Goal: Task Accomplishment & Management: Use online tool/utility

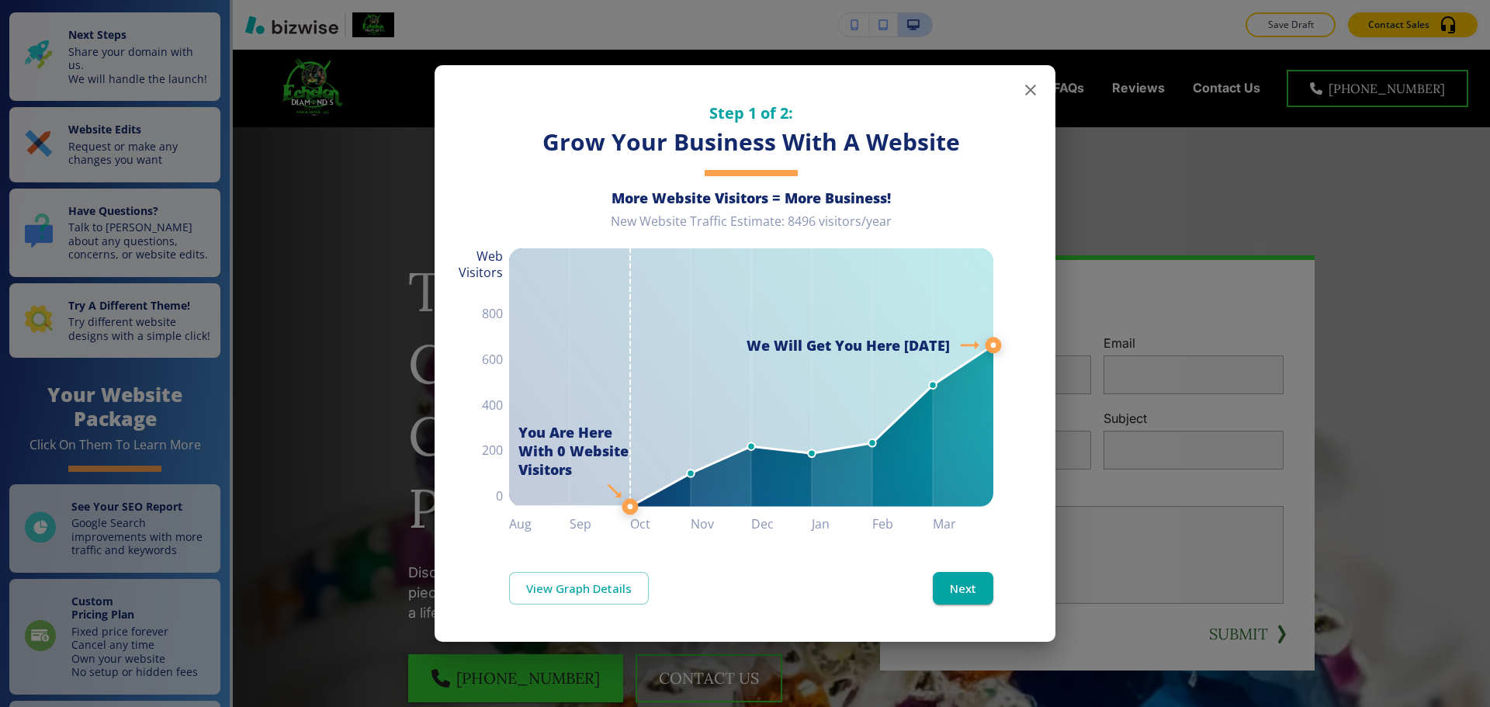
click at [1038, 93] on icon "button" at bounding box center [1030, 90] width 19 height 19
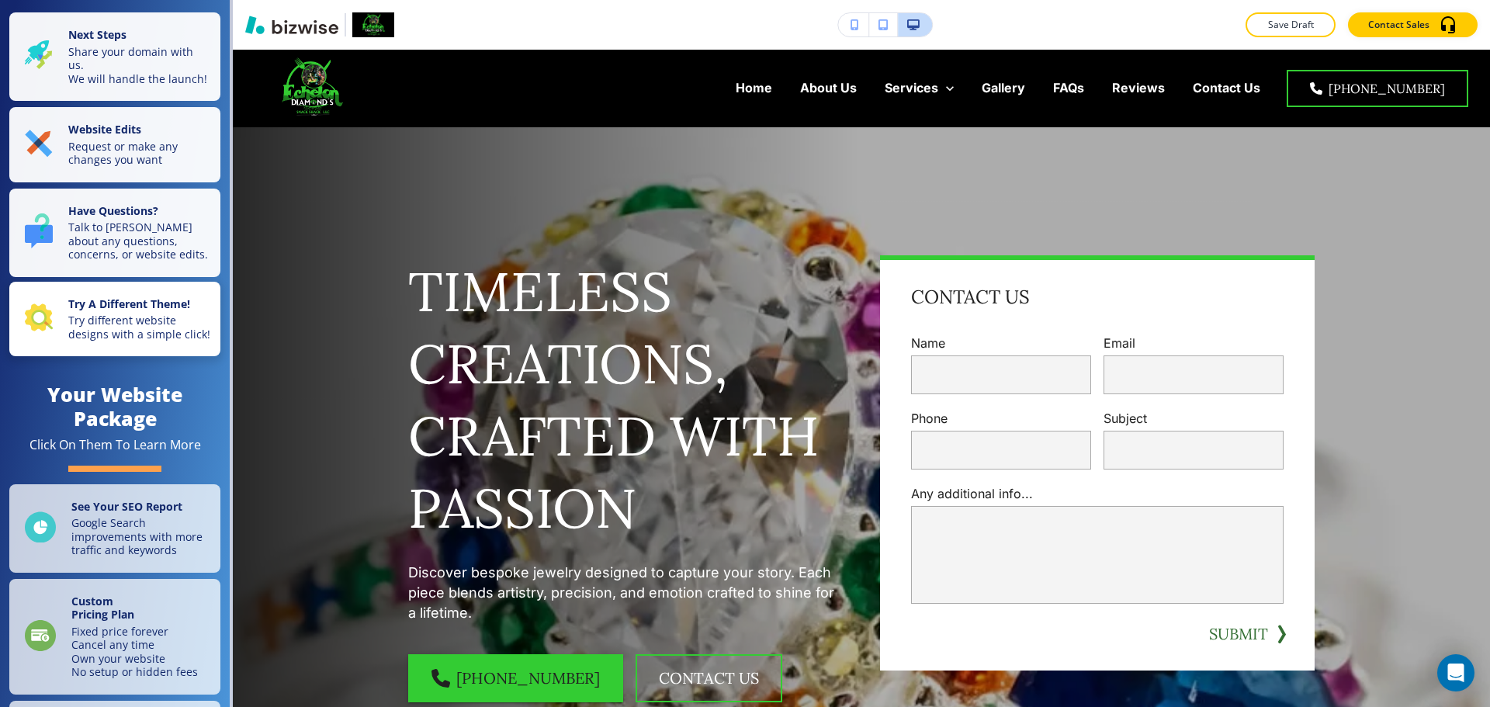
click at [189, 341] on p "Try different website designs with a simple click!" at bounding box center [139, 327] width 143 height 27
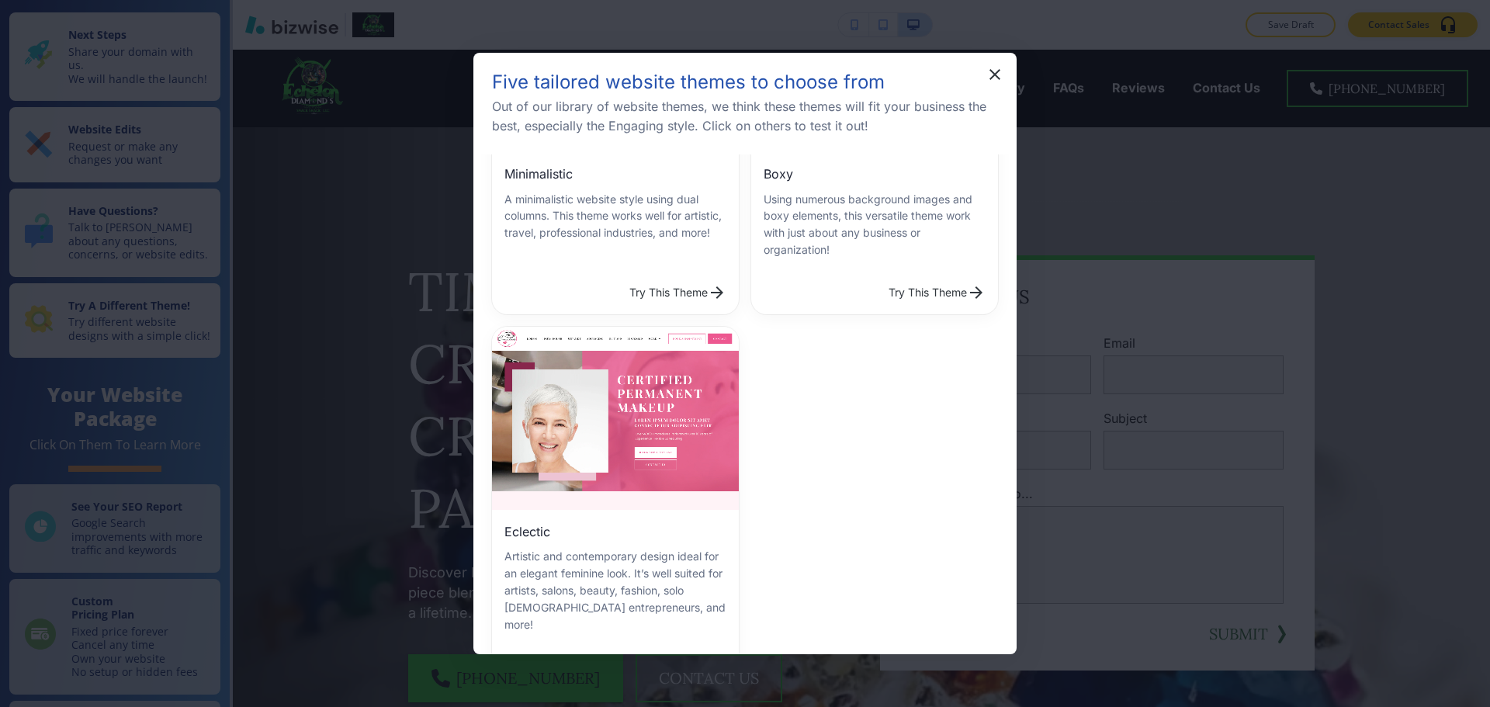
scroll to position [608, 0]
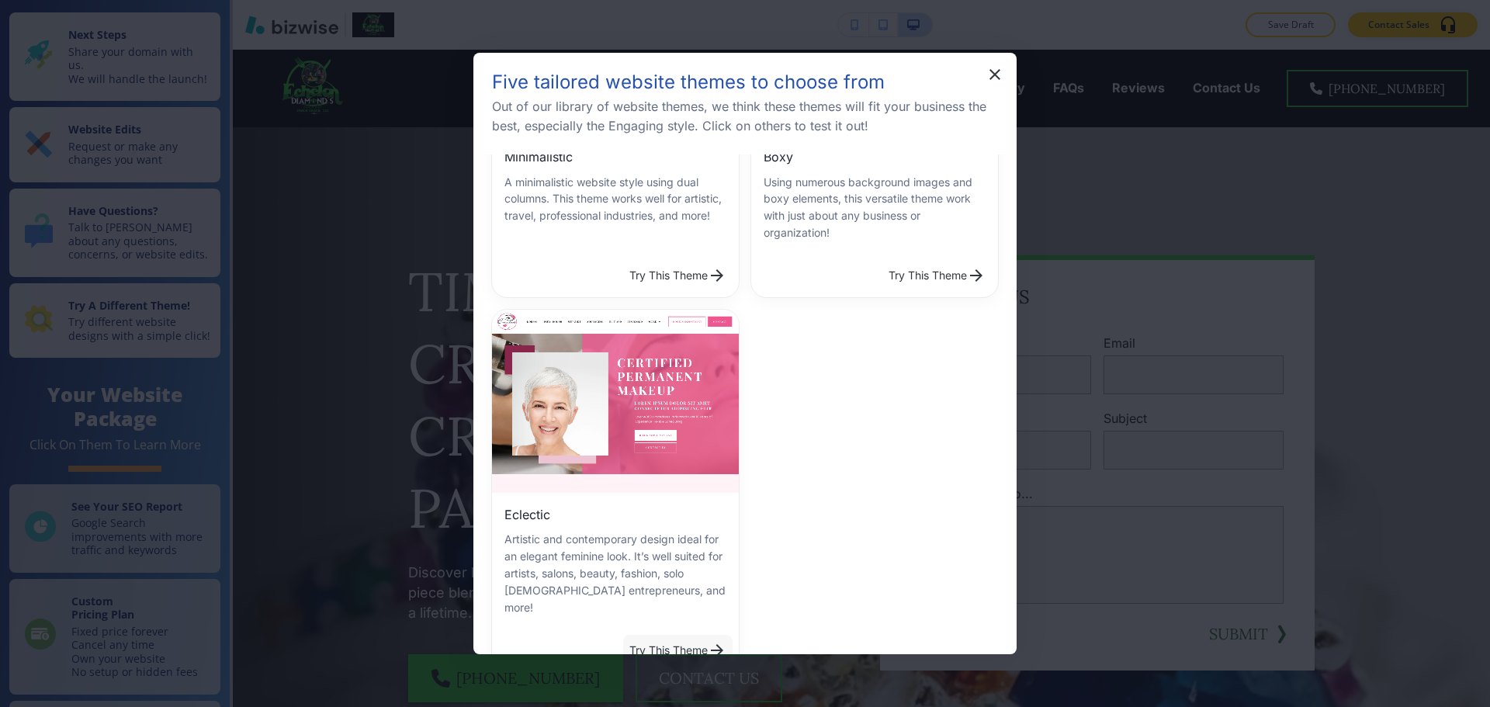
click at [638, 635] on button "Try This Theme" at bounding box center [677, 650] width 109 height 31
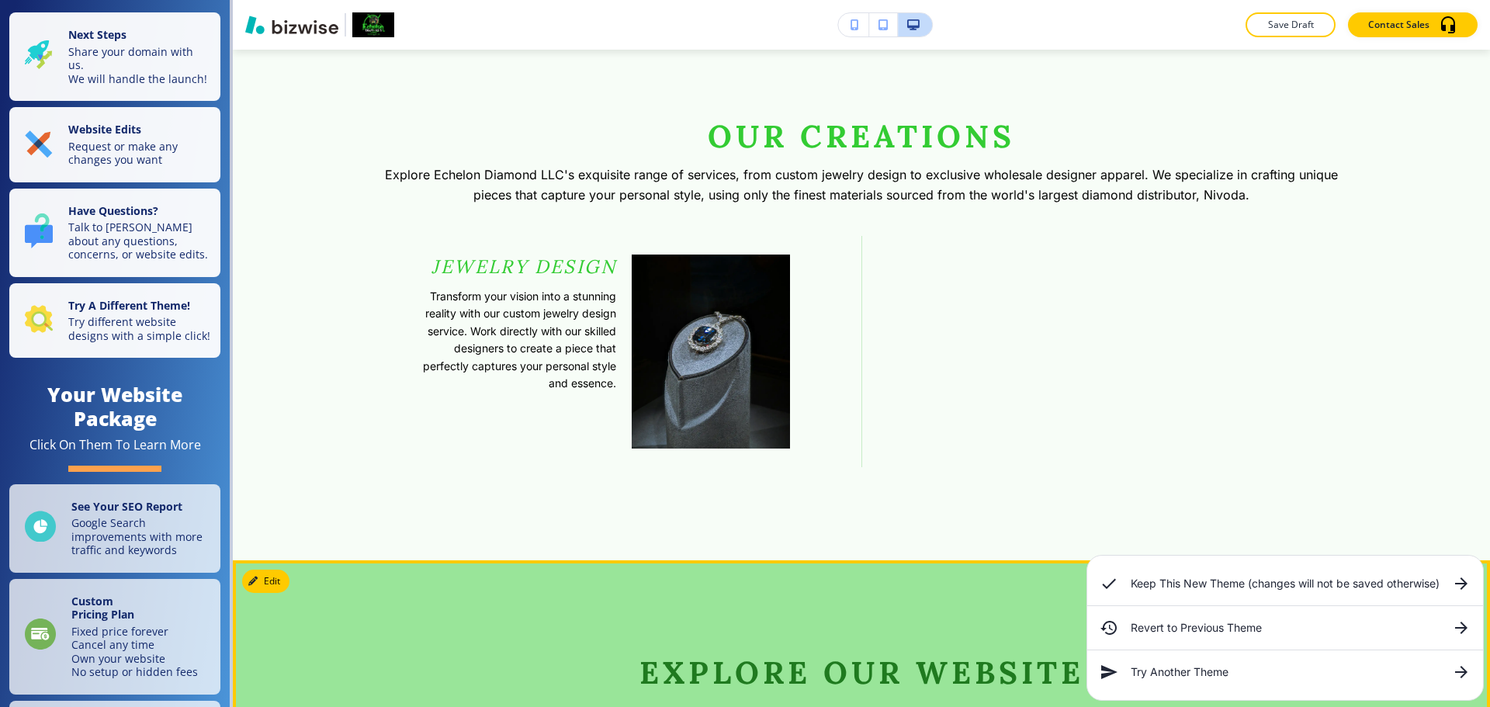
scroll to position [1809, 0]
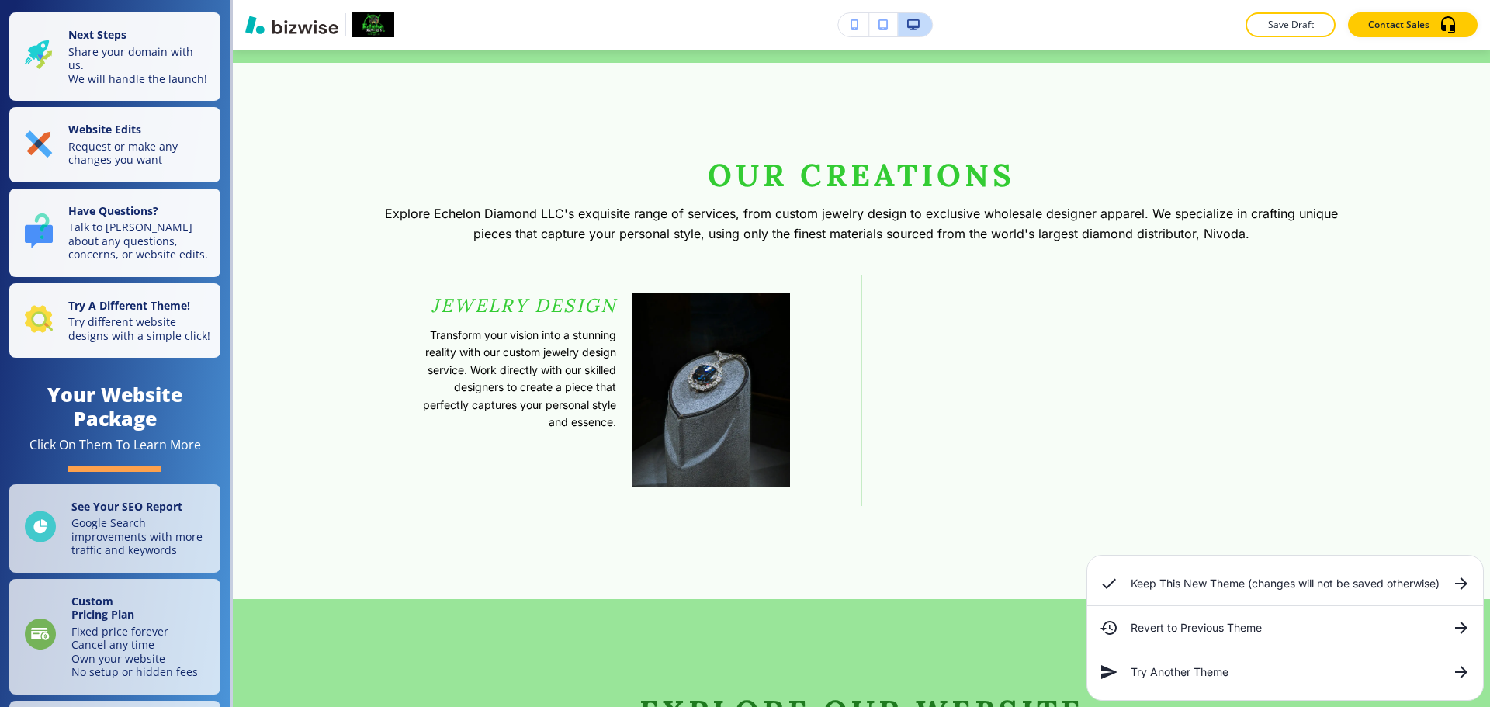
click at [1213, 678] on h6 "Try Another Theme" at bounding box center [1285, 672] width 309 height 17
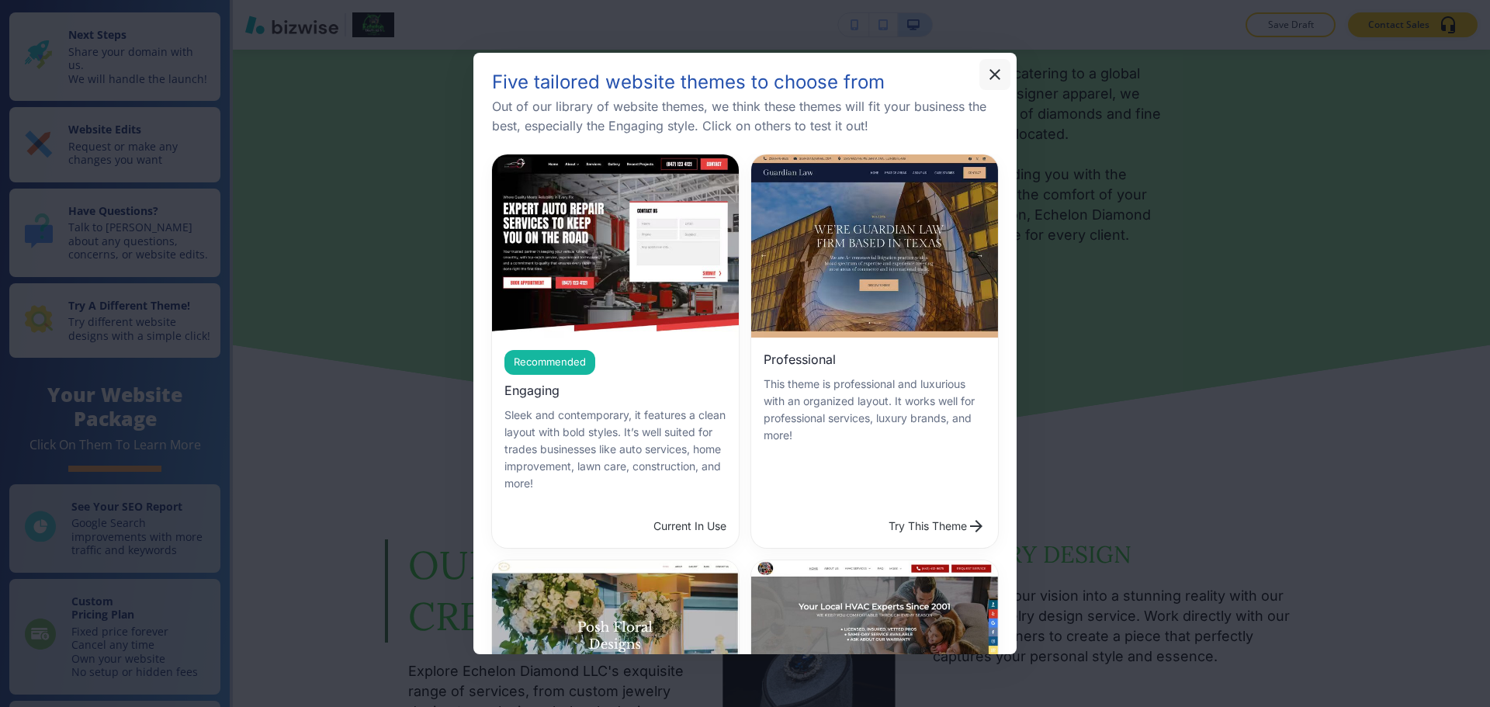
click at [994, 70] on icon "button" at bounding box center [995, 74] width 19 height 19
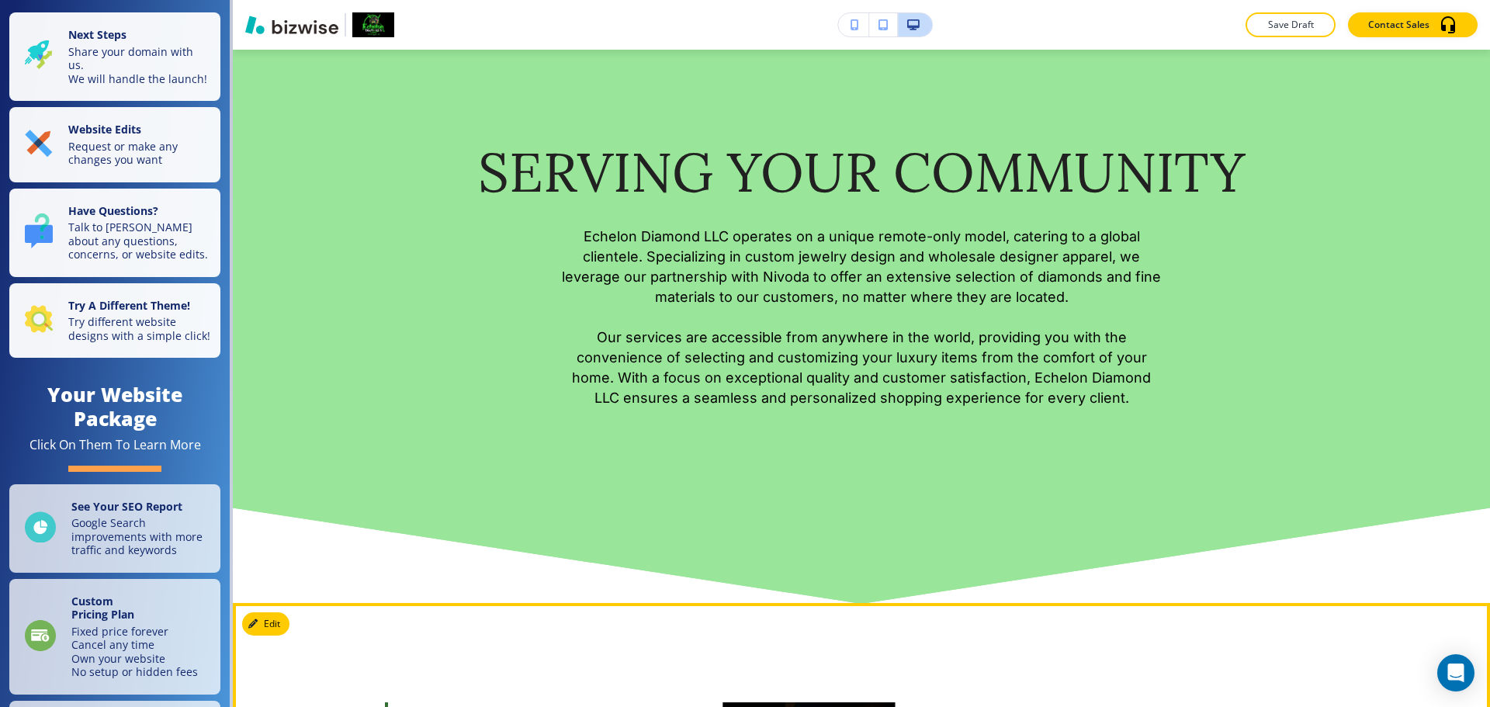
scroll to position [1576, 0]
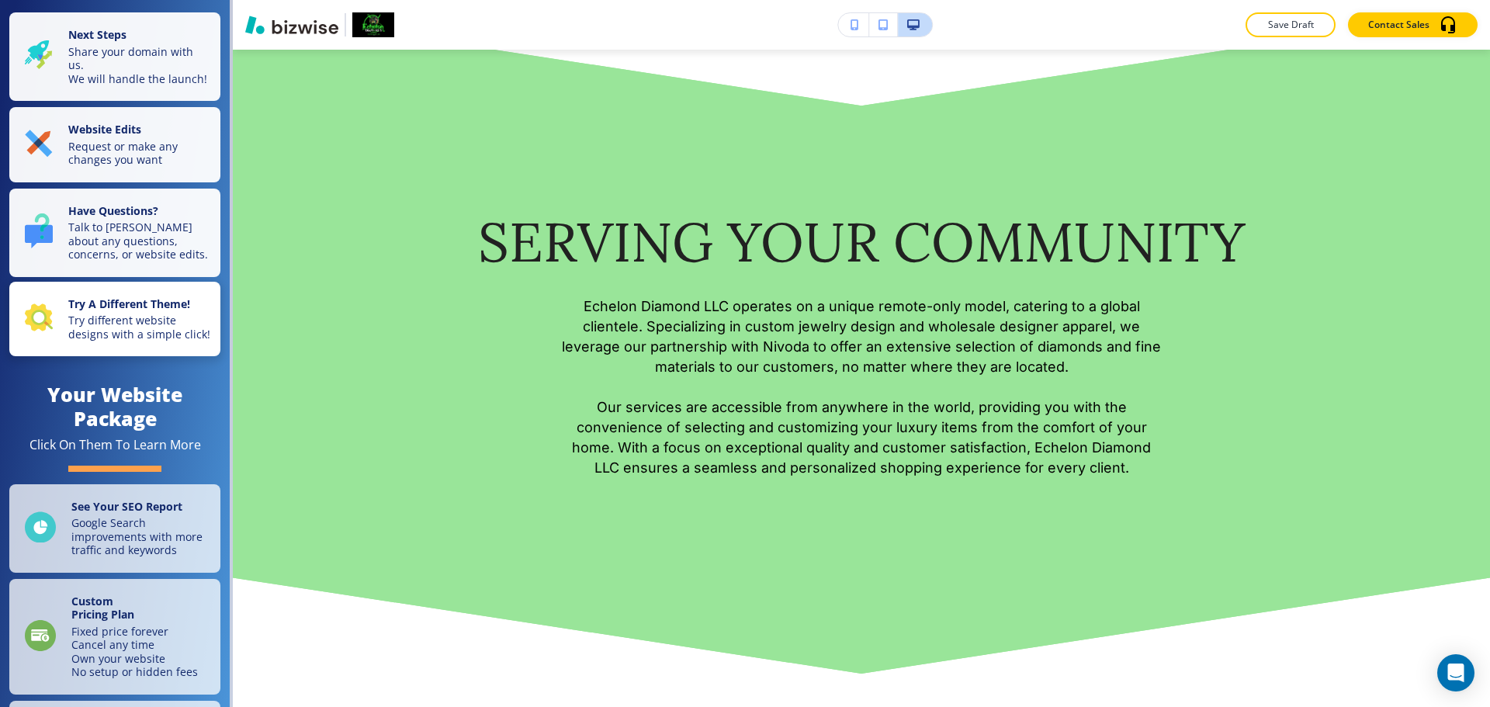
click at [130, 341] on p "Try different website designs with a simple click!" at bounding box center [139, 327] width 143 height 27
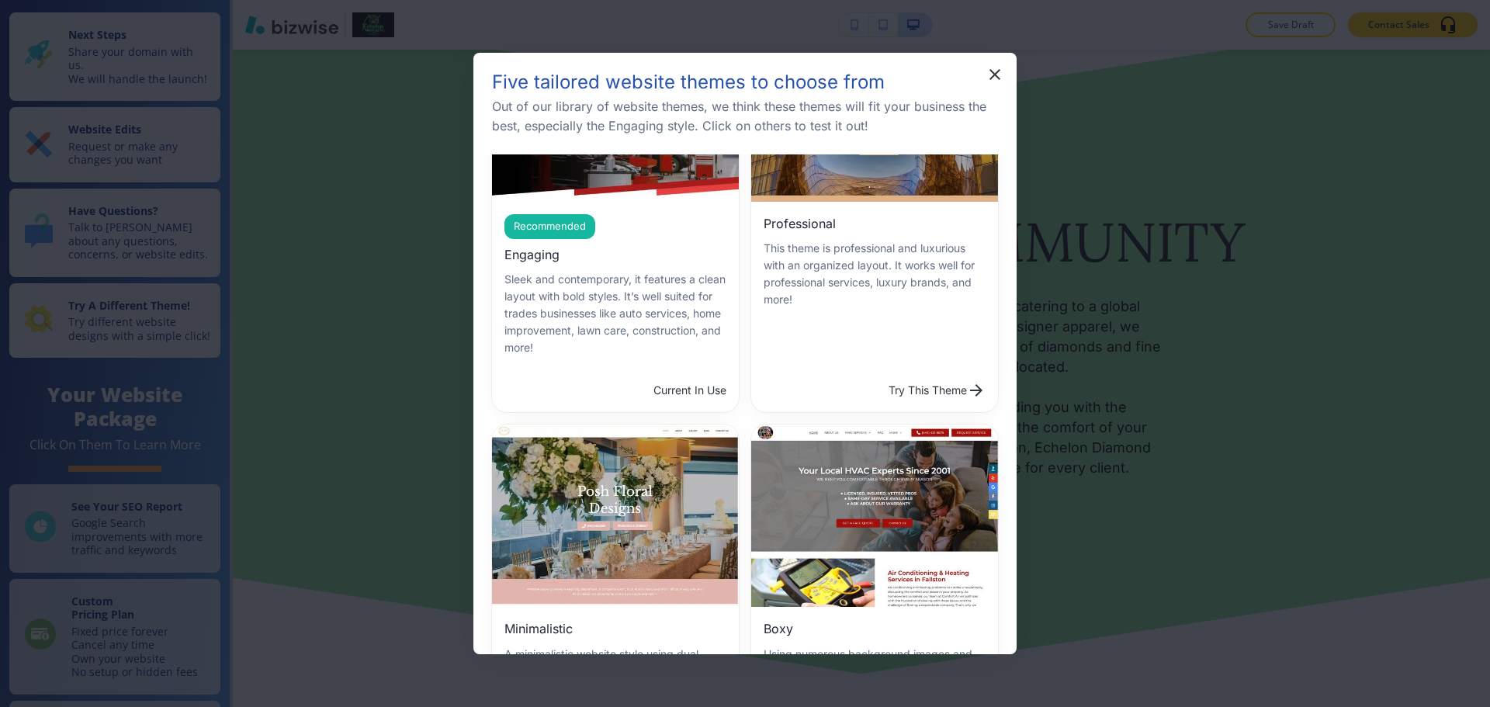
scroll to position [608, 0]
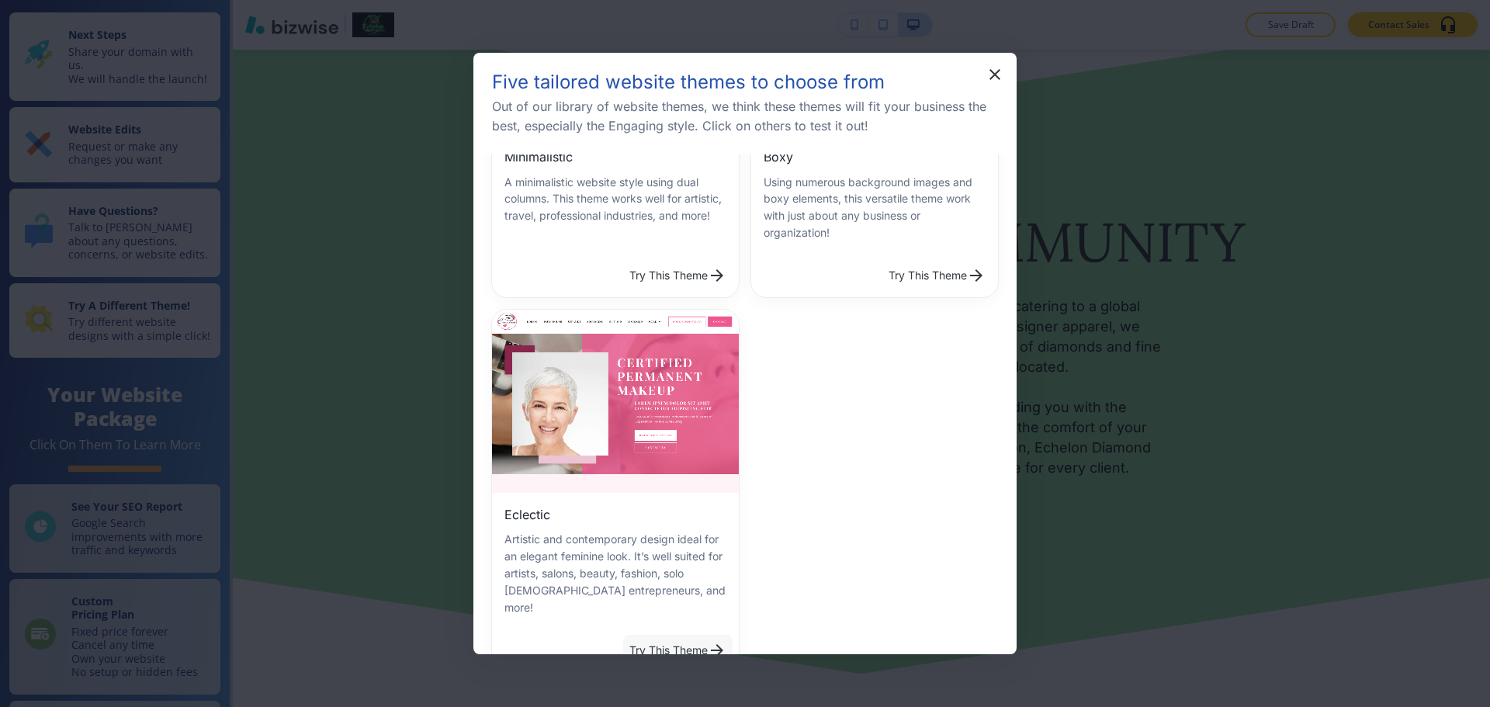
click at [654, 635] on button "Try This Theme" at bounding box center [677, 650] width 109 height 31
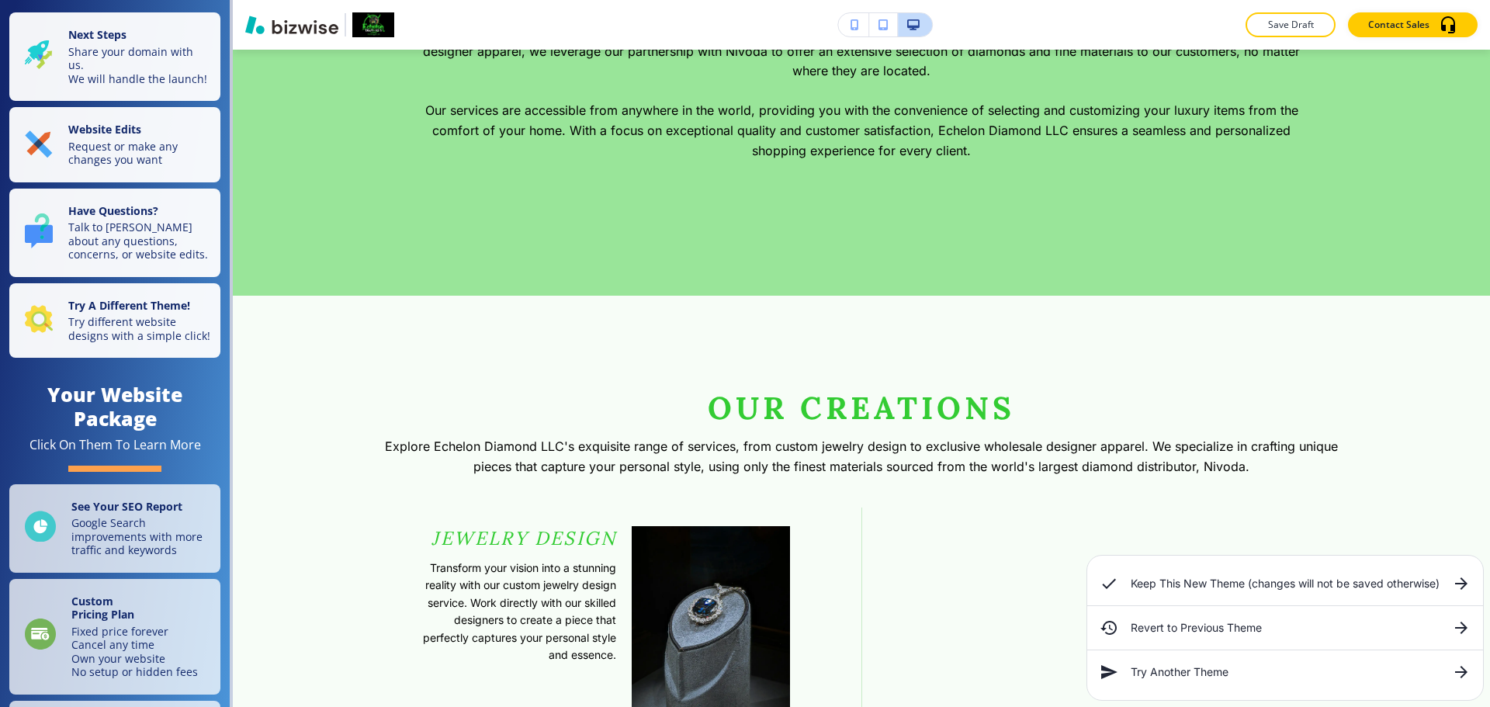
drag, startPoint x: 1350, startPoint y: 564, endPoint x: 1340, endPoint y: 582, distance: 20.1
click at [1349, 565] on li "Keep This New Theme (changes will not be saved otherwise)" at bounding box center [1285, 583] width 396 height 43
drag, startPoint x: 1340, startPoint y: 589, endPoint x: 1323, endPoint y: 574, distance: 22.6
click at [1340, 590] on h6 "Keep This New Theme (changes will not be saved otherwise)" at bounding box center [1285, 583] width 309 height 17
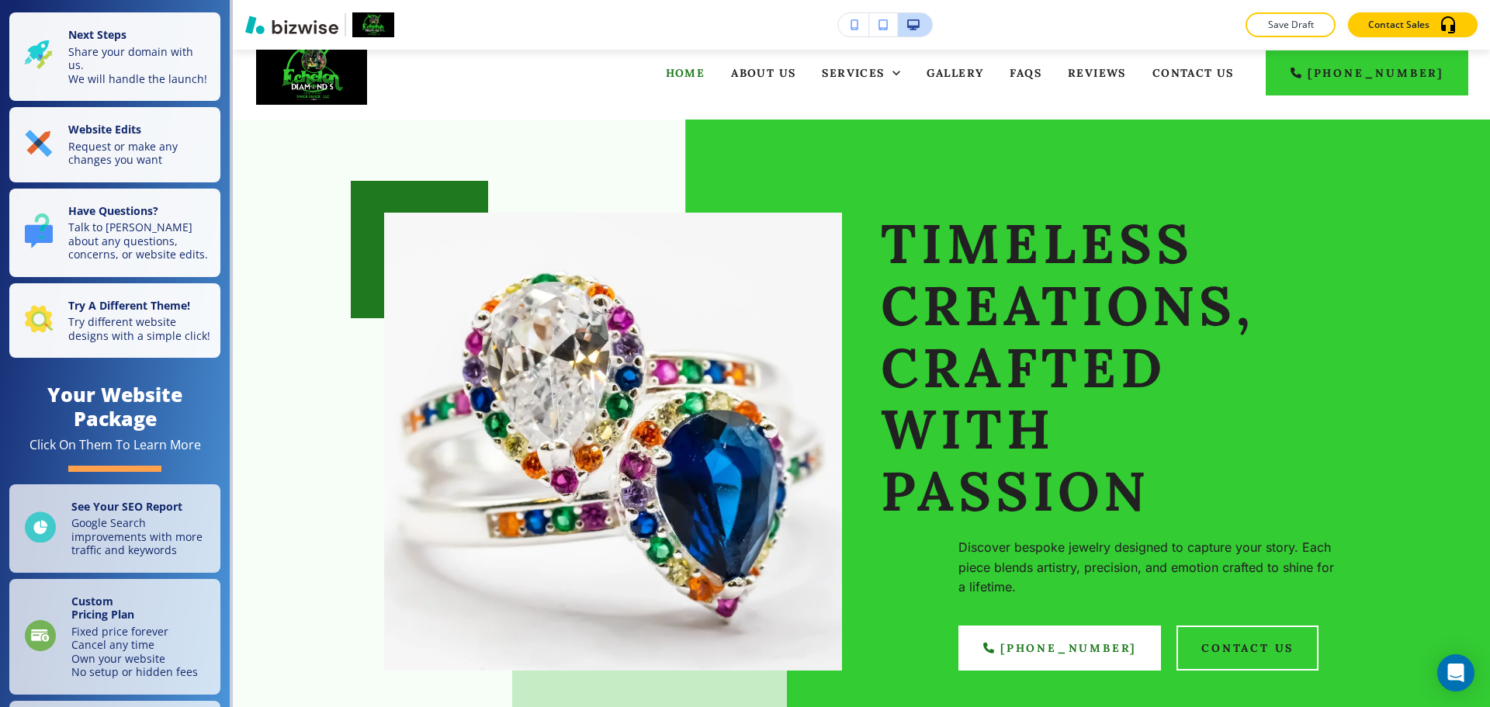
scroll to position [0, 0]
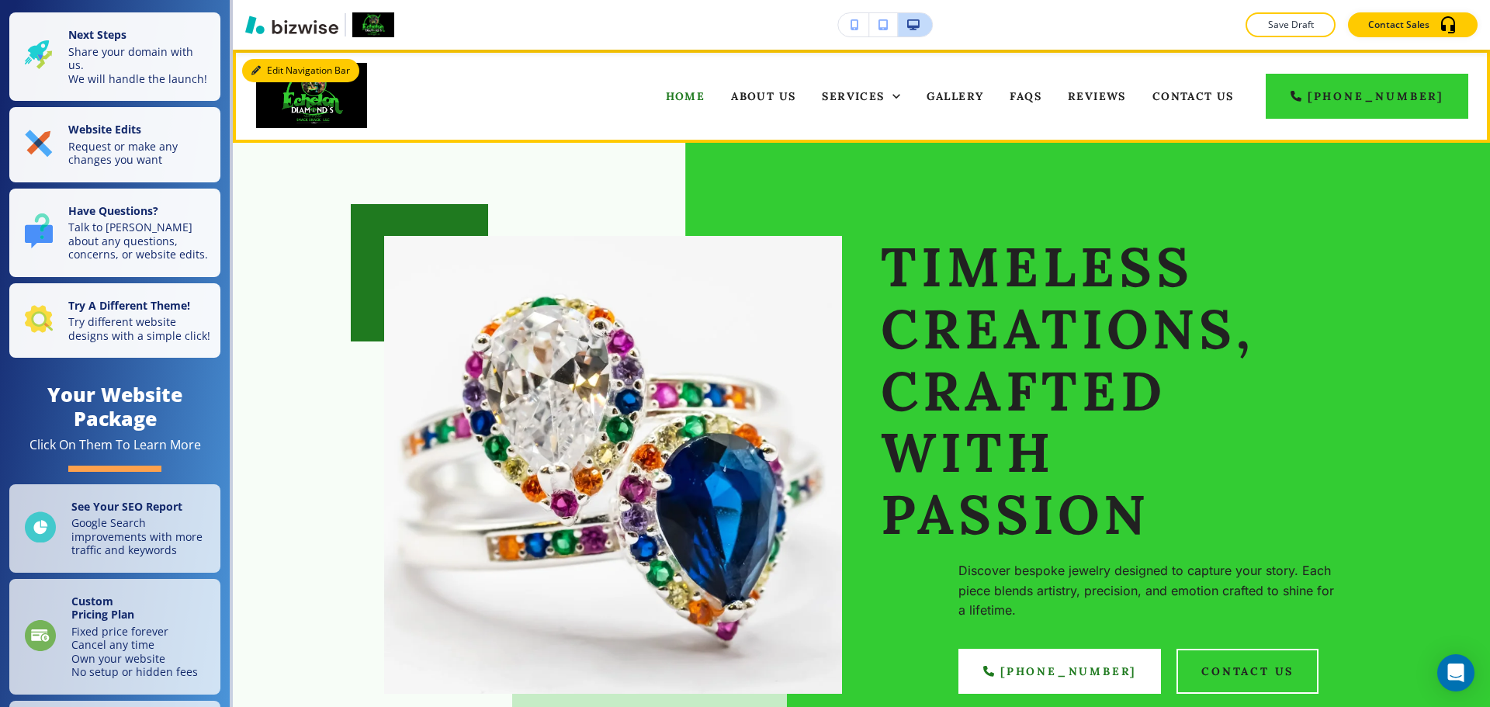
click at [253, 69] on icon "button" at bounding box center [255, 70] width 9 height 9
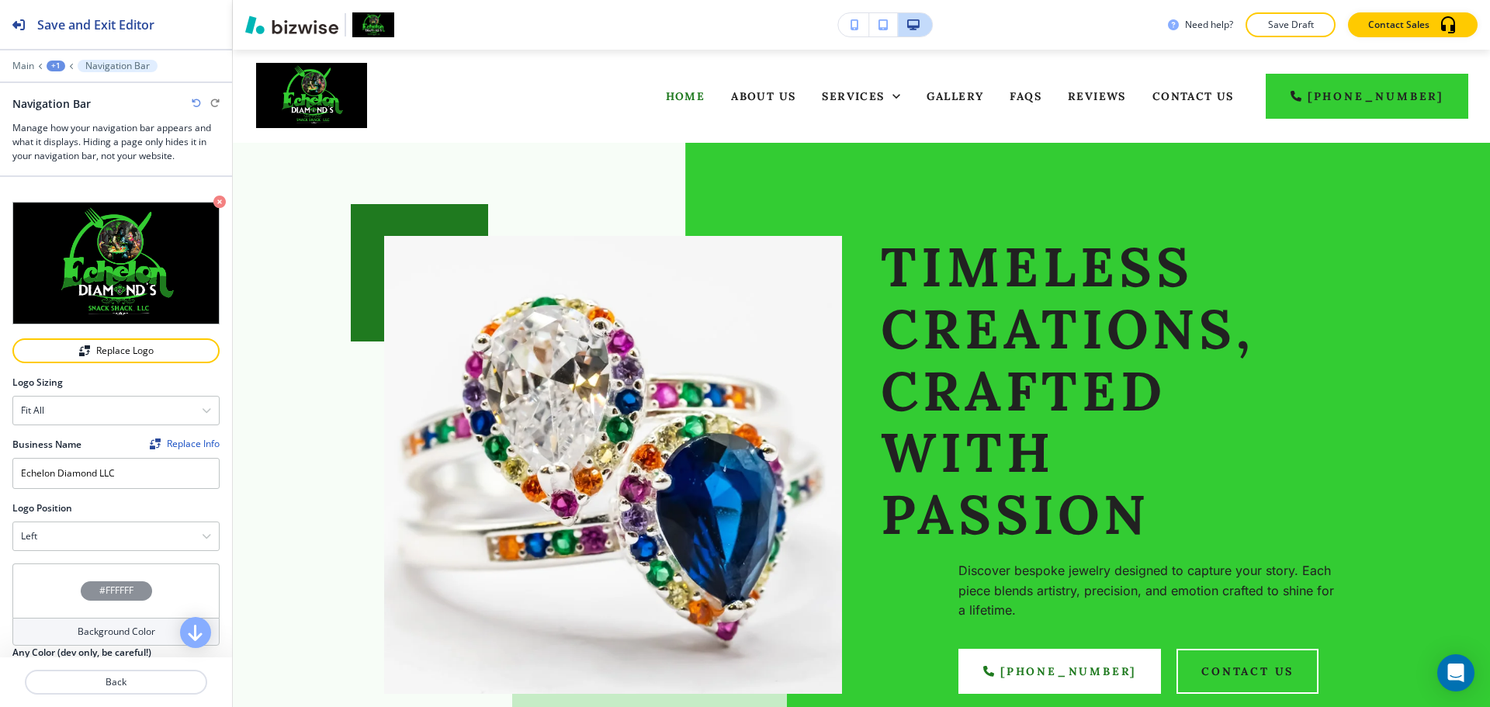
click at [34, 68] on div "Main +1 Navigation Bar" at bounding box center [115, 66] width 207 height 12
click at [27, 67] on p "Main" at bounding box center [23, 66] width 22 height 11
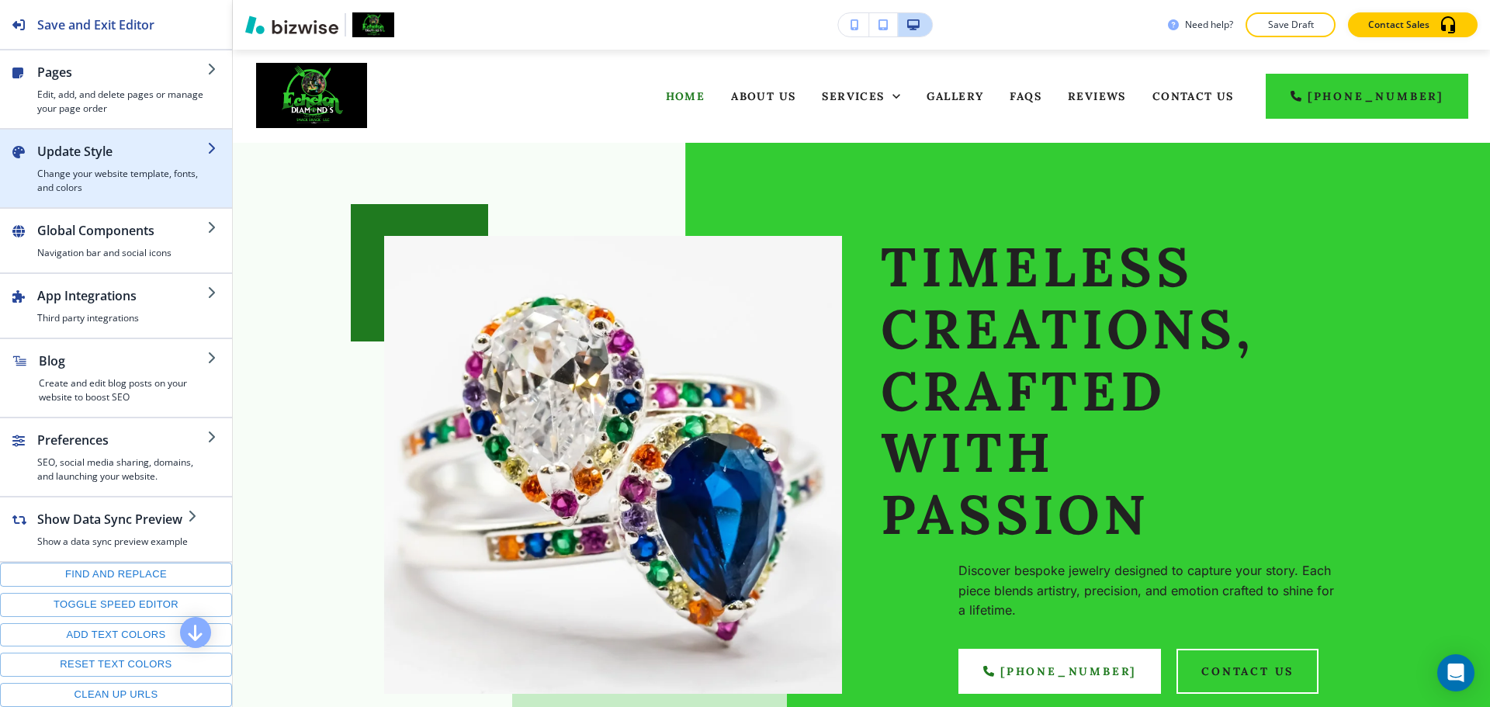
click at [74, 157] on h2 "Update Style" at bounding box center [122, 151] width 170 height 19
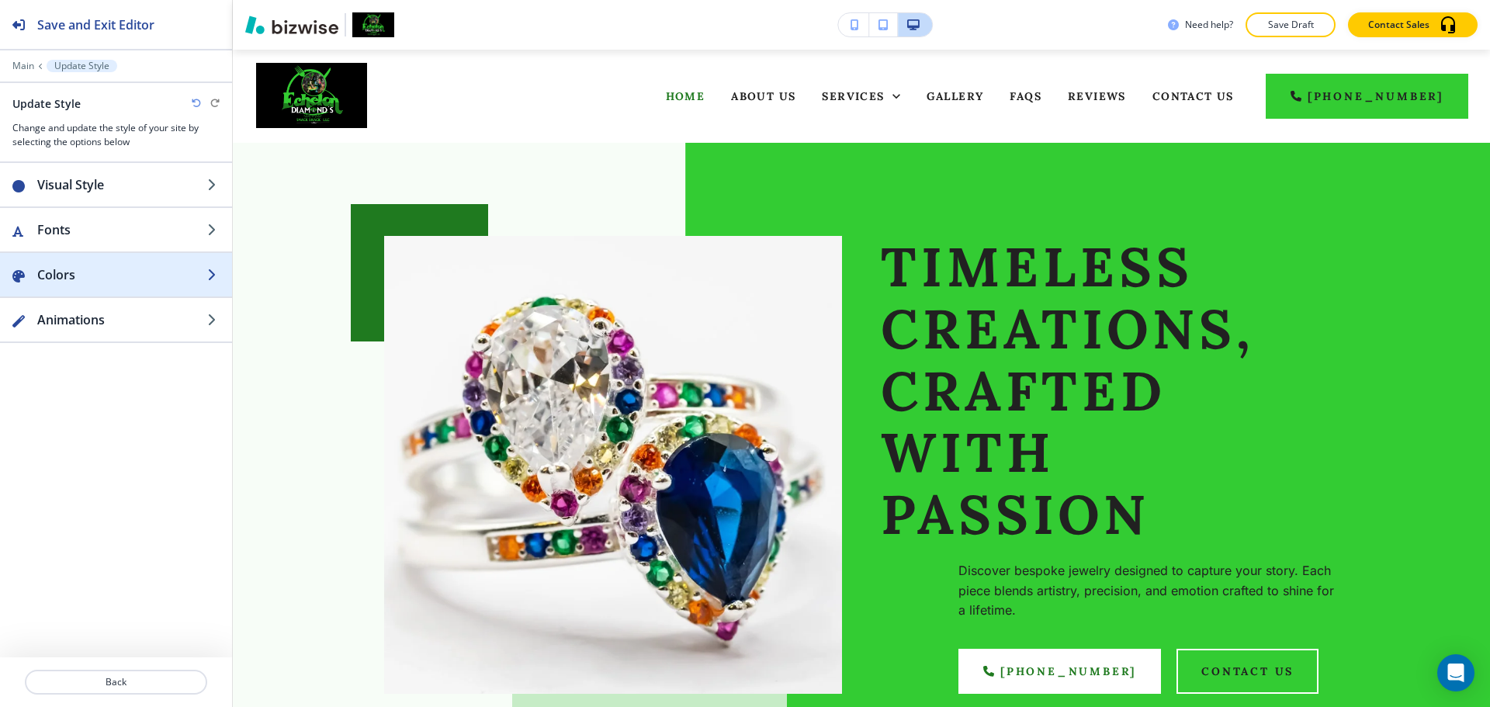
click at [108, 270] on h2 "Colors" at bounding box center [122, 274] width 170 height 19
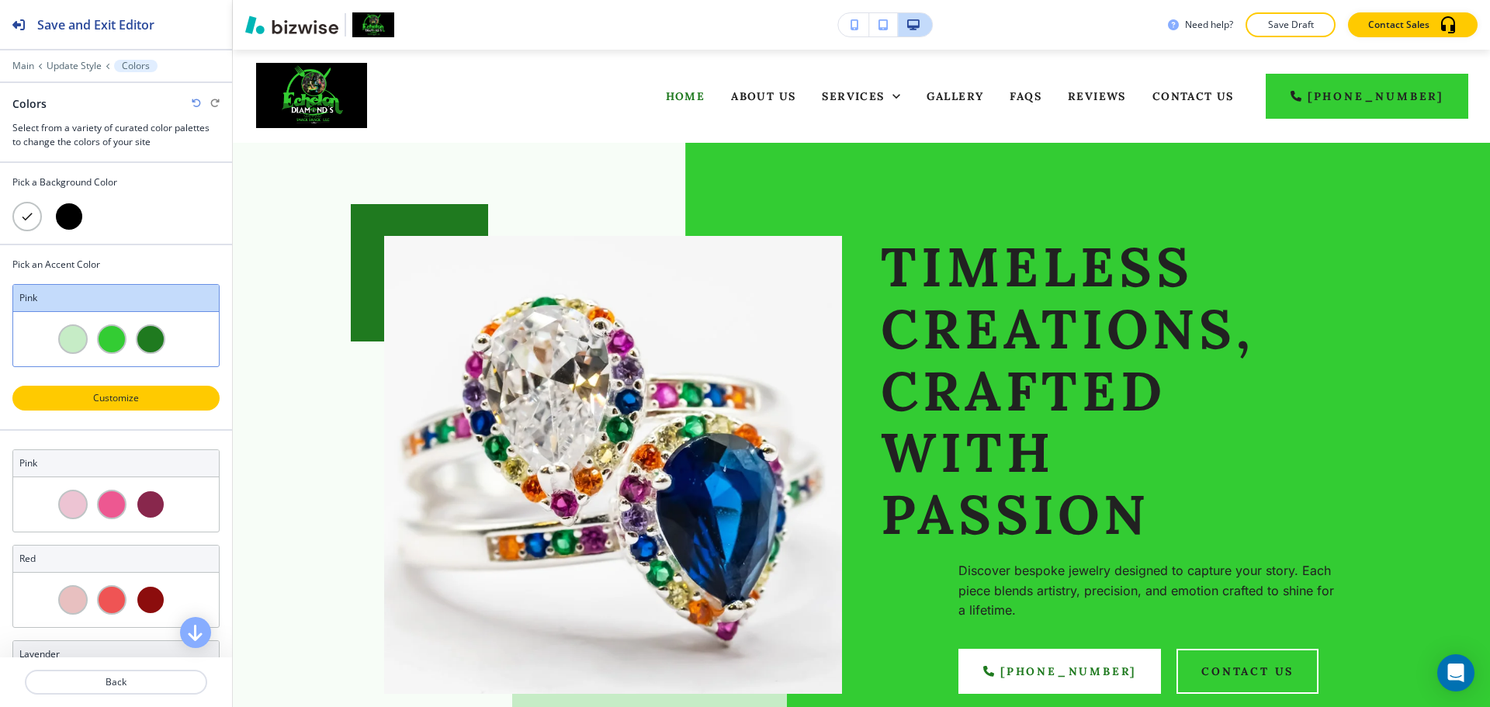
click at [113, 406] on button "Customize" at bounding box center [115, 398] width 207 height 25
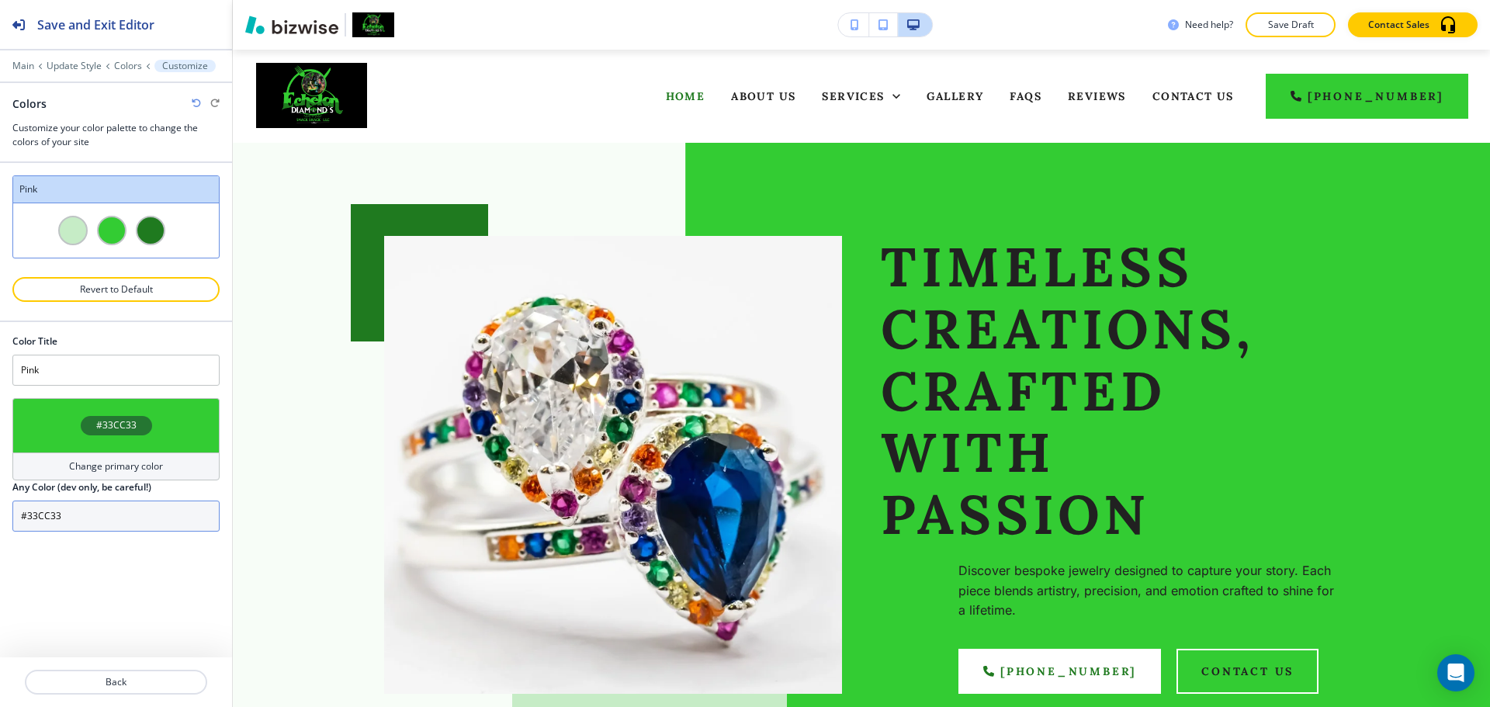
click at [86, 509] on input "#33CC33" at bounding box center [115, 516] width 207 height 31
paste input "2cd32"
type input "Custom Pink"
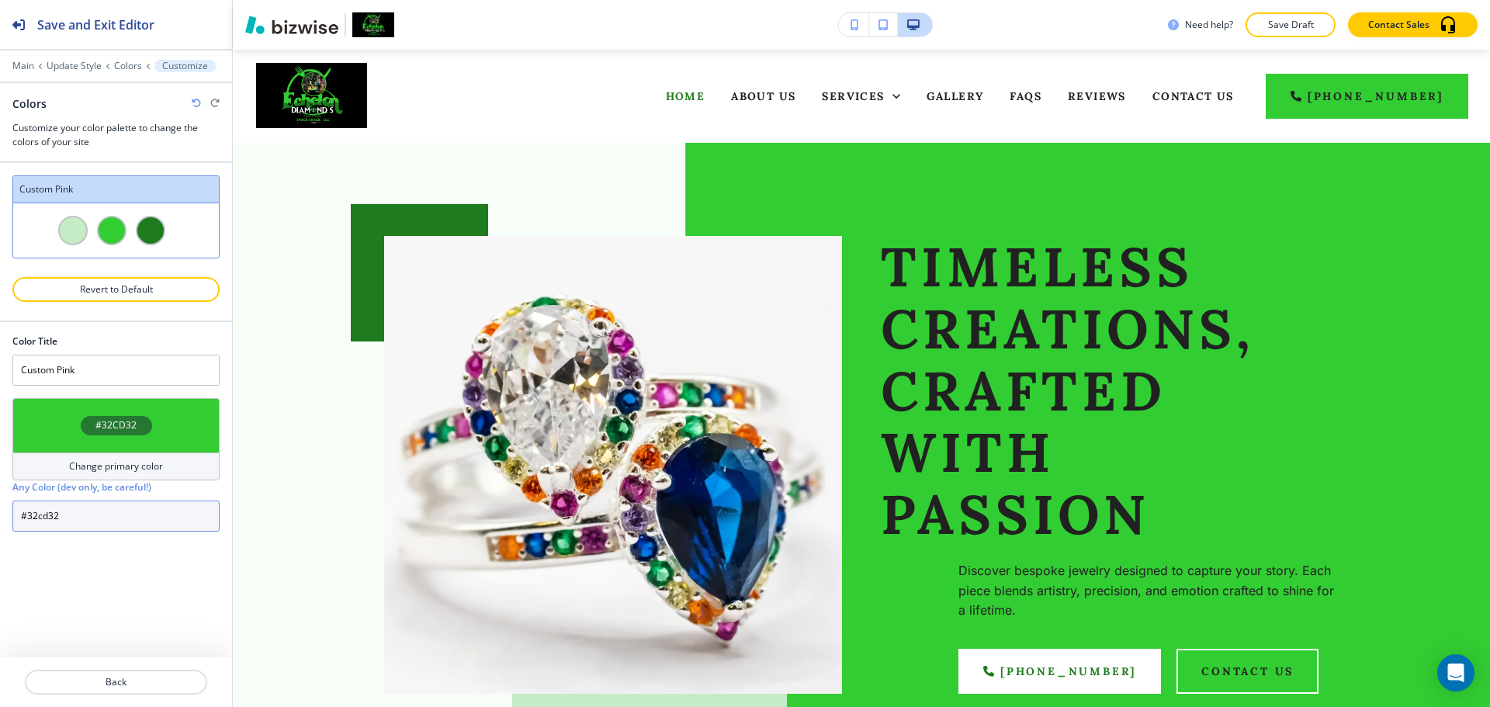
type input "#32cd32"
click at [122, 550] on div "Color Title Custom Pink #32CD32 Change primary color Any Color (dev only, be ca…" at bounding box center [116, 489] width 232 height 335
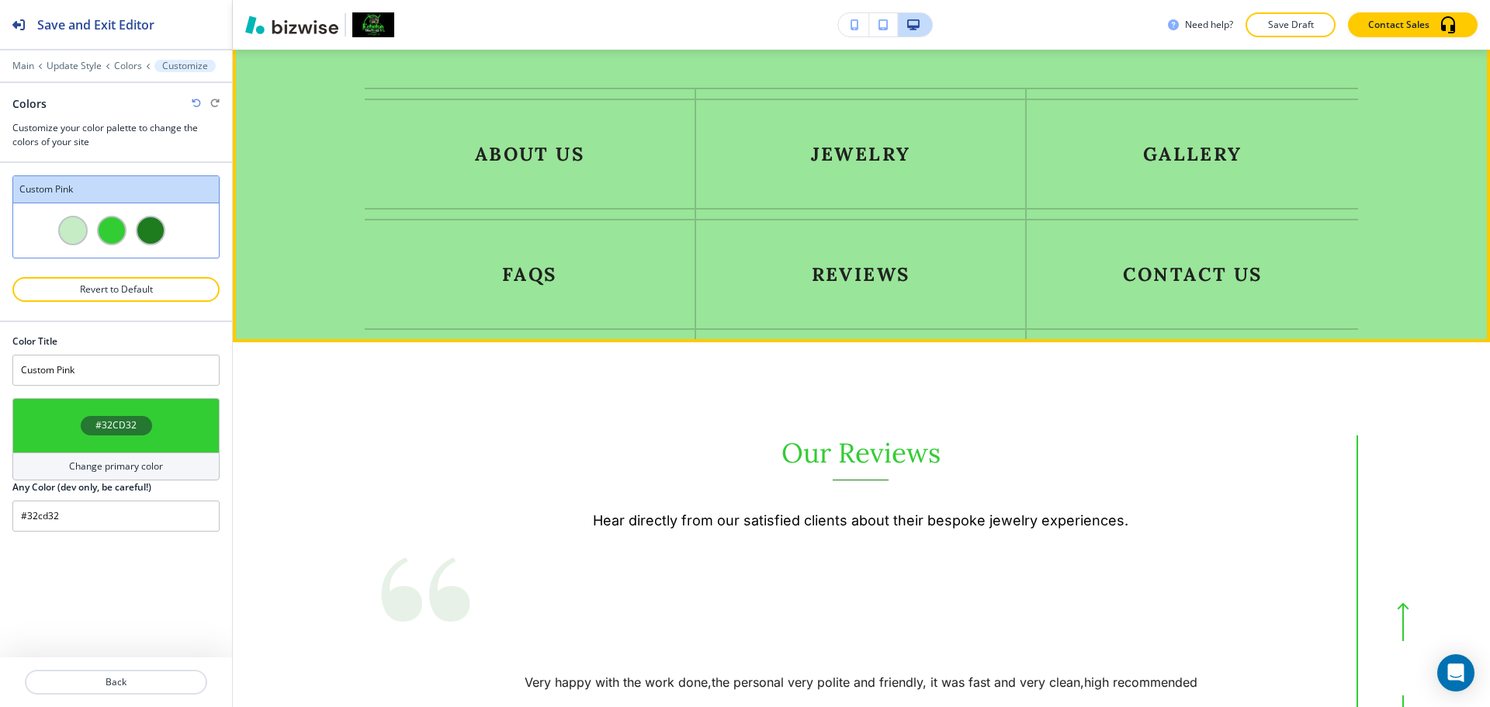
scroll to position [2484, 0]
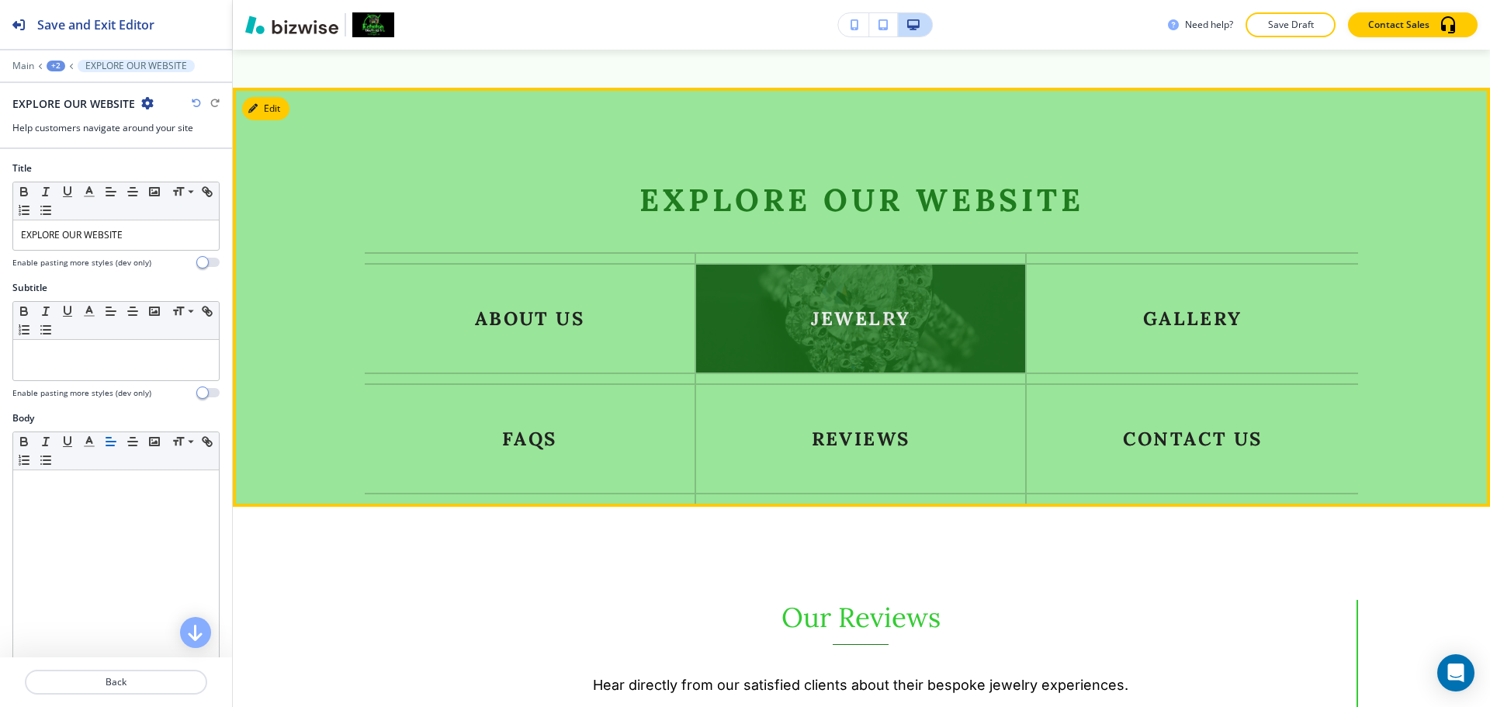
scroll to position [2313, 0]
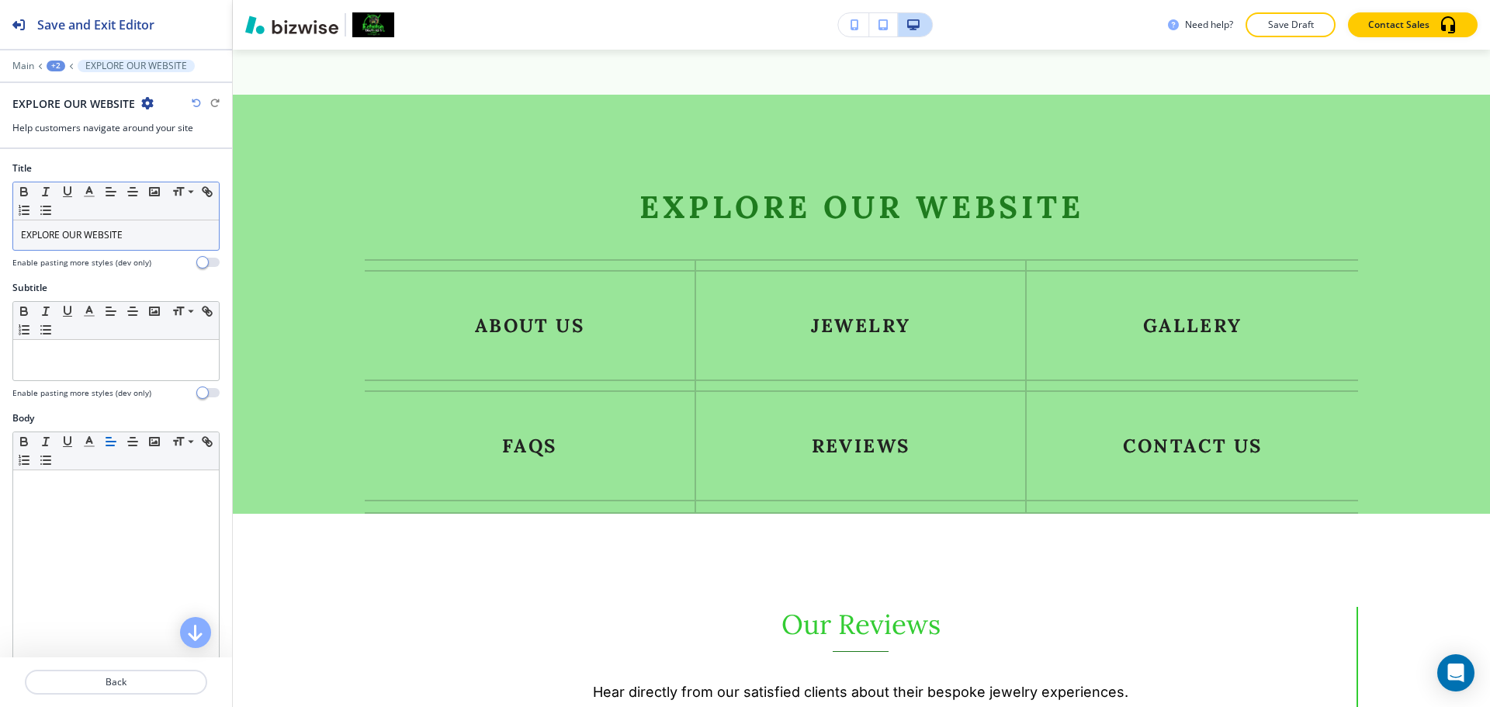
click at [144, 244] on div "EXPLORE OUR WEBSITE" at bounding box center [116, 234] width 206 height 29
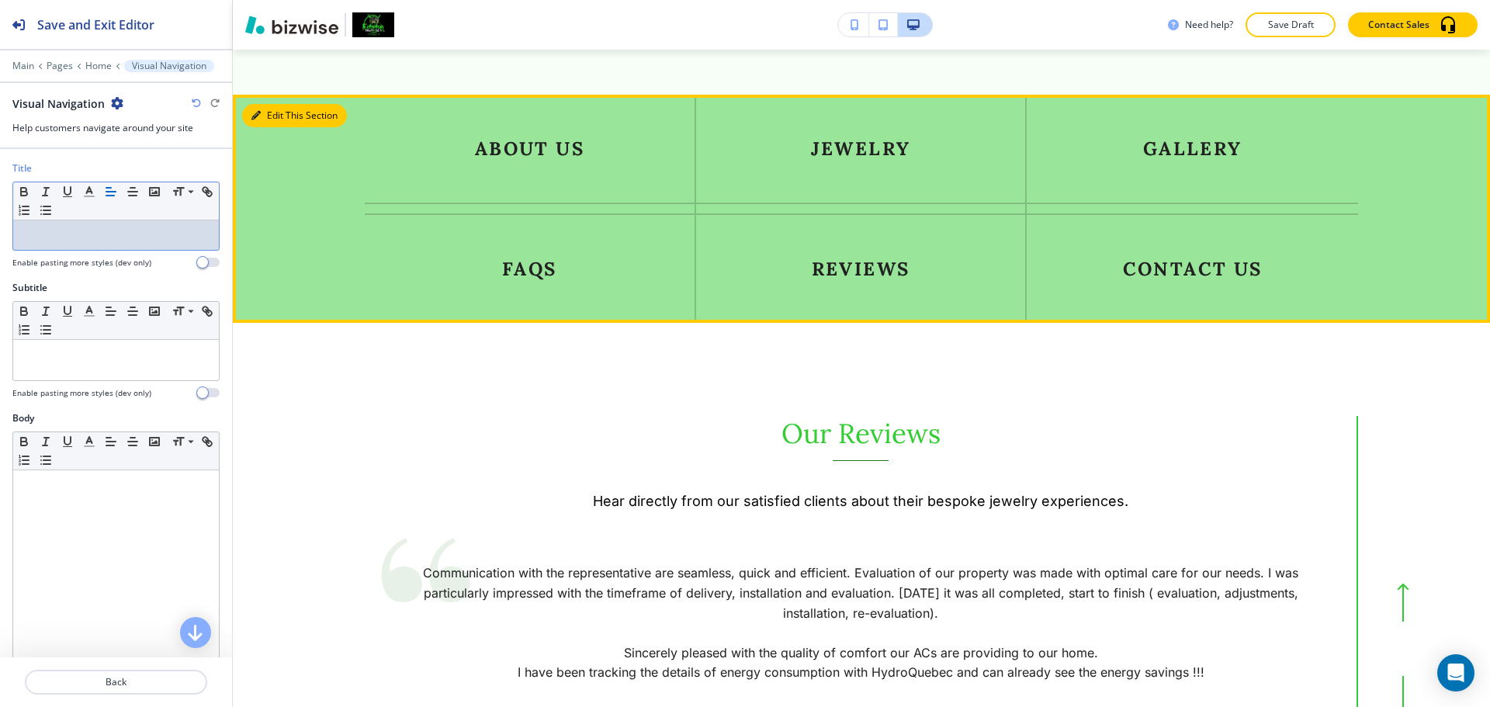
click at [269, 127] on button "Edit This Section" at bounding box center [294, 115] width 105 height 23
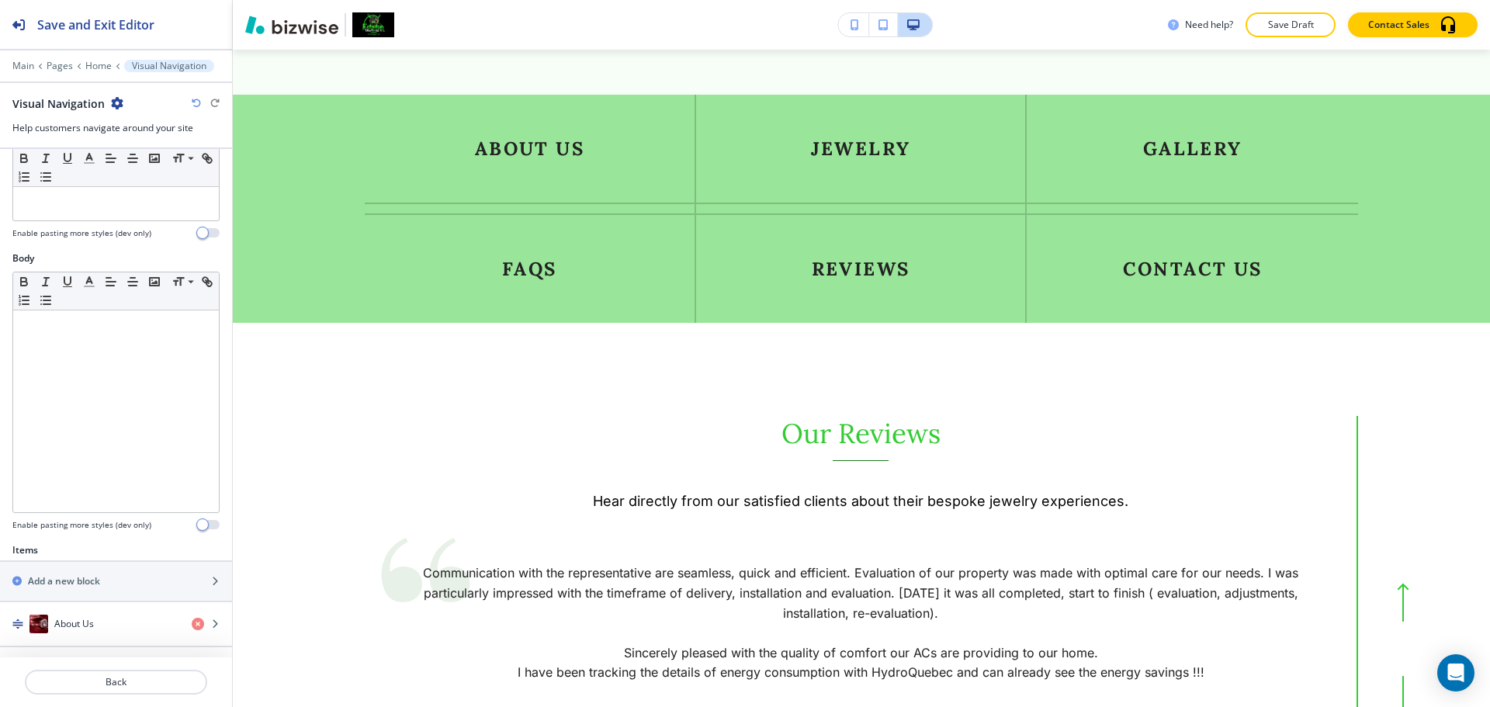
scroll to position [533, 0]
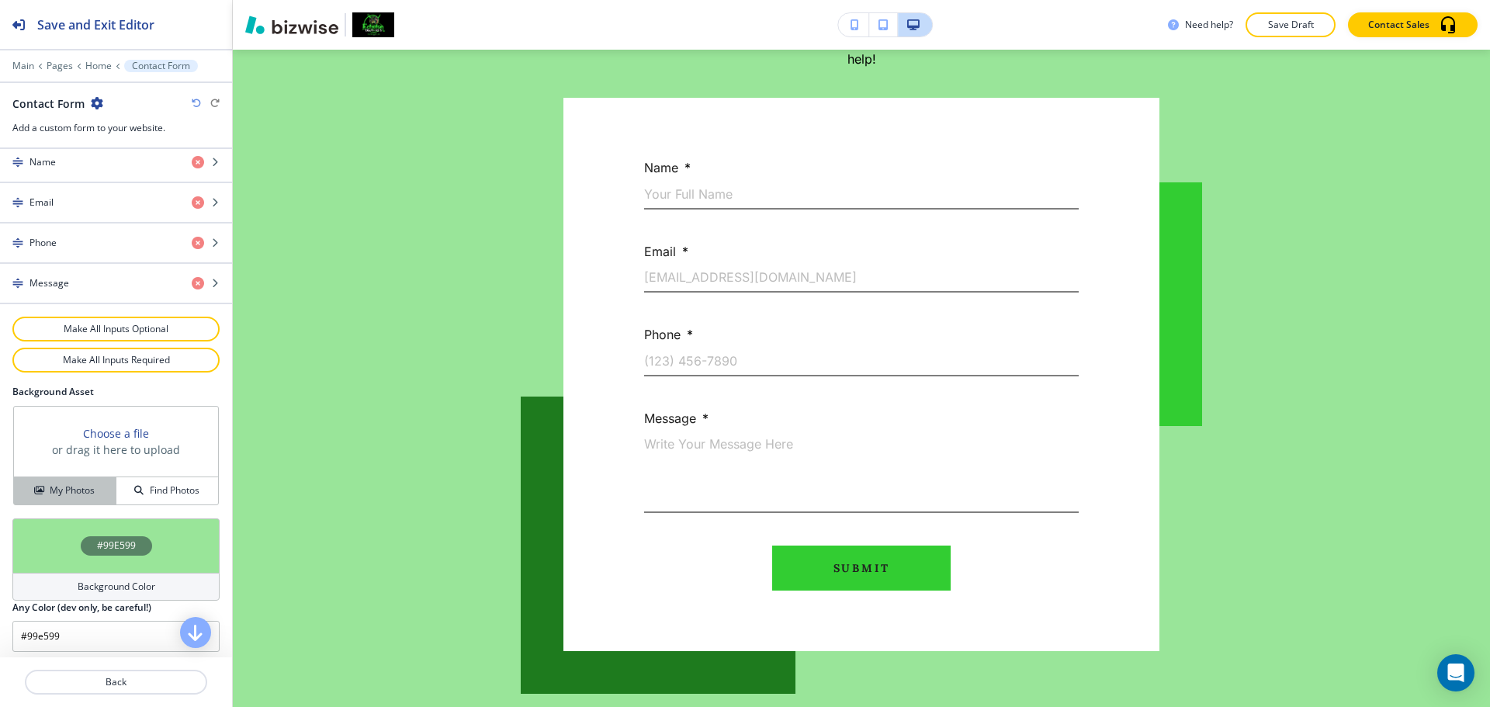
scroll to position [728, 0]
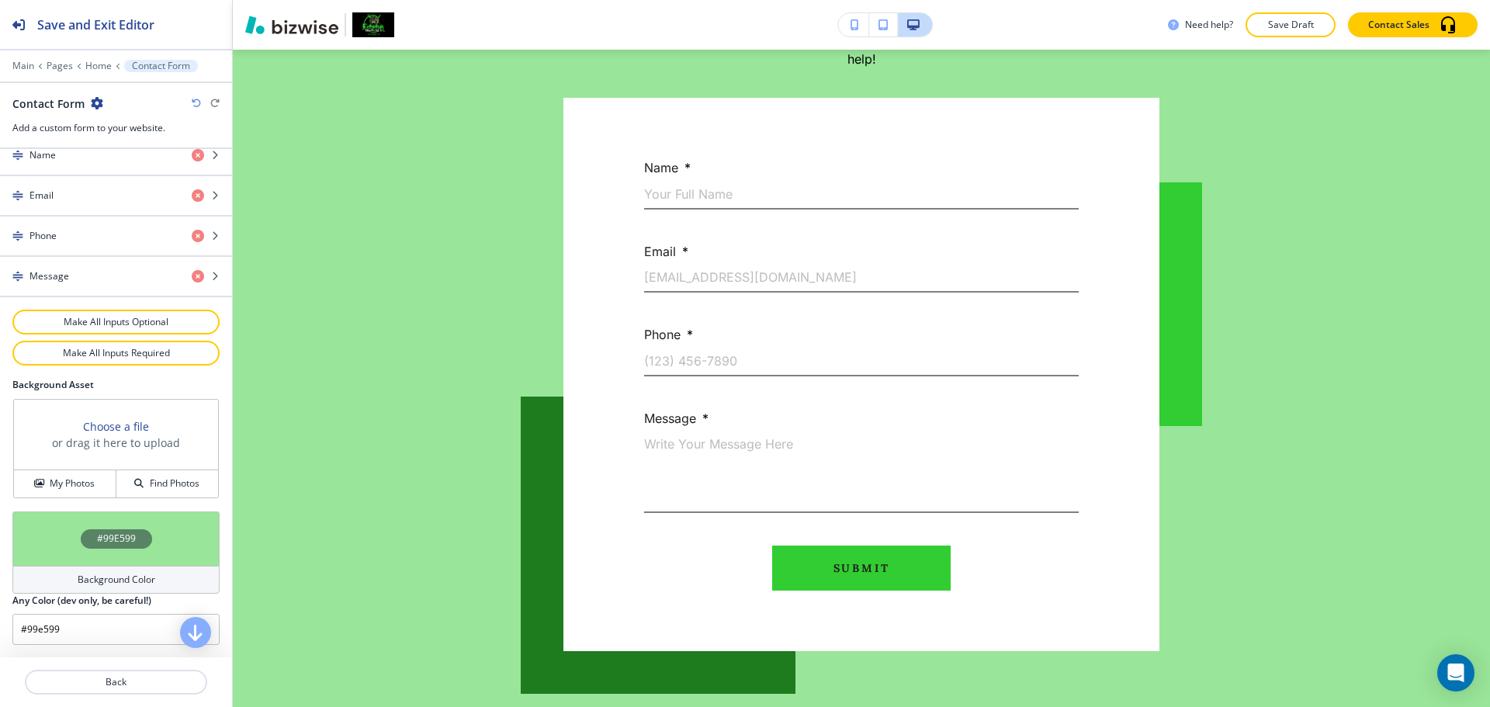
click at [82, 577] on h4 "Background Color" at bounding box center [117, 580] width 78 height 14
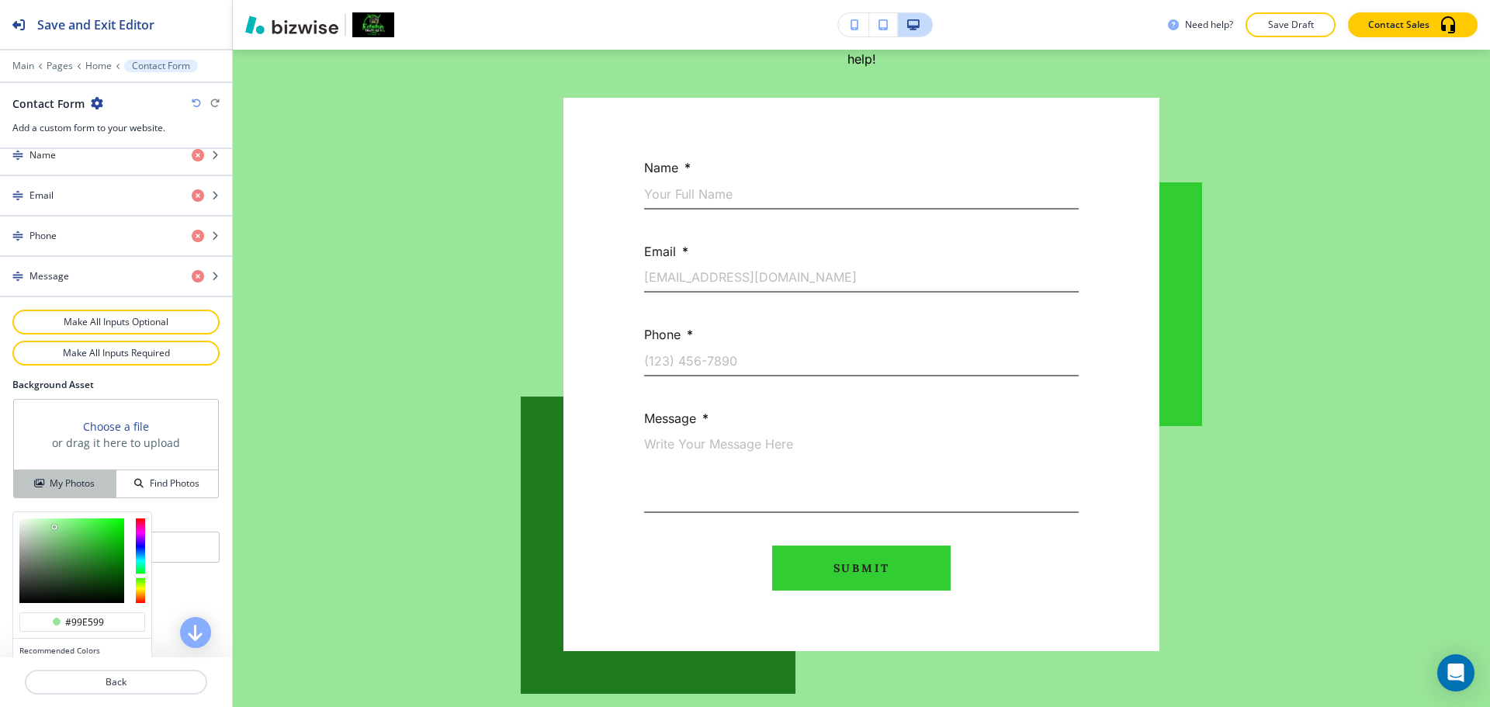
click at [58, 480] on h4 "My Photos" at bounding box center [72, 484] width 45 height 14
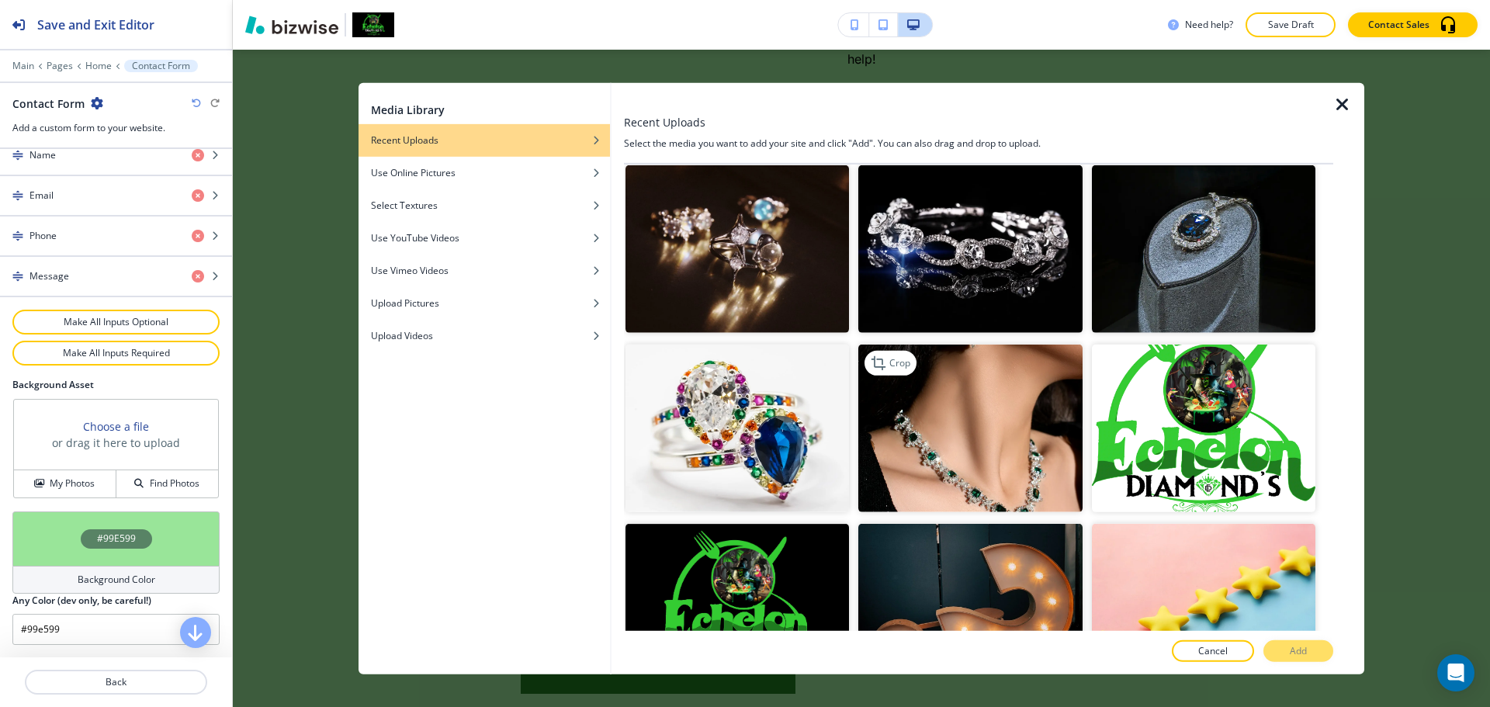
scroll to position [931, 0]
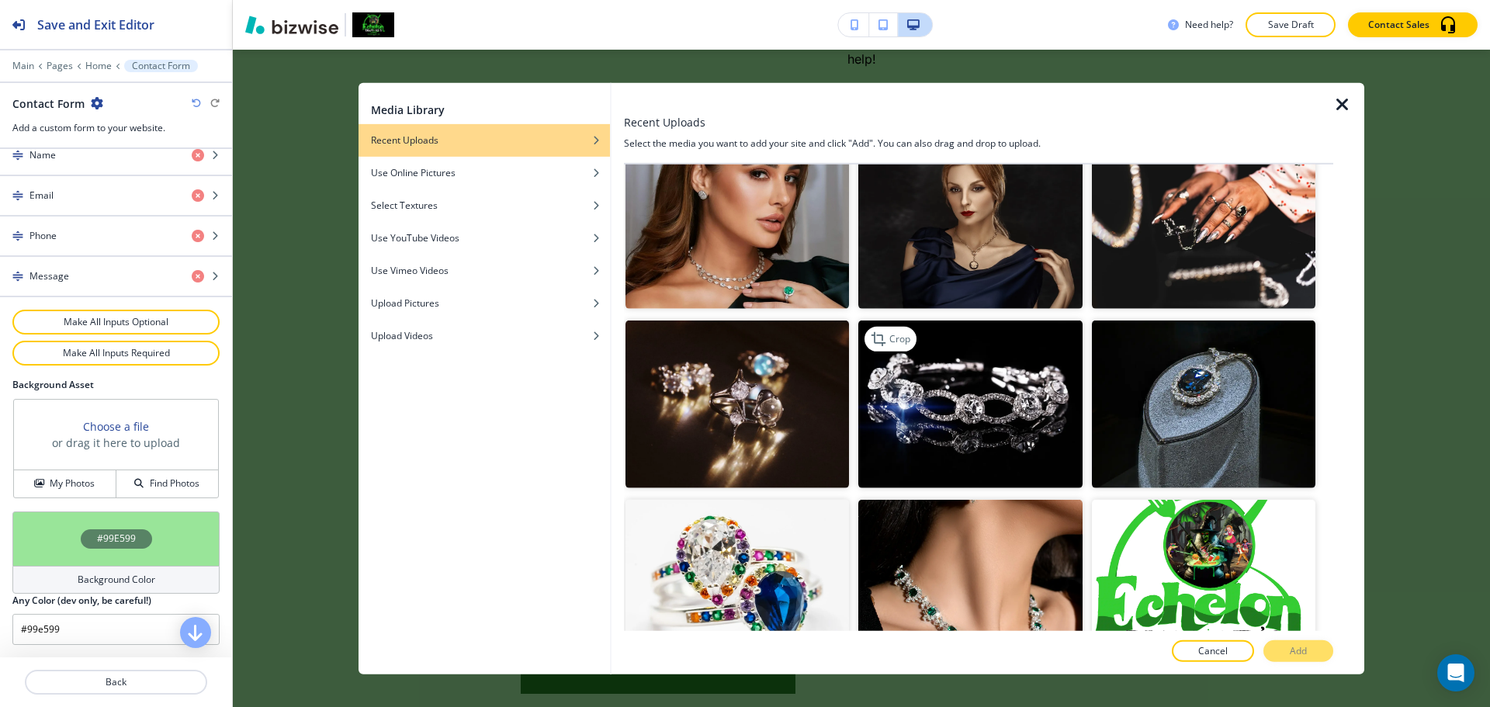
click at [980, 411] on img "button" at bounding box center [970, 405] width 224 height 168
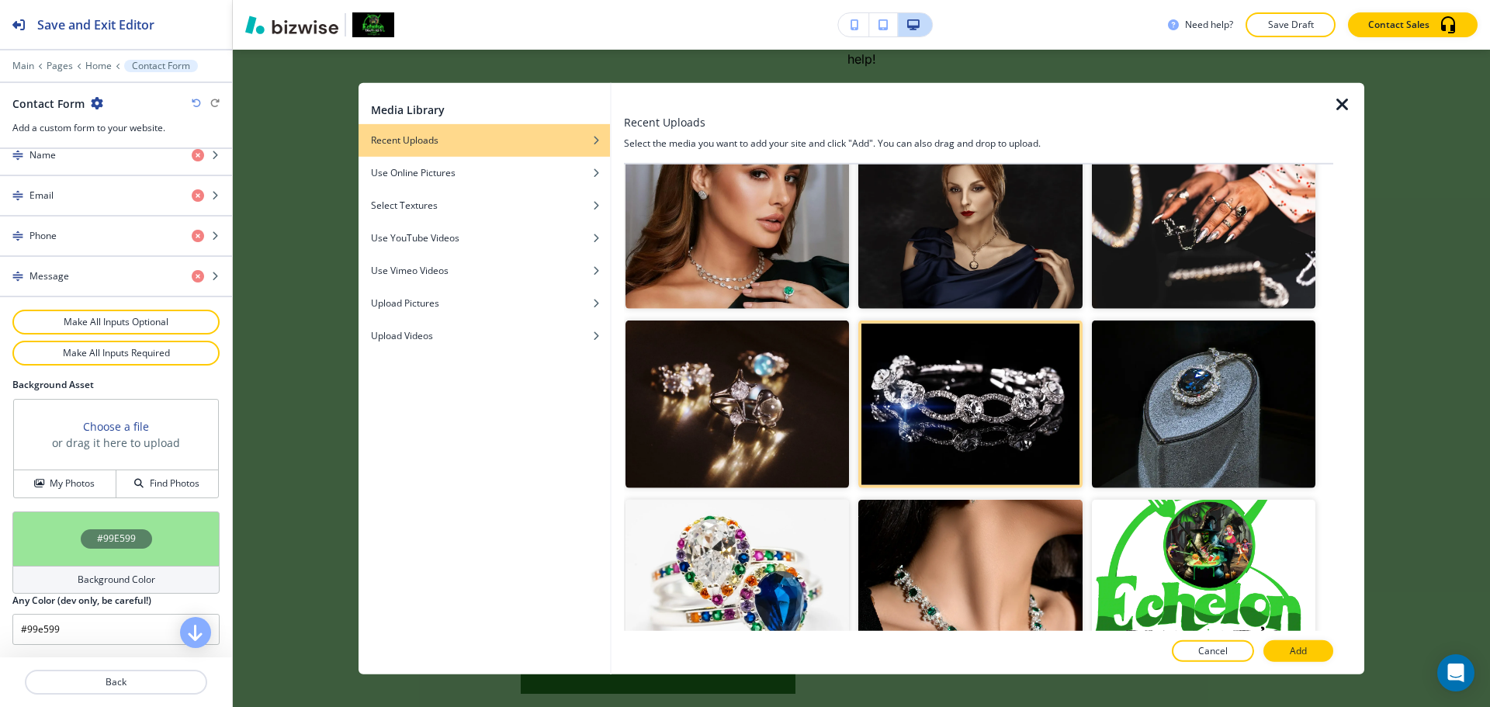
click at [1293, 650] on p "Add" at bounding box center [1298, 651] width 17 height 14
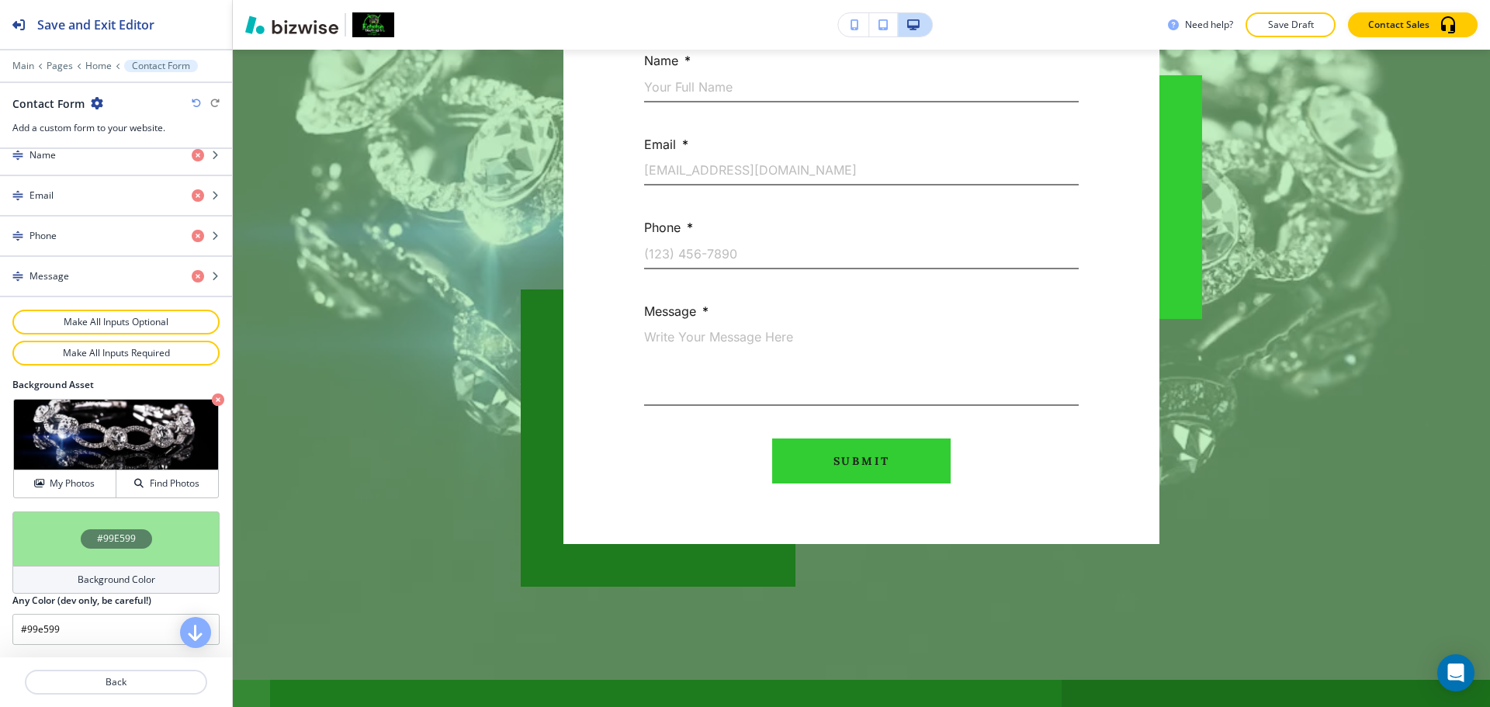
scroll to position [4136, 0]
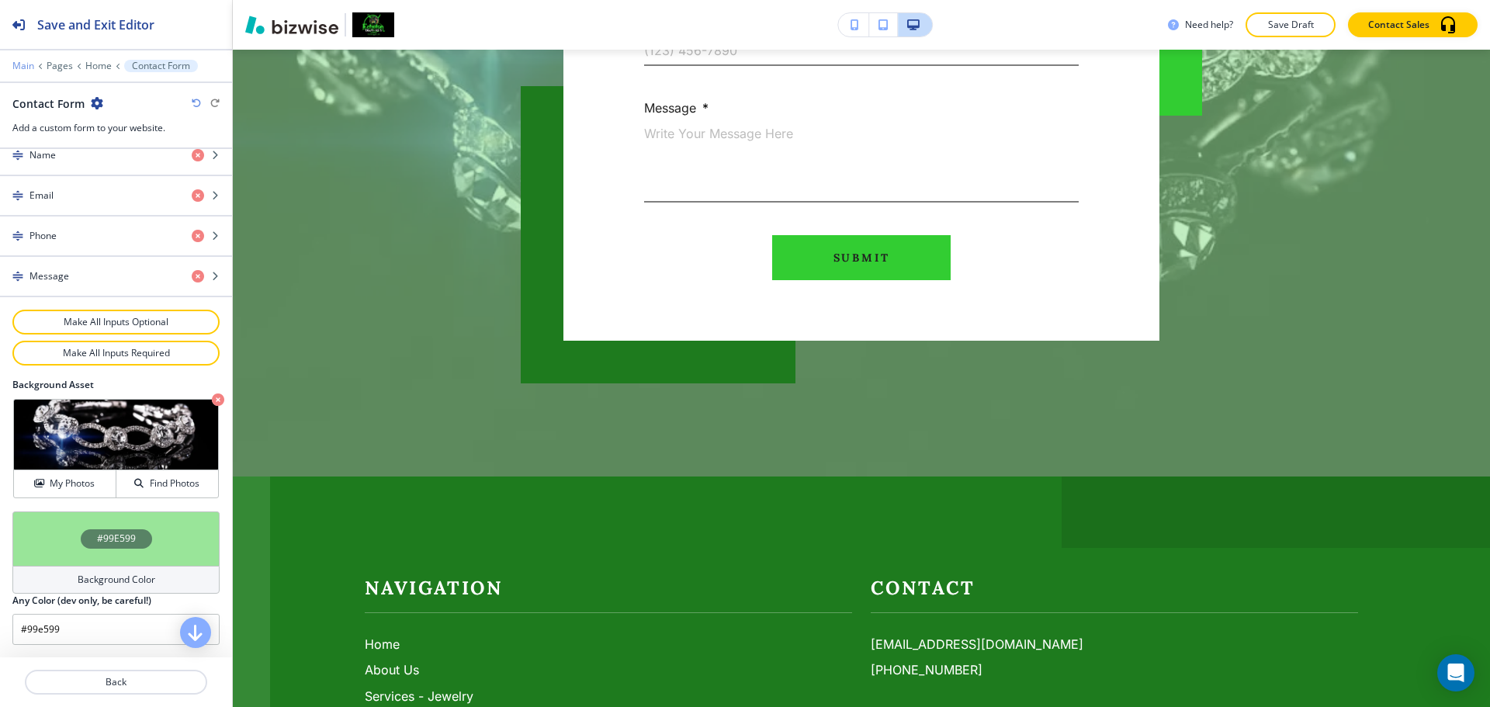
click at [24, 68] on p "Main" at bounding box center [23, 66] width 22 height 11
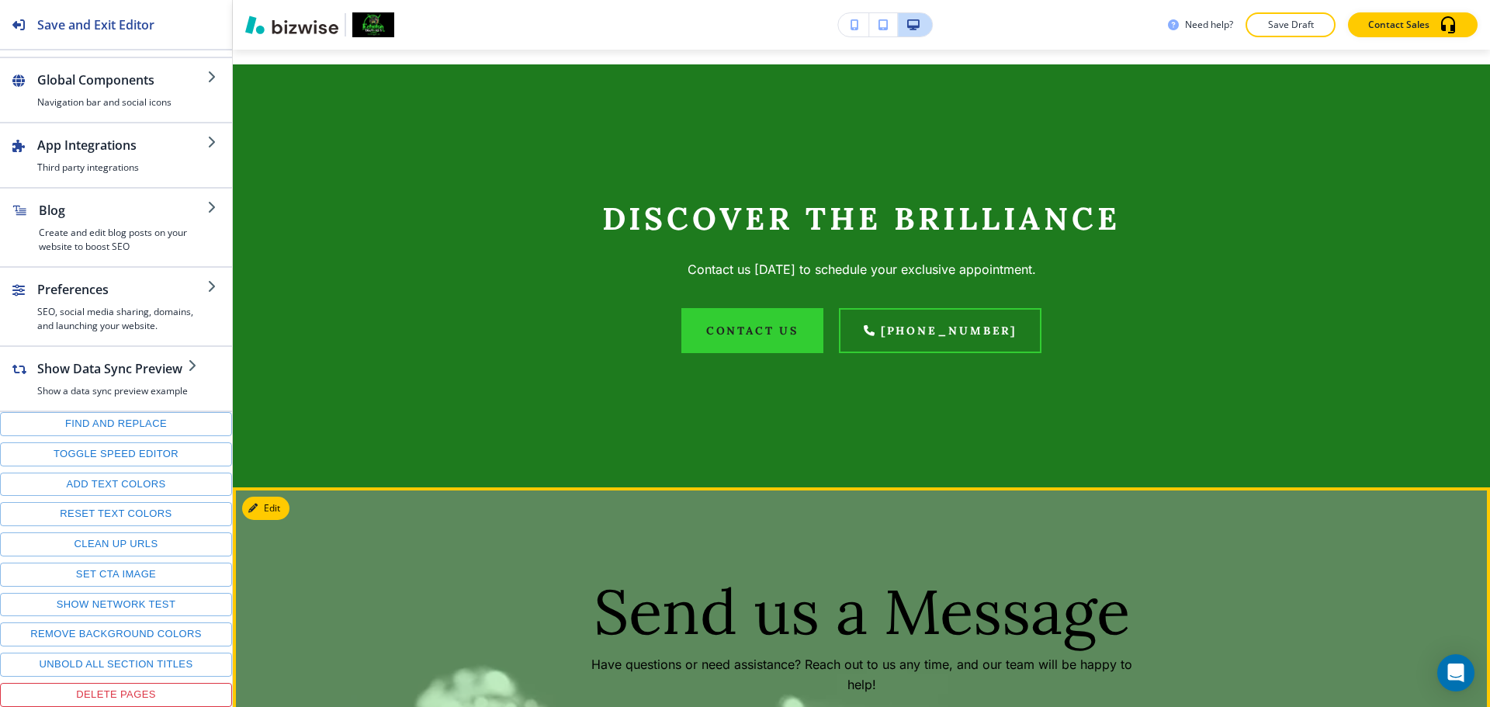
scroll to position [3088, 0]
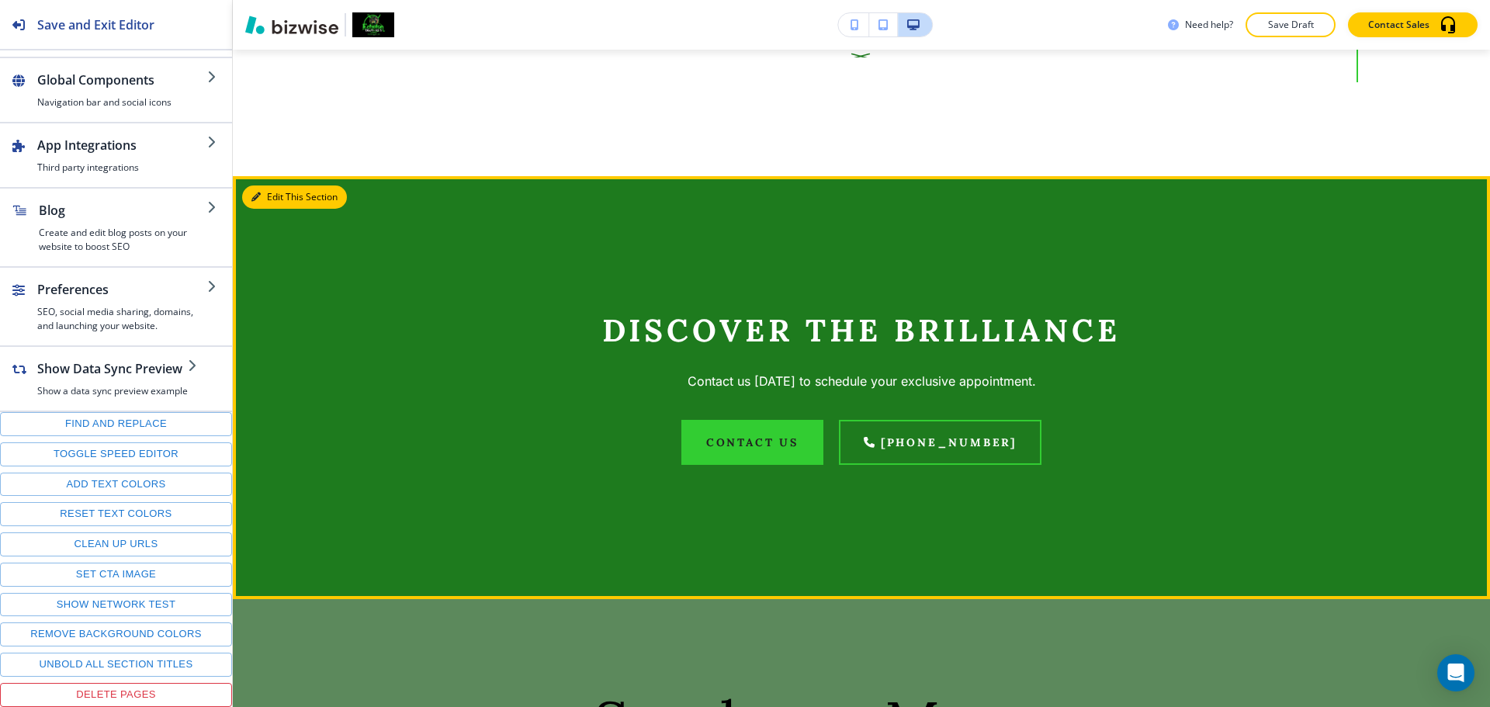
click at [276, 209] on button "Edit This Section" at bounding box center [294, 197] width 105 height 23
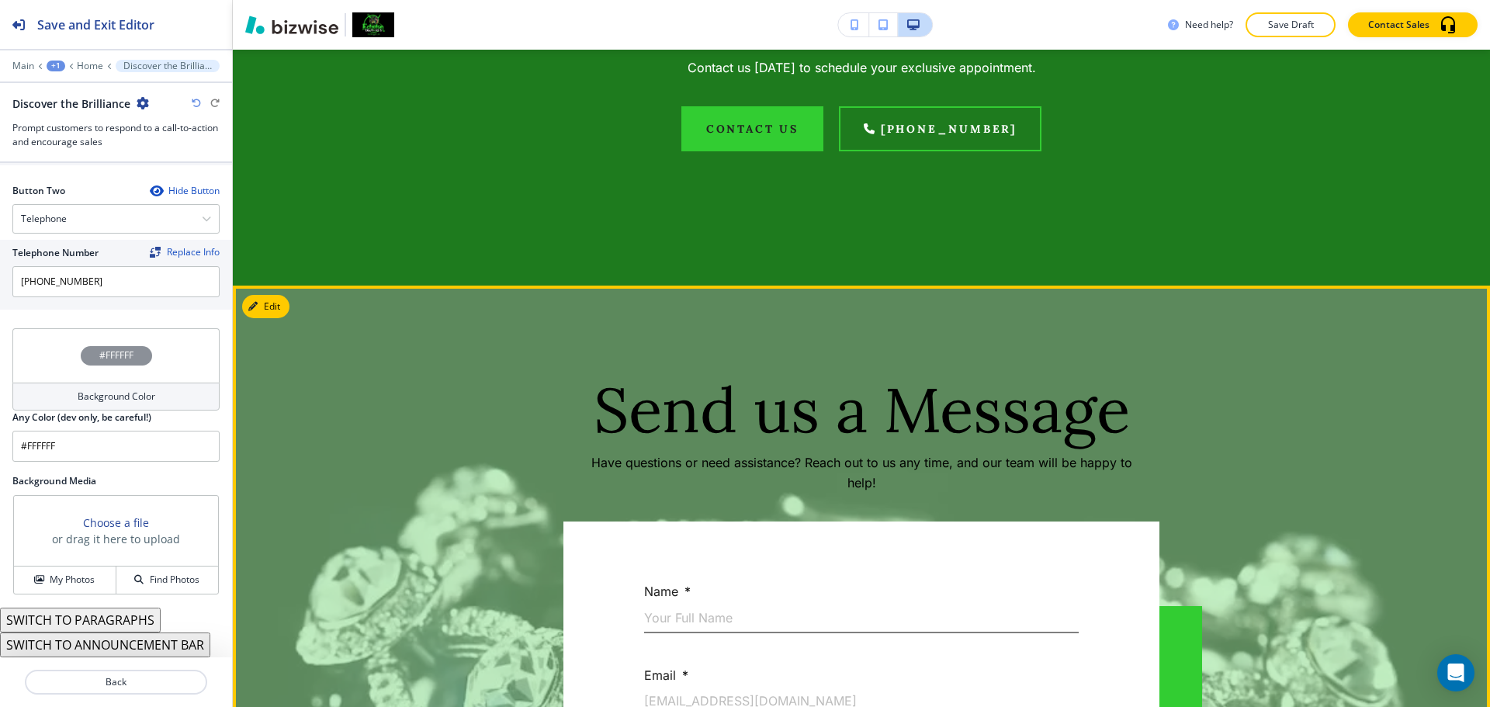
scroll to position [3243, 0]
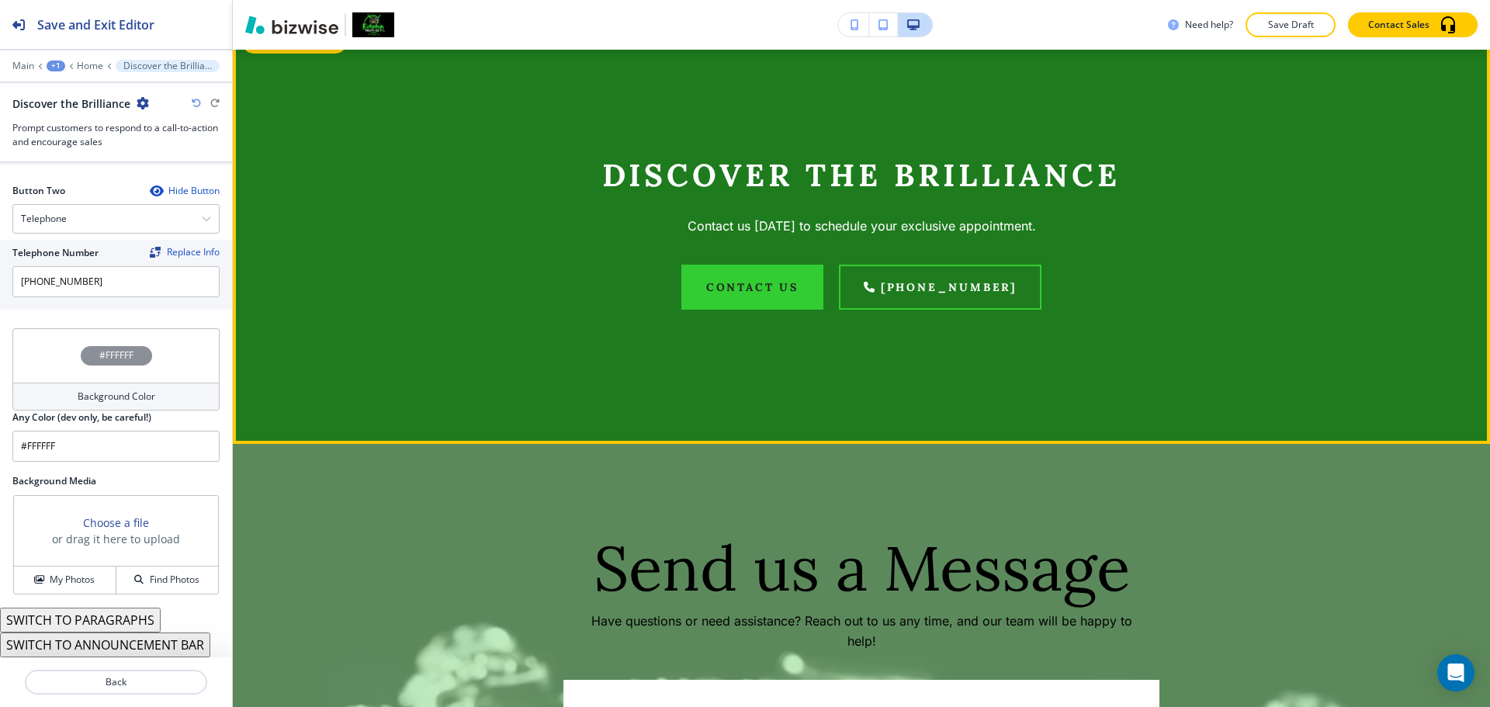
click at [276, 54] on button "Edit This Section" at bounding box center [294, 41] width 105 height 23
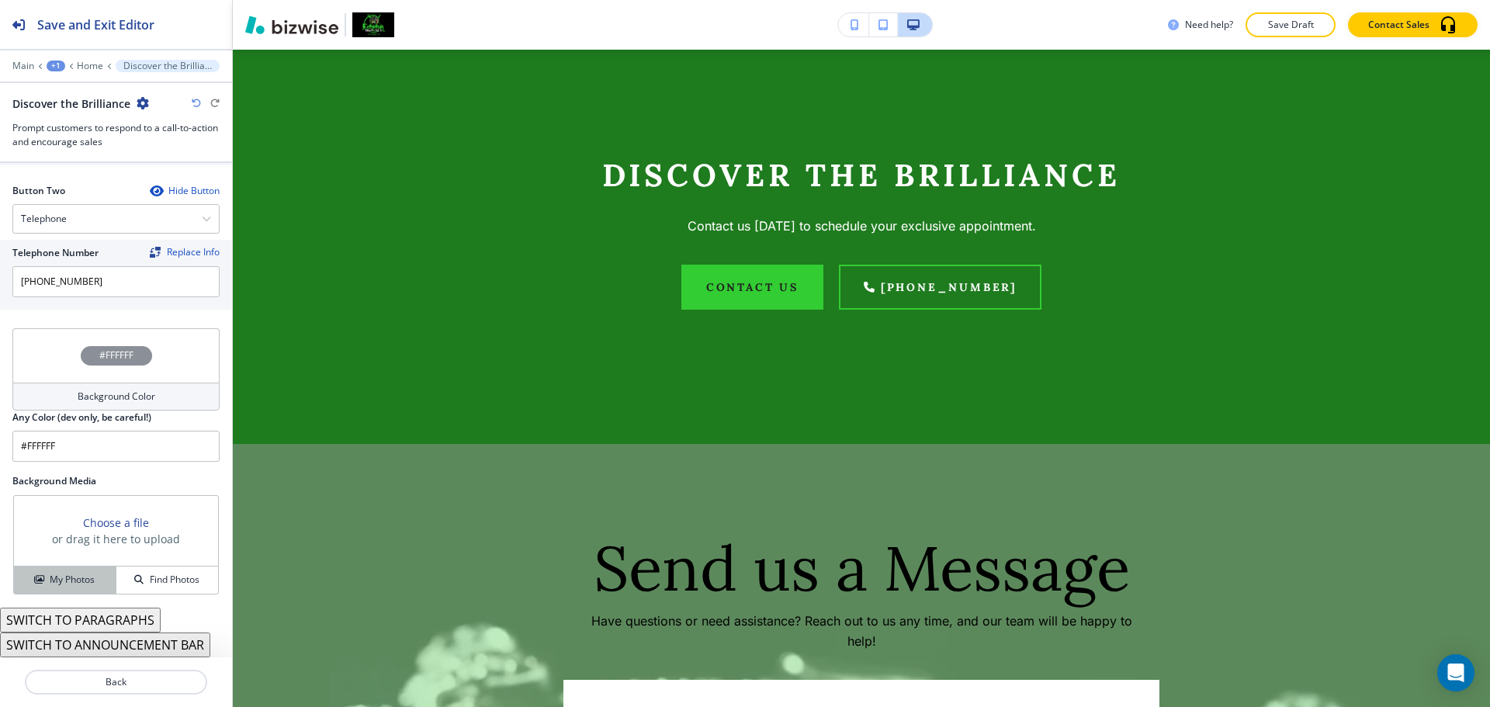
click at [90, 585] on h4 "My Photos" at bounding box center [72, 580] width 45 height 14
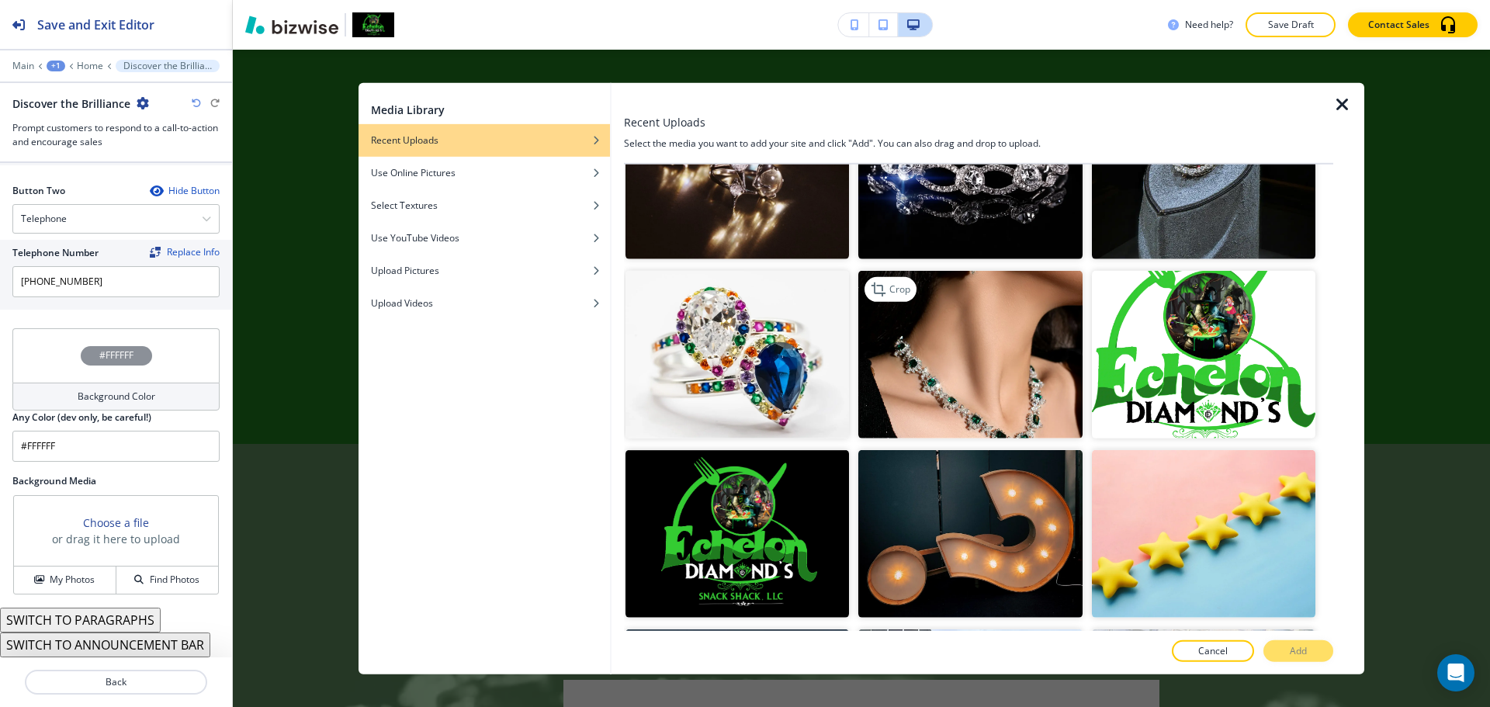
scroll to position [1157, 0]
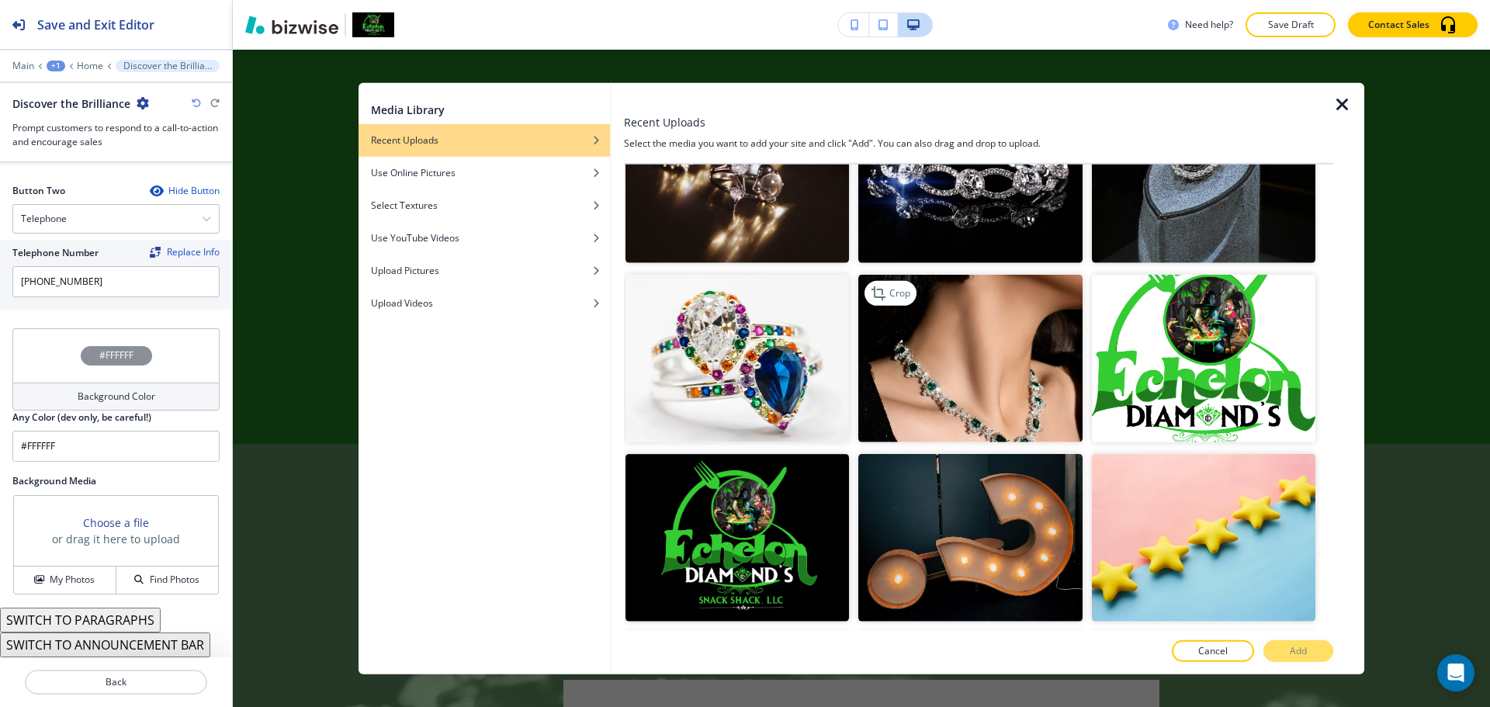
click at [992, 359] on img "button" at bounding box center [970, 359] width 224 height 168
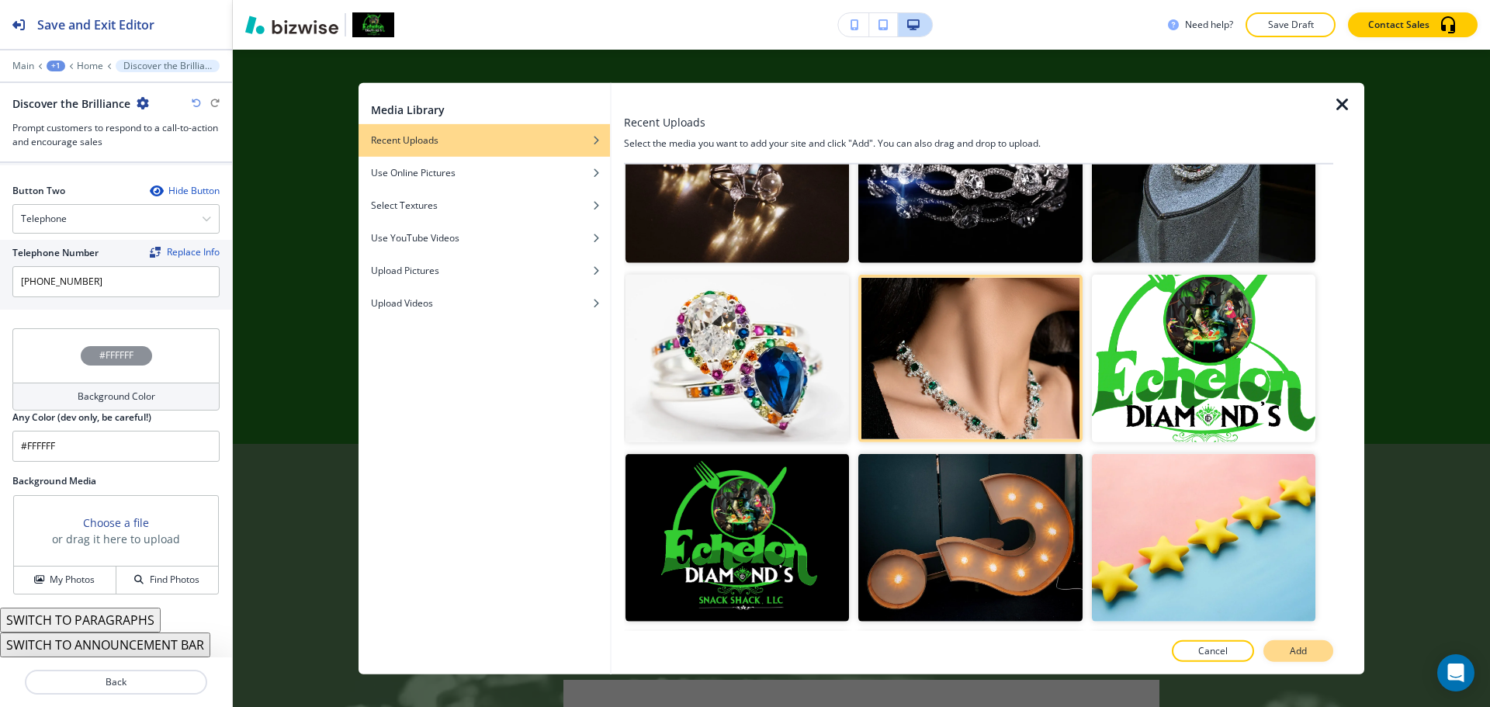
click at [1314, 642] on button "Add" at bounding box center [1299, 651] width 70 height 22
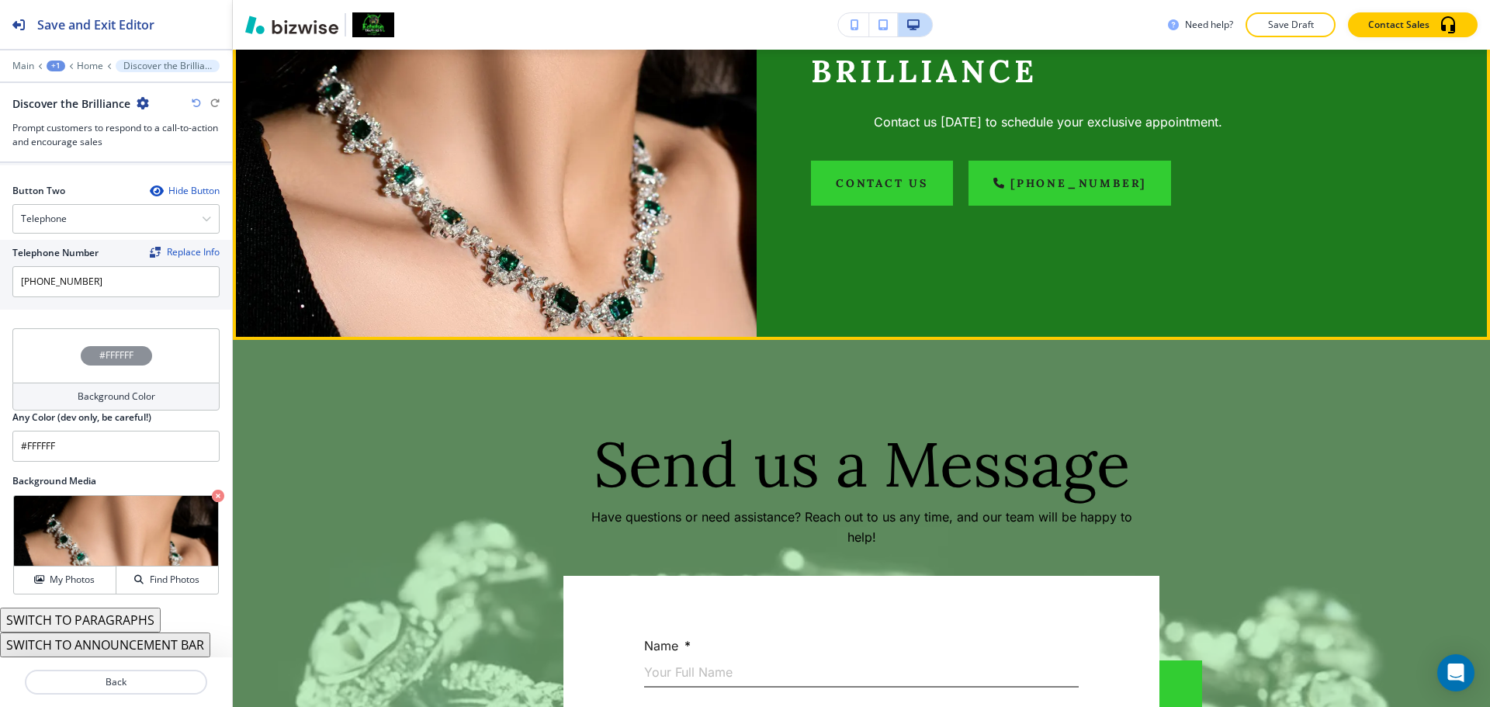
scroll to position [3398, 0]
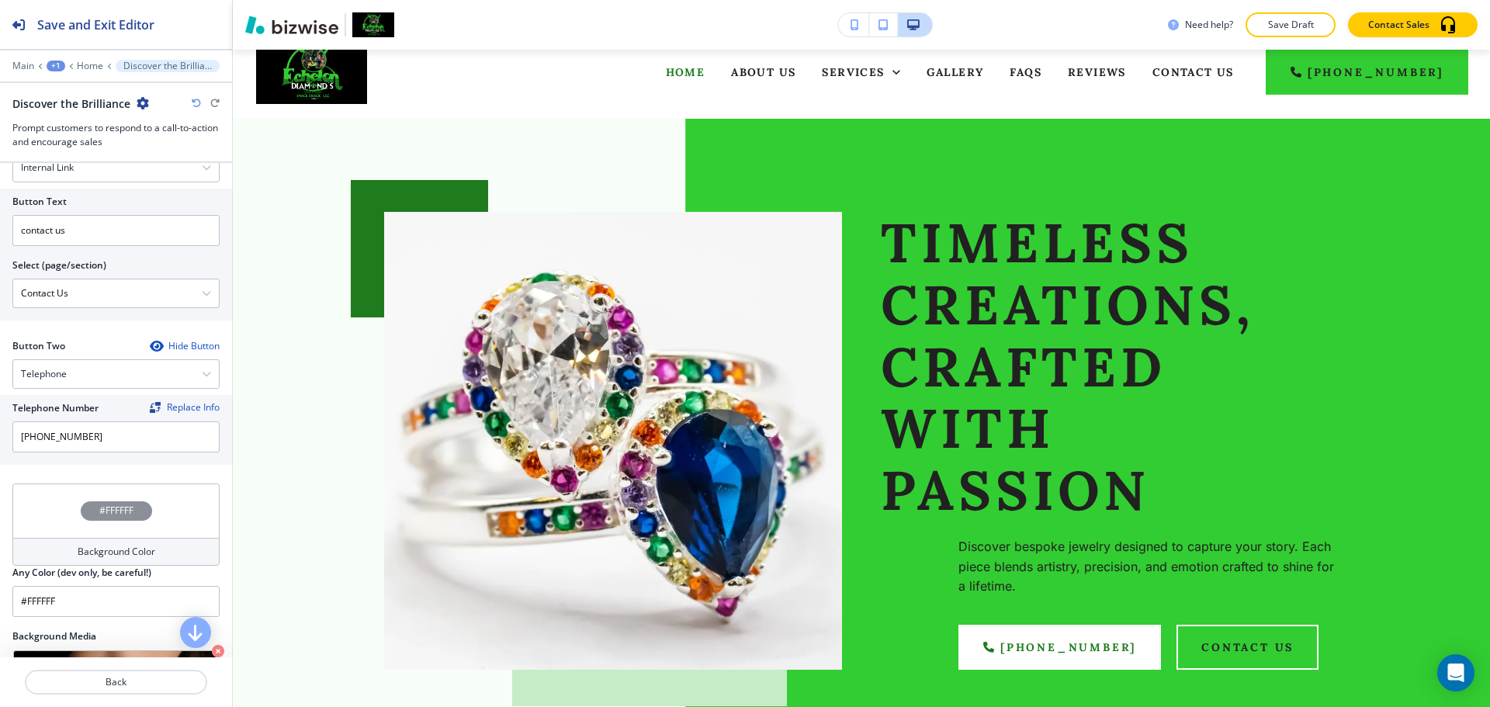
scroll to position [0, 0]
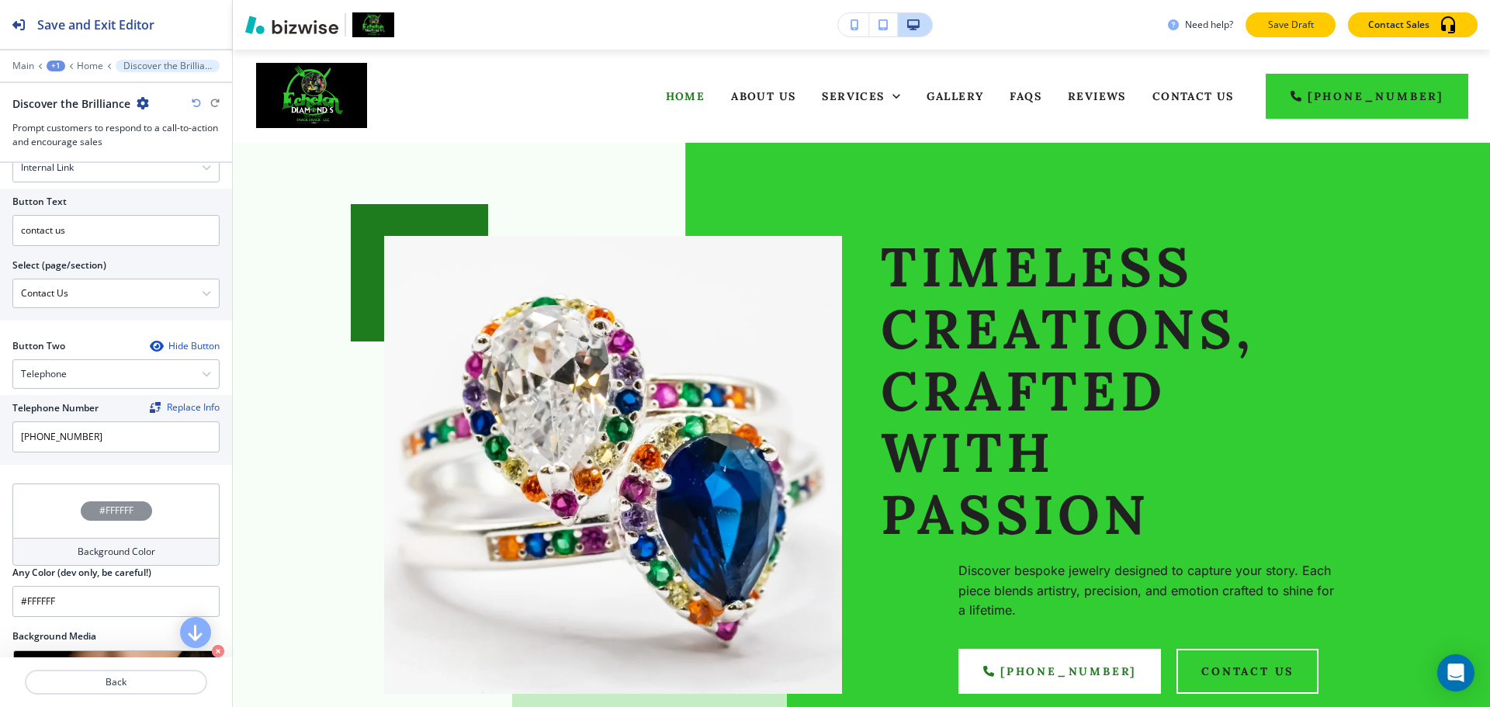
click at [1304, 28] on p "Save Draft" at bounding box center [1291, 25] width 50 height 14
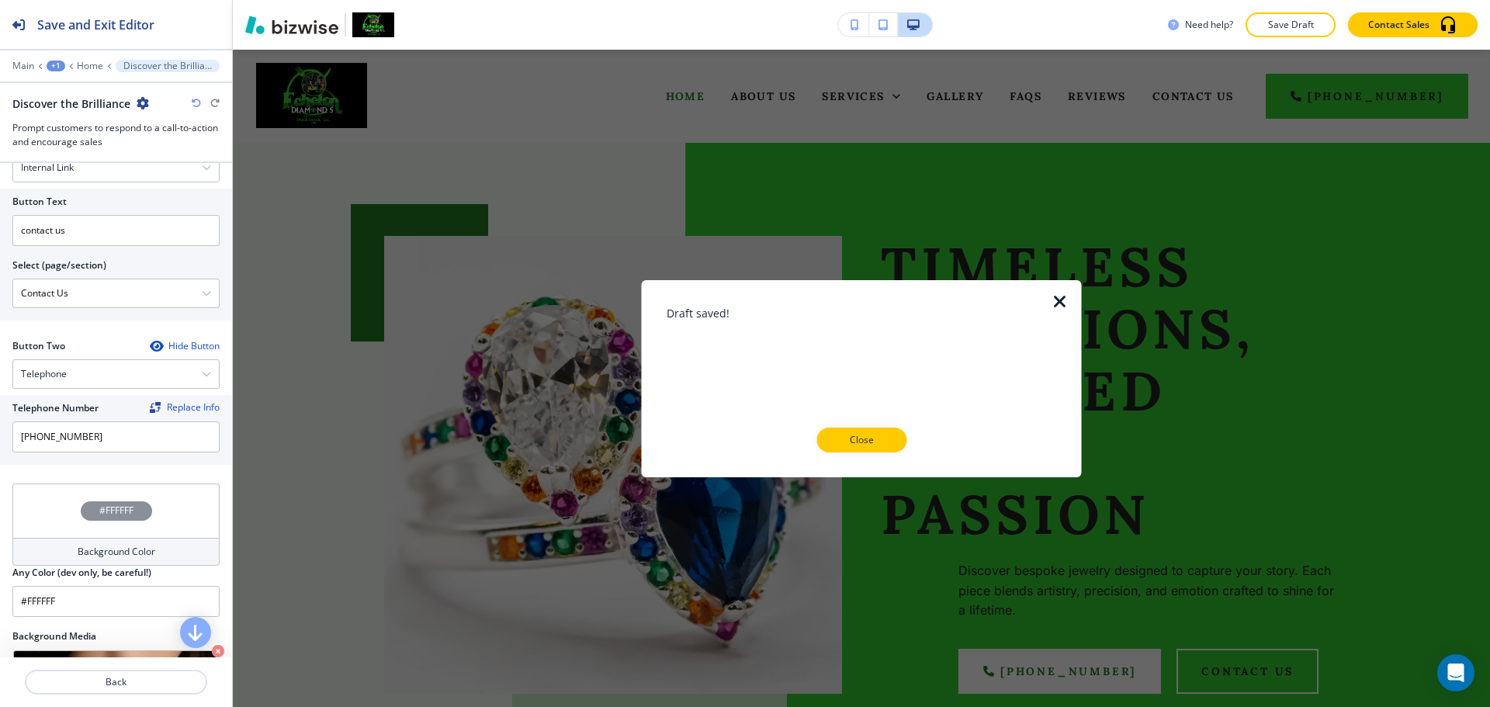
click at [860, 432] on button "Close" at bounding box center [862, 440] width 90 height 25
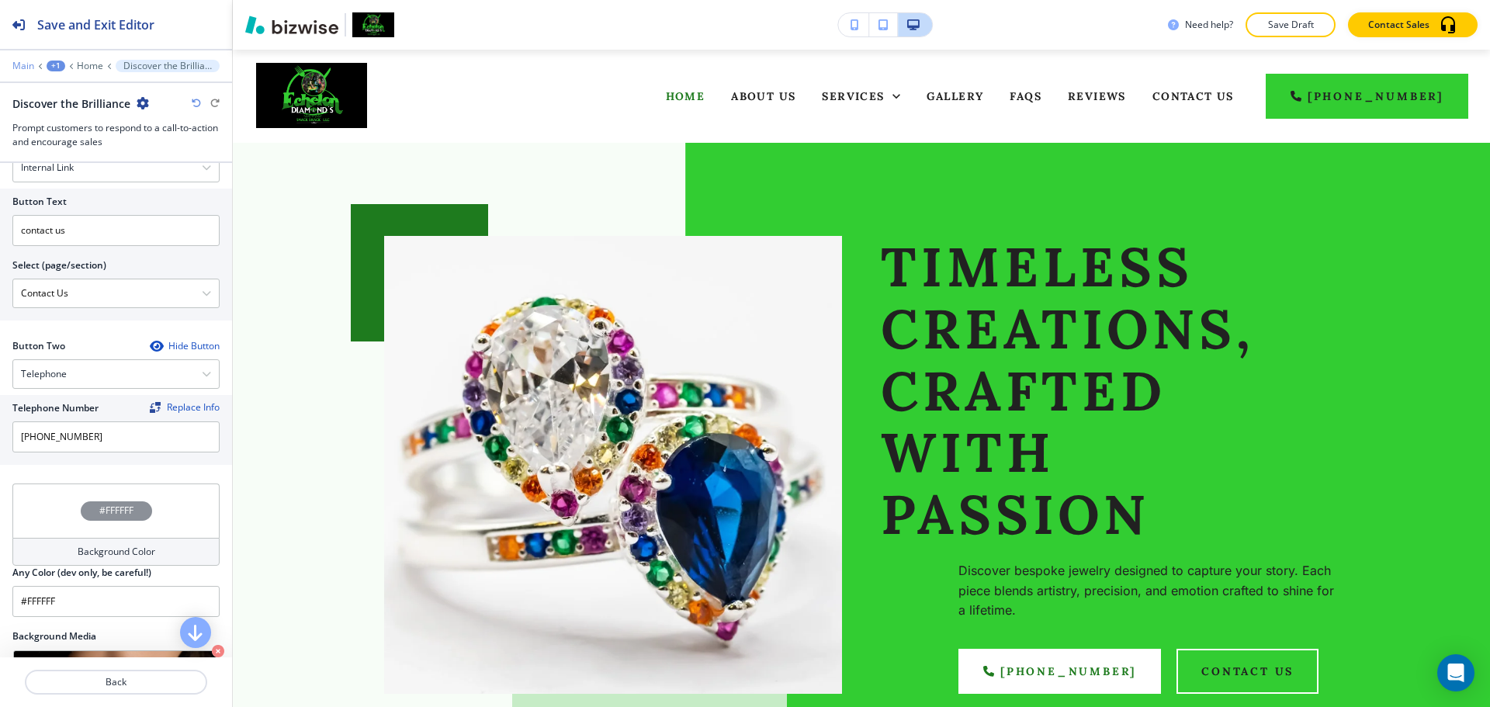
click at [21, 62] on p "Main" at bounding box center [23, 66] width 22 height 11
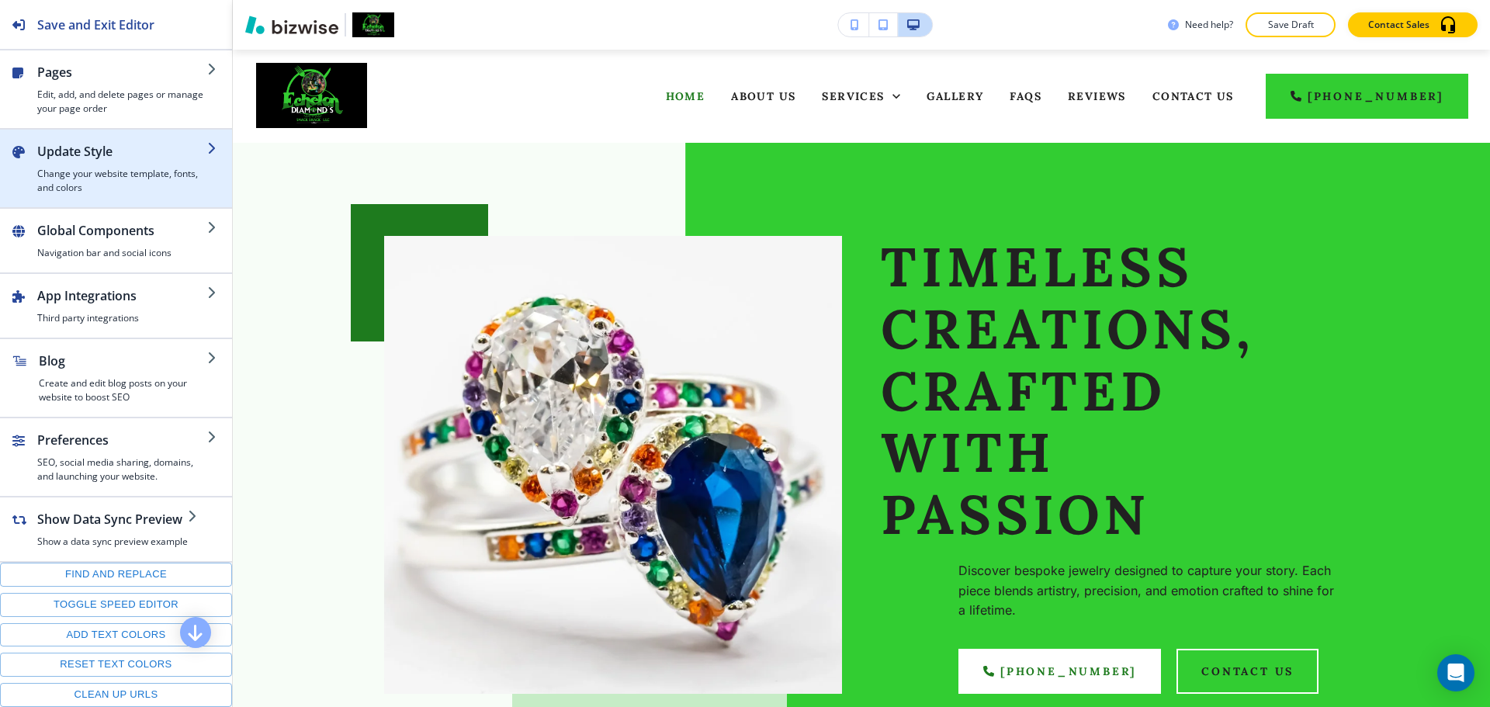
click at [63, 151] on h2 "Update Style" at bounding box center [122, 151] width 170 height 19
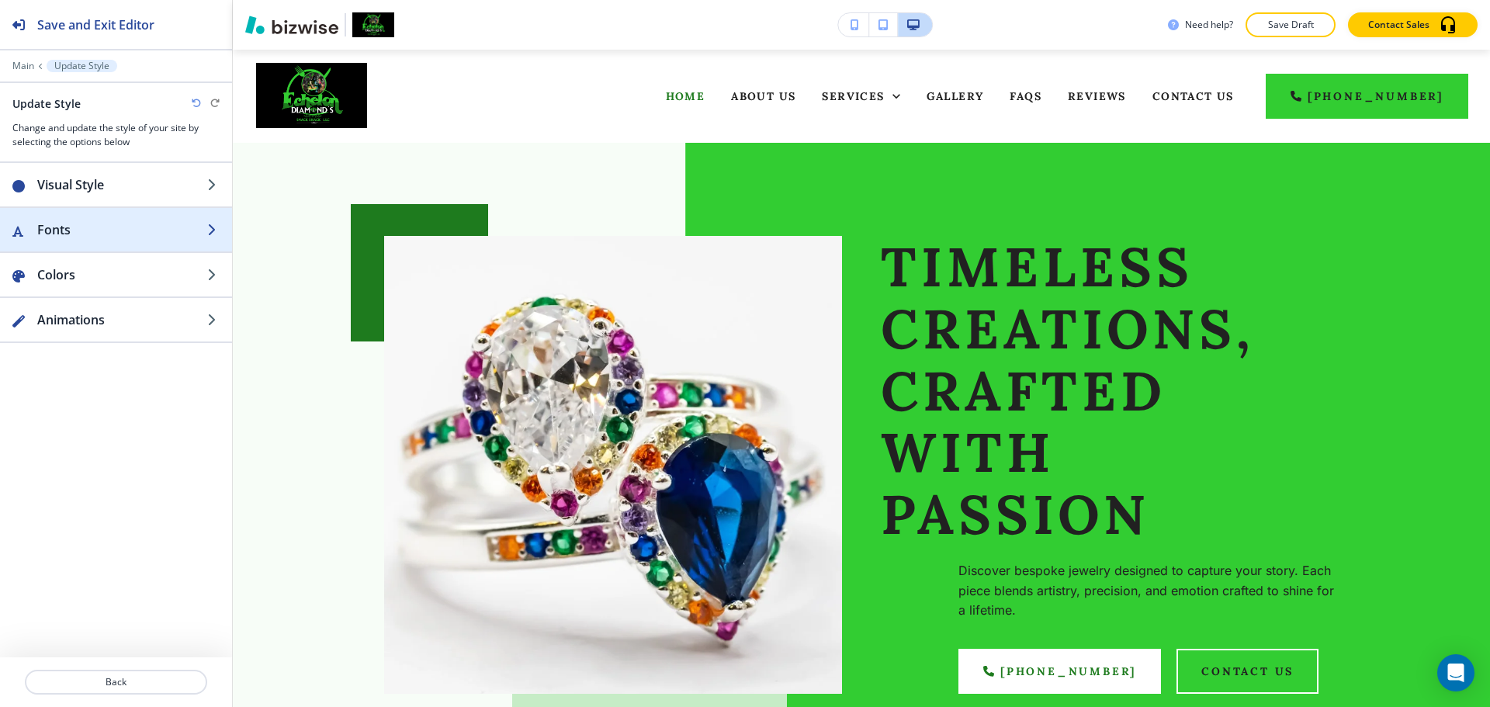
click at [127, 226] on h2 "Fonts" at bounding box center [122, 229] width 170 height 19
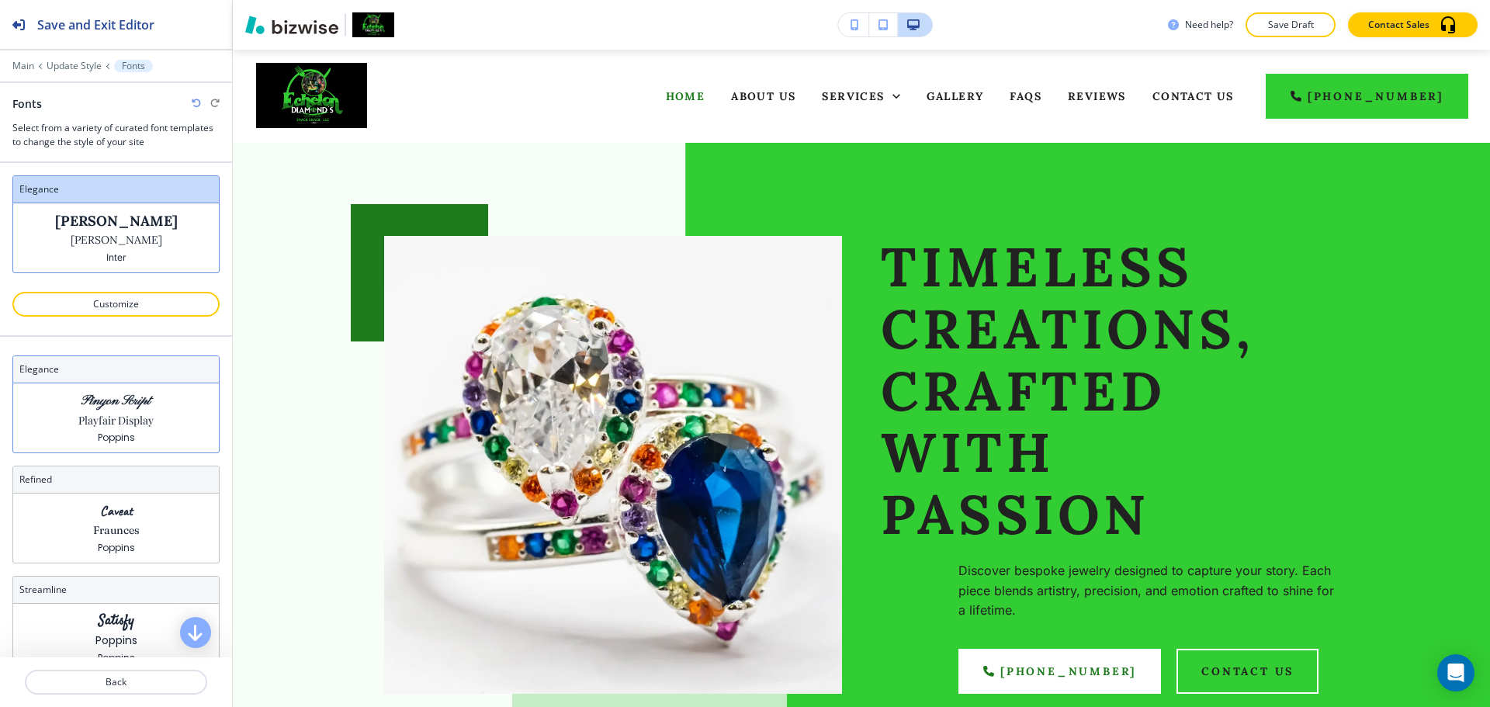
click at [154, 410] on div "Pinyon Script Playfair Display Poppins" at bounding box center [116, 417] width 206 height 69
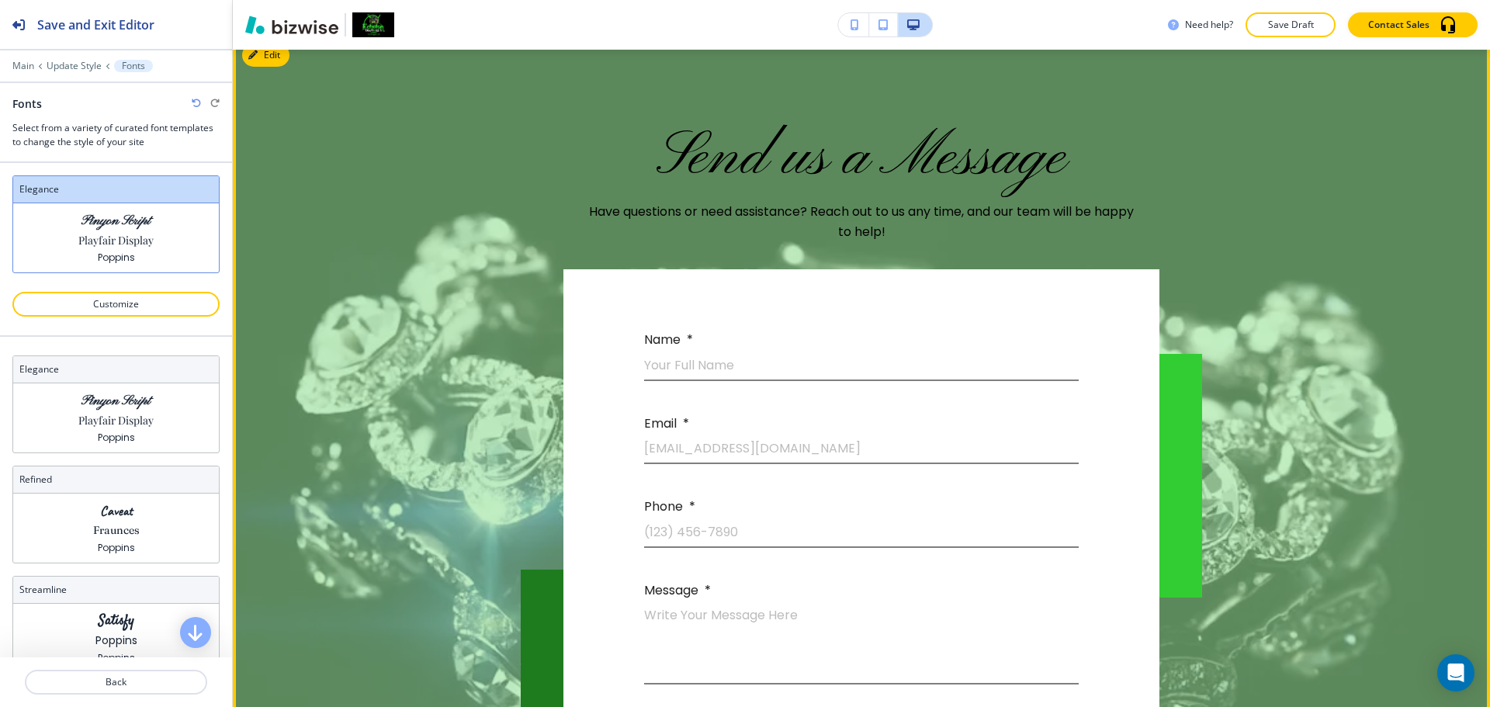
scroll to position [3726, 0]
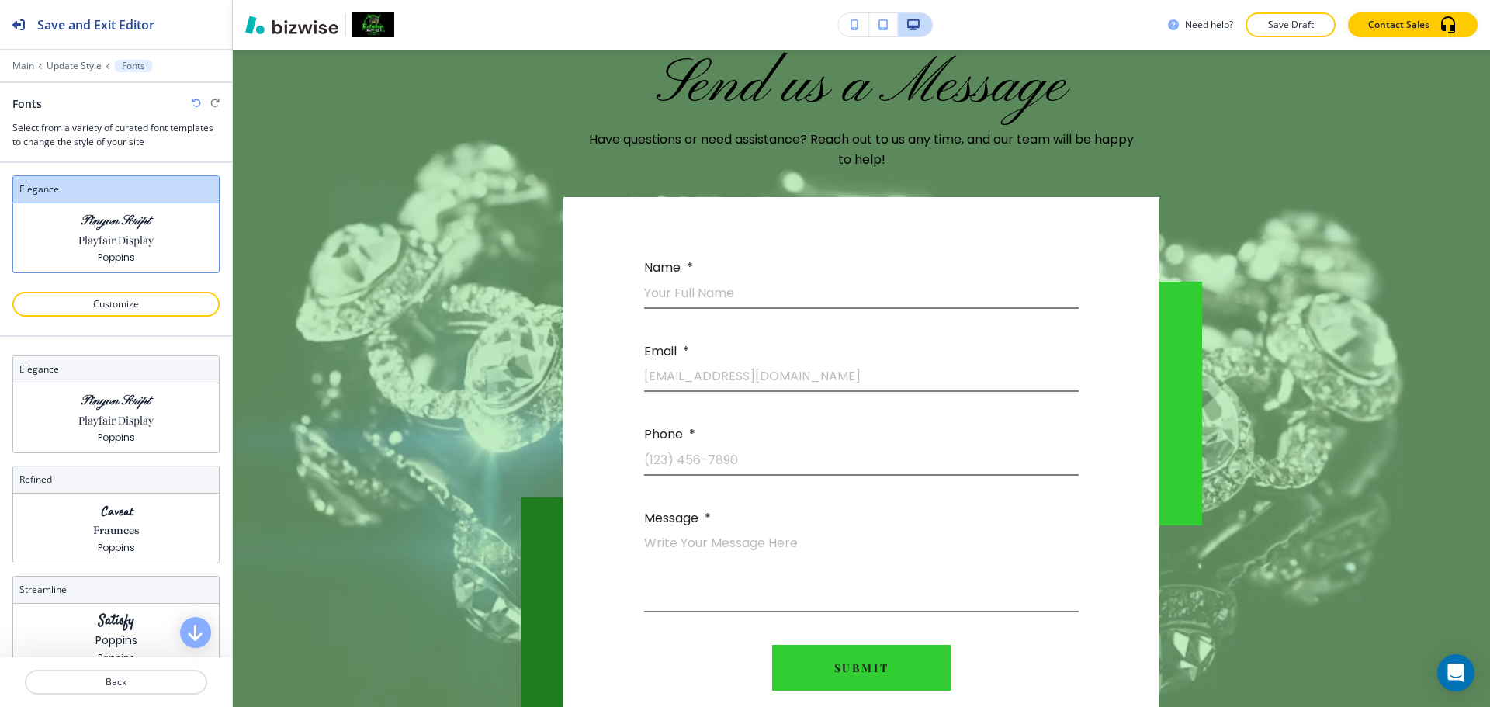
click at [194, 104] on icon "button" at bounding box center [196, 103] width 9 height 9
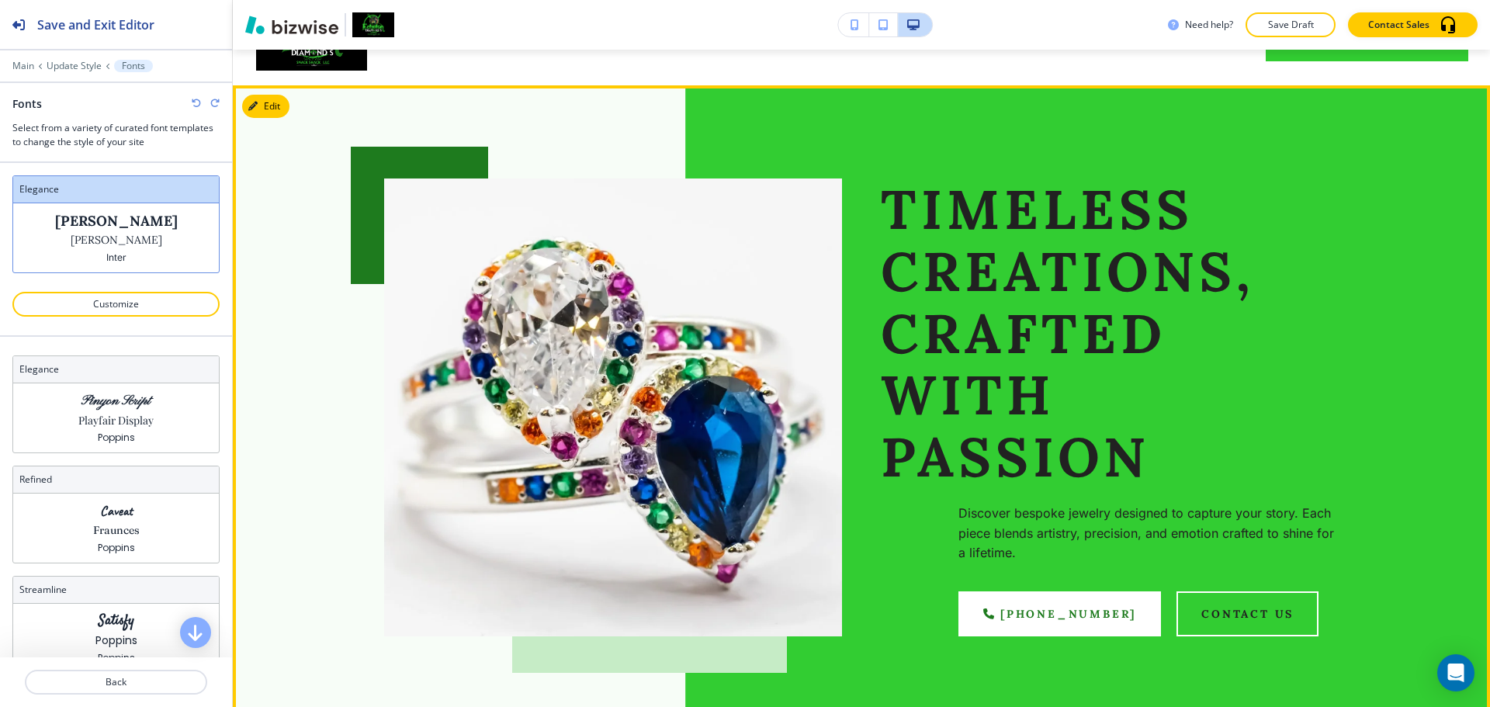
scroll to position [0, 0]
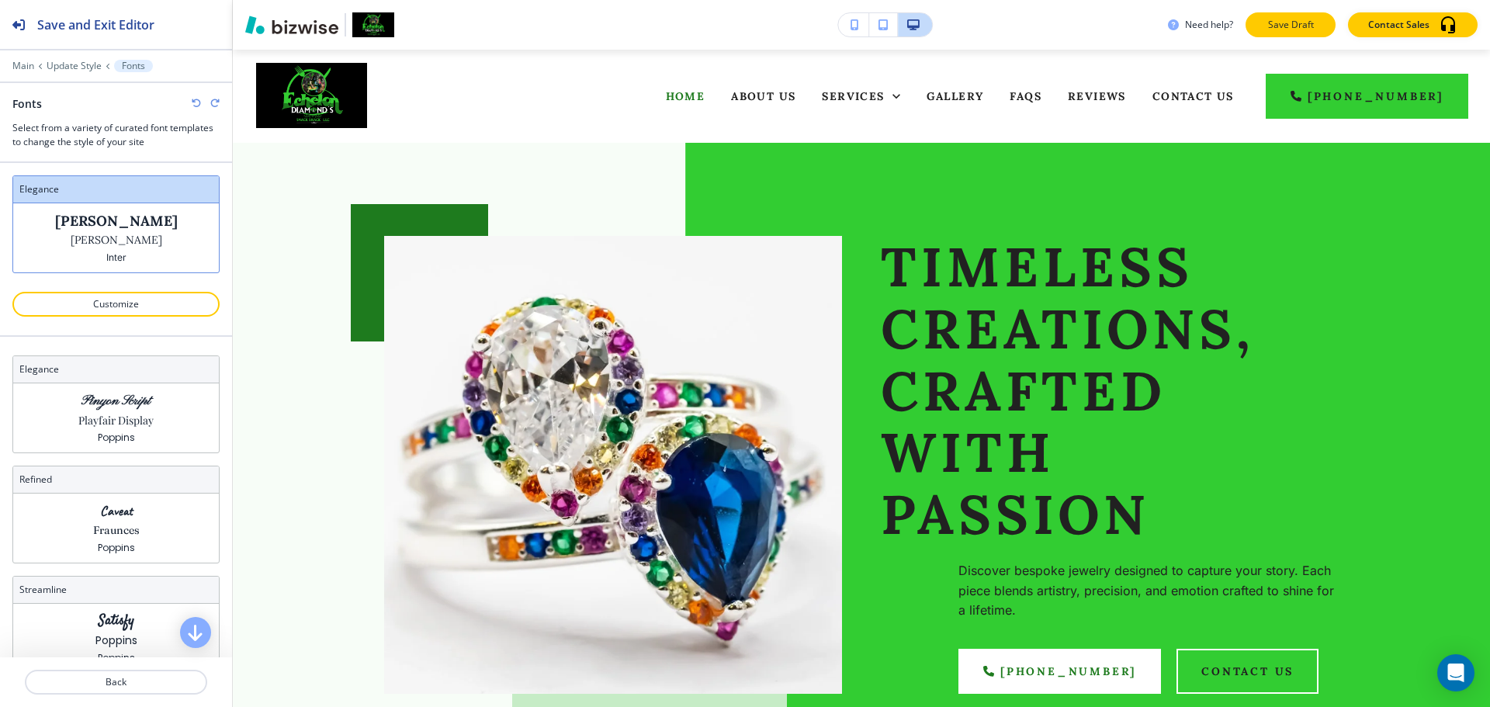
click at [1282, 23] on p "Save Draft" at bounding box center [1291, 25] width 50 height 14
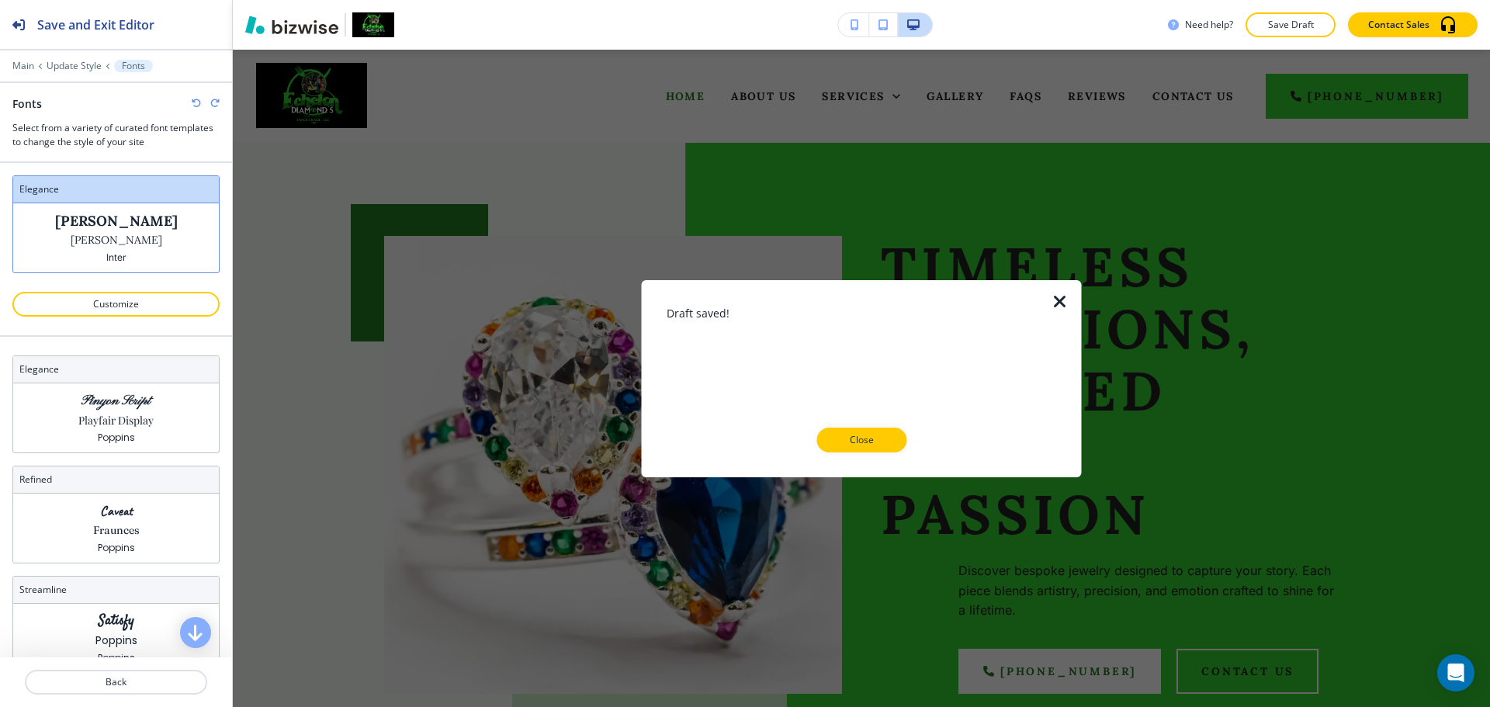
drag, startPoint x: 863, startPoint y: 442, endPoint x: 858, endPoint y: 449, distance: 9.1
click at [865, 440] on p "Close" at bounding box center [862, 440] width 50 height 14
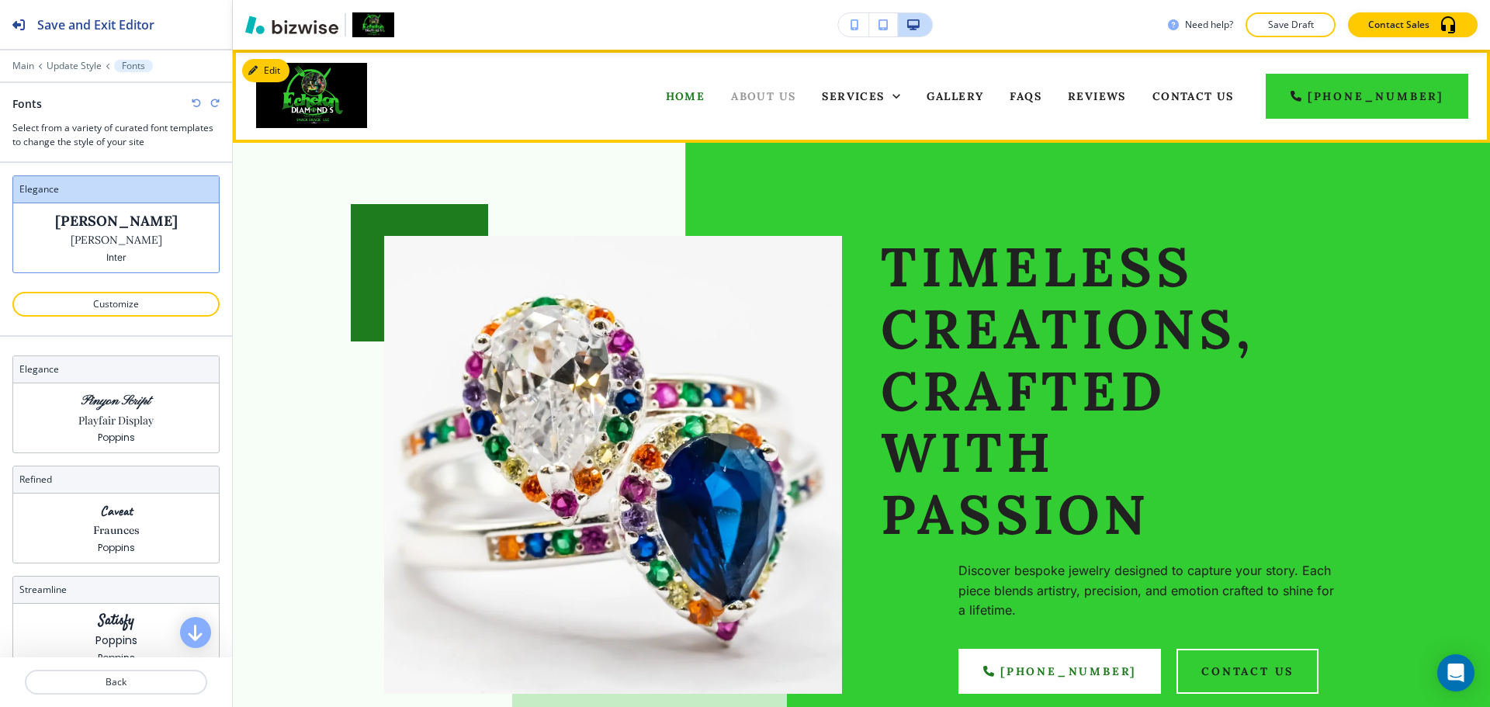
click at [789, 93] on span "About Us" at bounding box center [763, 96] width 64 height 14
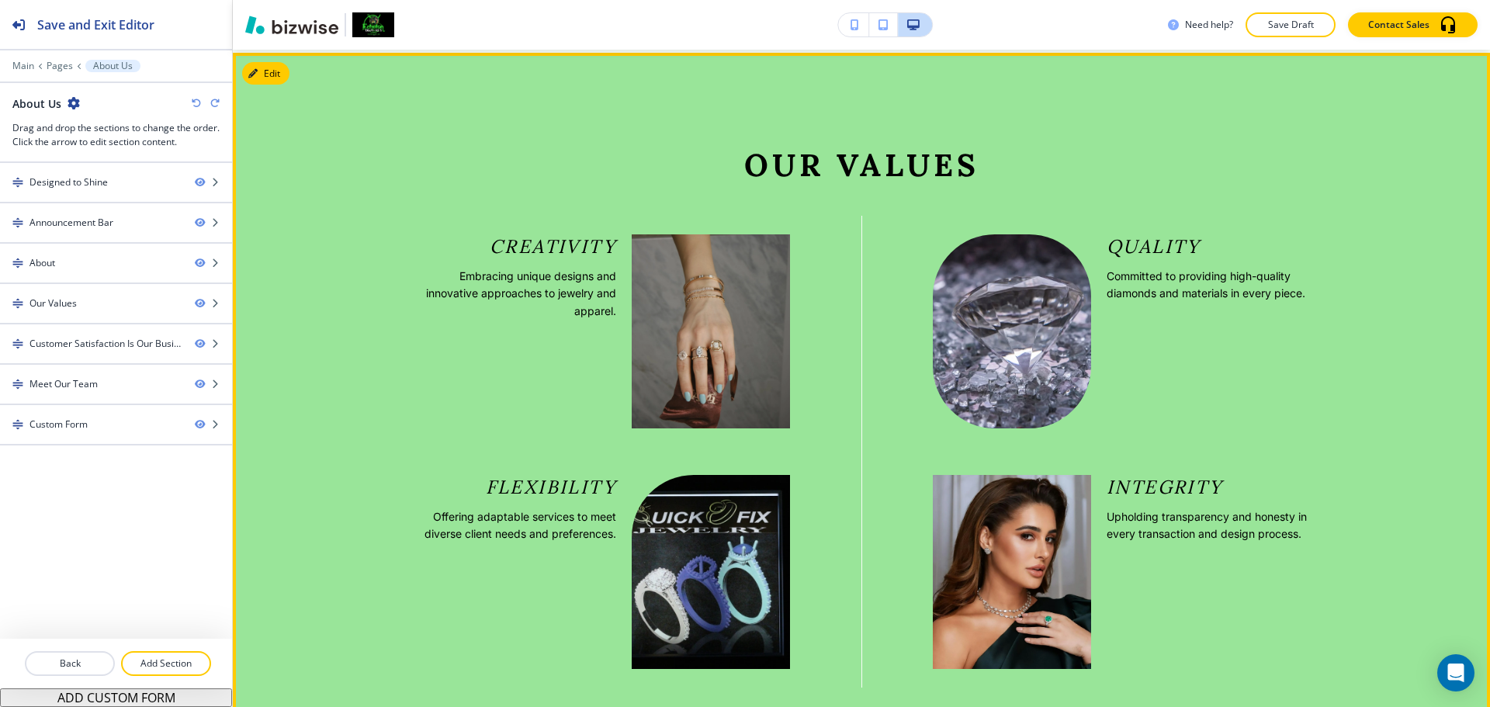
scroll to position [1475, 0]
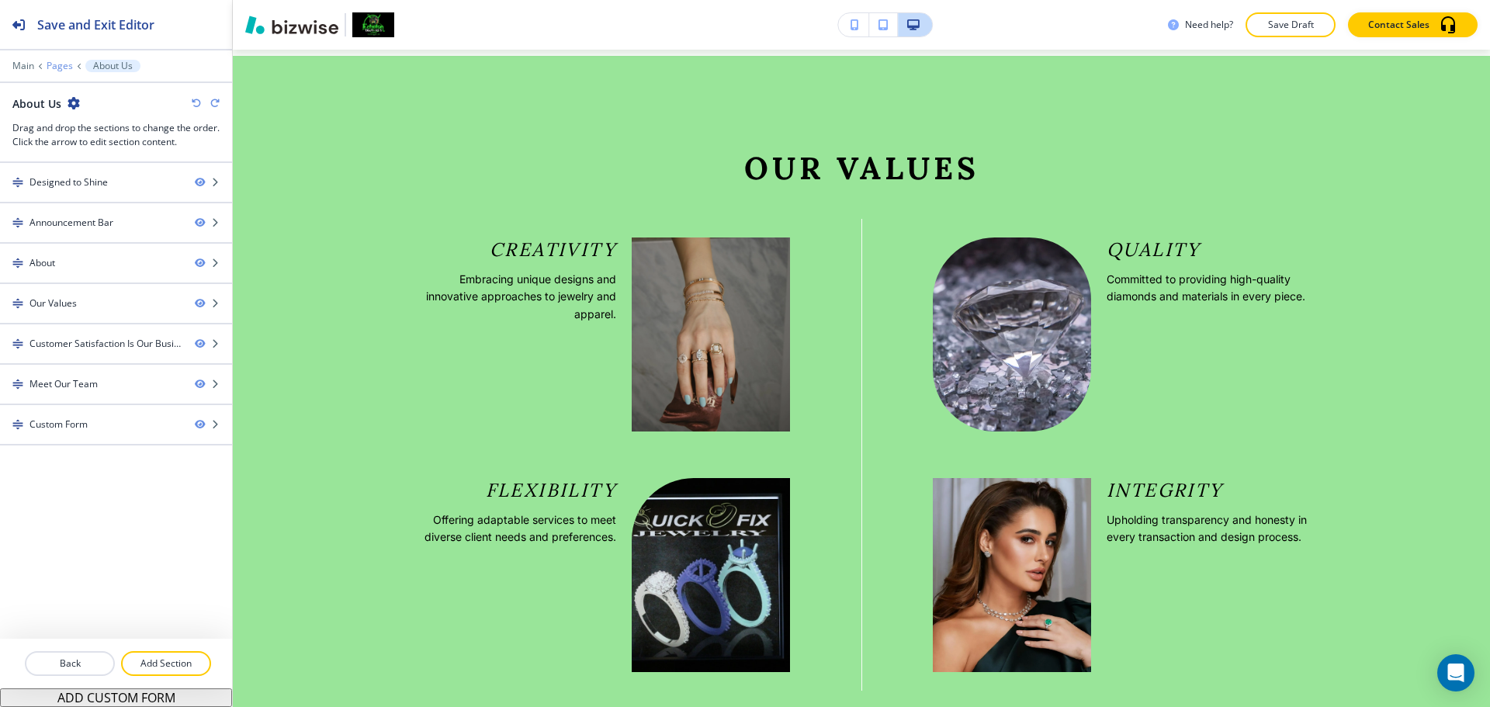
click at [64, 61] on p "Pages" at bounding box center [60, 66] width 26 height 11
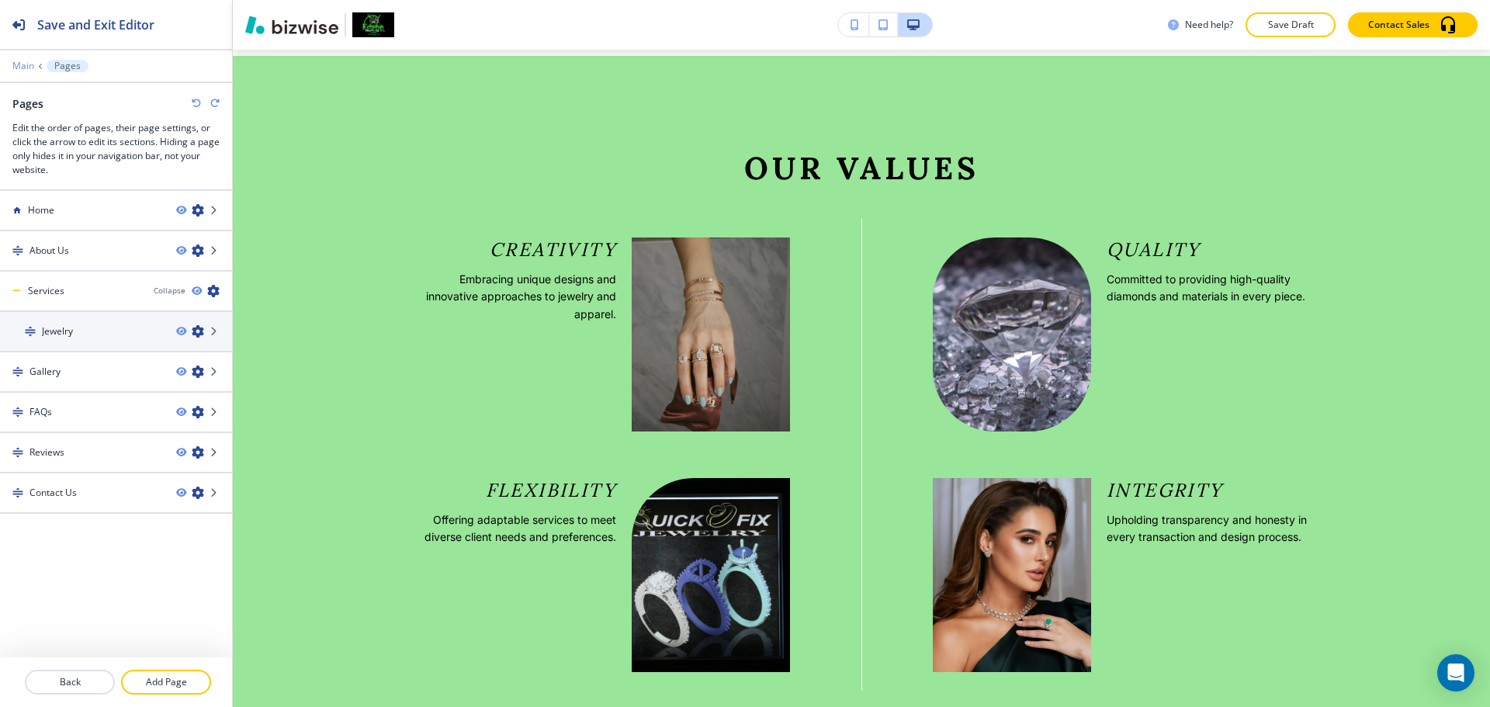
click at [22, 66] on p "Main" at bounding box center [23, 66] width 22 height 11
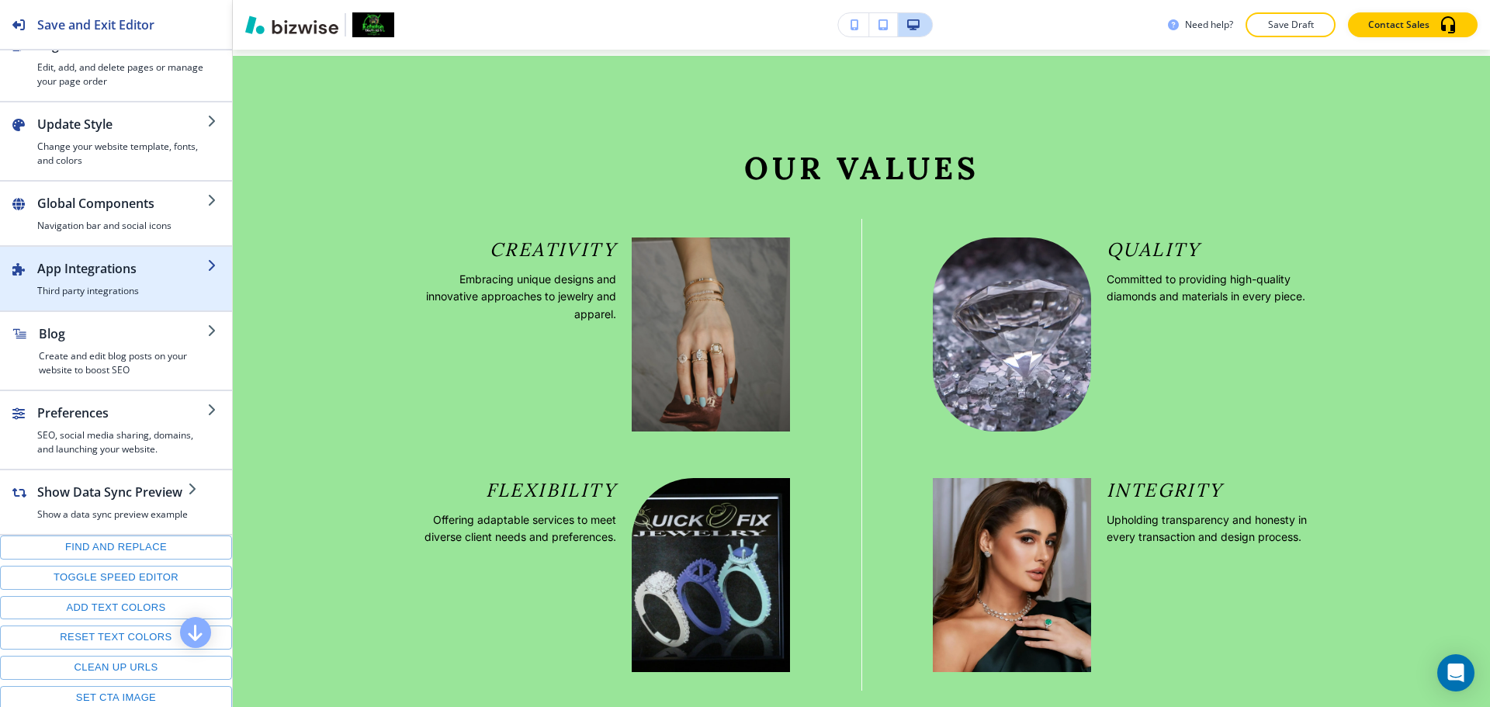
scroll to position [0, 0]
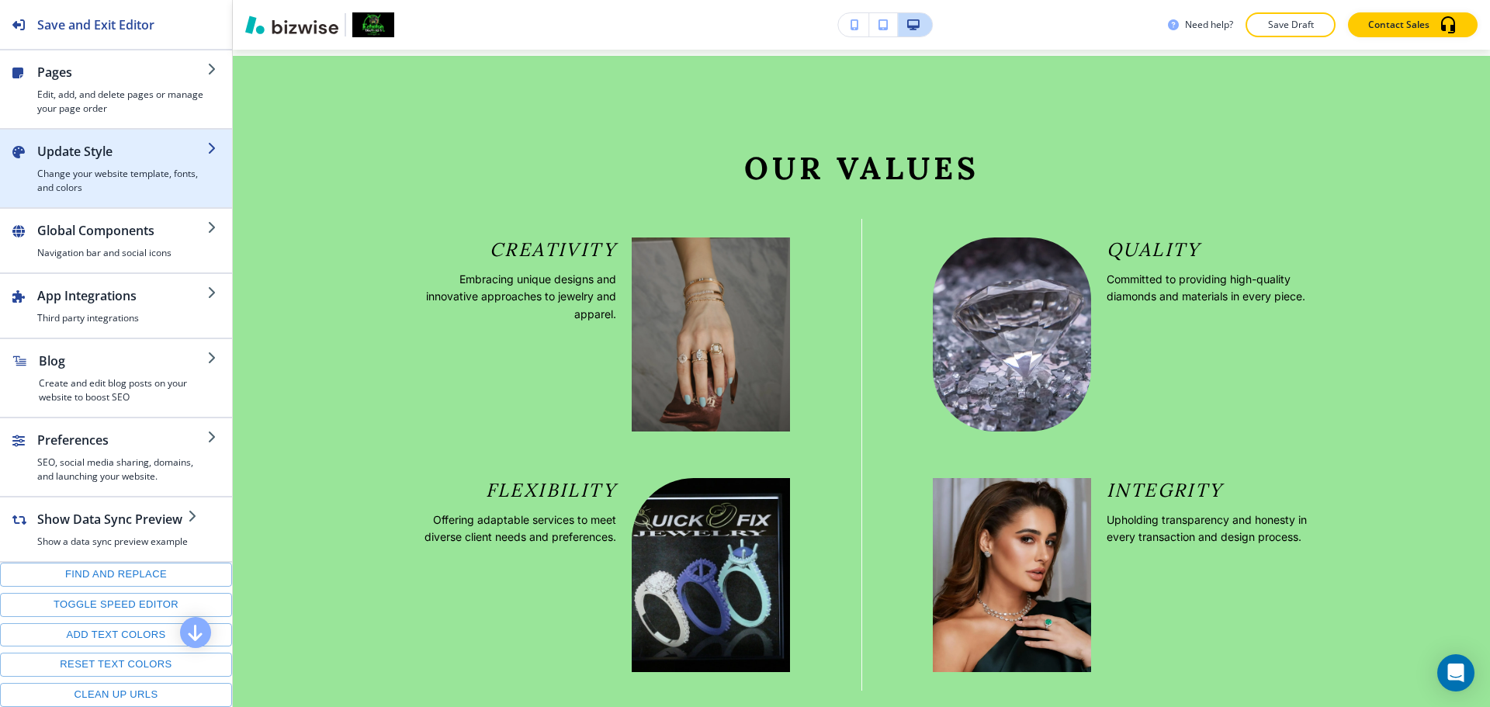
click at [143, 172] on h4 "Change your website template, fonts, and colors" at bounding box center [122, 181] width 170 height 28
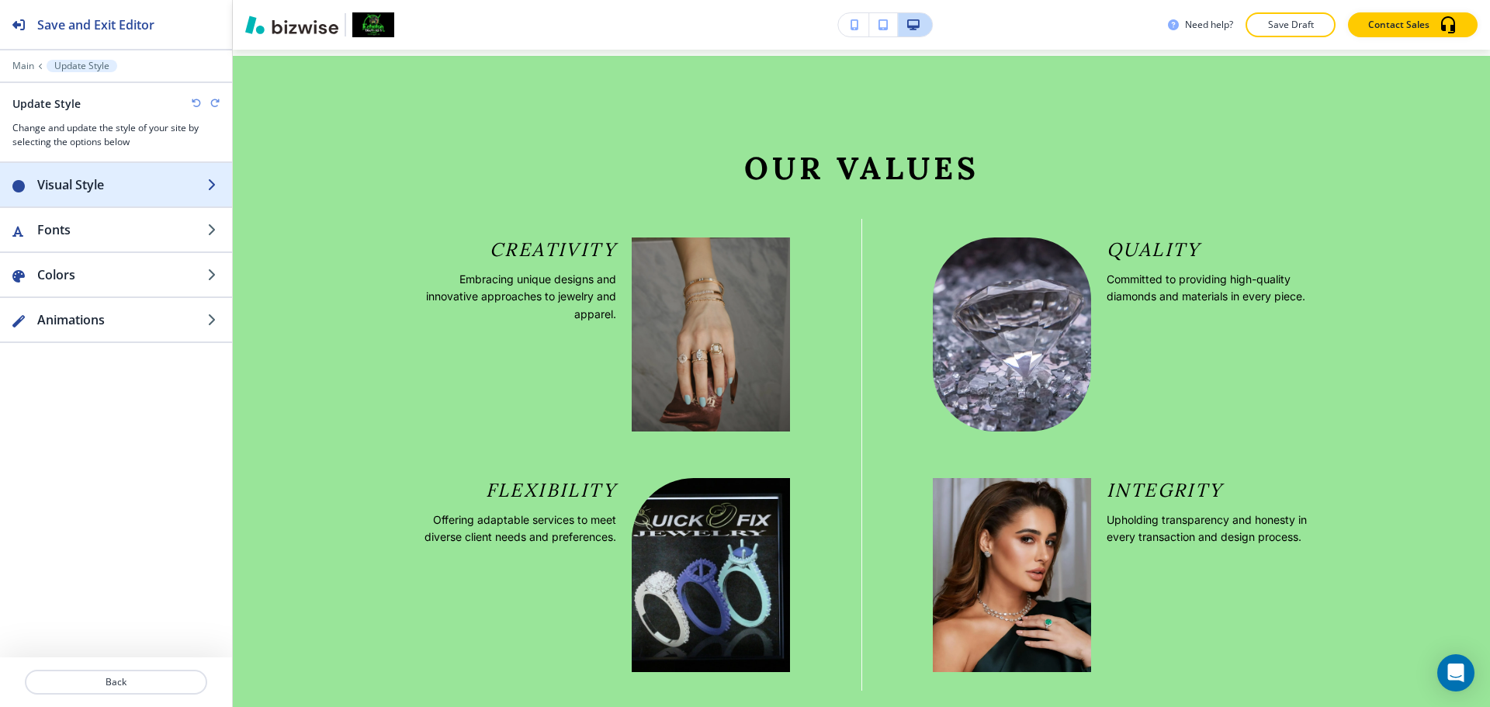
click at [154, 196] on div "button" at bounding box center [116, 200] width 232 height 12
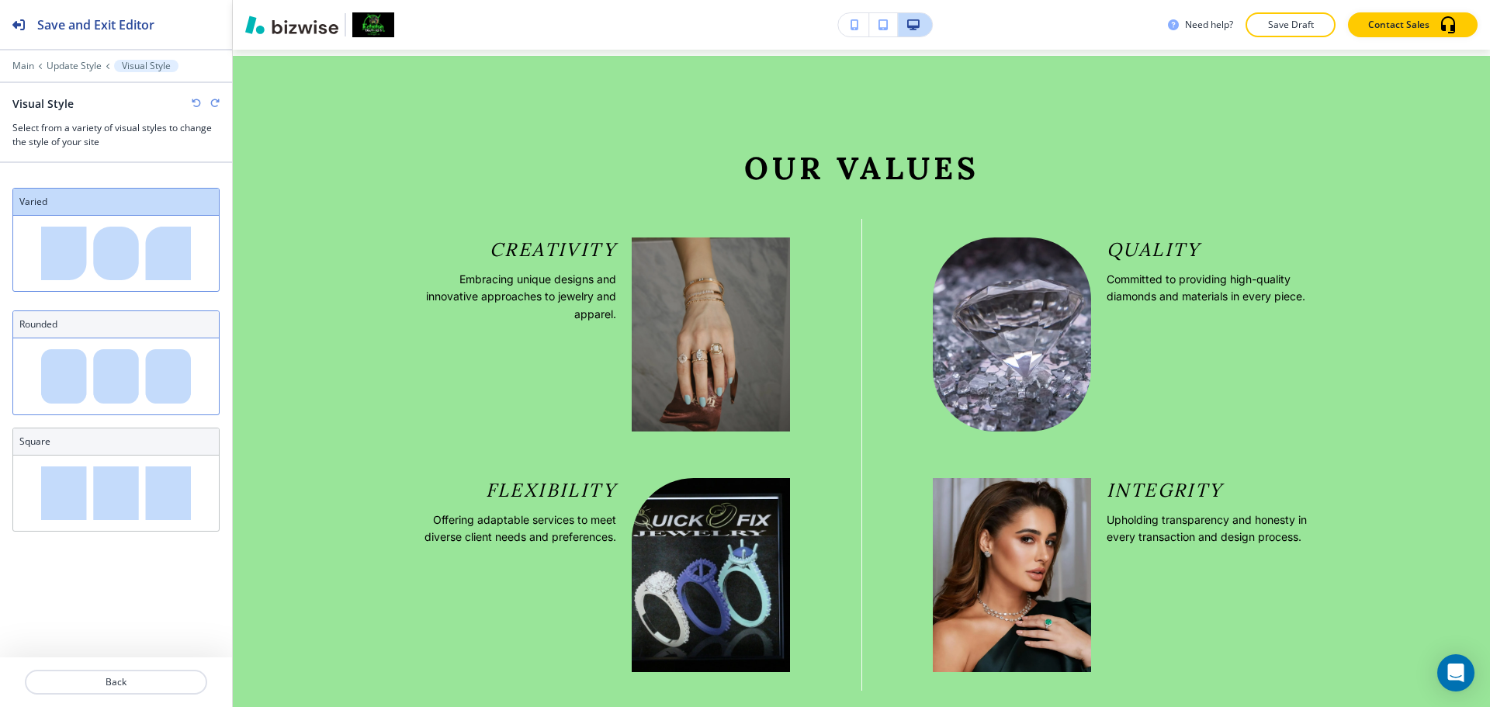
click at [129, 387] on img at bounding box center [116, 375] width 206 height 75
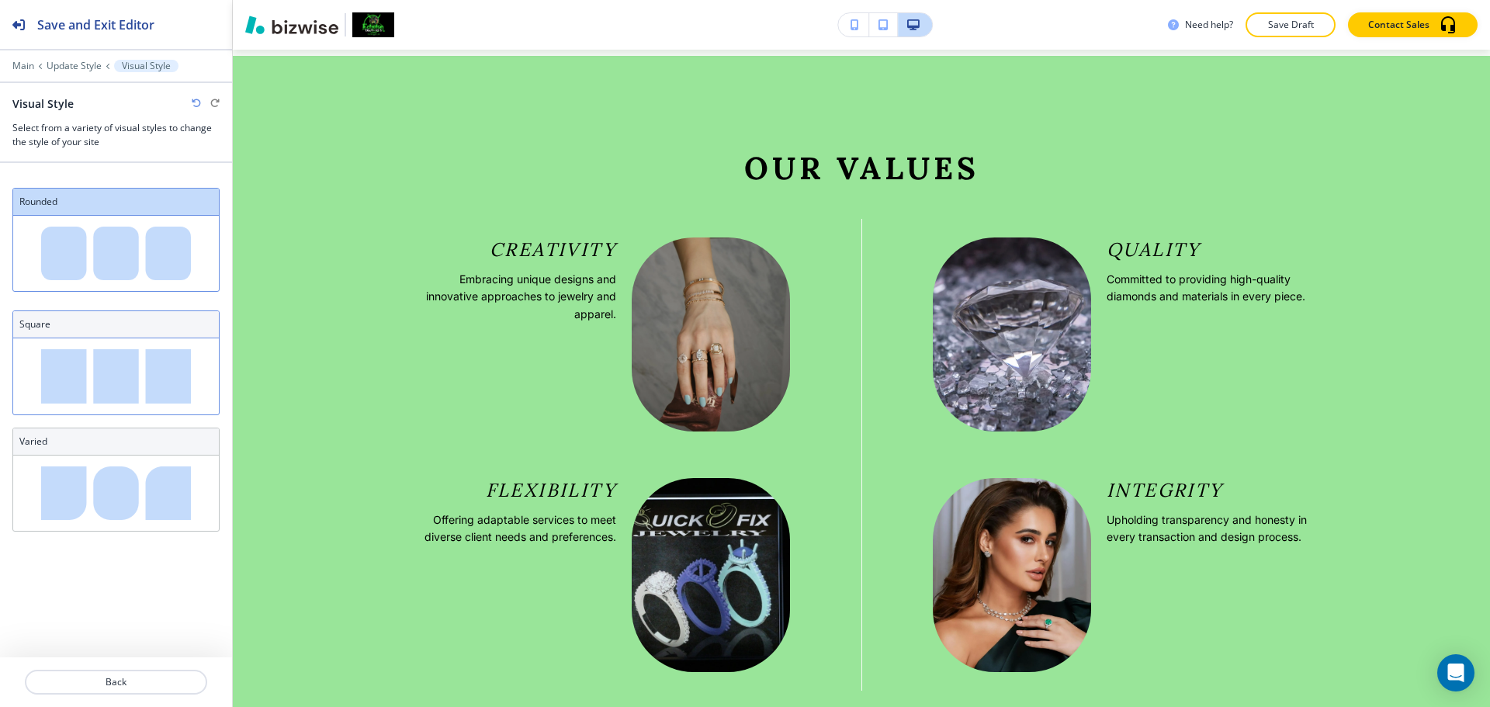
click at [148, 376] on img at bounding box center [116, 375] width 206 height 75
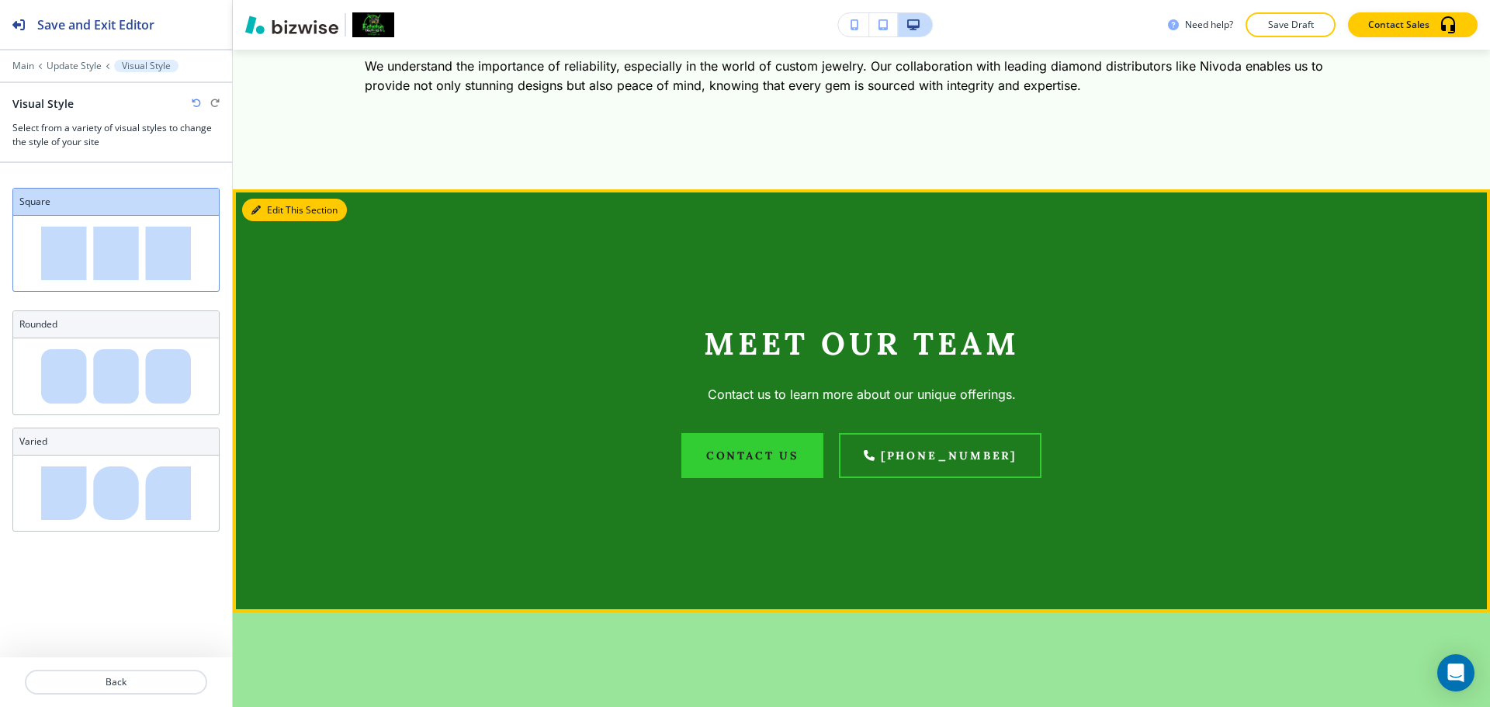
click at [272, 205] on button "Edit This Section" at bounding box center [294, 210] width 105 height 23
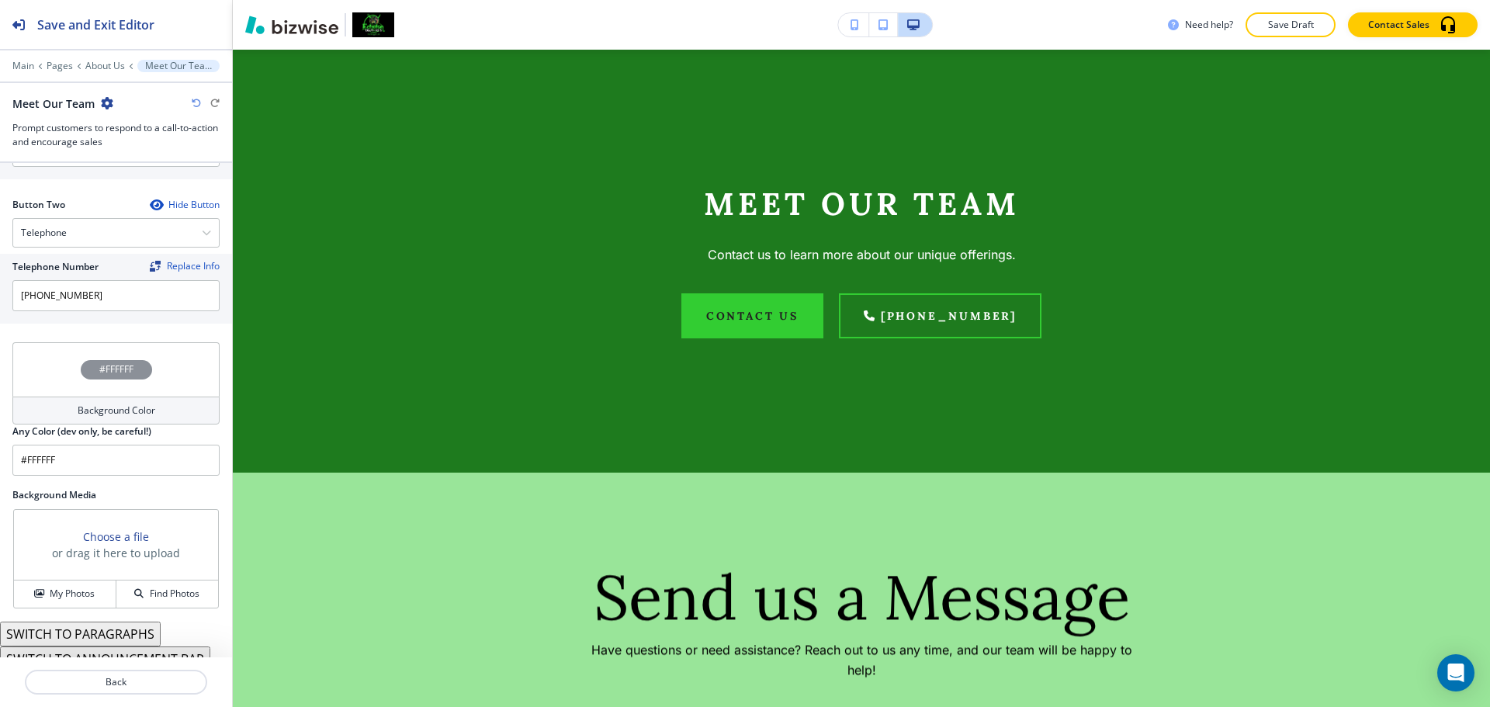
scroll to position [740, 0]
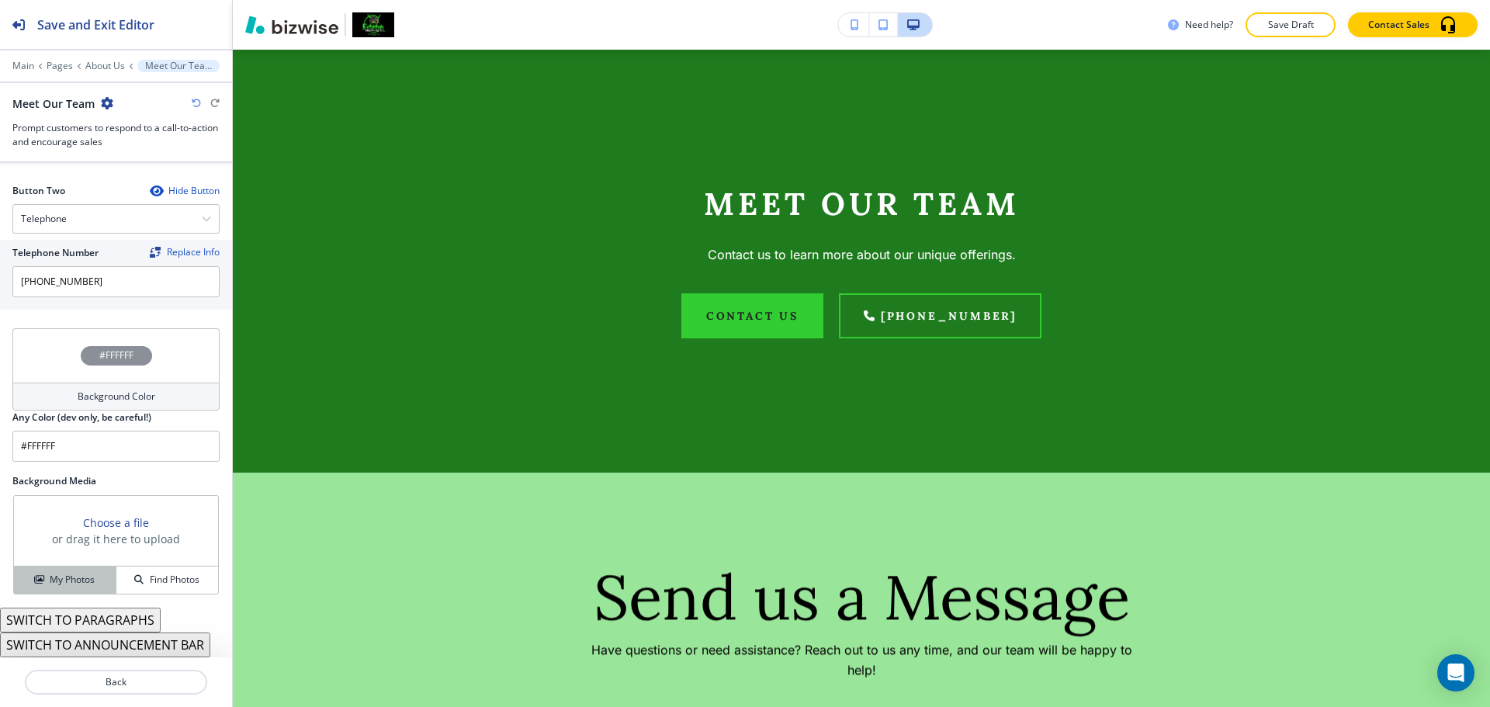
click at [93, 573] on div "My Photos" at bounding box center [65, 580] width 102 height 14
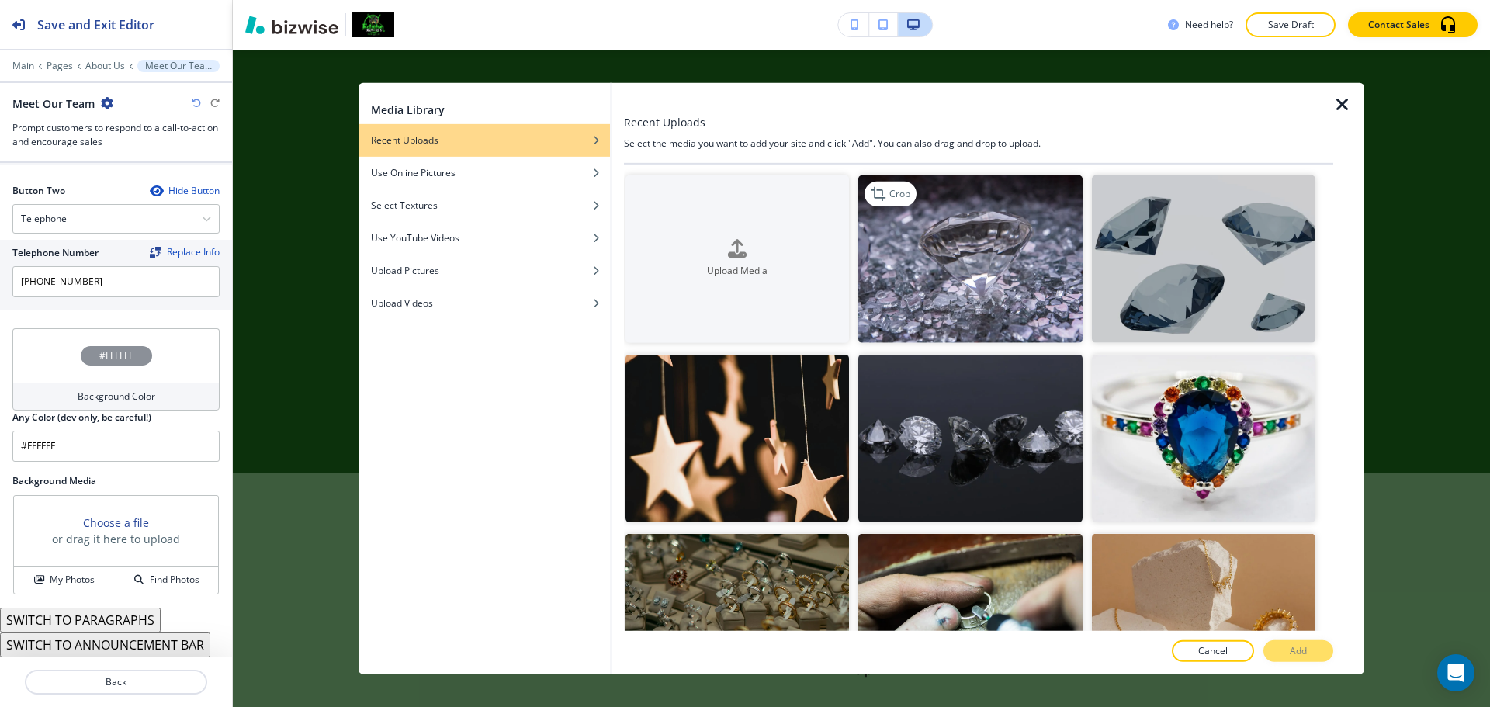
click at [1008, 253] on img "button" at bounding box center [970, 259] width 224 height 168
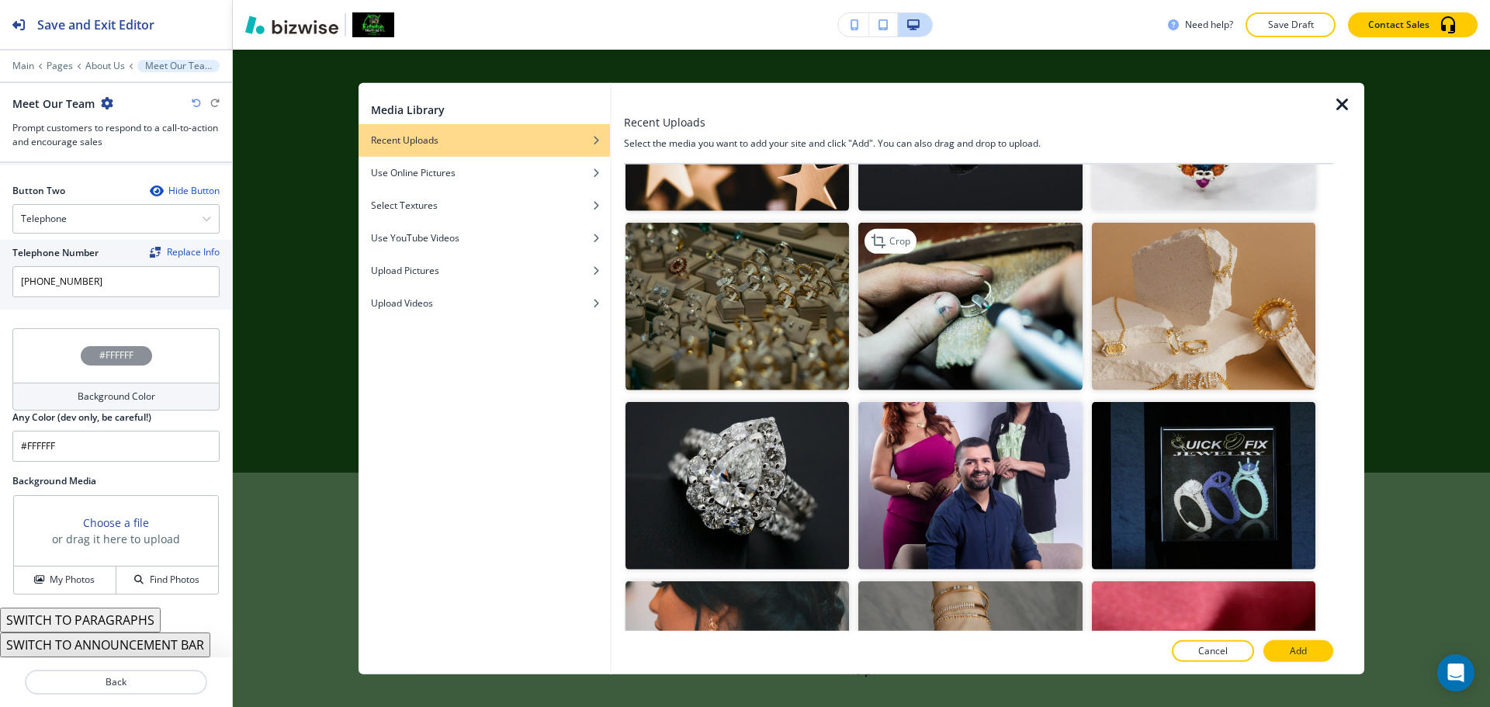
scroll to position [310, 0]
click at [939, 308] on img "button" at bounding box center [970, 308] width 224 height 168
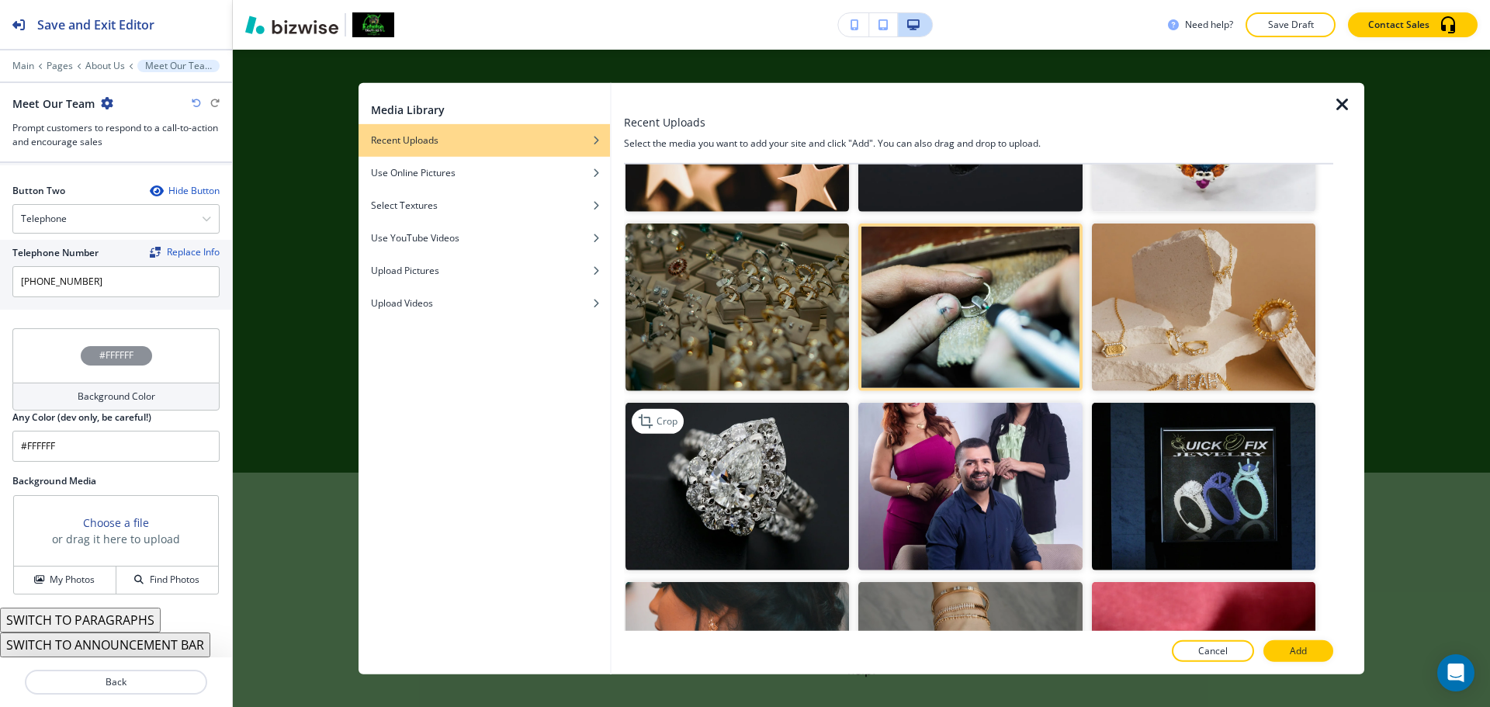
click at [797, 443] on img "button" at bounding box center [738, 487] width 224 height 168
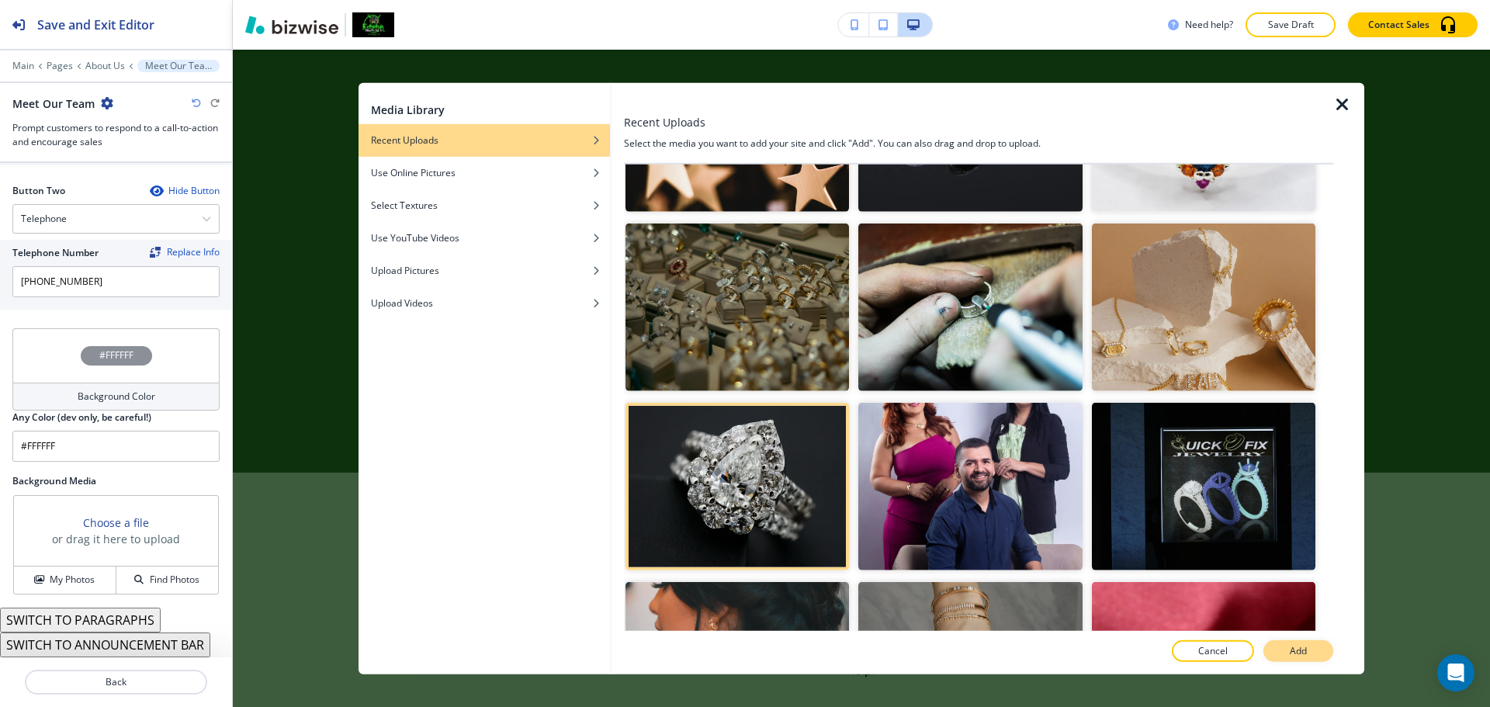
click at [1314, 651] on button "Add" at bounding box center [1299, 651] width 70 height 22
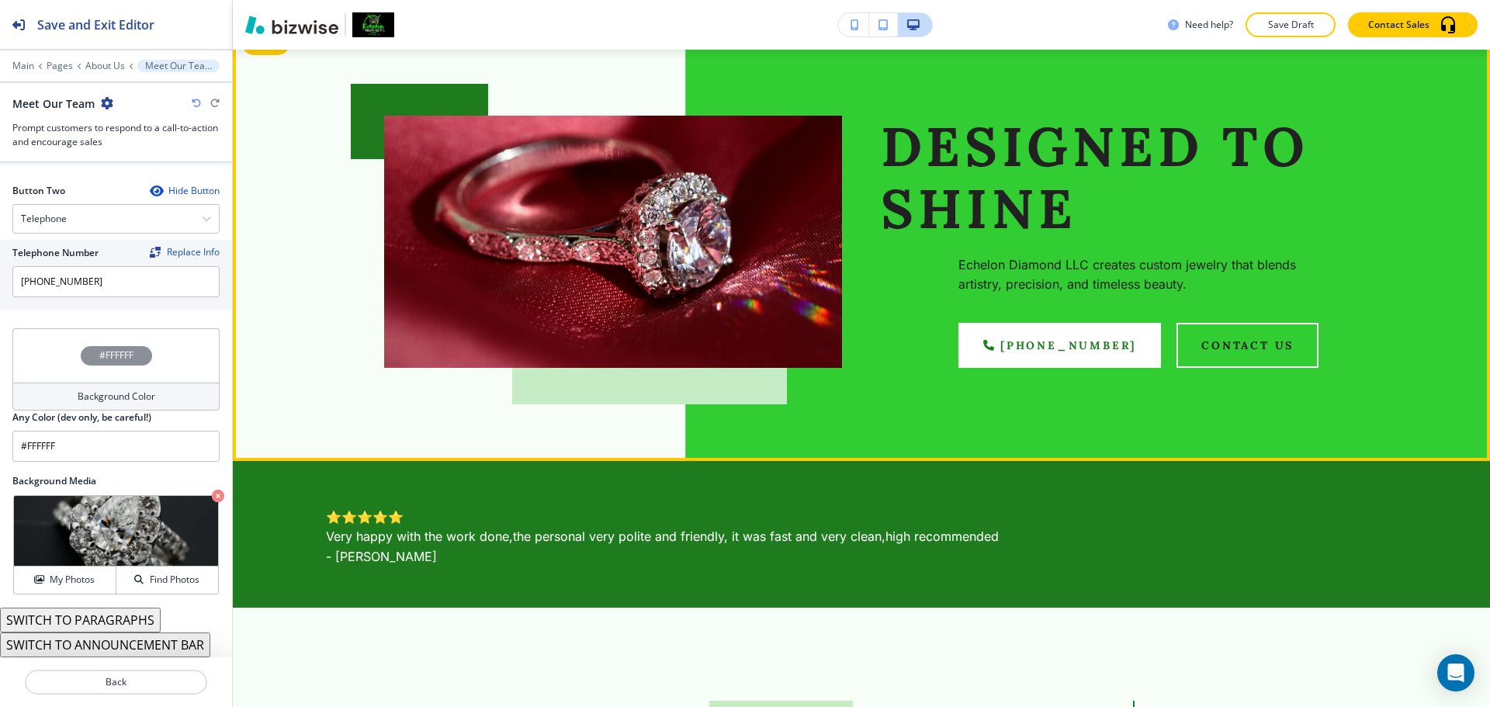
scroll to position [0, 0]
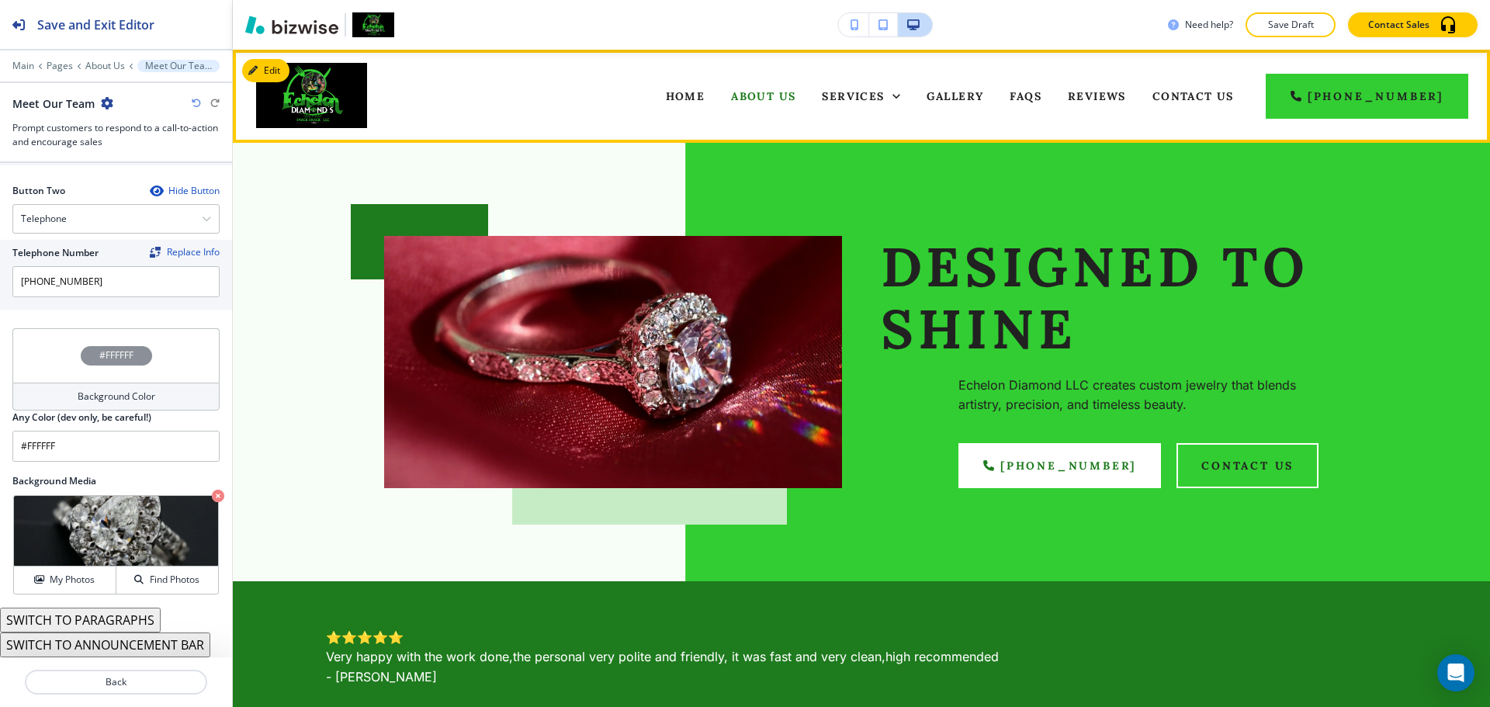
drag, startPoint x: 706, startPoint y: 102, endPoint x: 900, endPoint y: 126, distance: 196.3
click at [706, 102] on span "Home" at bounding box center [686, 96] width 40 height 14
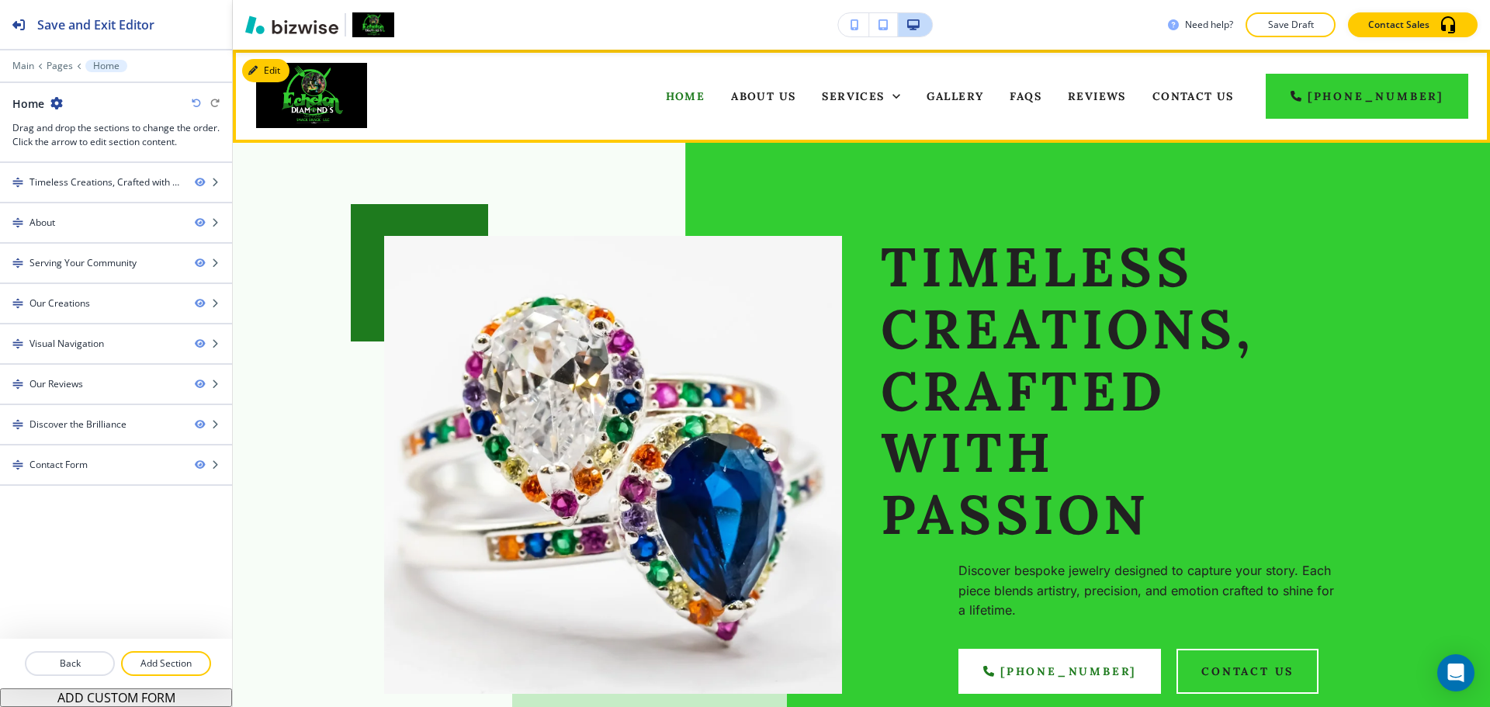
click at [802, 85] on div "About Us" at bounding box center [763, 96] width 91 height 62
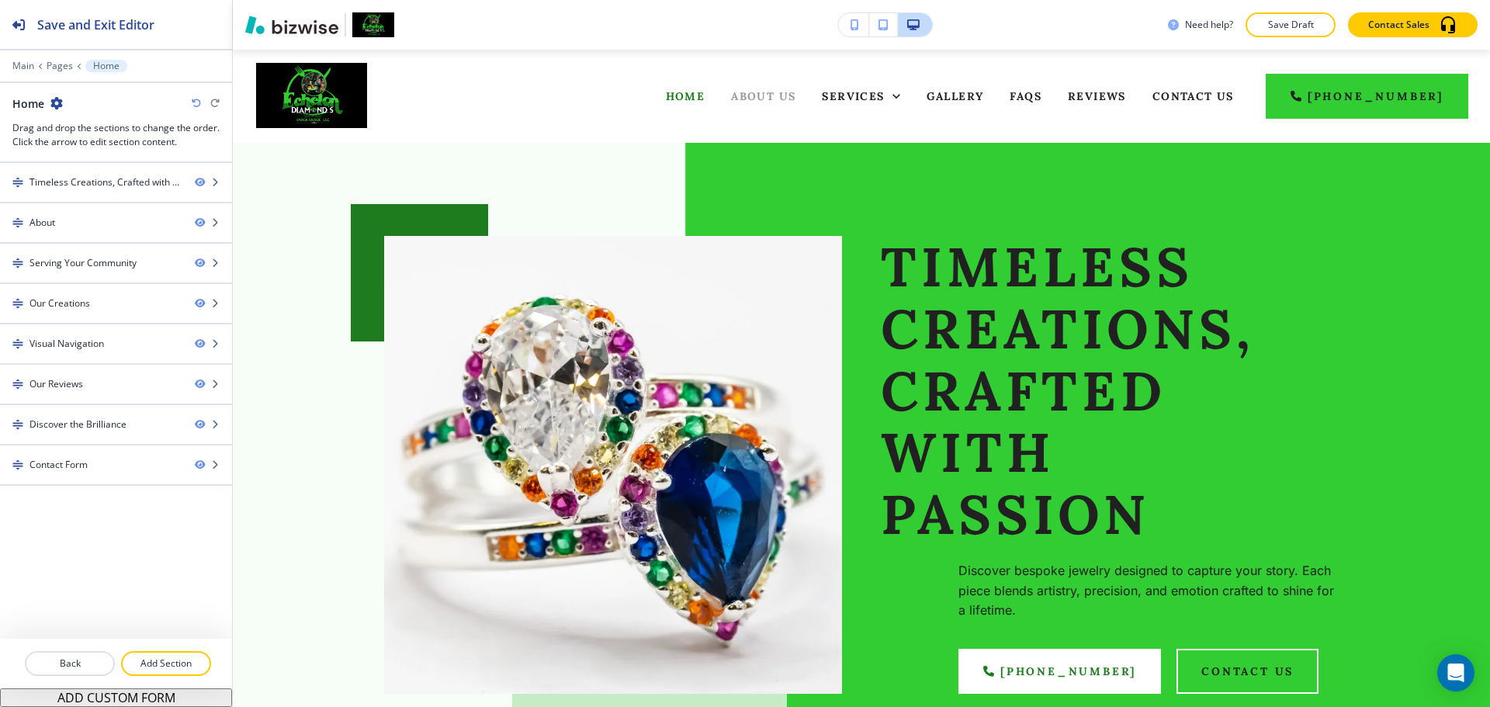
click at [796, 89] on span "About Us" at bounding box center [763, 96] width 64 height 14
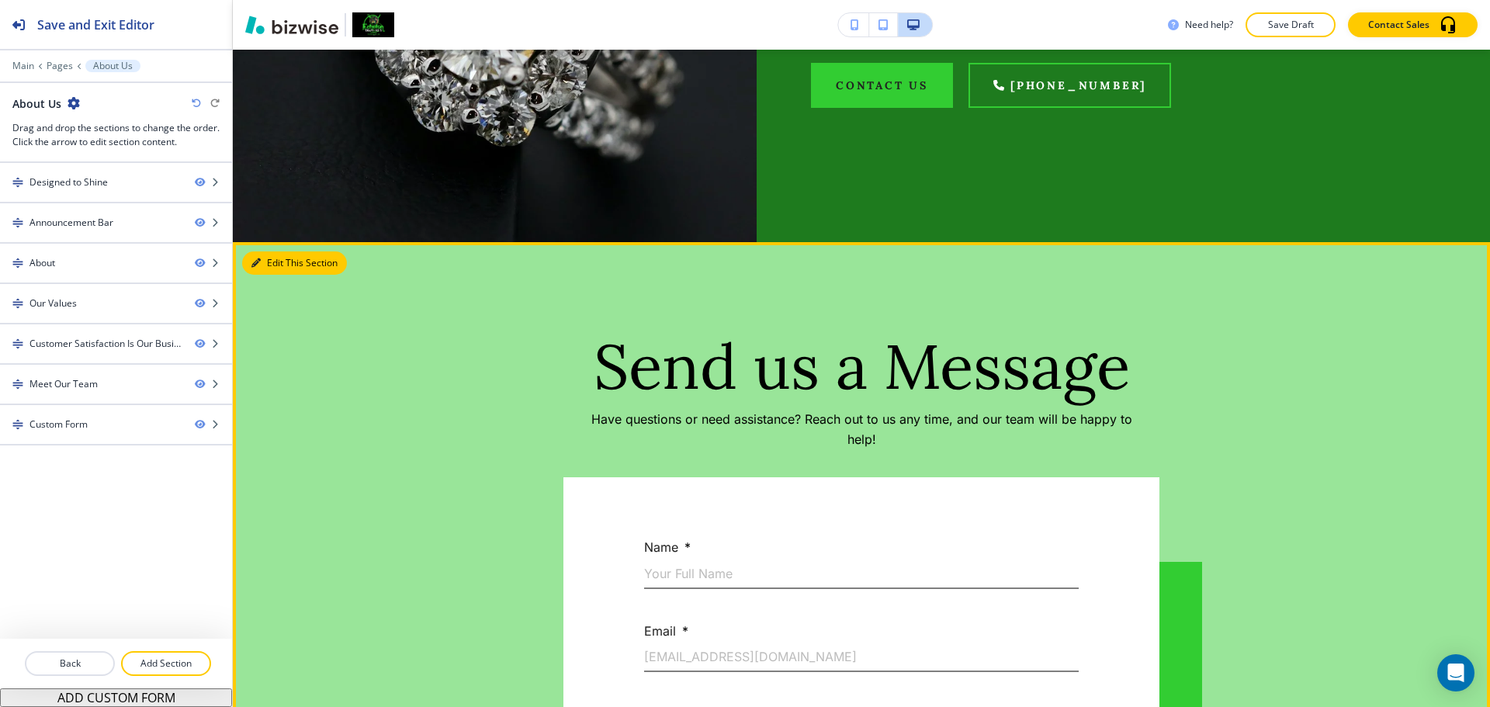
click at [268, 257] on button "Edit This Section" at bounding box center [294, 262] width 105 height 23
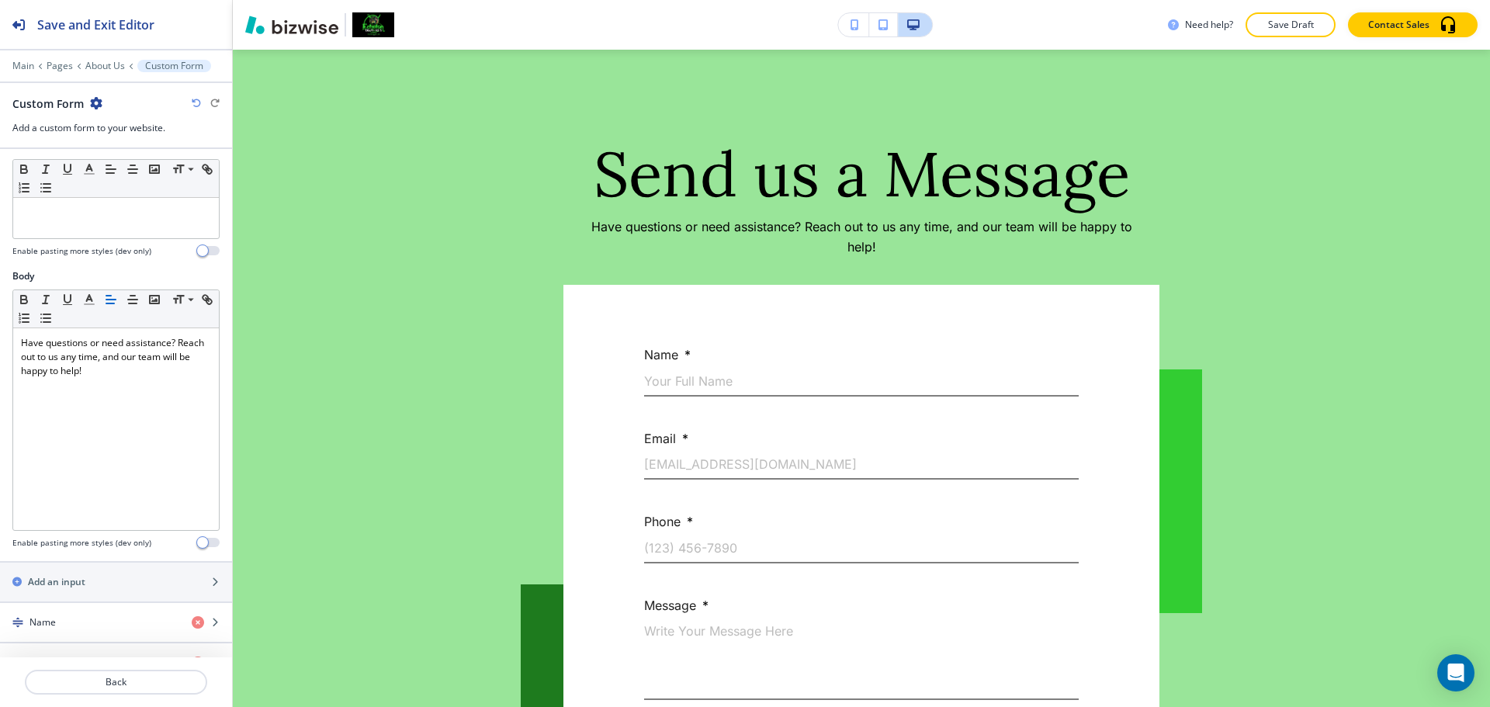
scroll to position [728, 0]
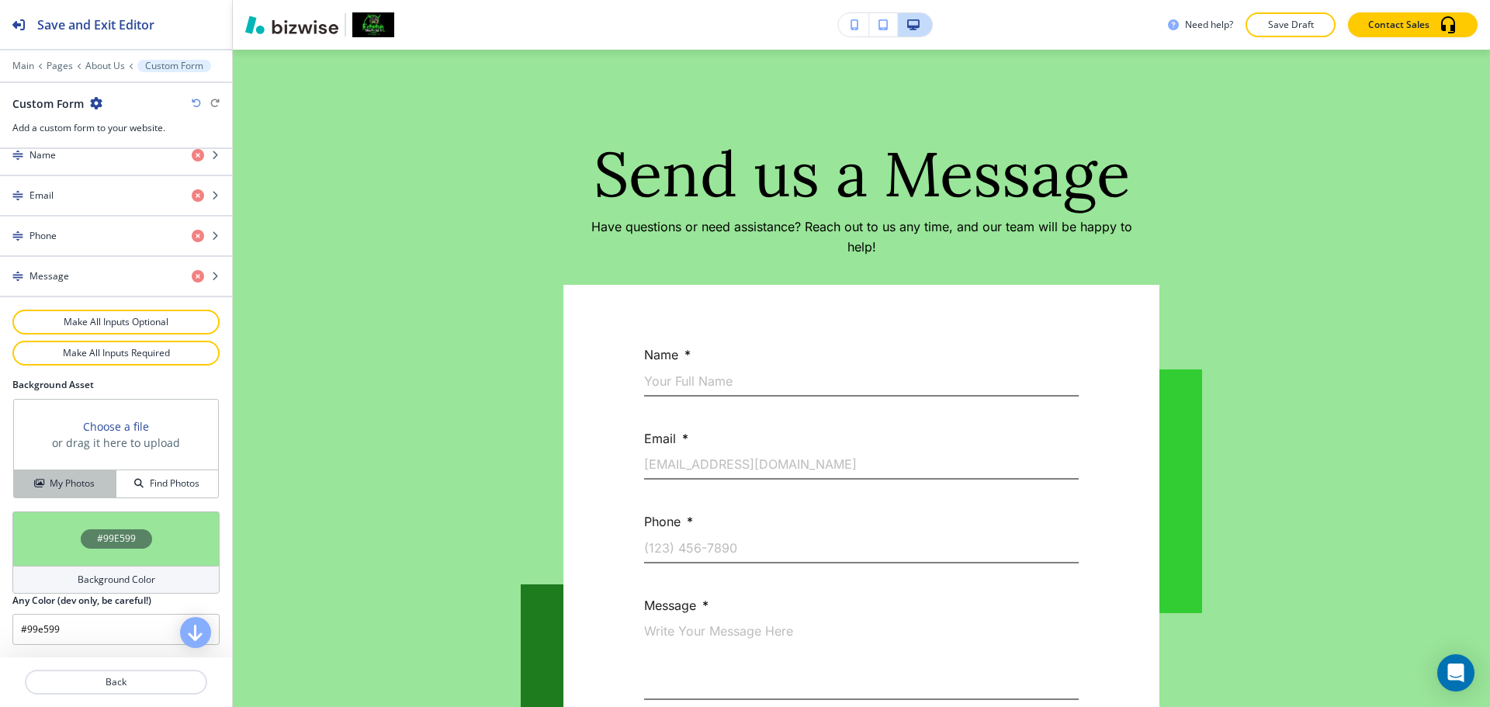
click at [87, 485] on h4 "My Photos" at bounding box center [72, 484] width 45 height 14
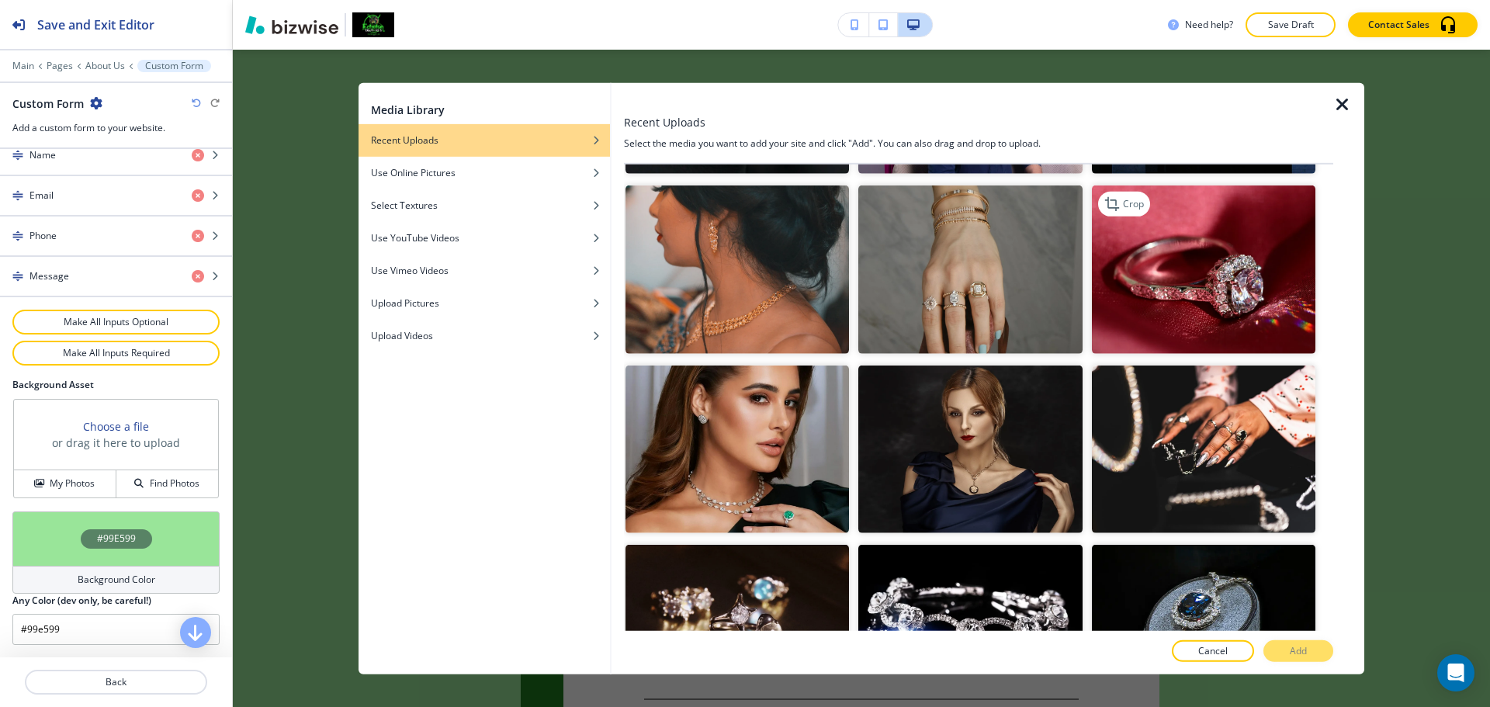
scroll to position [776, 0]
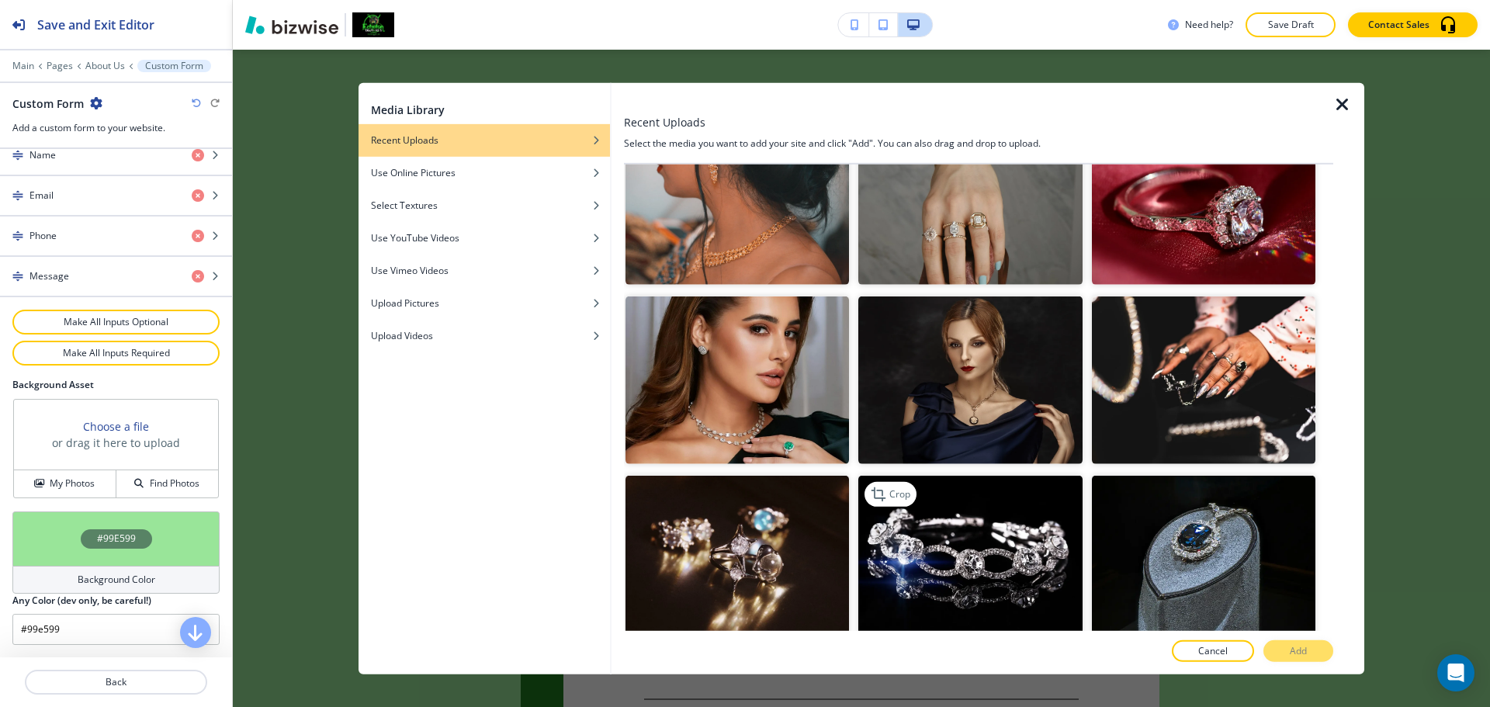
click at [960, 522] on img "button" at bounding box center [970, 560] width 224 height 168
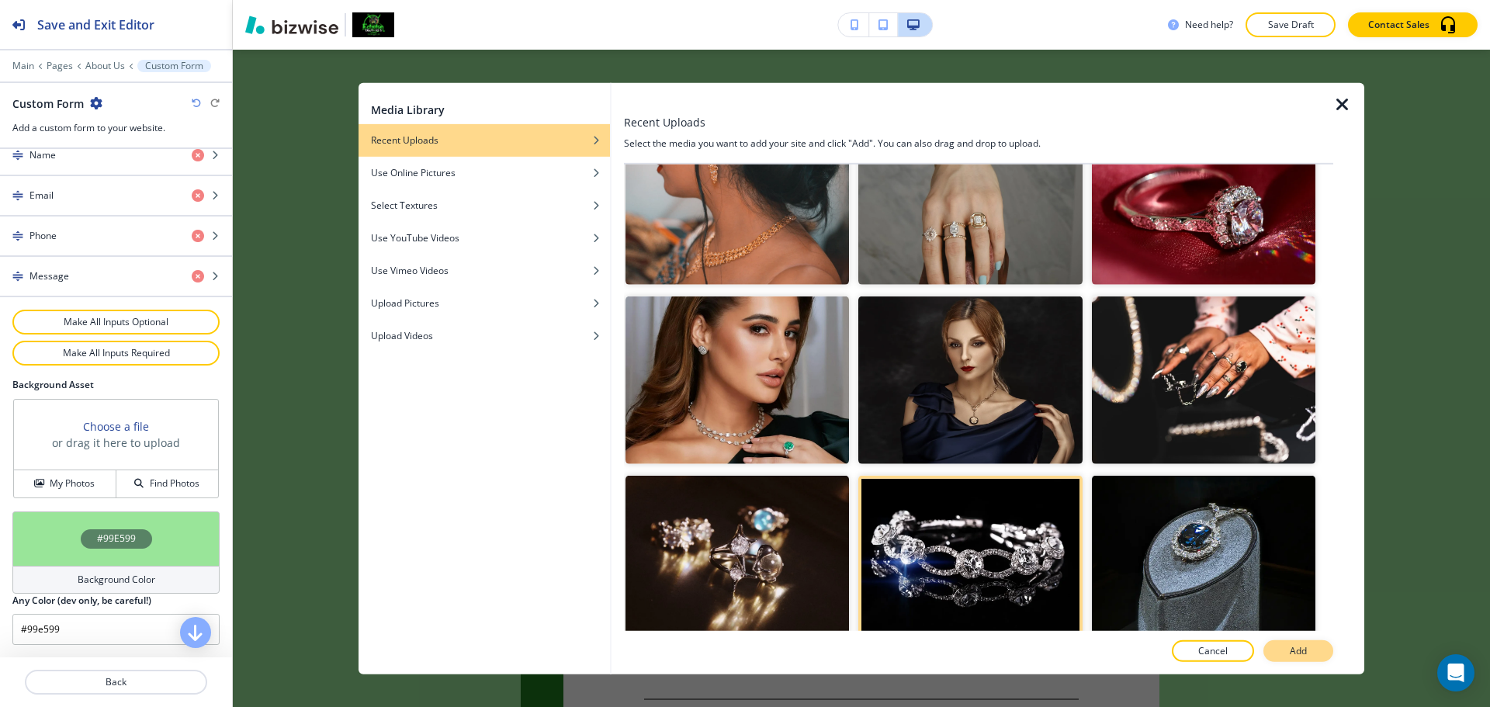
click at [1299, 658] on button "Add" at bounding box center [1299, 651] width 70 height 22
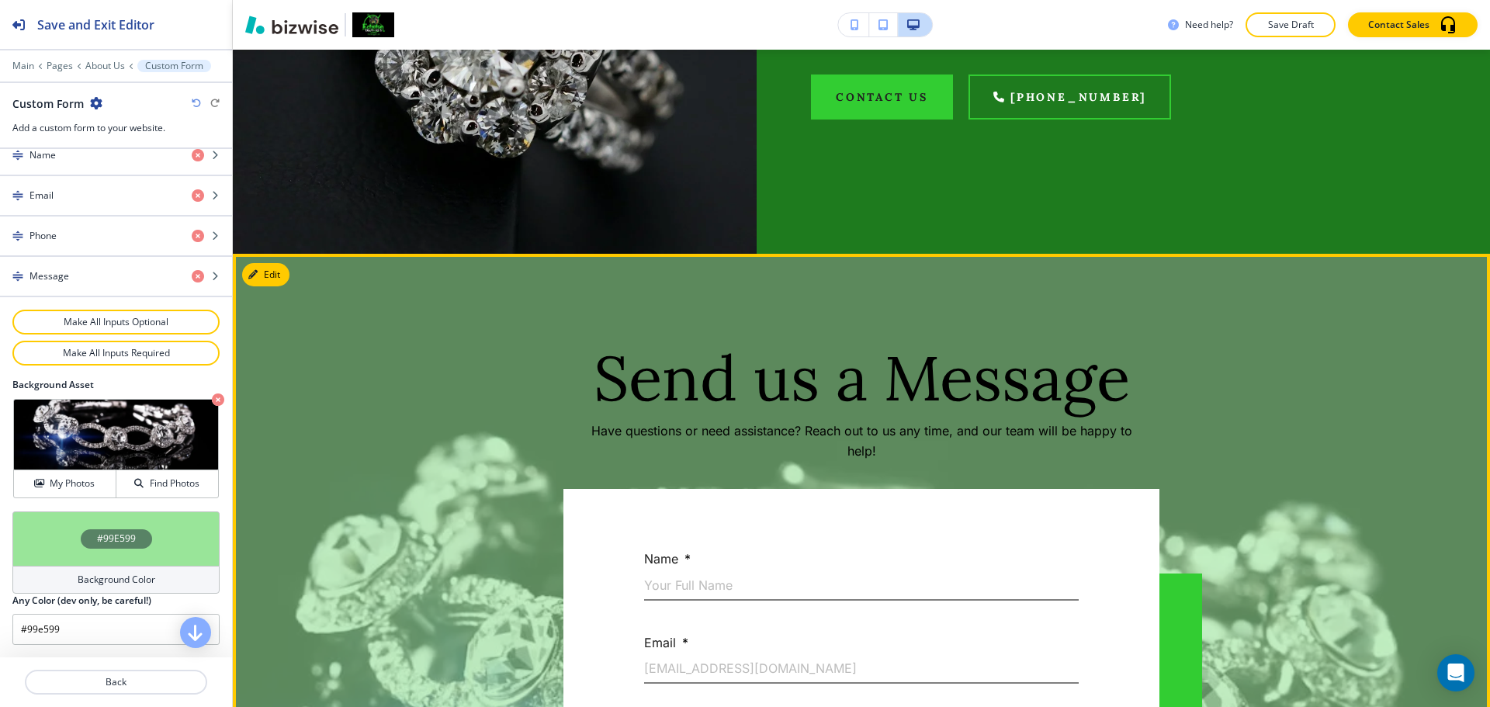
scroll to position [2736, 0]
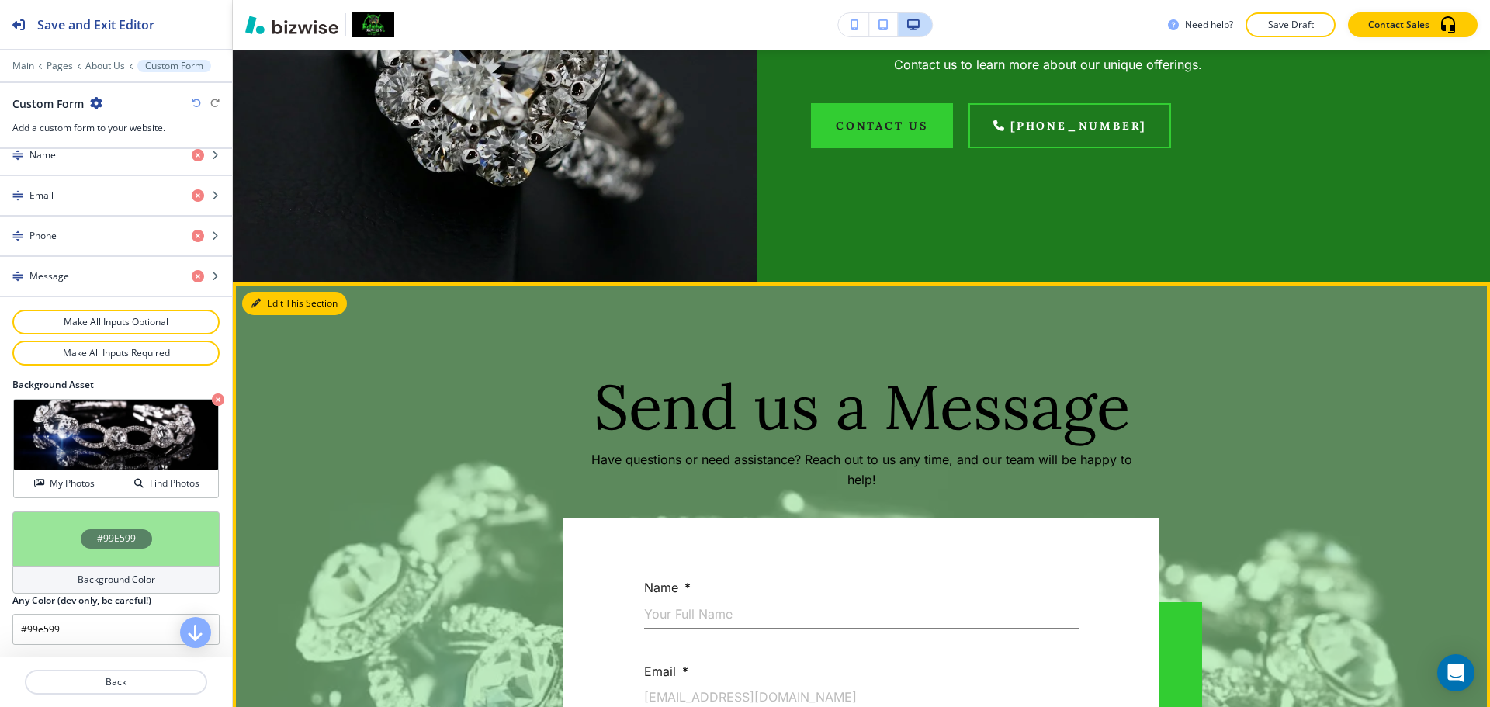
click at [275, 303] on button "Edit This Section" at bounding box center [294, 303] width 105 height 23
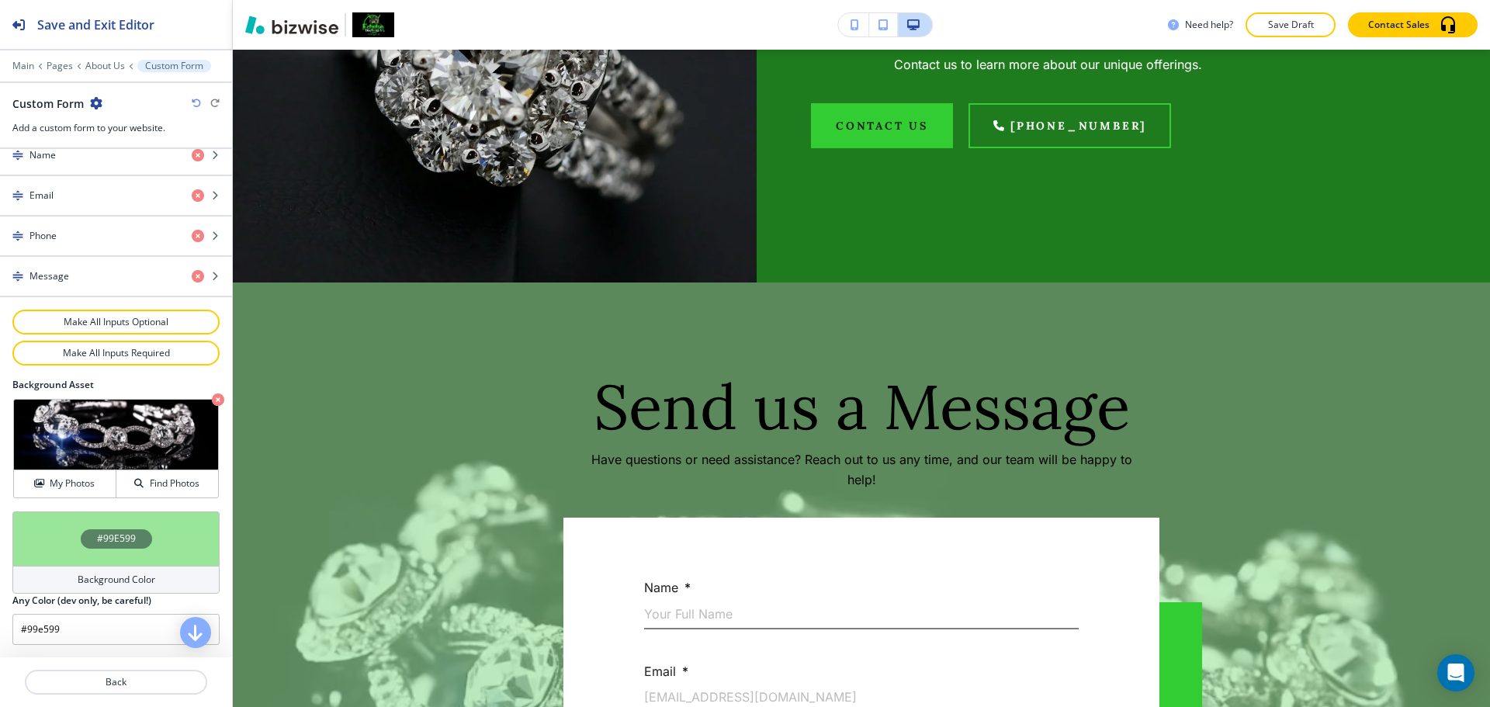
click at [95, 574] on h4 "Background Color" at bounding box center [117, 580] width 78 height 14
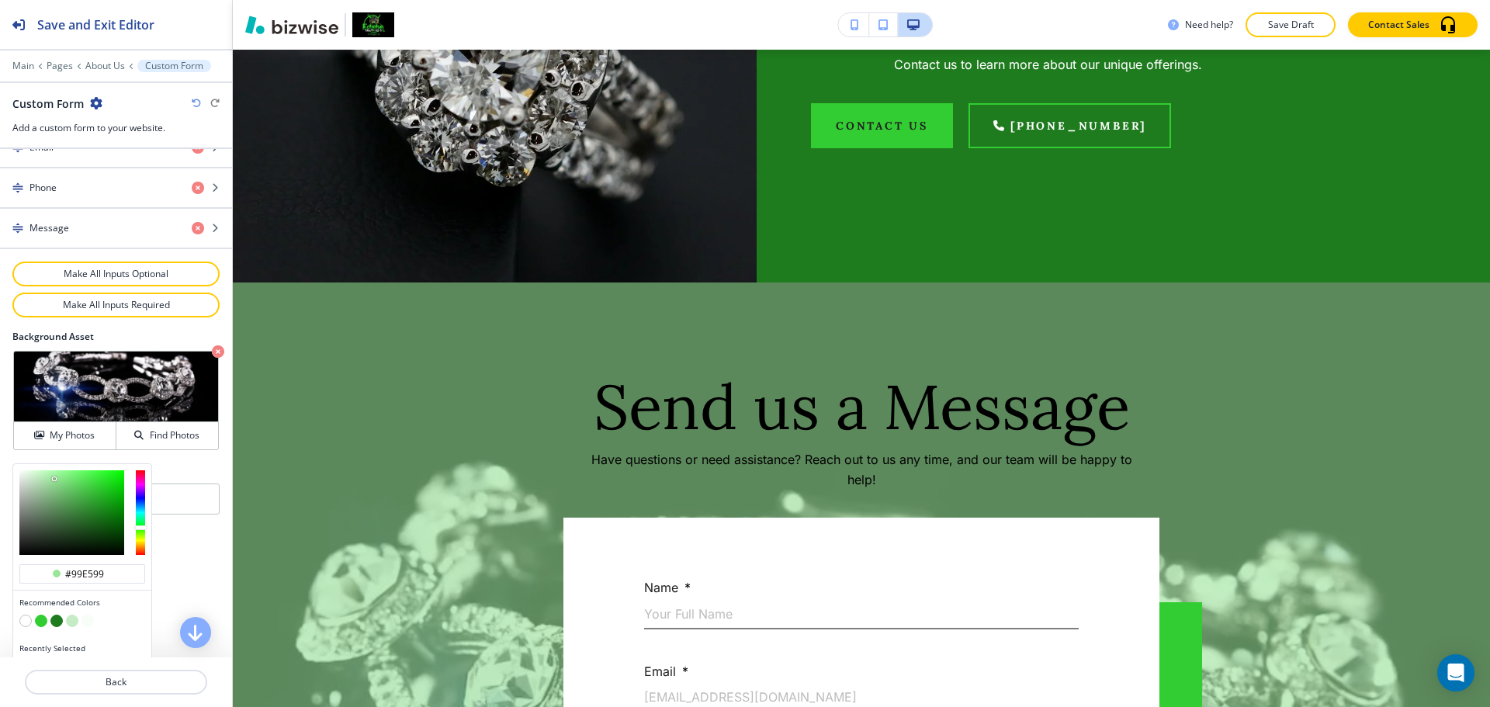
scroll to position [802, 0]
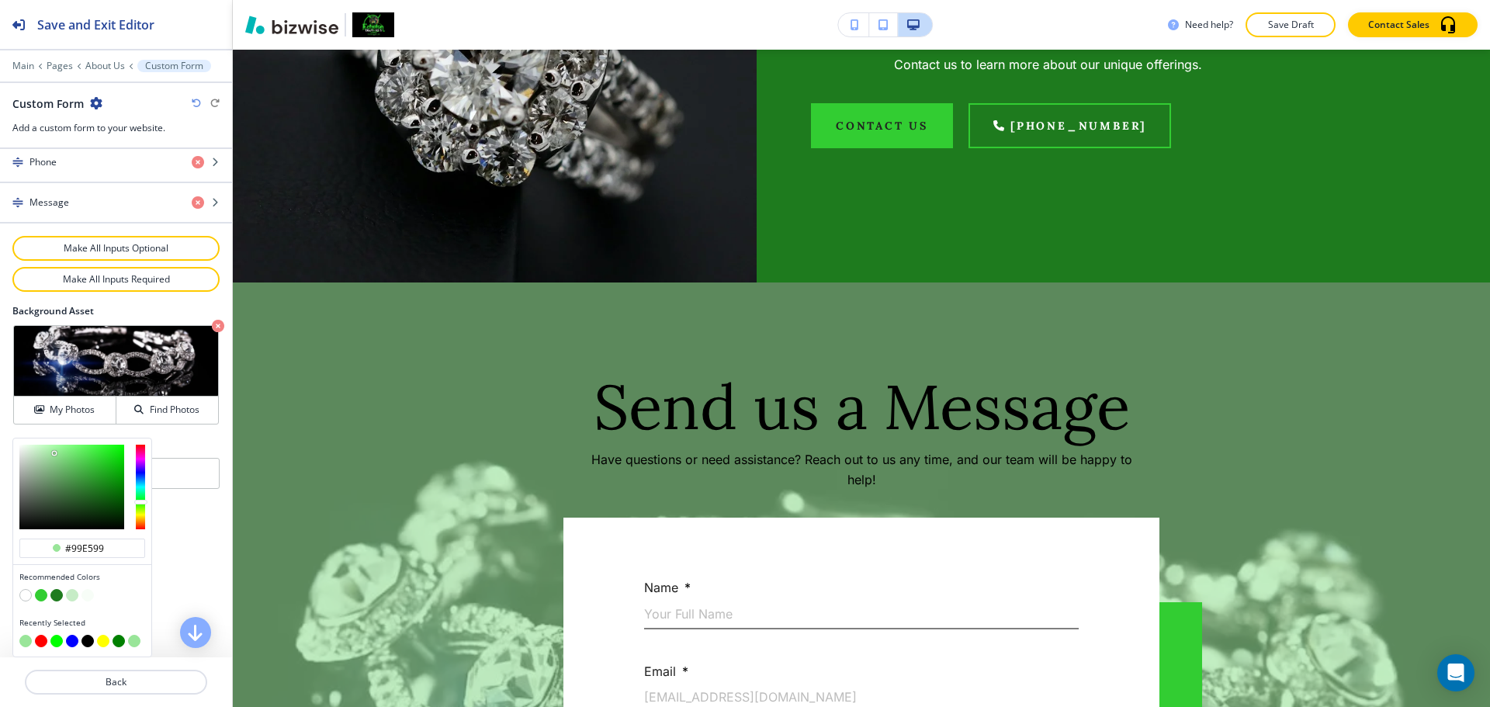
click at [71, 595] on button "button" at bounding box center [72, 595] width 12 height 12
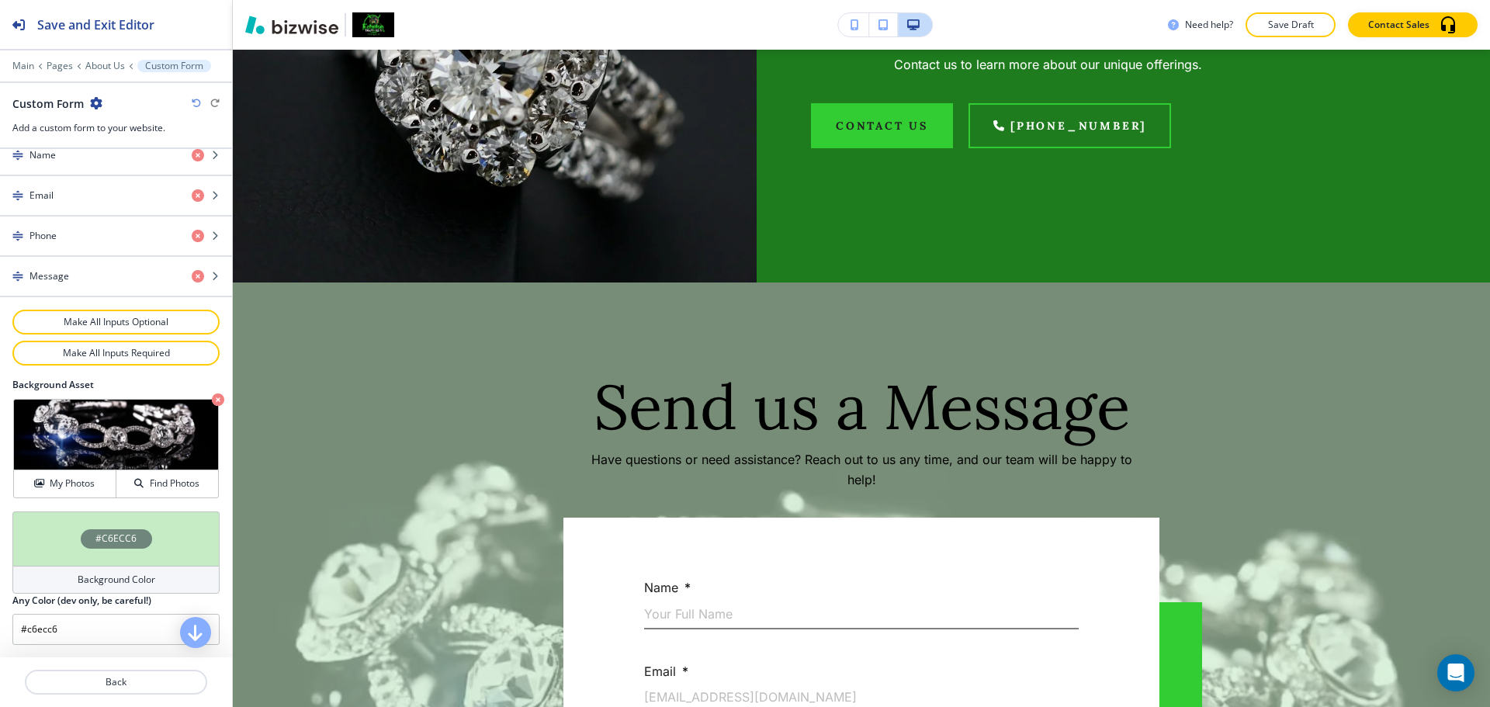
scroll to position [728, 0]
click at [104, 574] on h4 "Background Color" at bounding box center [117, 580] width 78 height 14
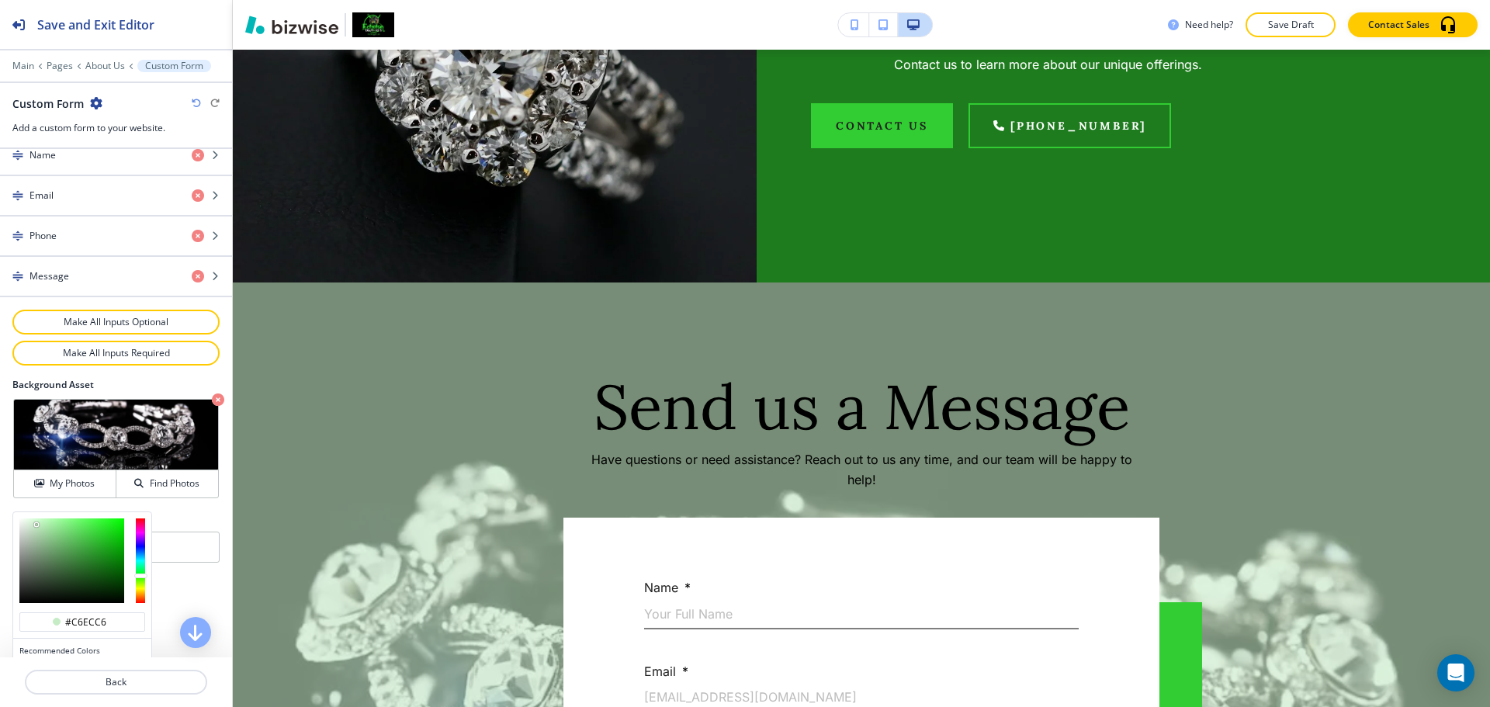
scroll to position [802, 0]
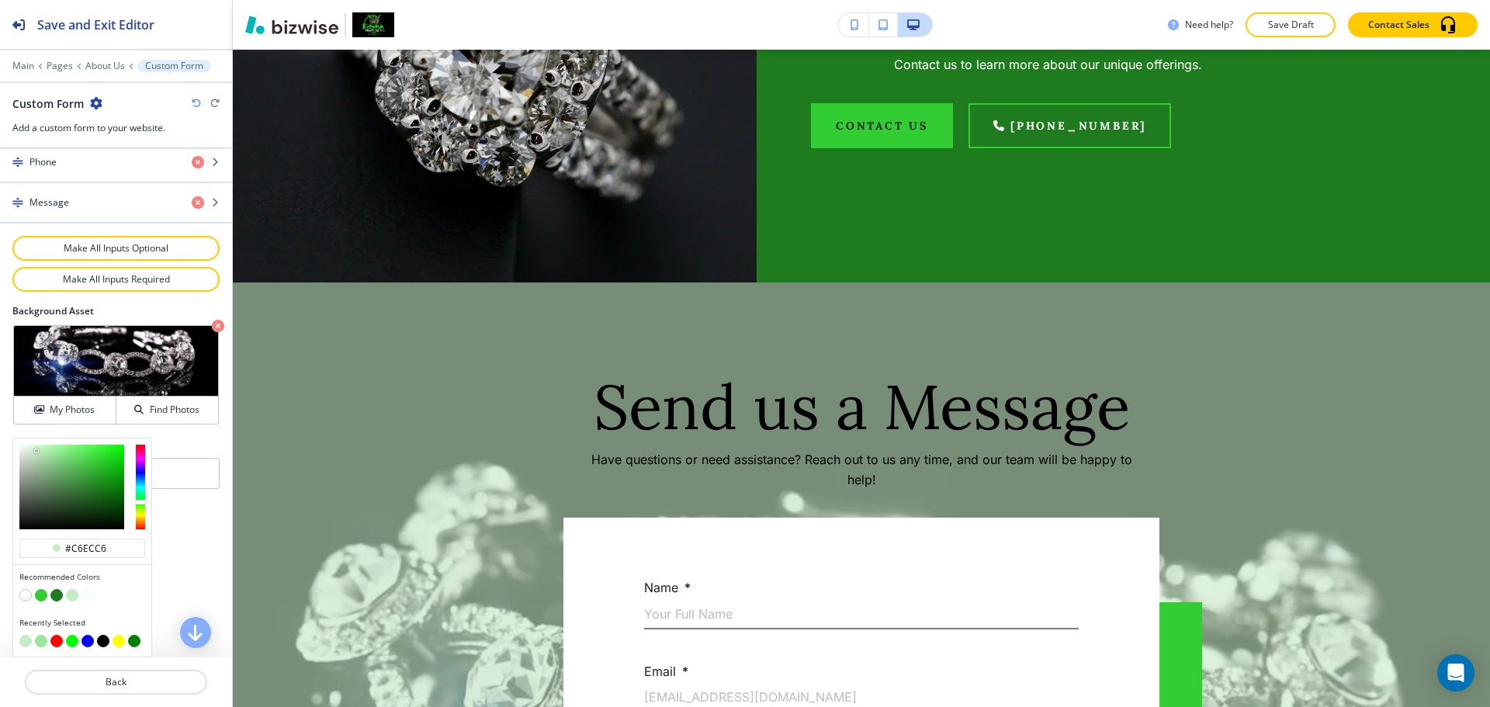
click at [100, 642] on button "button" at bounding box center [103, 641] width 12 height 12
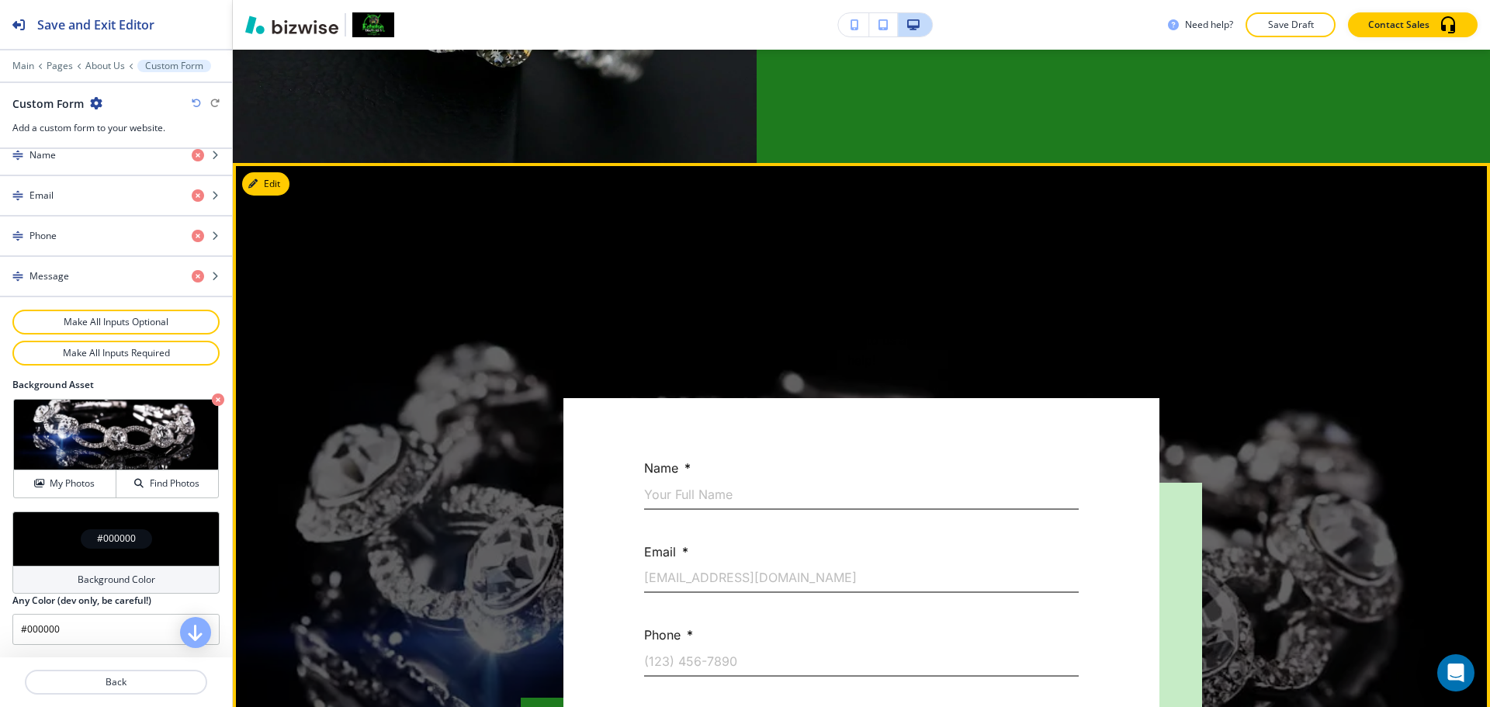
scroll to position [3279, 0]
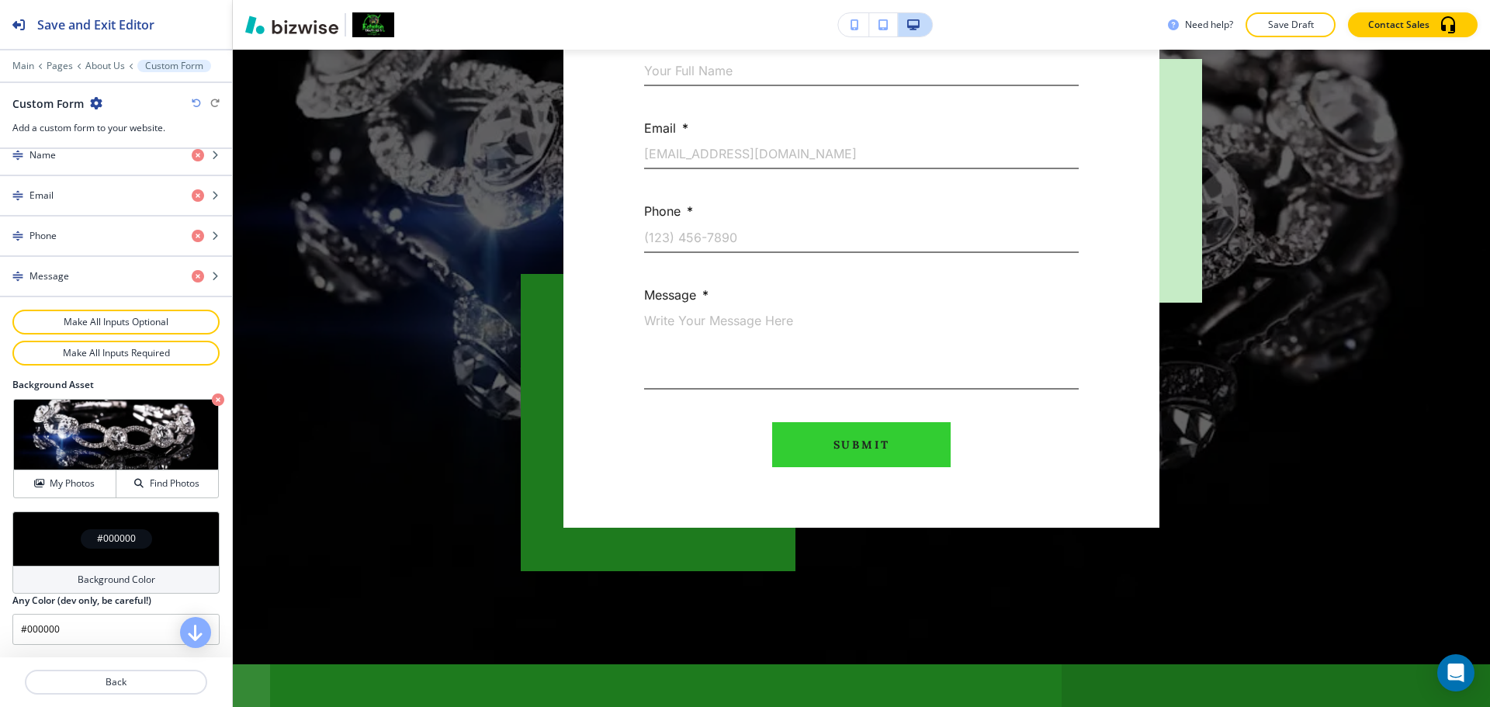
click at [130, 579] on h4 "Background Color" at bounding box center [117, 580] width 78 height 14
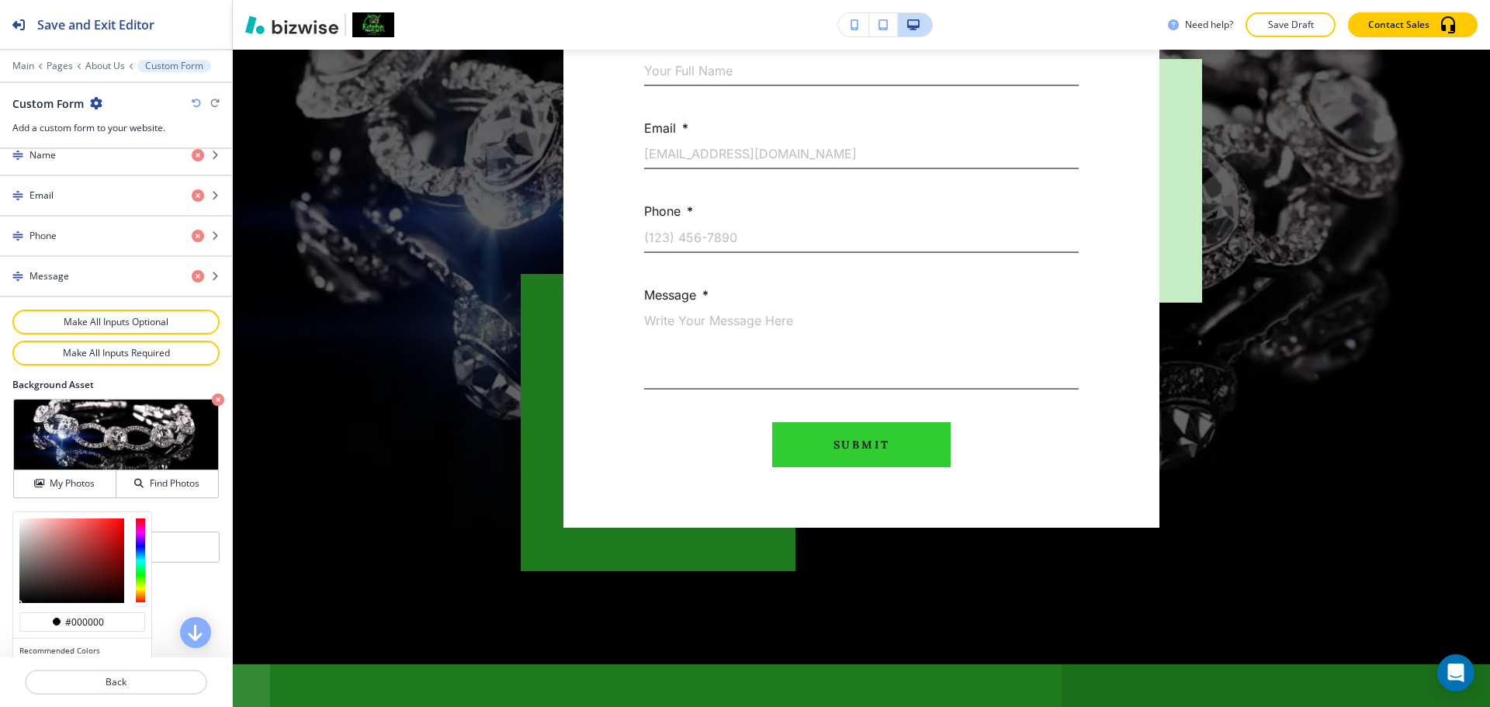
click at [197, 104] on icon "button" at bounding box center [196, 103] width 9 height 9
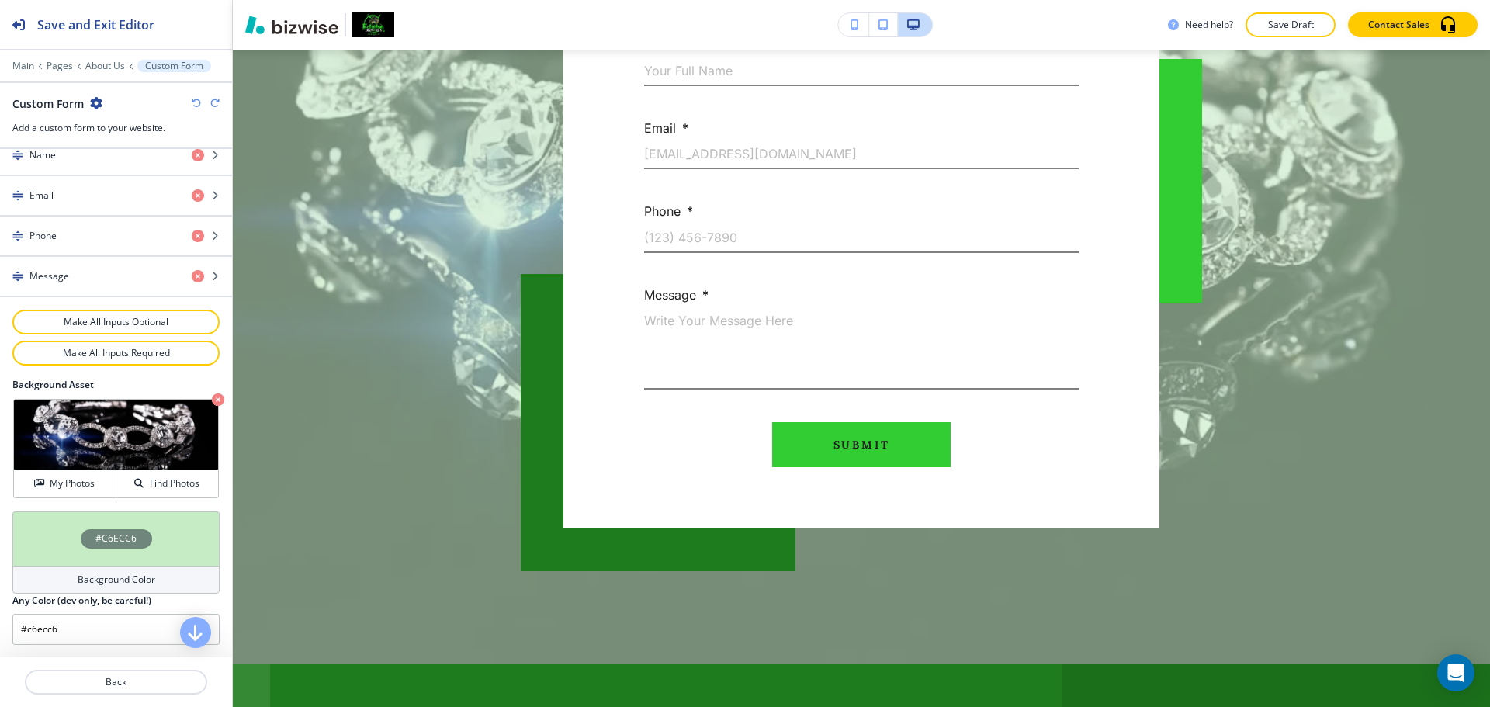
click at [197, 104] on icon "button" at bounding box center [196, 103] width 9 height 9
type input "#99e599"
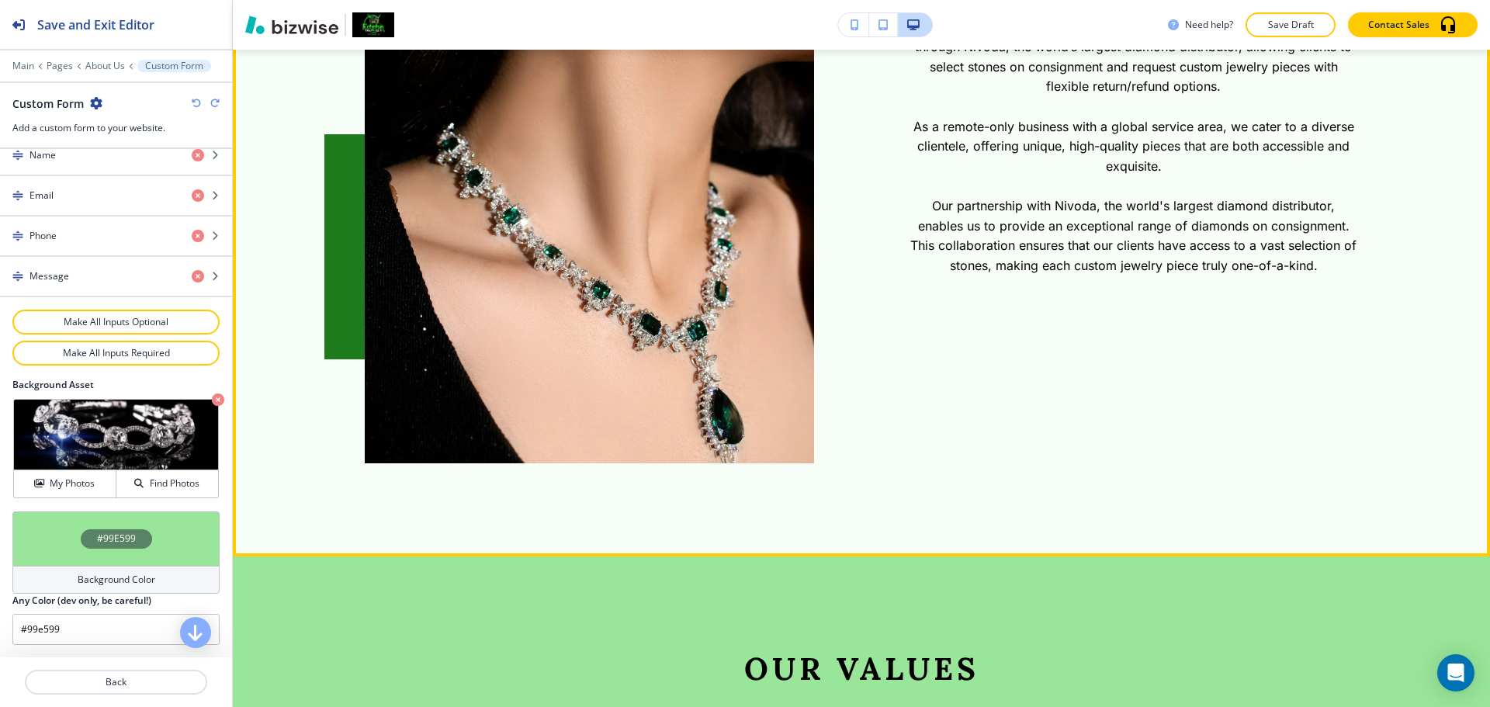
scroll to position [1320, 0]
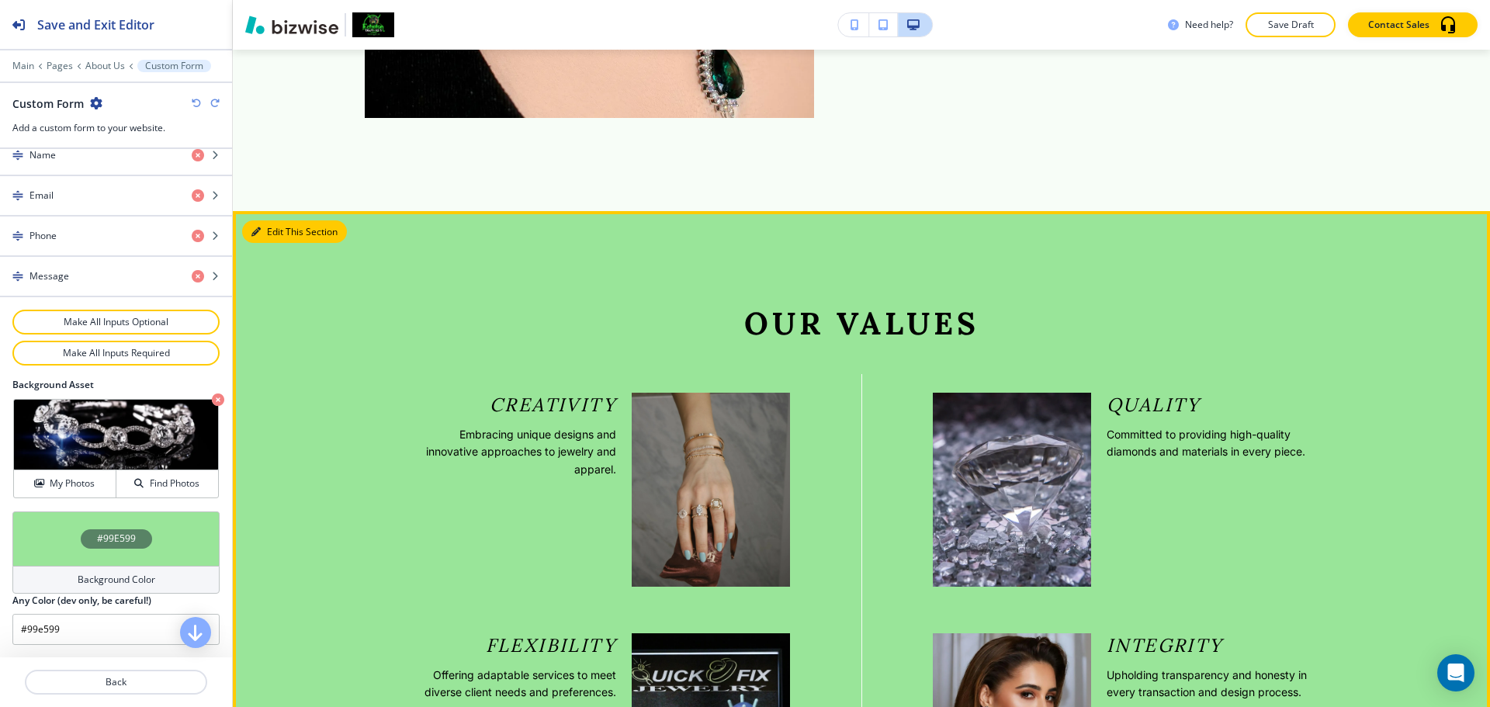
click at [258, 238] on button "Edit This Section" at bounding box center [294, 231] width 105 height 23
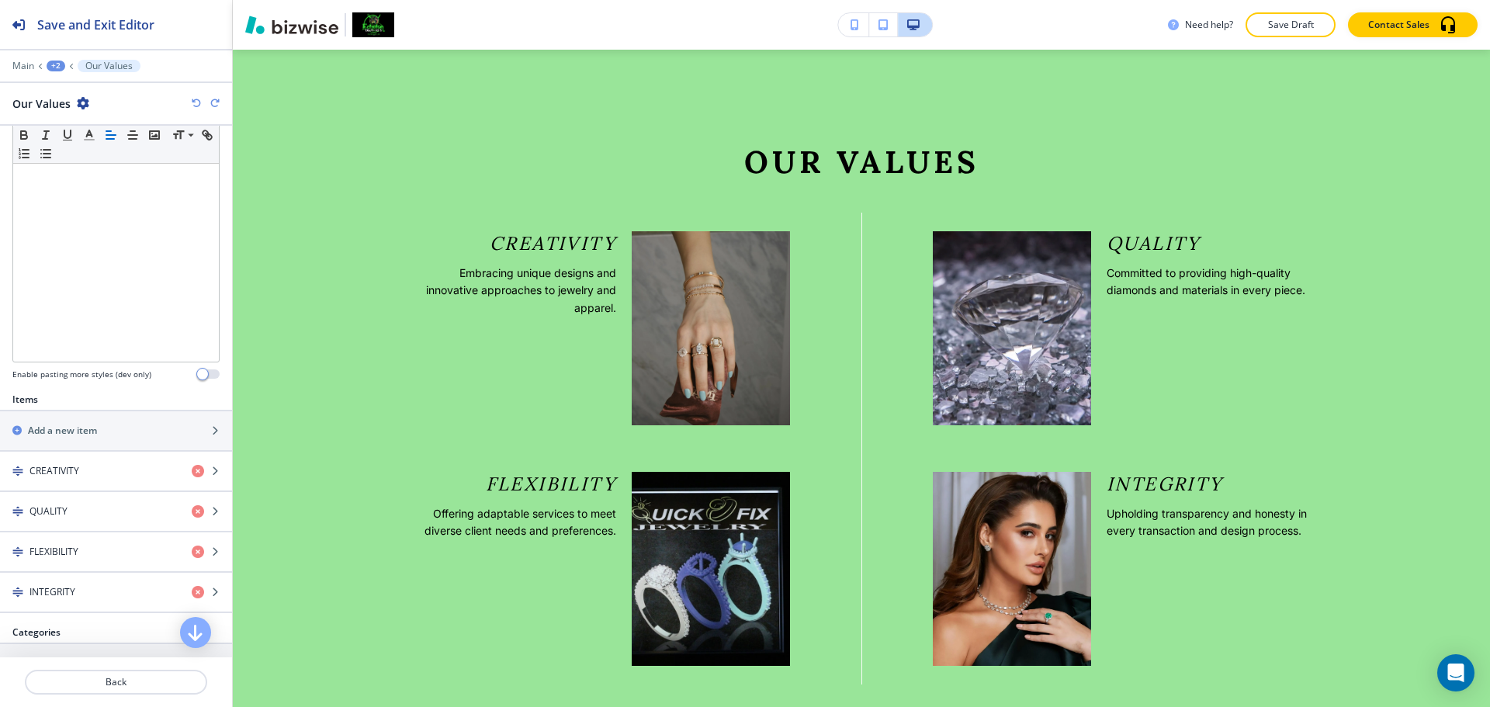
scroll to position [32, 0]
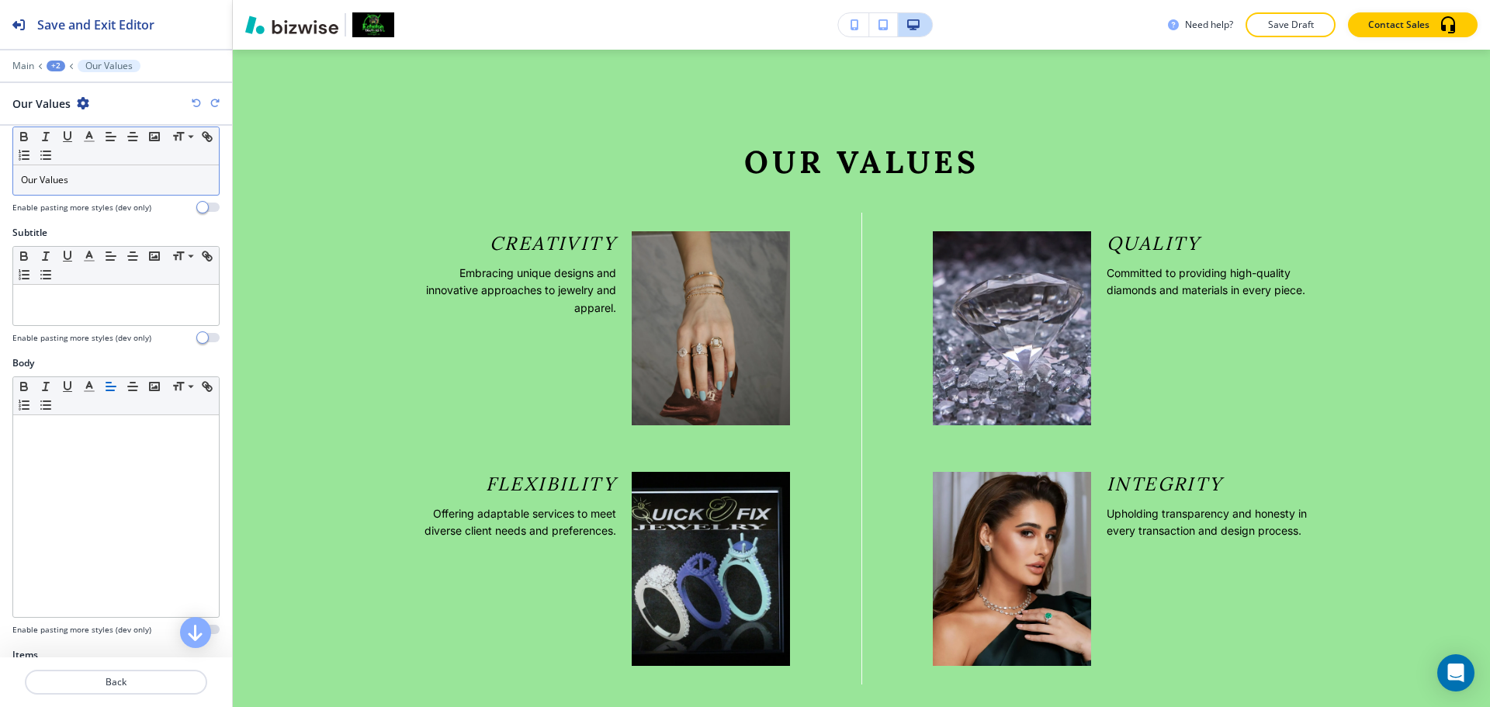
click at [106, 179] on p "Our Values" at bounding box center [116, 180] width 190 height 14
click at [108, 180] on p "Our Values" at bounding box center [116, 180] width 190 height 14
click at [91, 145] on button "button" at bounding box center [89, 136] width 22 height 19
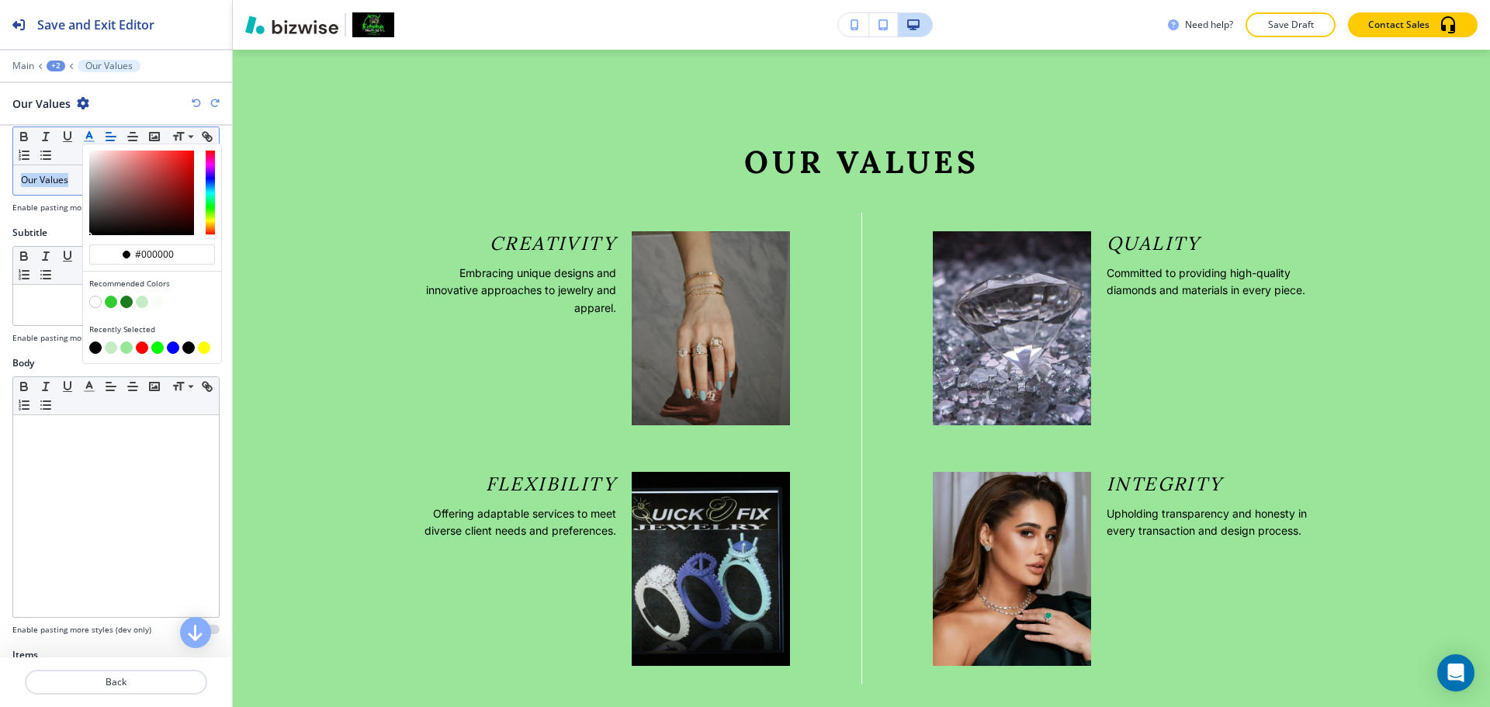
click at [115, 302] on button "button" at bounding box center [111, 302] width 12 height 12
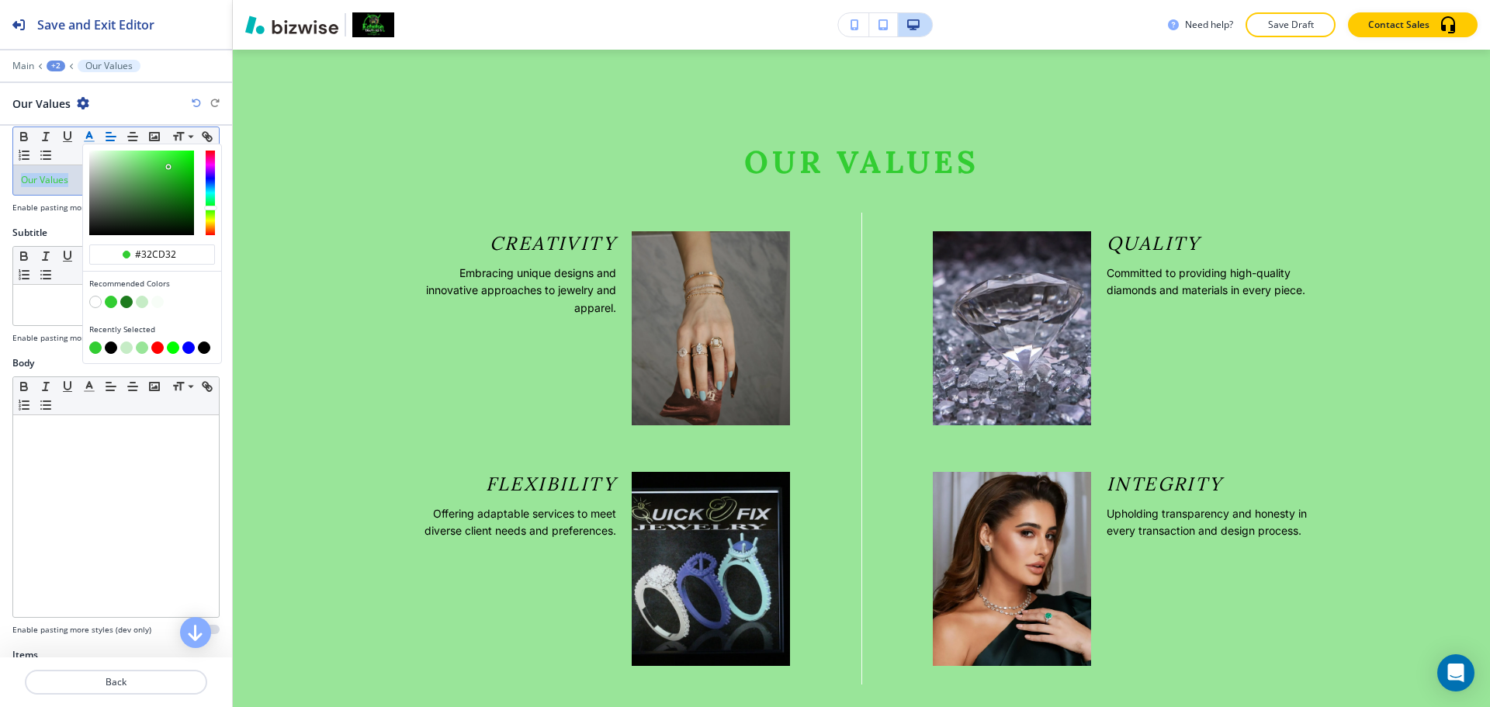
click at [126, 304] on button "button" at bounding box center [126, 302] width 12 height 12
type input "#1e7b1e"
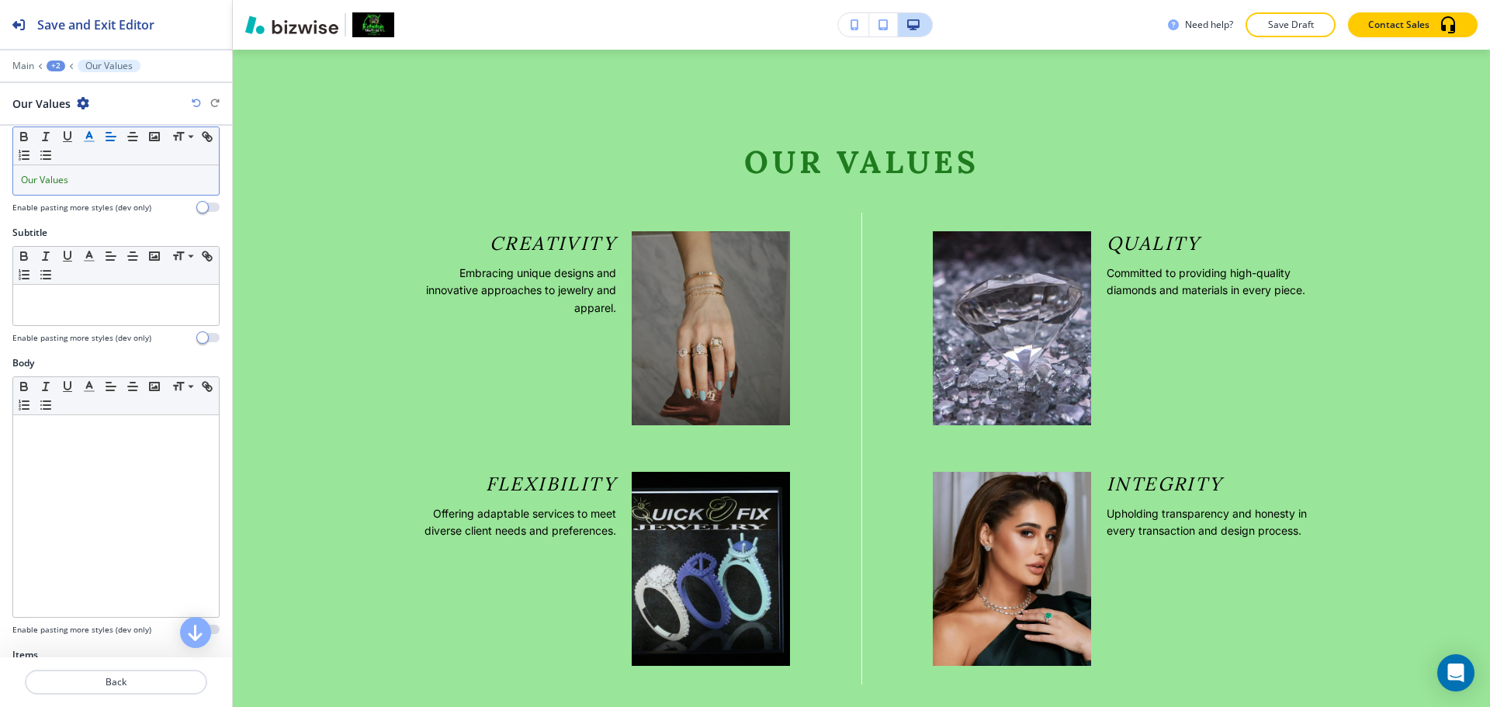
click at [72, 223] on div "Title Small Normal Large Huge Our Values Enable pasting more styles (dev only)" at bounding box center [116, 166] width 232 height 120
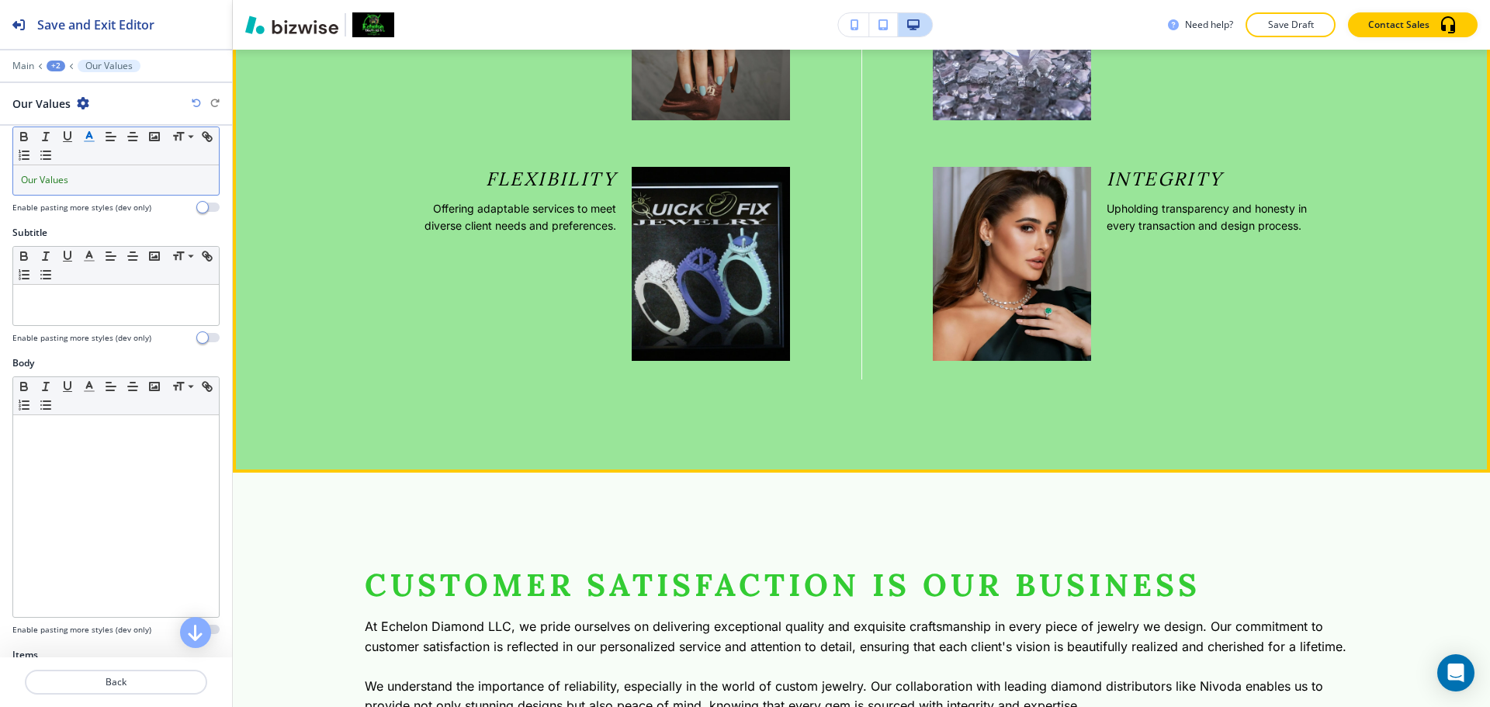
scroll to position [2024, 0]
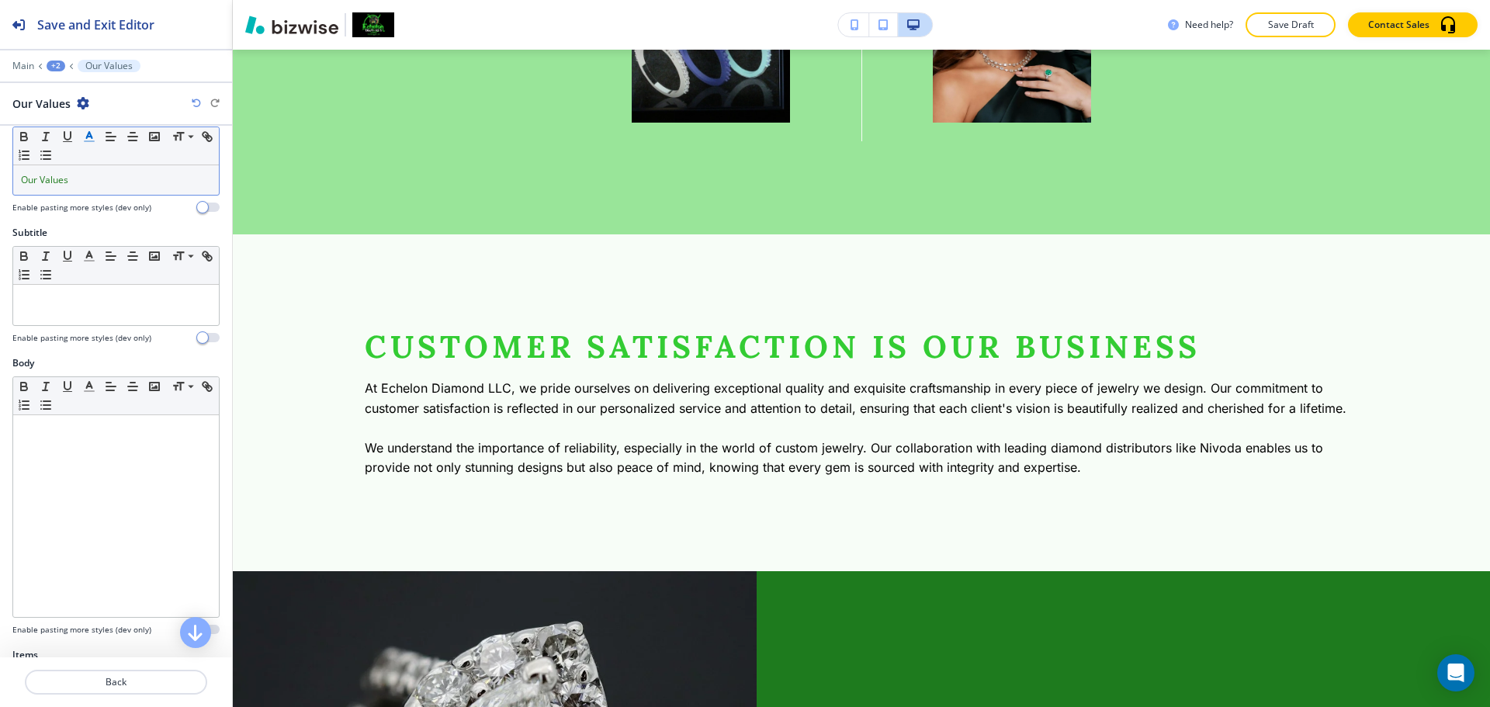
click at [111, 196] on div at bounding box center [115, 199] width 207 height 6
click at [107, 187] on div "Our Values" at bounding box center [116, 179] width 206 height 29
click at [108, 186] on p "Our Values" at bounding box center [116, 180] width 190 height 14
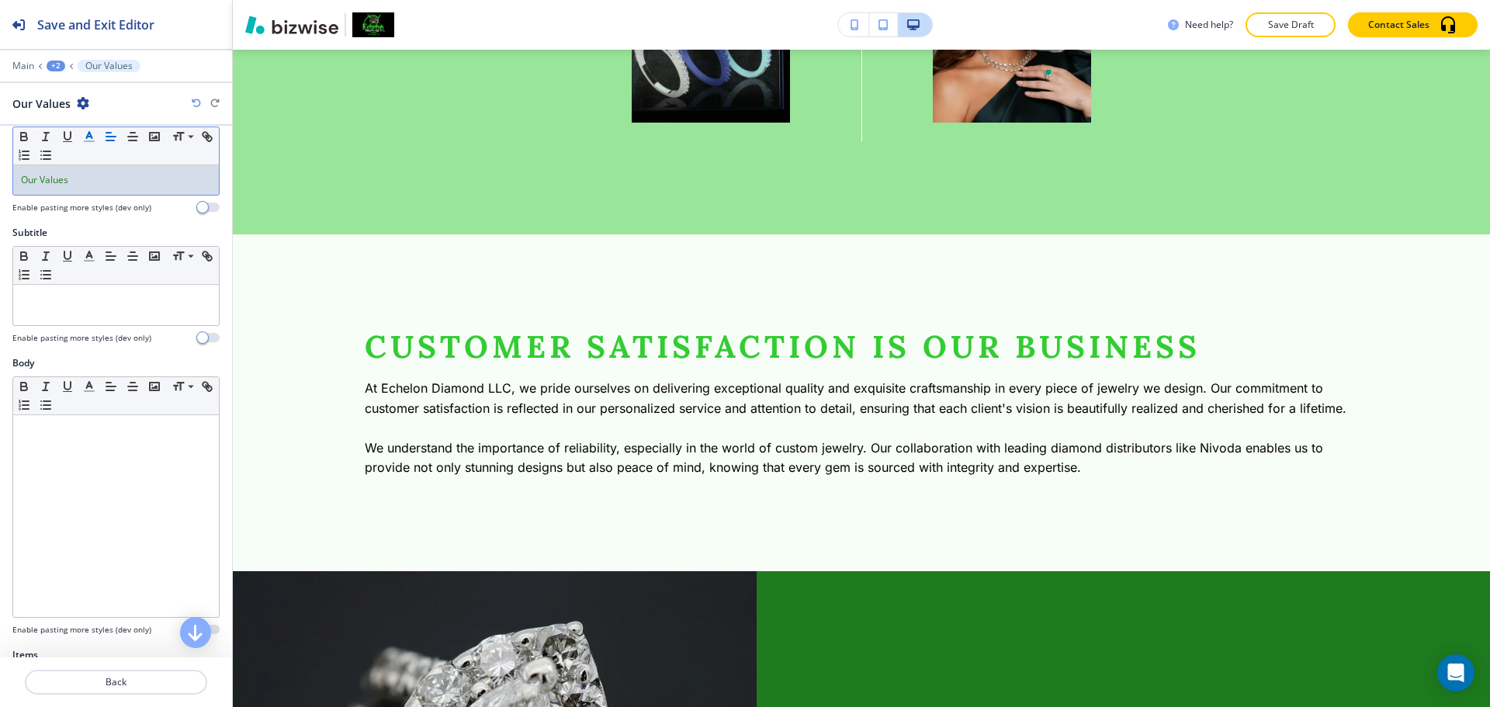
click at [109, 186] on p "Our Values" at bounding box center [116, 180] width 190 height 14
click at [101, 179] on p "Our Values" at bounding box center [116, 180] width 190 height 14
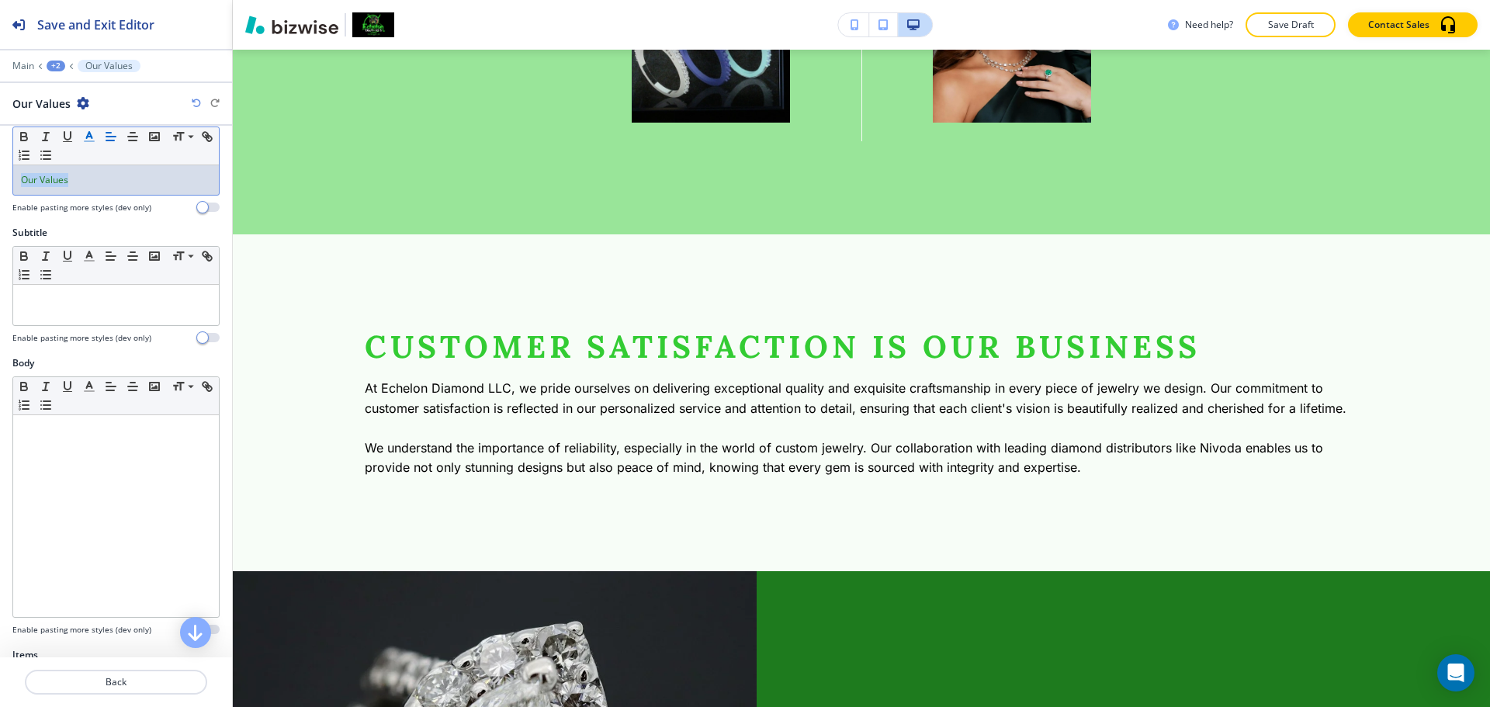
click at [88, 134] on polyline "button" at bounding box center [89, 135] width 5 height 6
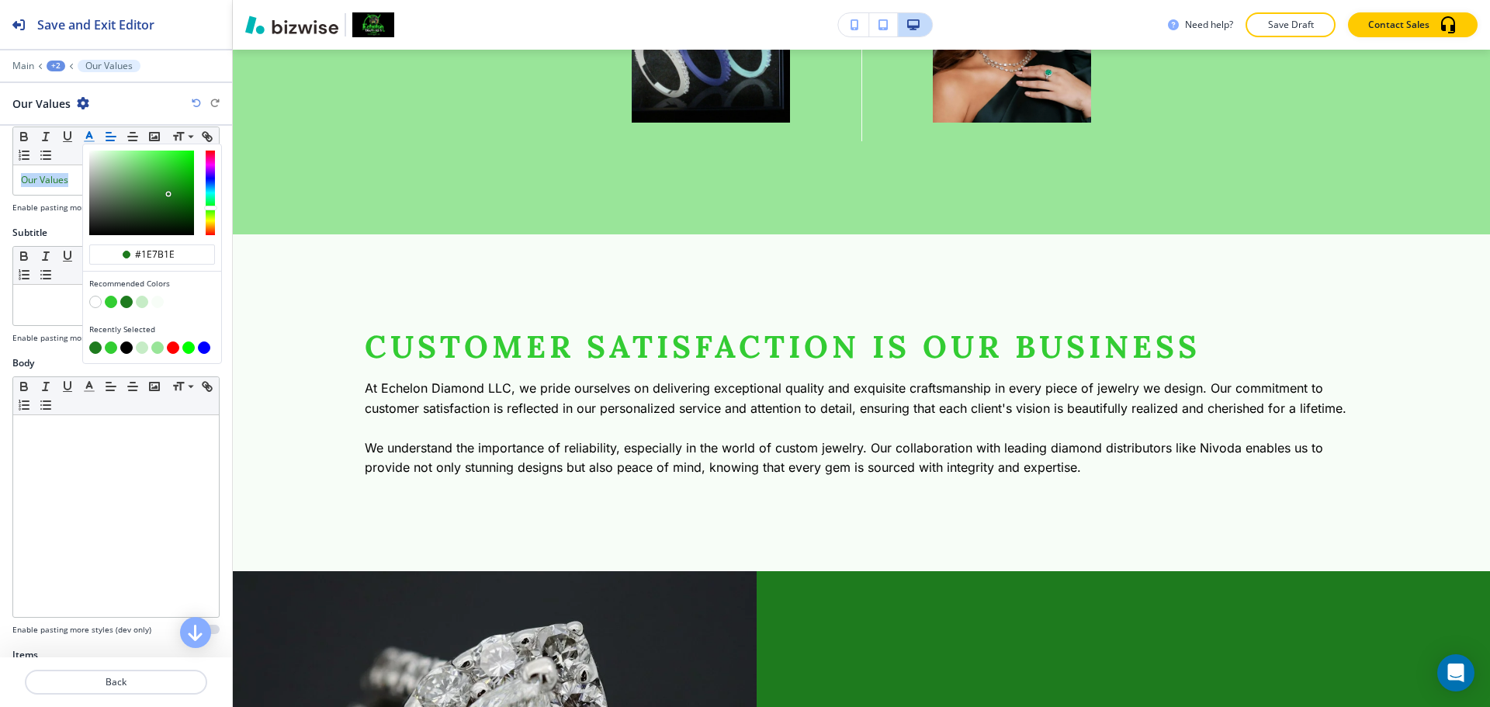
click at [130, 350] on button "button" at bounding box center [126, 348] width 12 height 12
type input "#000000"
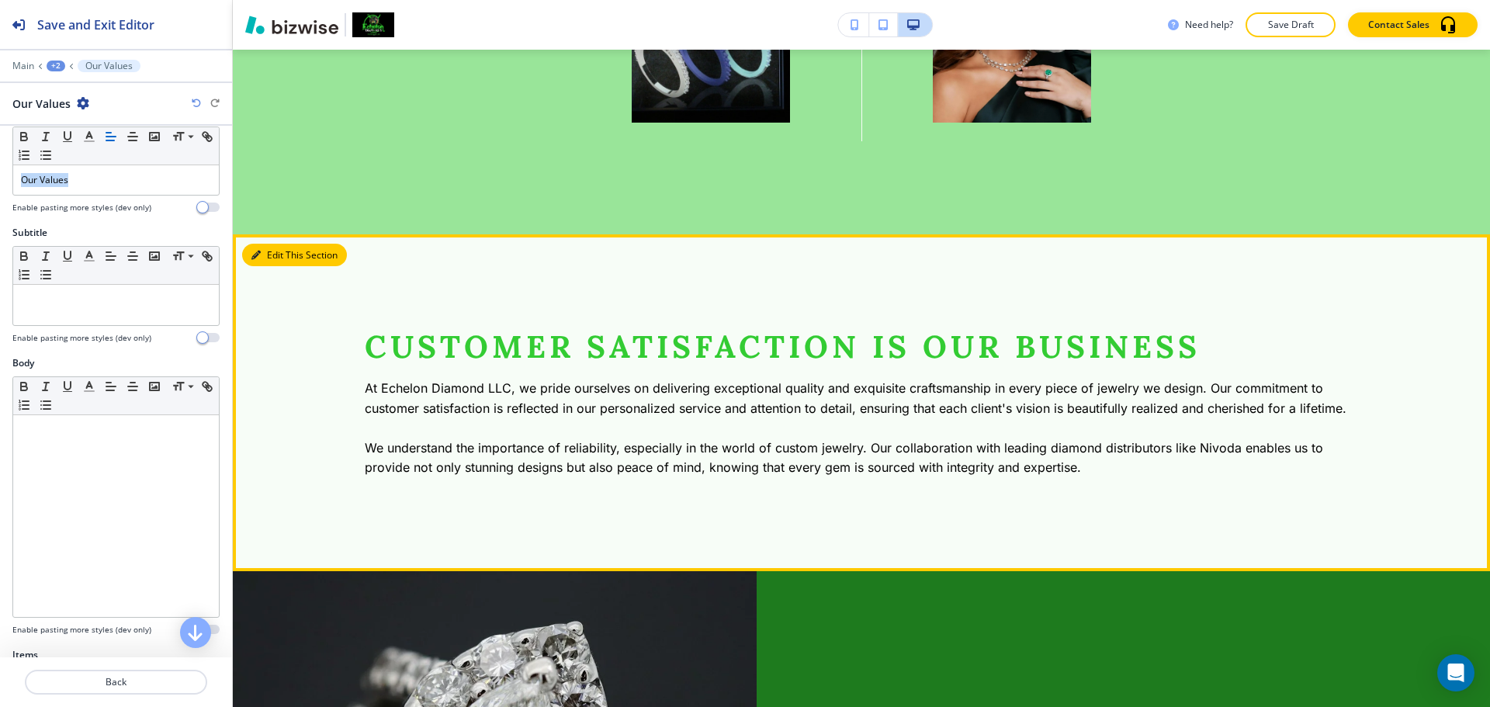
click at [258, 264] on button "Edit This Section" at bounding box center [294, 255] width 105 height 23
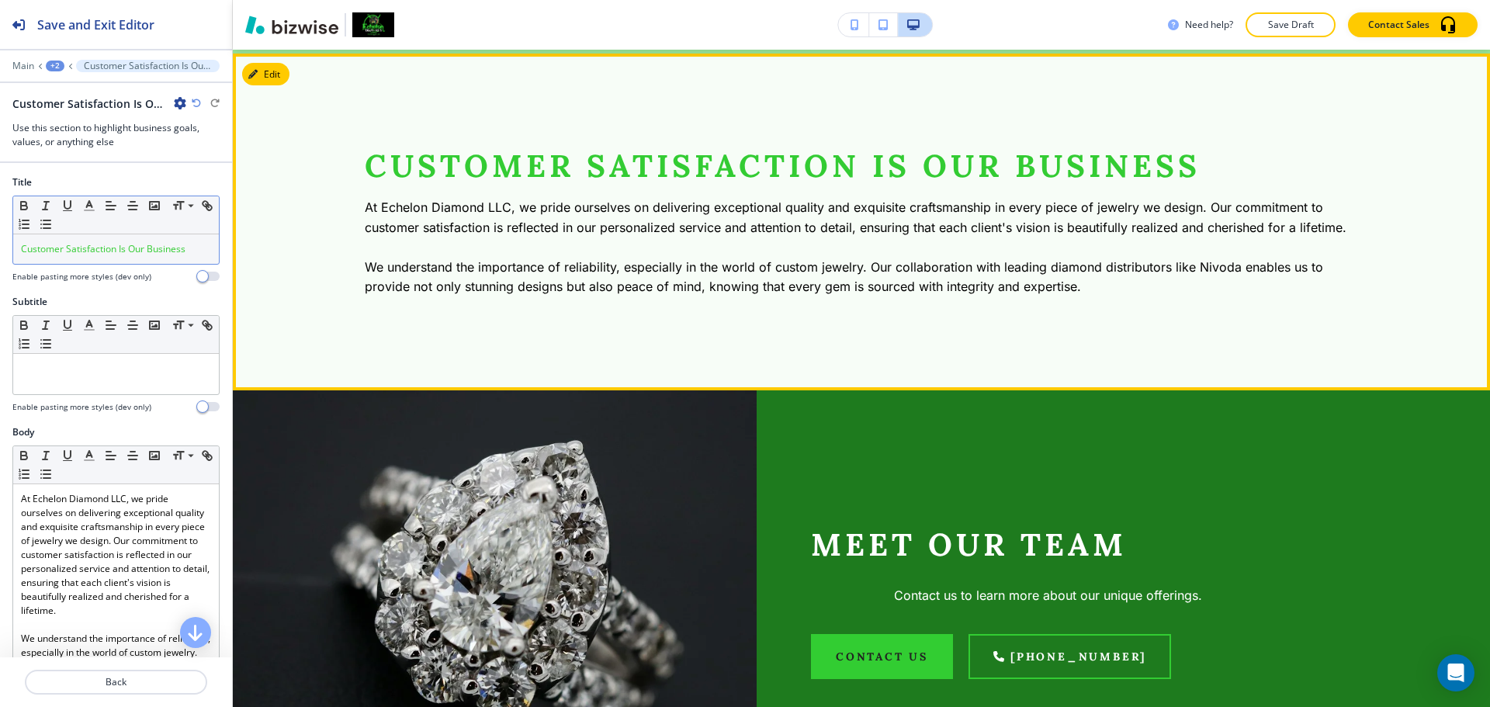
scroll to position [2209, 0]
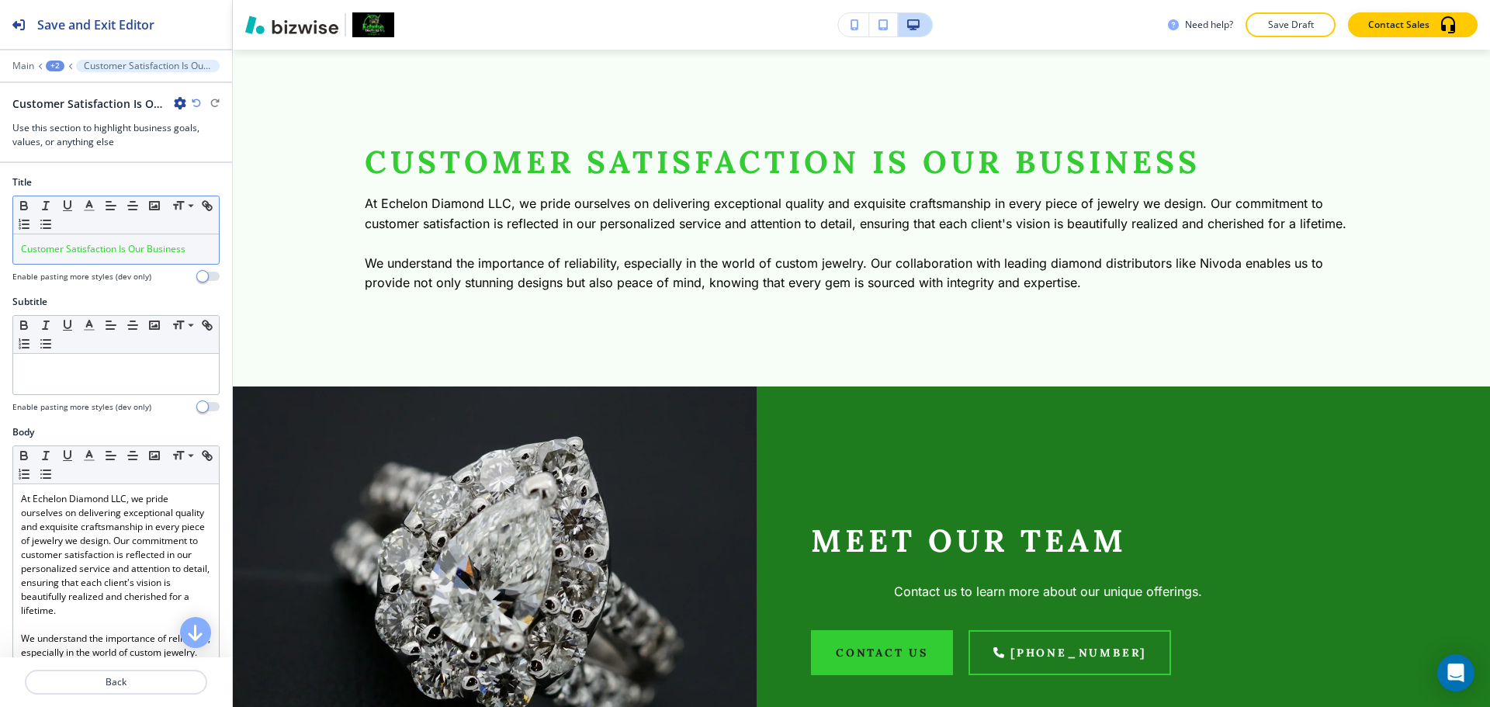
click at [148, 257] on div "Customer Satisfaction Is Our Business" at bounding box center [116, 248] width 206 height 29
click at [89, 203] on polyline "button" at bounding box center [89, 204] width 5 height 6
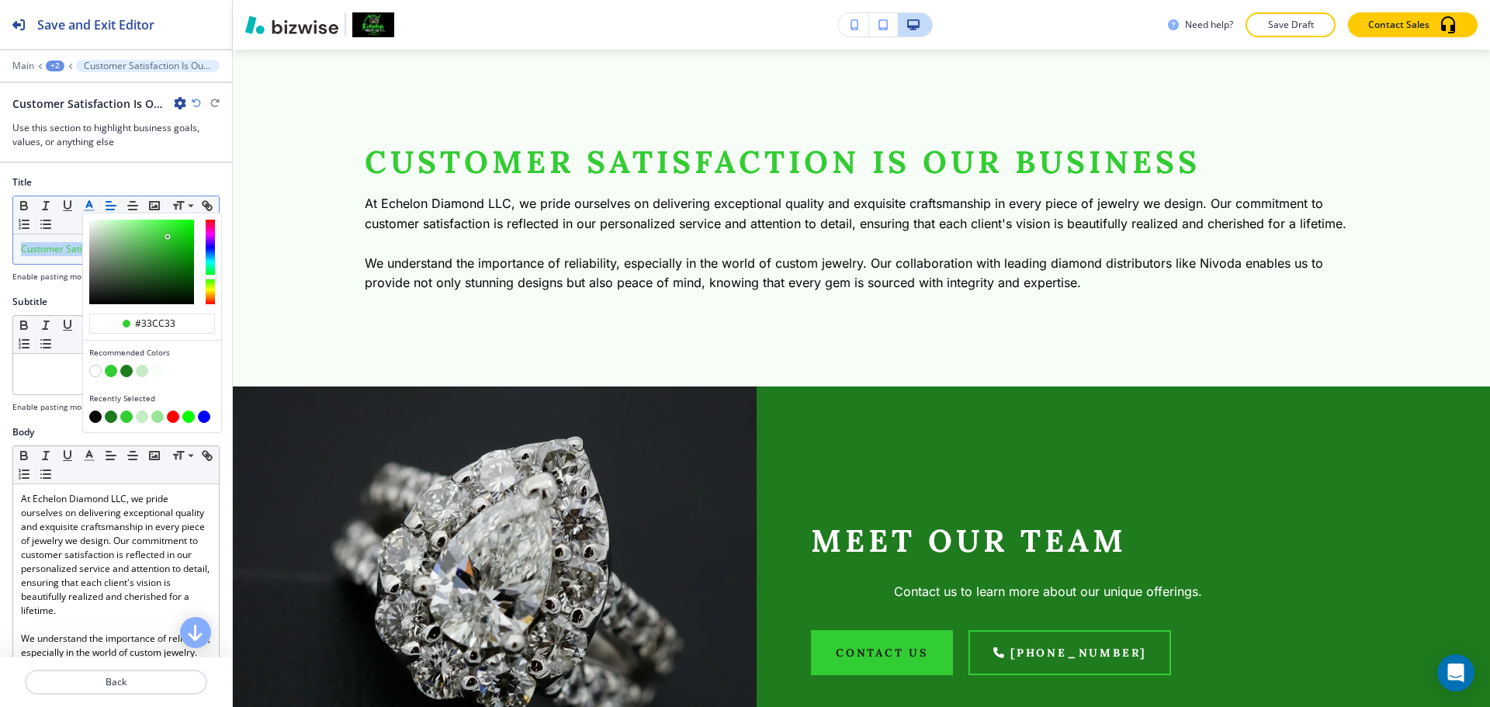
click at [95, 415] on button "button" at bounding box center [95, 417] width 12 height 12
type input "#000000"
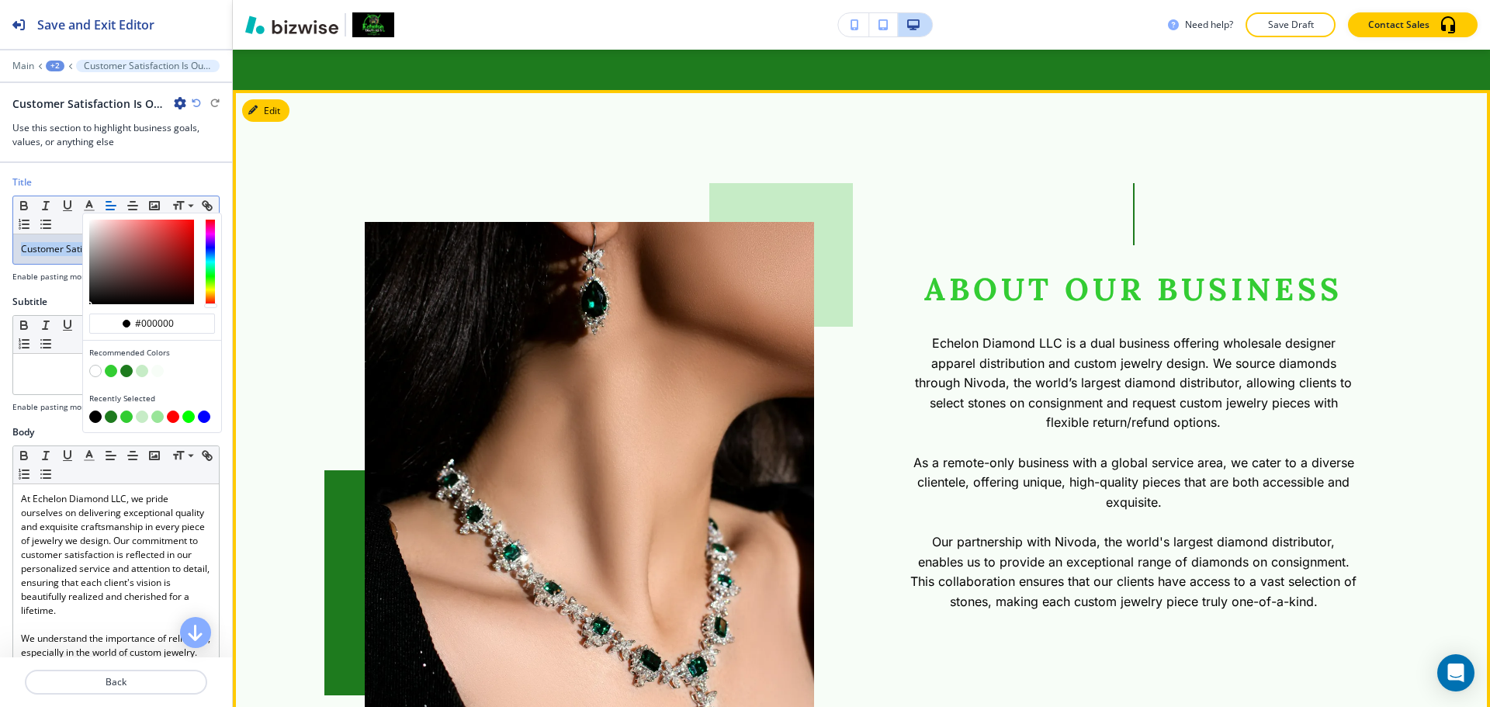
scroll to position [424, 0]
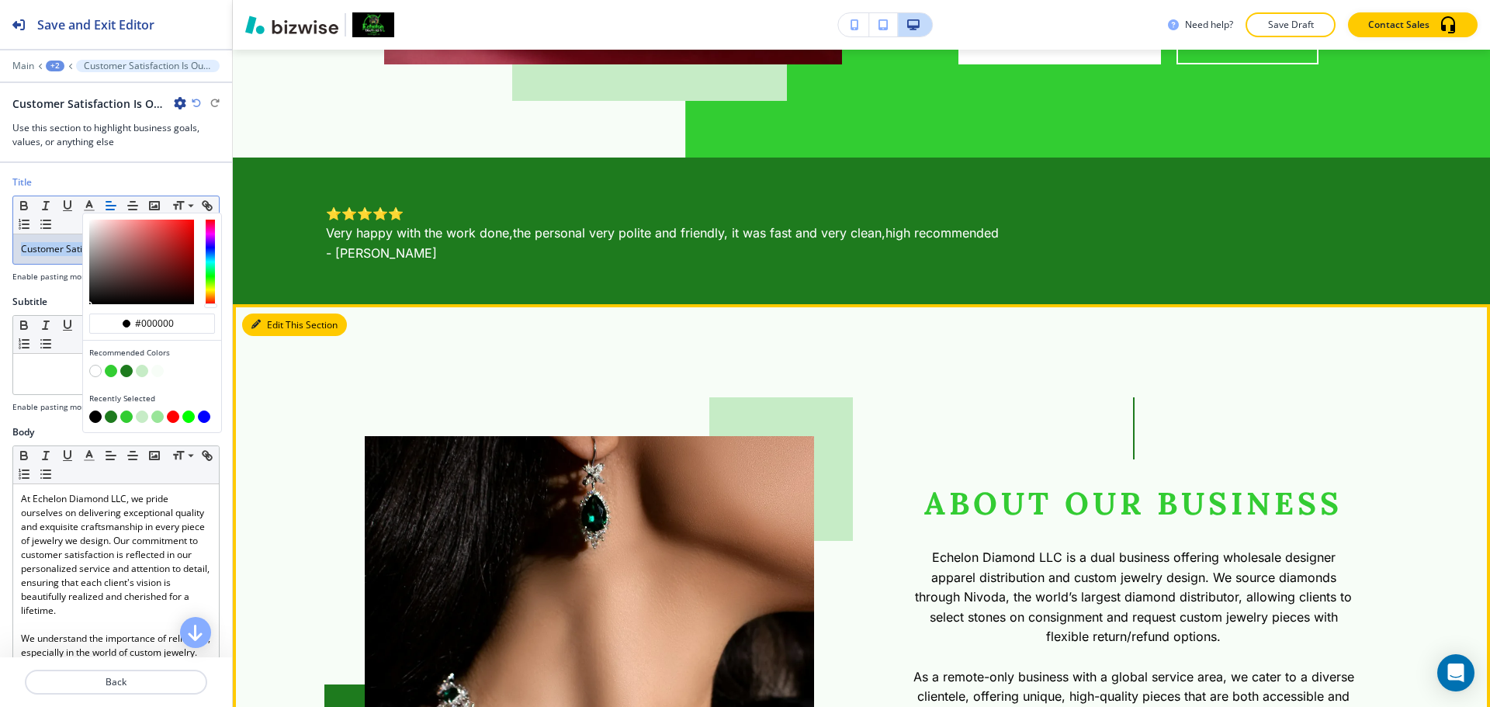
click at [282, 324] on button "Edit This Section" at bounding box center [294, 325] width 105 height 23
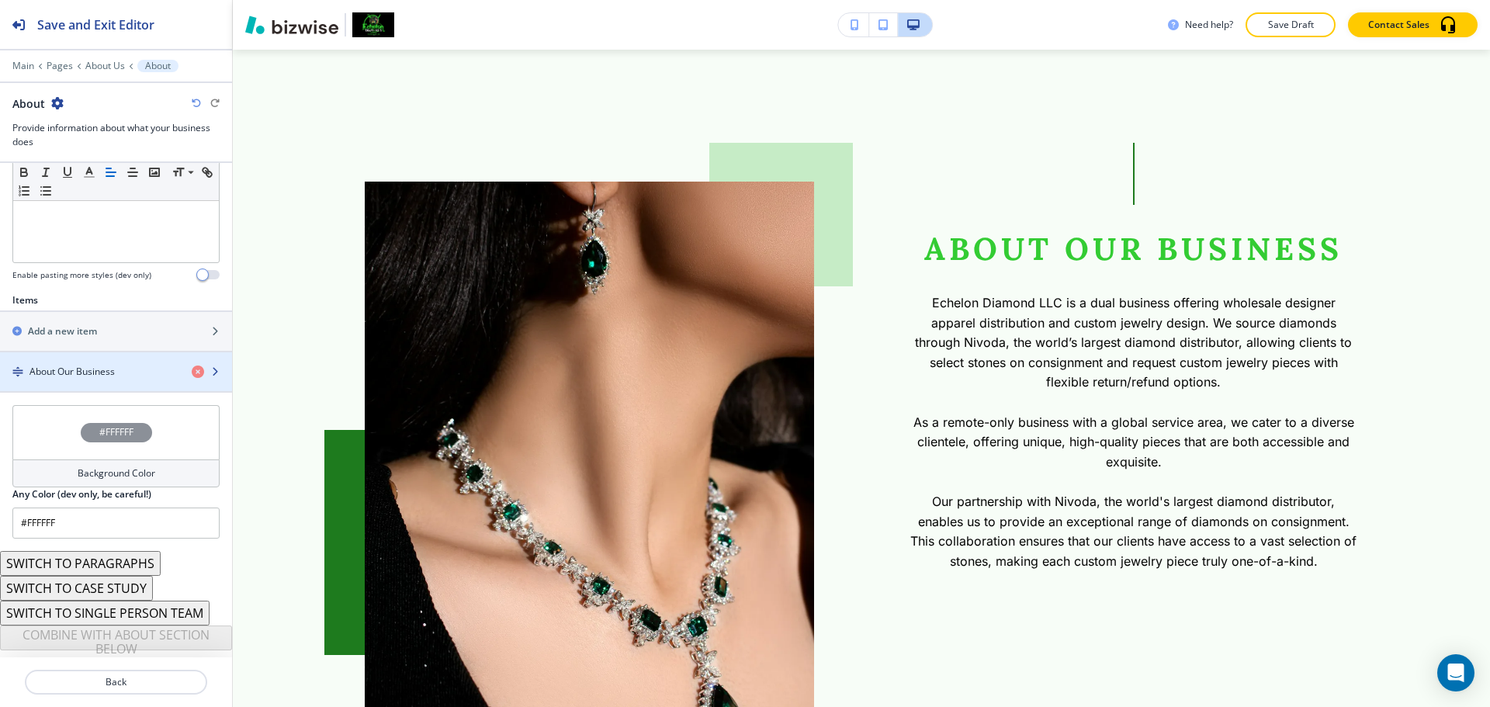
click at [90, 379] on div "button" at bounding box center [116, 385] width 232 height 12
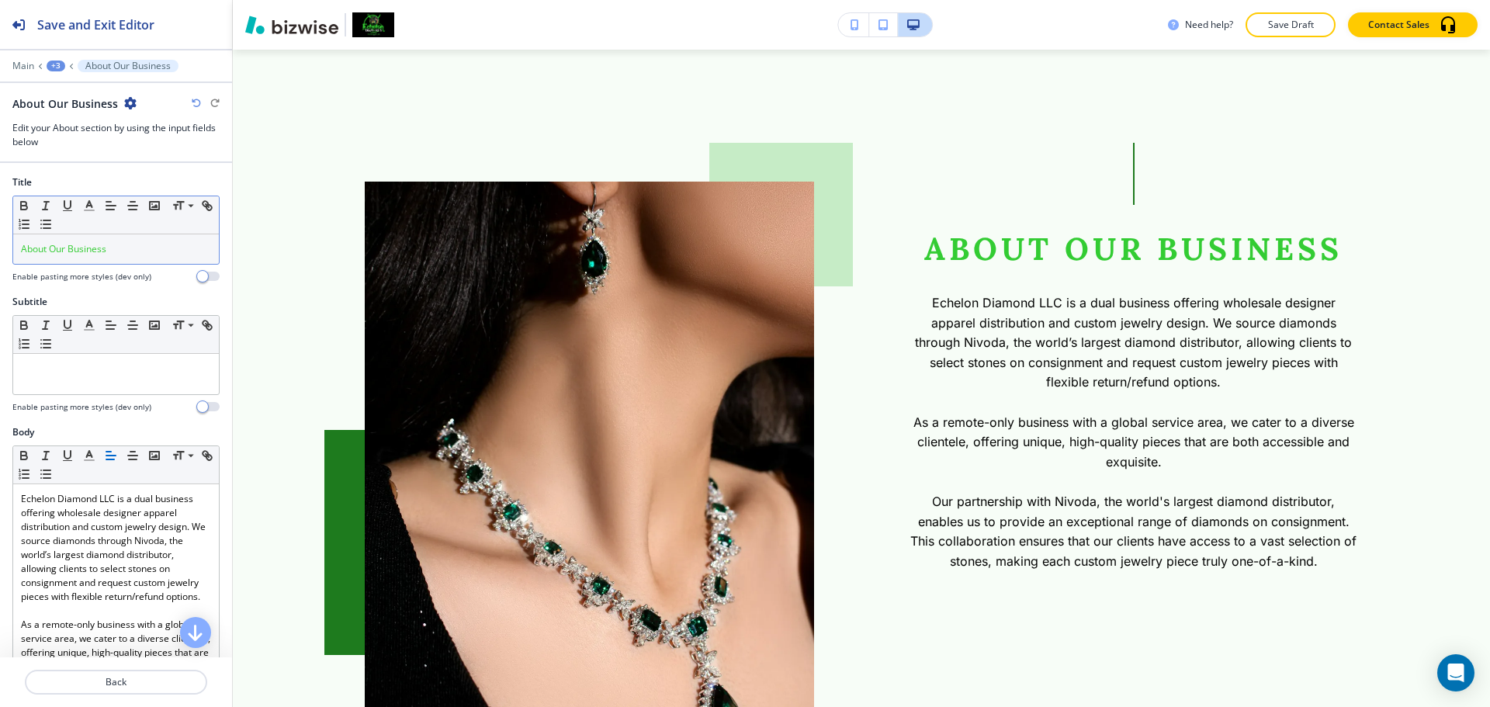
click at [111, 251] on p "About Our Business" at bounding box center [116, 249] width 190 height 14
click at [92, 208] on icon "button" at bounding box center [89, 206] width 14 height 14
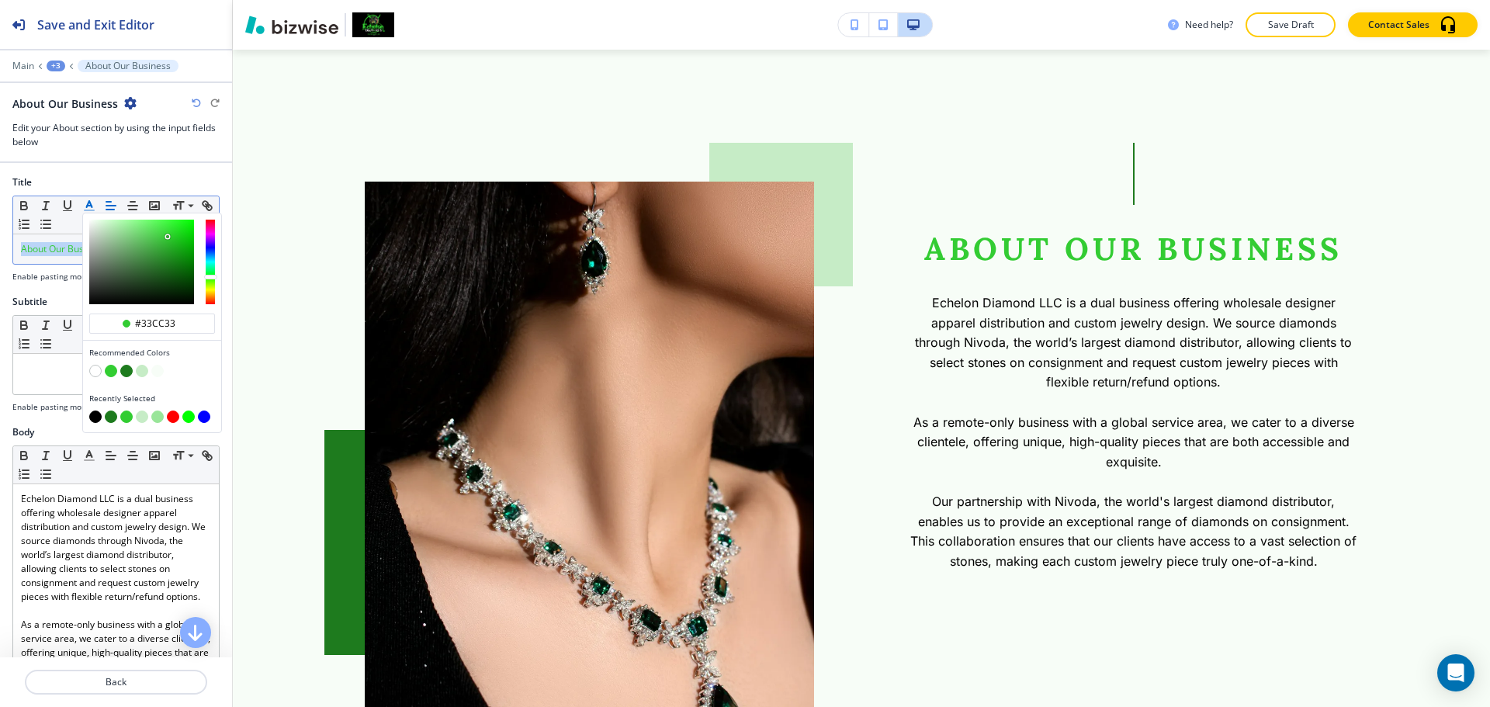
click at [97, 413] on button "button" at bounding box center [95, 417] width 12 height 12
type input "#000000"
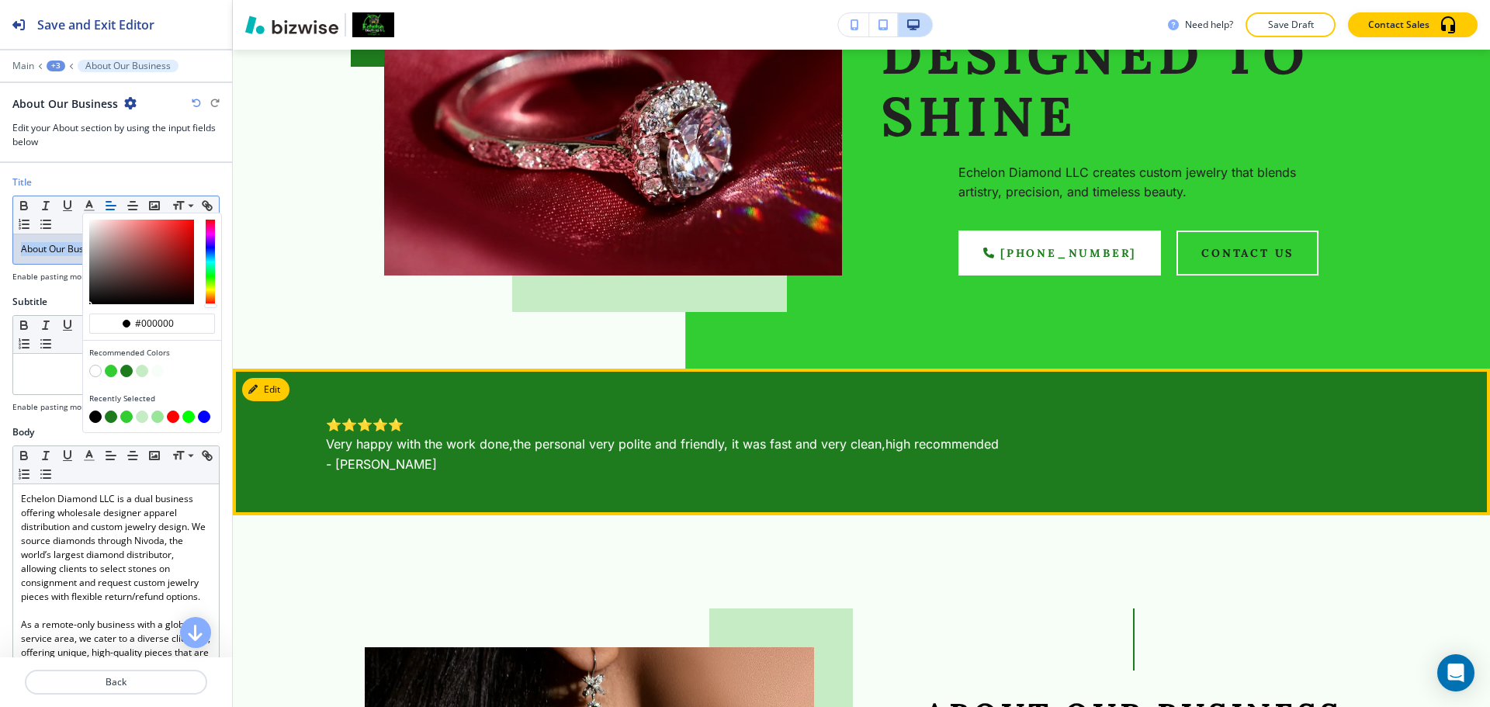
scroll to position [0, 0]
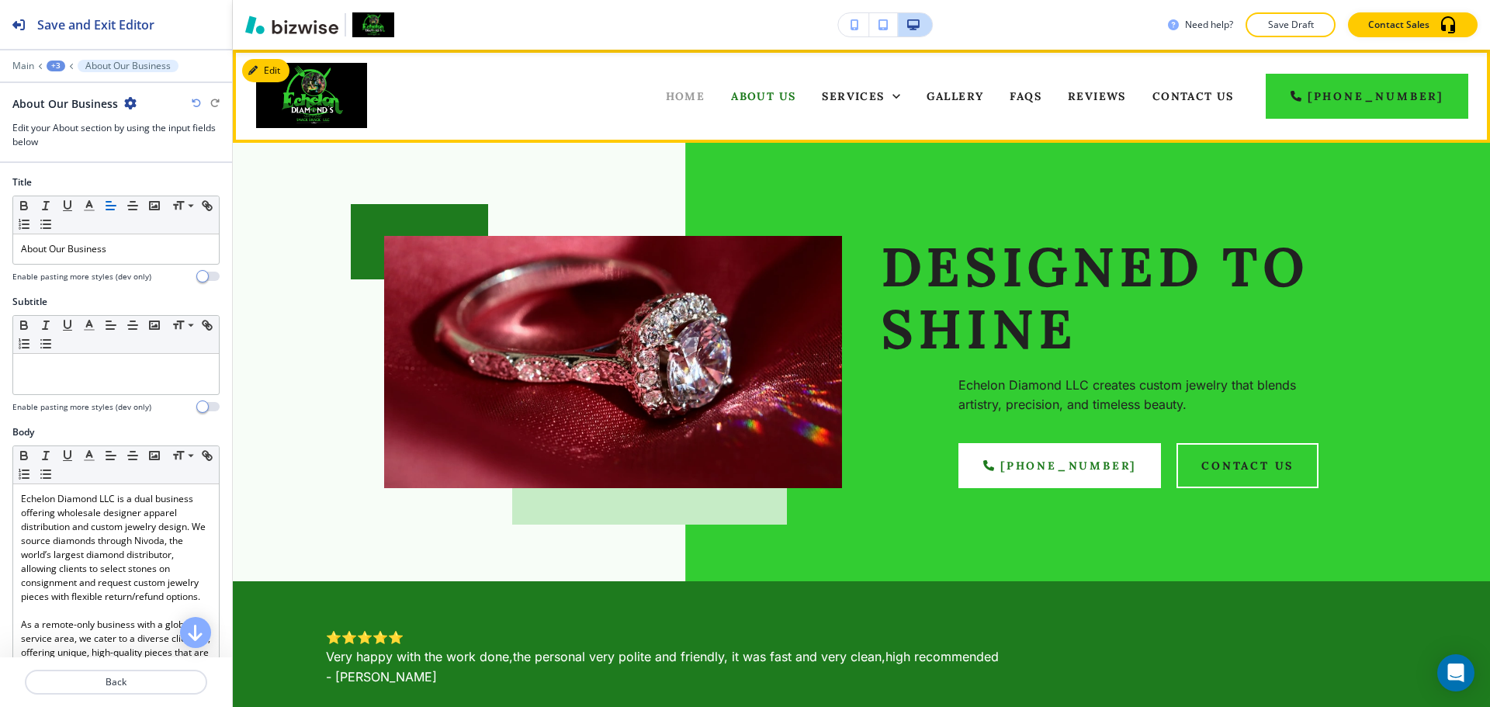
click at [706, 101] on span "Home" at bounding box center [686, 96] width 40 height 14
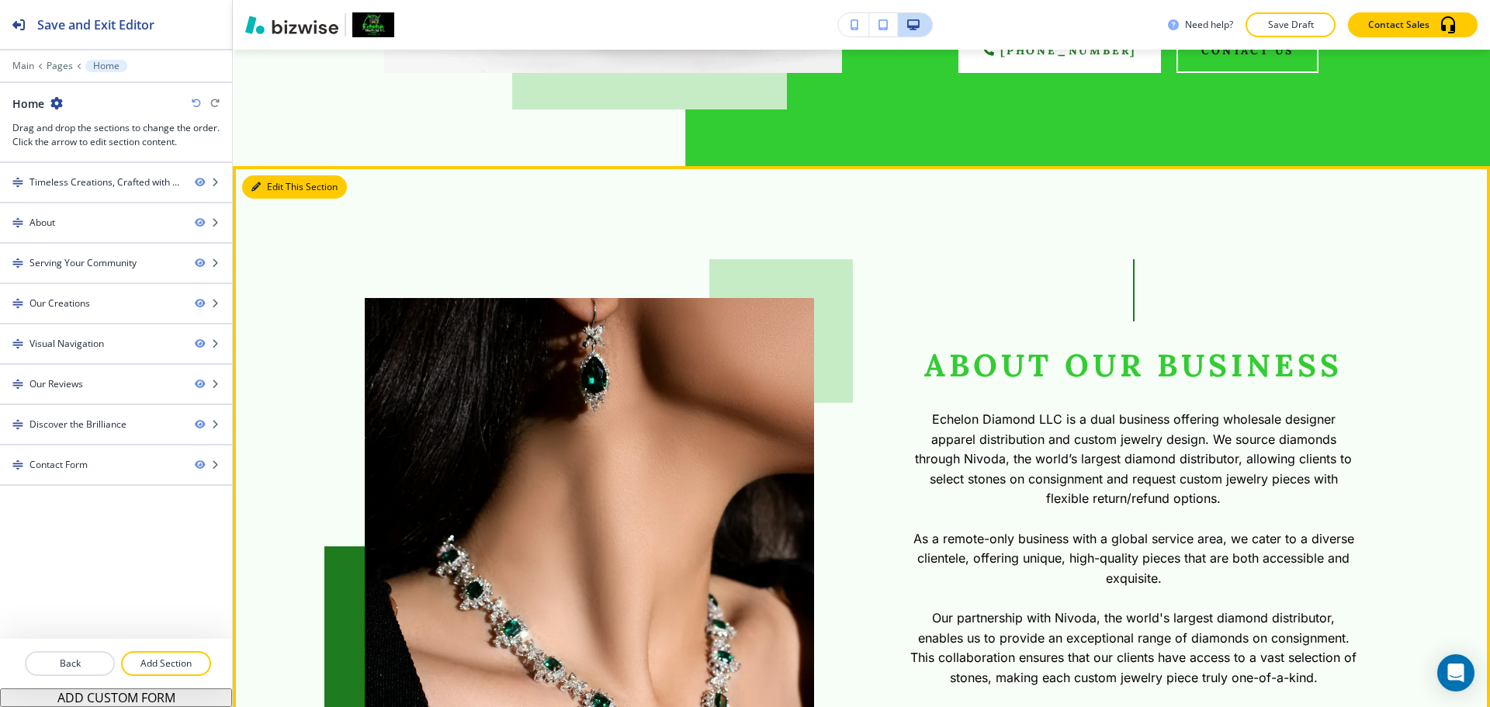
click at [272, 185] on button "Edit This Section" at bounding box center [294, 186] width 105 height 23
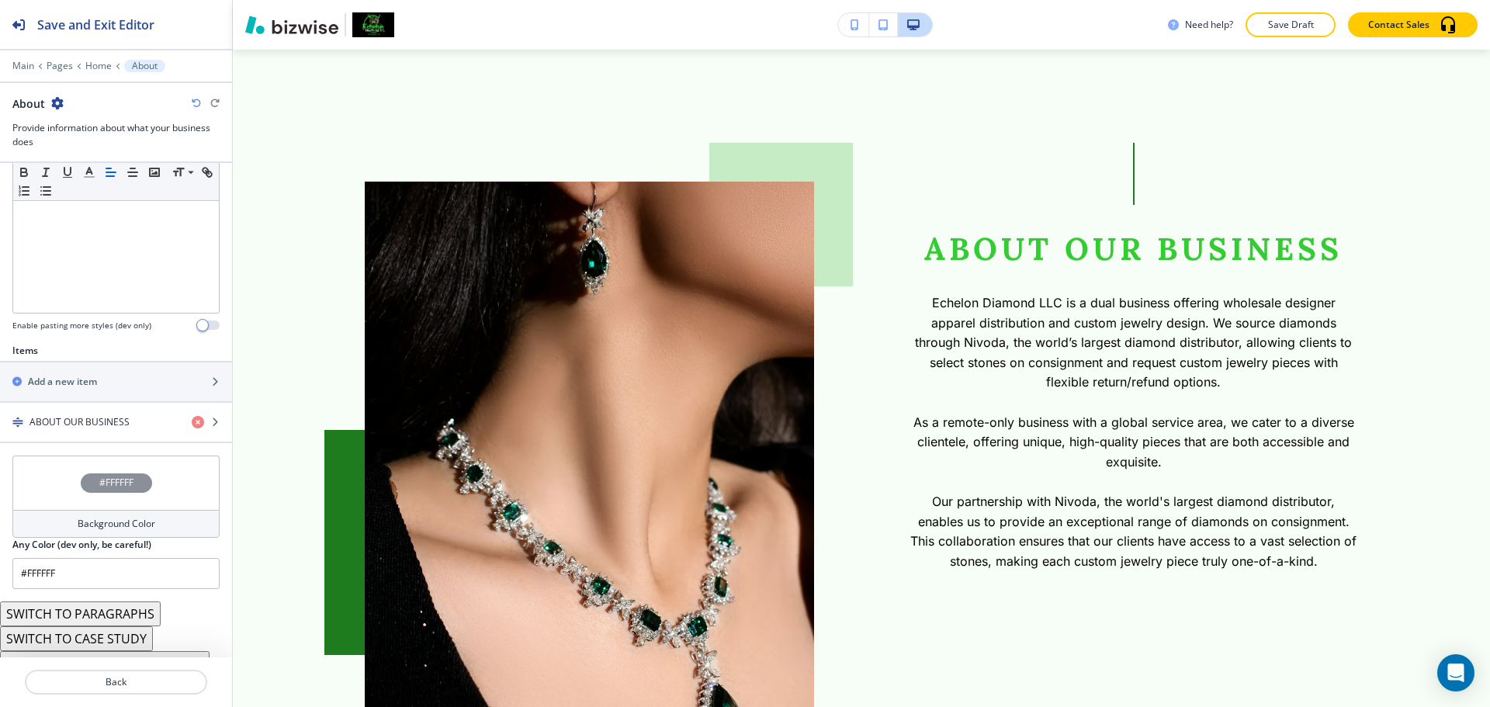
scroll to position [424, 0]
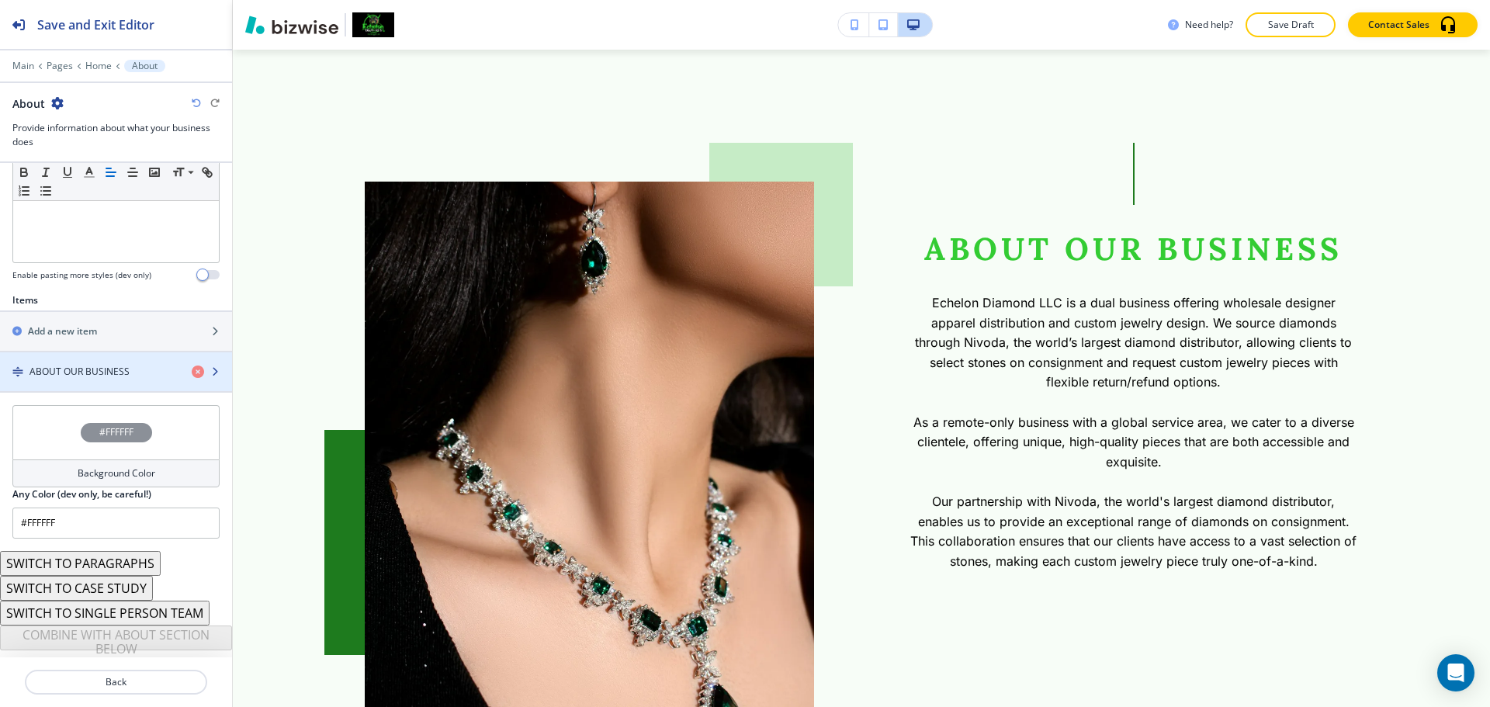
click at [94, 369] on h4 "ABOUT OUR BUSINESS" at bounding box center [79, 372] width 100 height 14
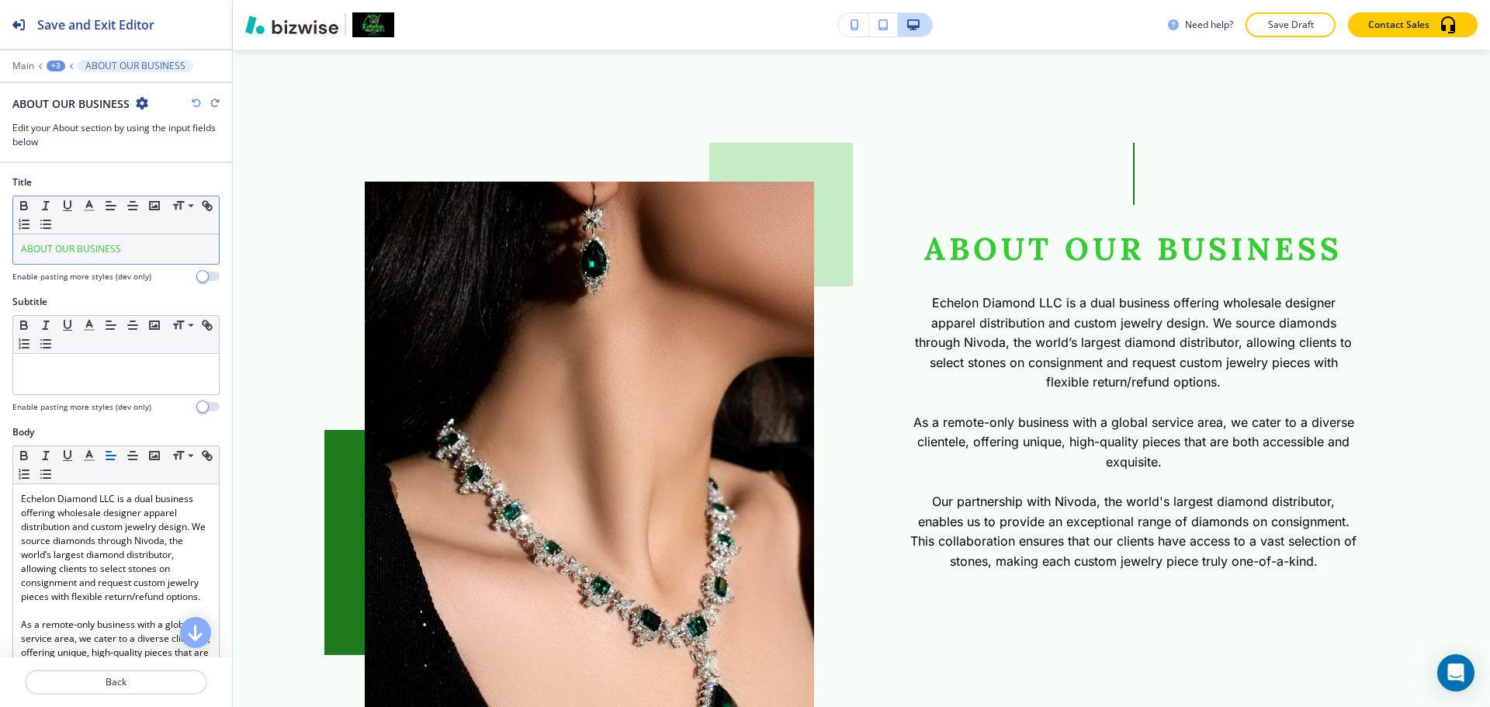
click at [131, 237] on div "ABOUT OUR BUSINESS" at bounding box center [116, 248] width 206 height 29
click at [137, 240] on div "ABOUT OUR BUSINESS" at bounding box center [116, 248] width 206 height 29
click at [91, 209] on icon "button" at bounding box center [89, 206] width 14 height 14
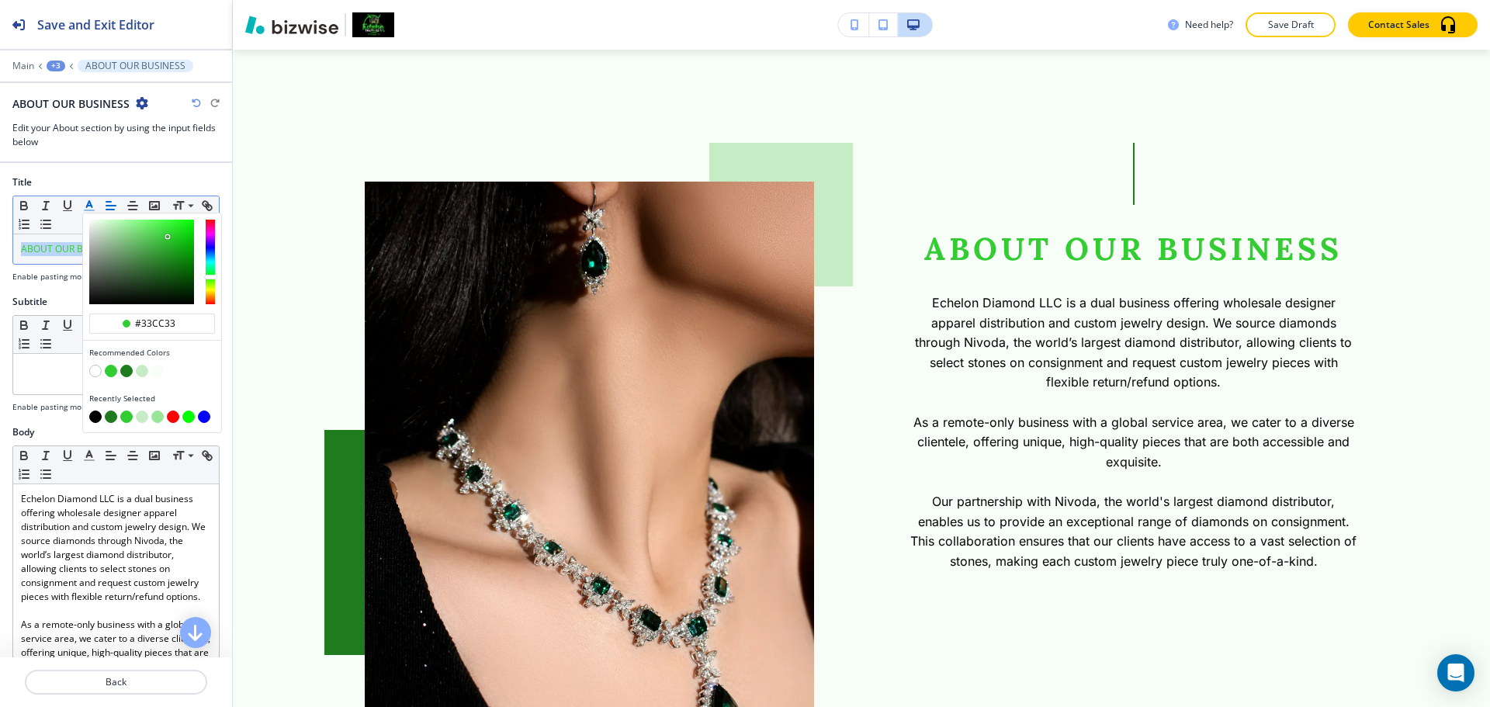
click at [94, 419] on button "button" at bounding box center [95, 417] width 12 height 12
type input "#000000"
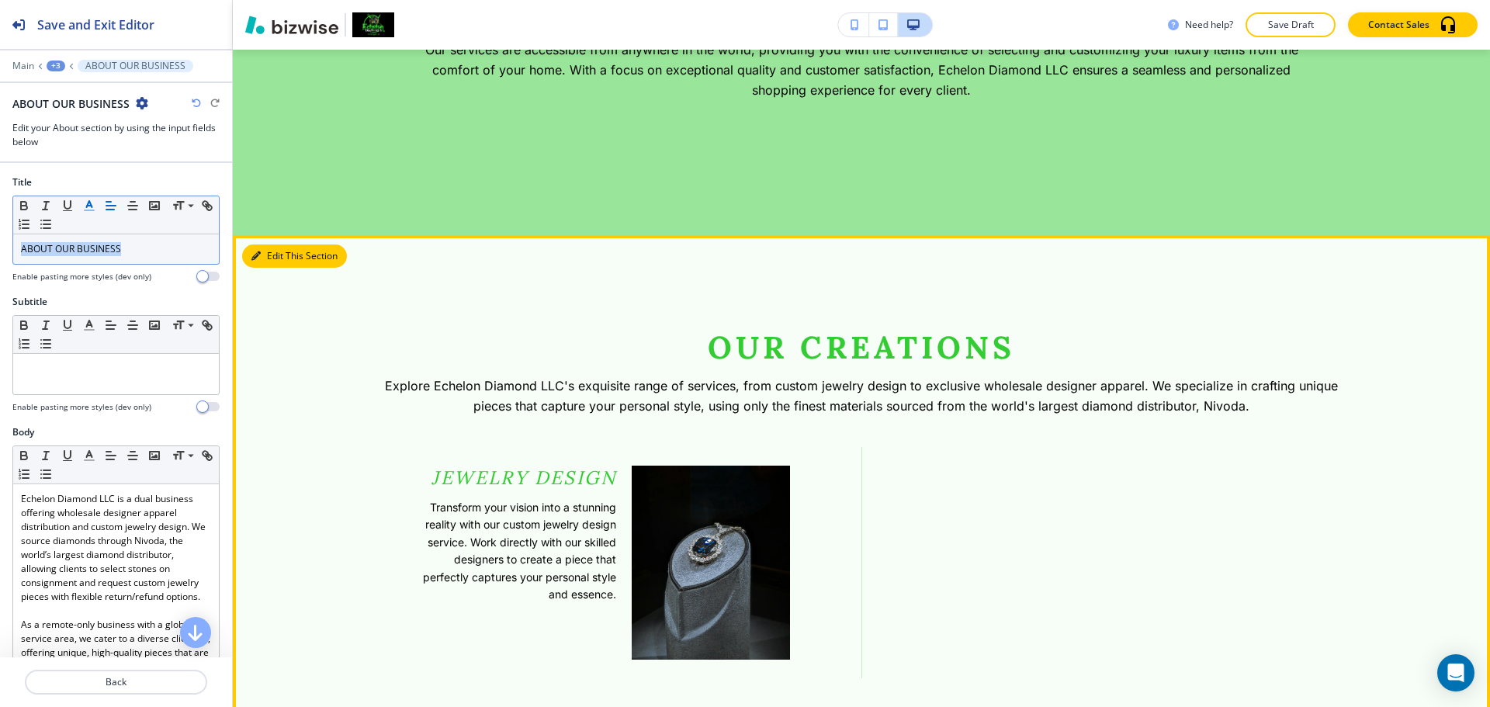
click at [279, 259] on button "Edit This Section" at bounding box center [294, 256] width 105 height 23
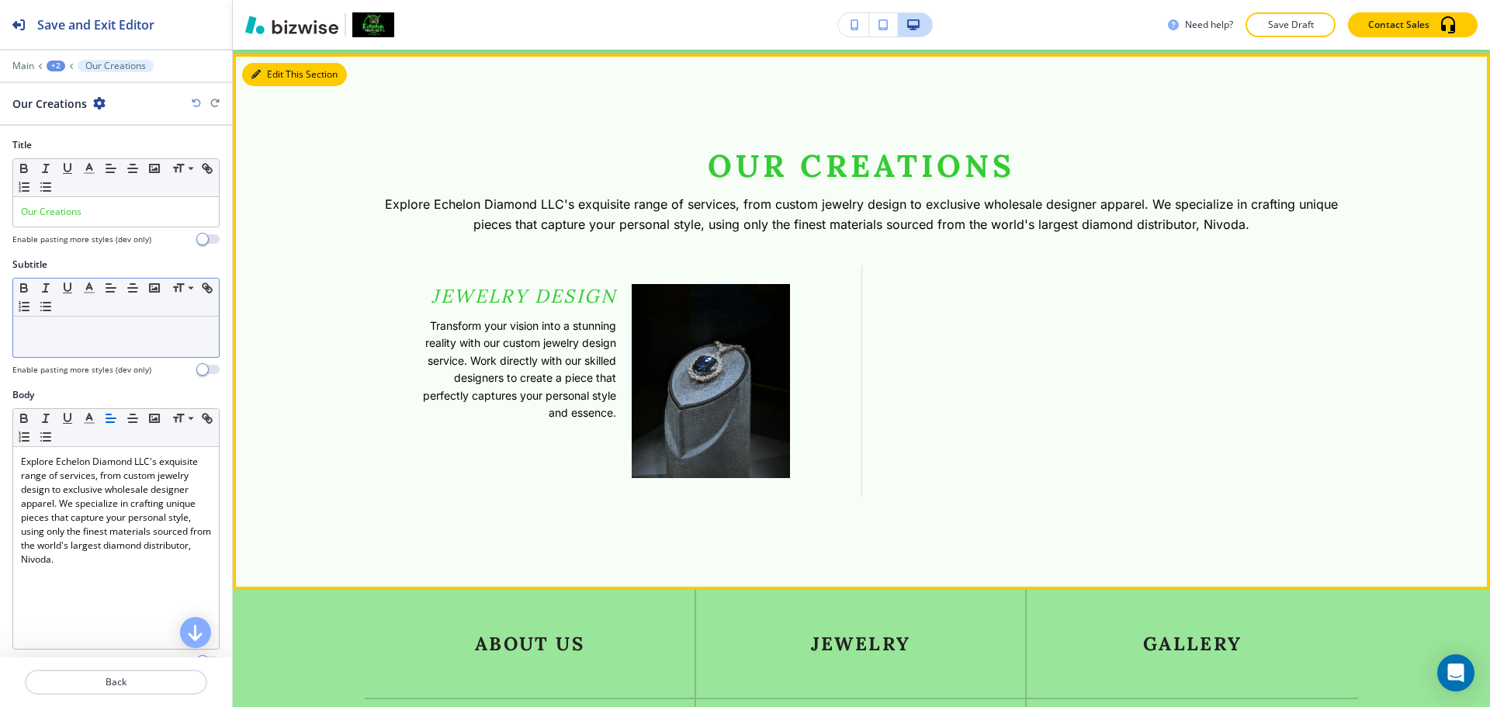
scroll to position [2010, 0]
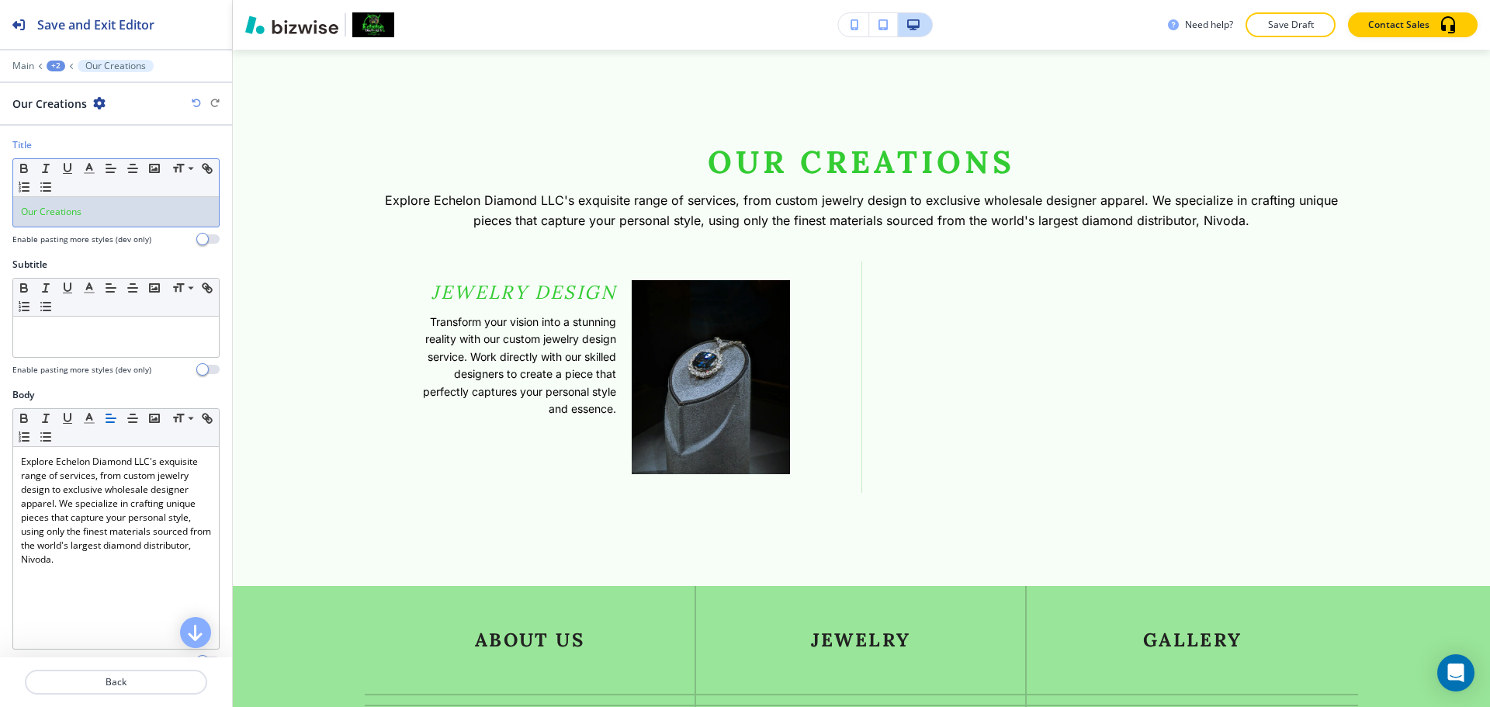
click at [105, 213] on p "Our Creations" at bounding box center [116, 212] width 190 height 14
click at [89, 173] on line "button" at bounding box center [89, 173] width 9 height 0
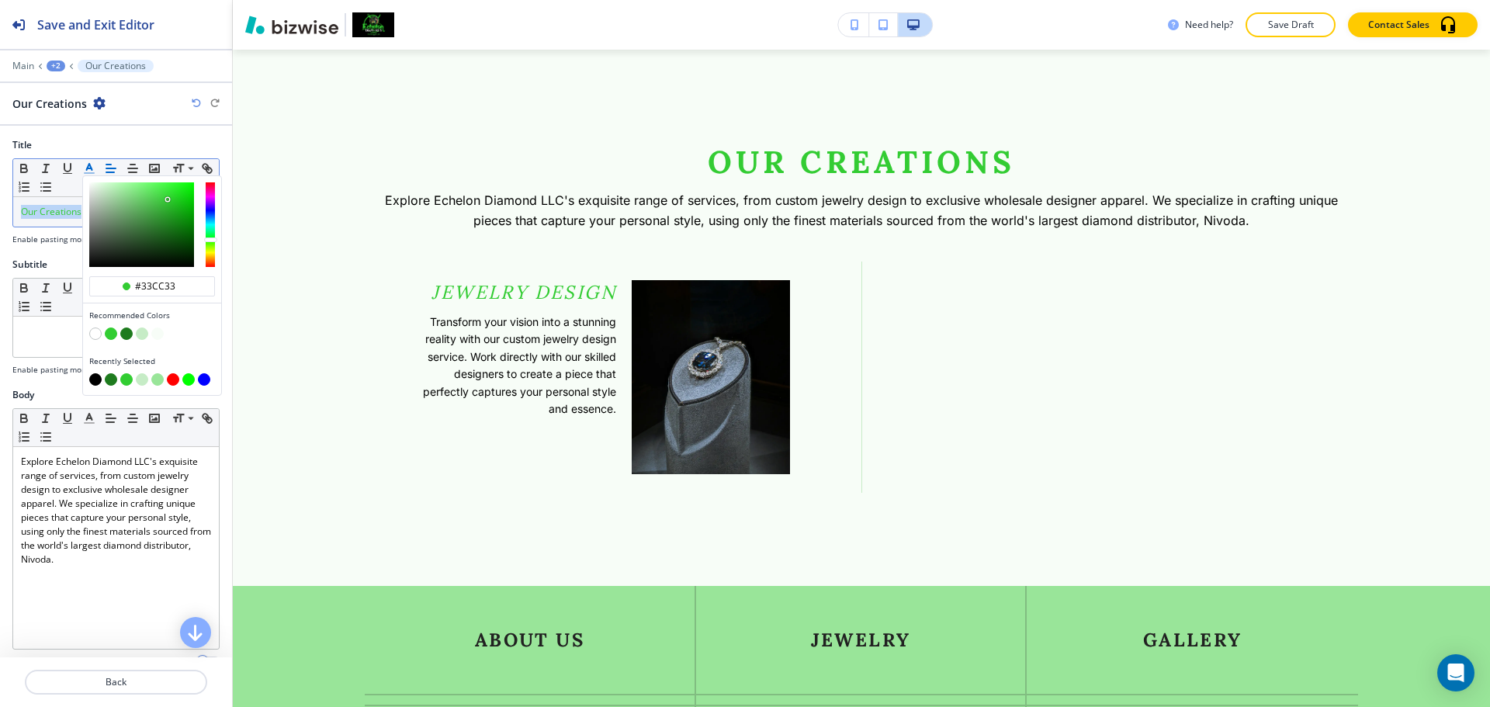
click at [94, 380] on button "button" at bounding box center [95, 379] width 12 height 12
type input "#000000"
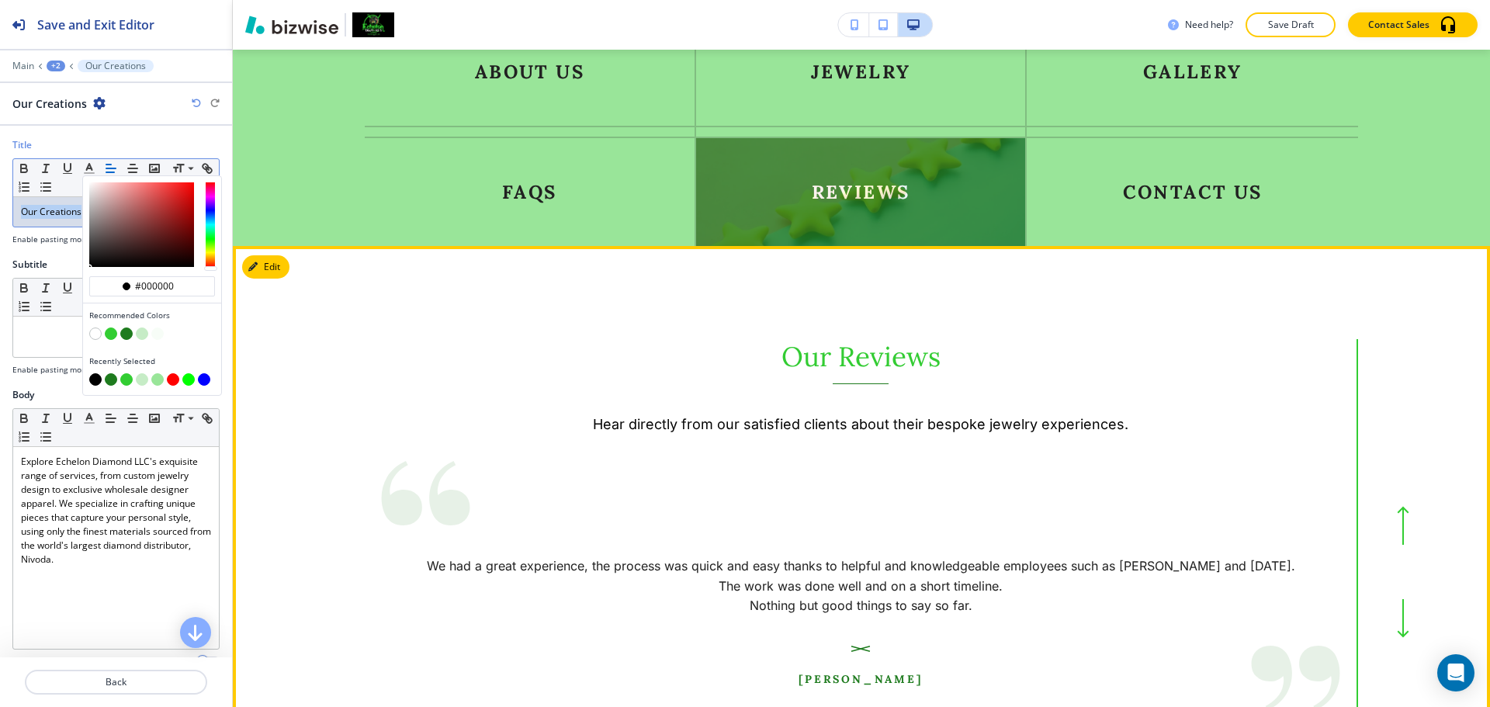
scroll to position [2398, 0]
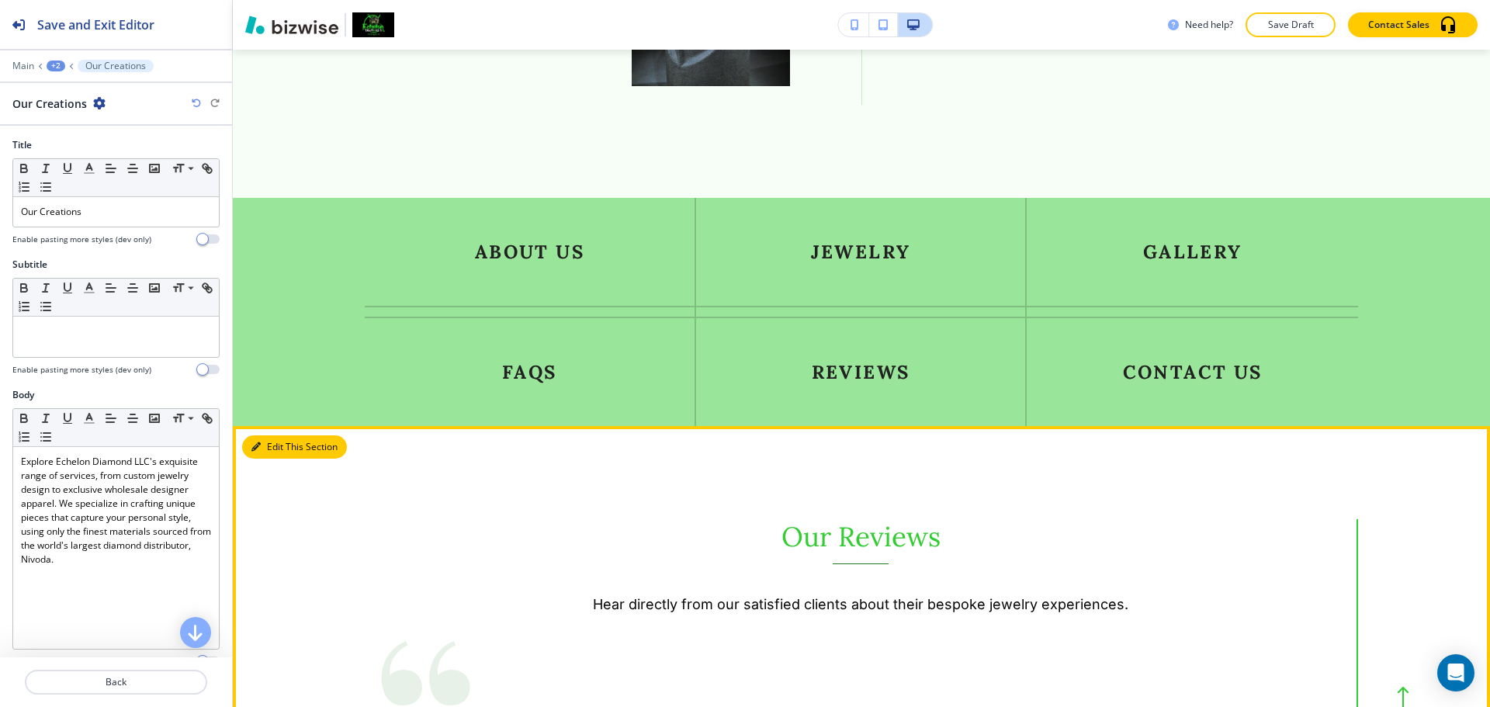
drag, startPoint x: 265, startPoint y: 452, endPoint x: 265, endPoint y: 443, distance: 8.6
click at [264, 452] on button "Edit This Section" at bounding box center [294, 446] width 105 height 23
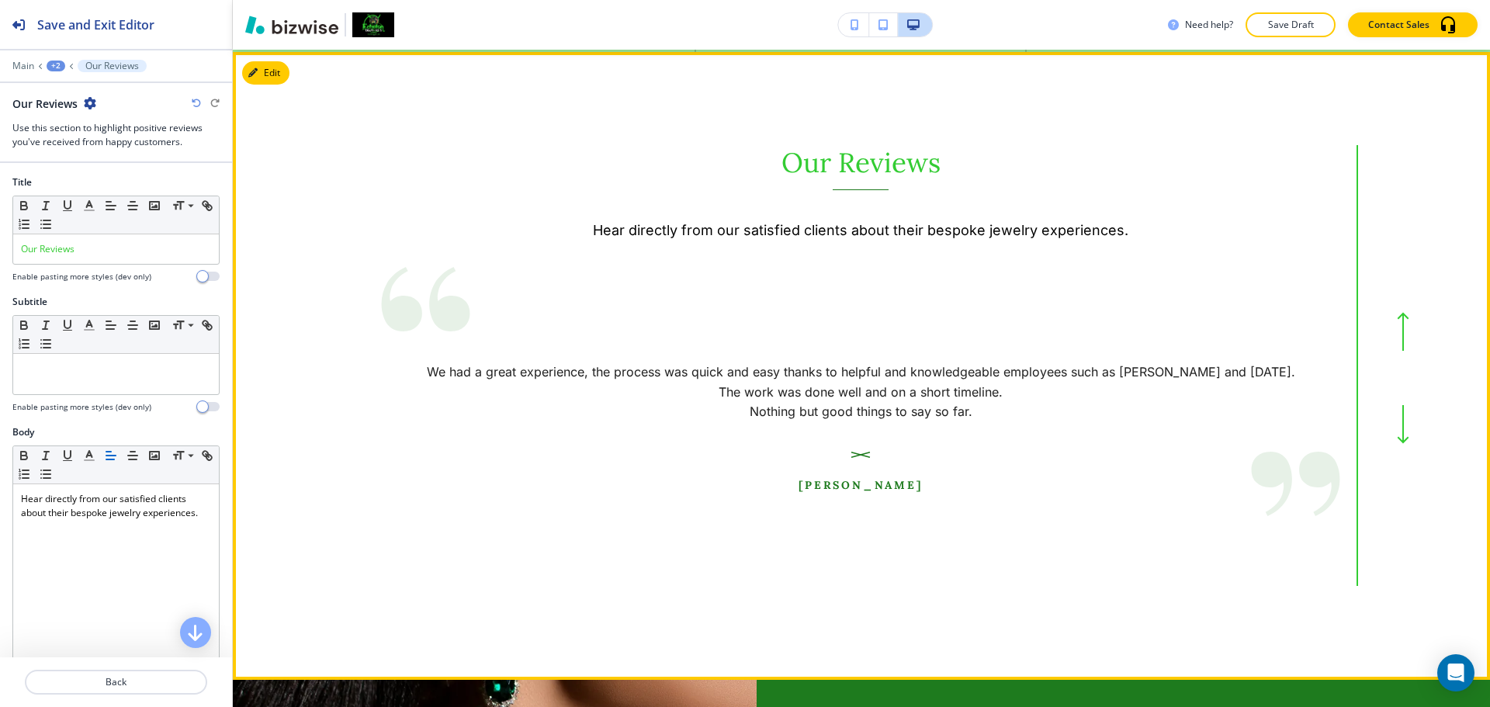
scroll to position [2774, 0]
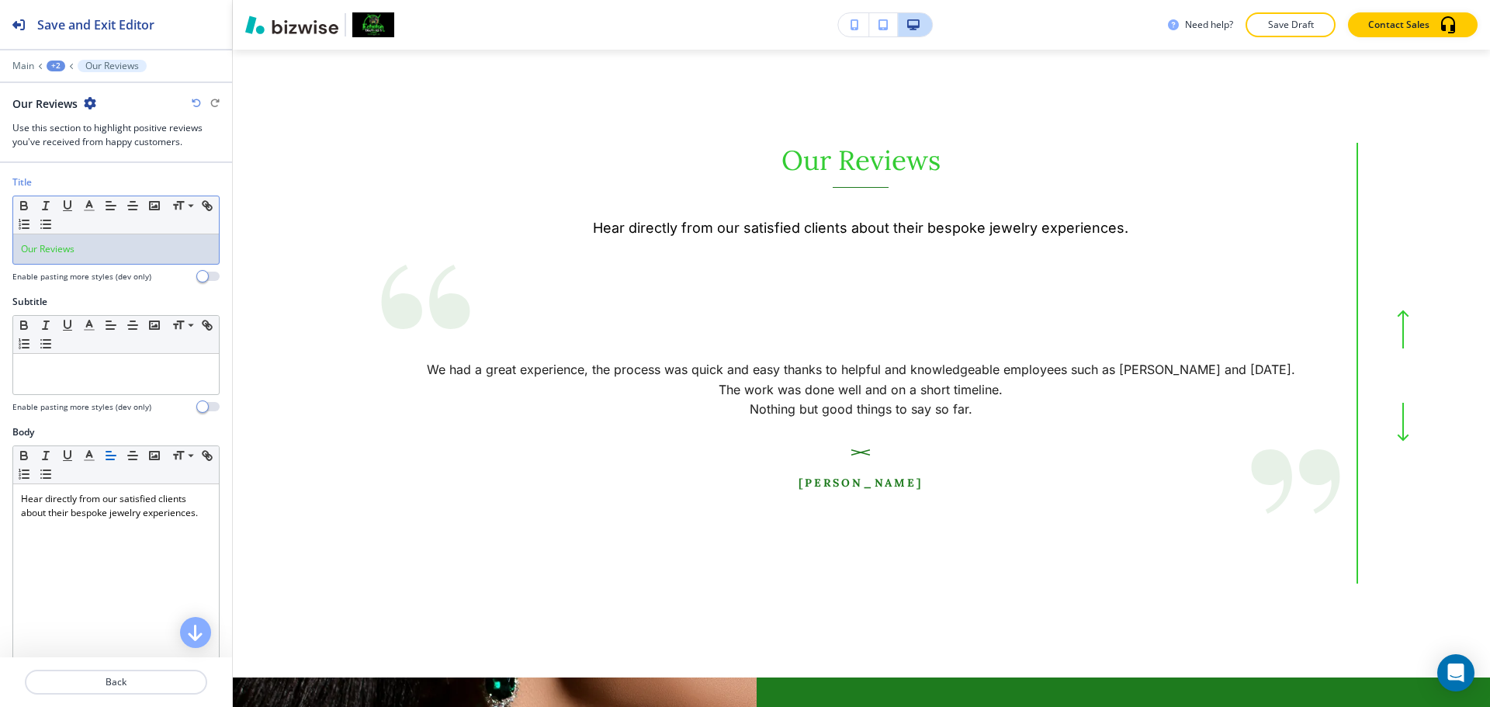
click at [127, 243] on p "Our Reviews" at bounding box center [116, 249] width 190 height 14
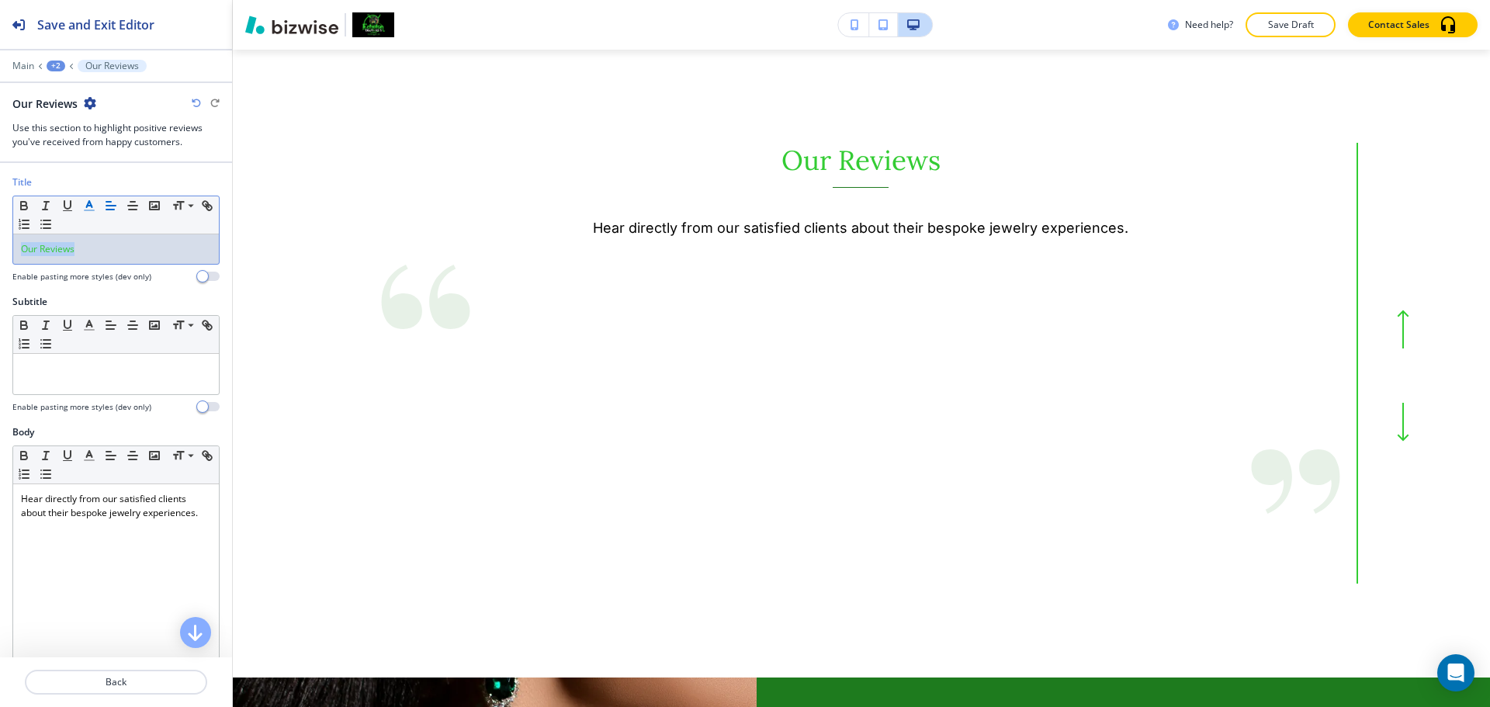
click at [92, 208] on icon "button" at bounding box center [89, 206] width 14 height 14
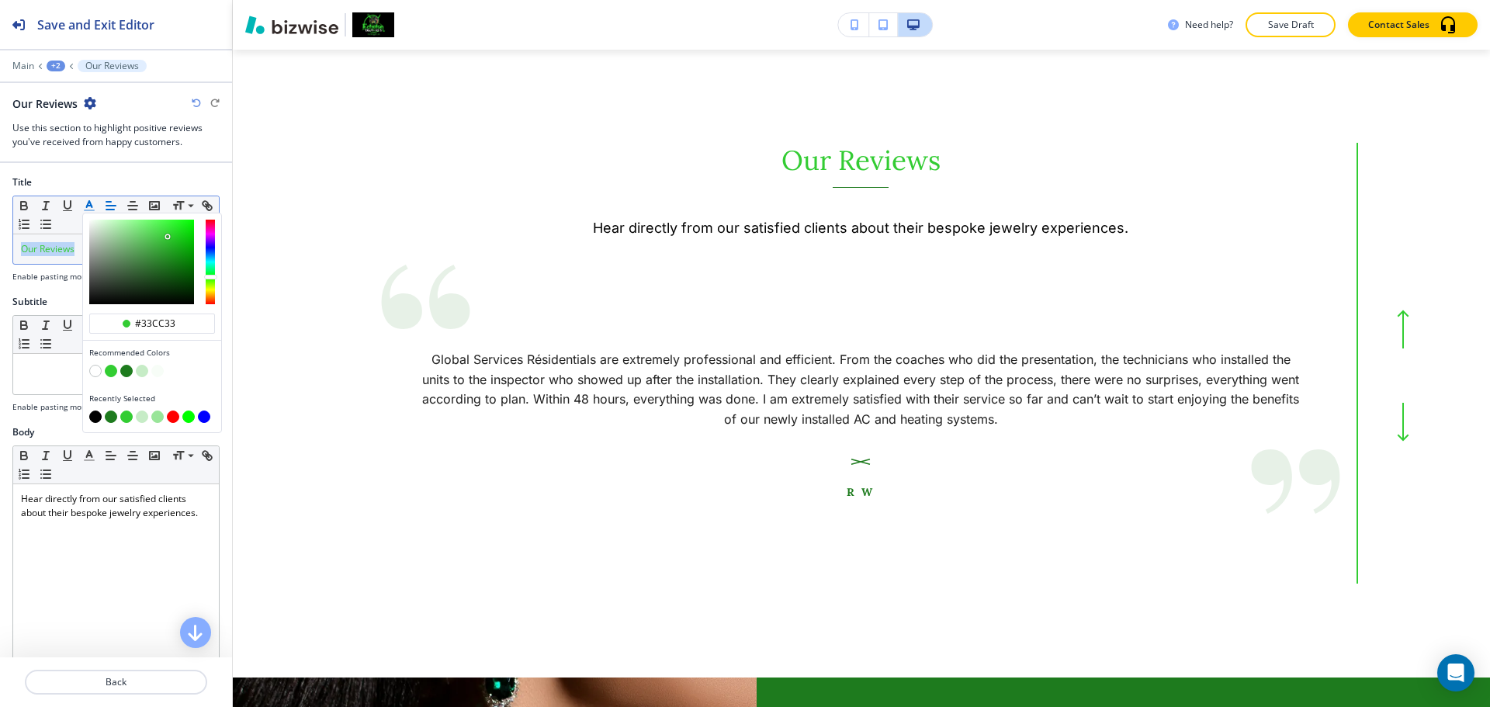
click at [93, 415] on button "button" at bounding box center [95, 417] width 12 height 12
type input "#000000"
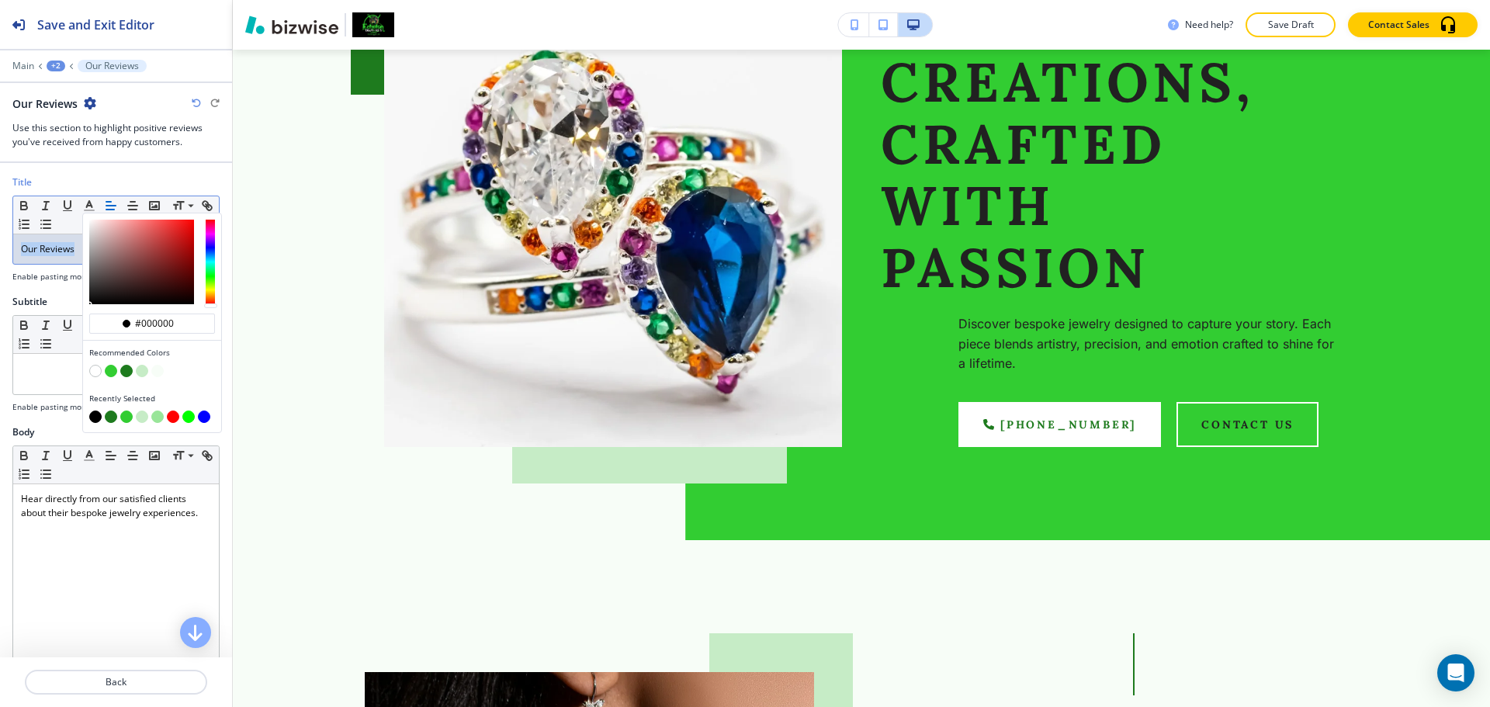
scroll to position [0, 0]
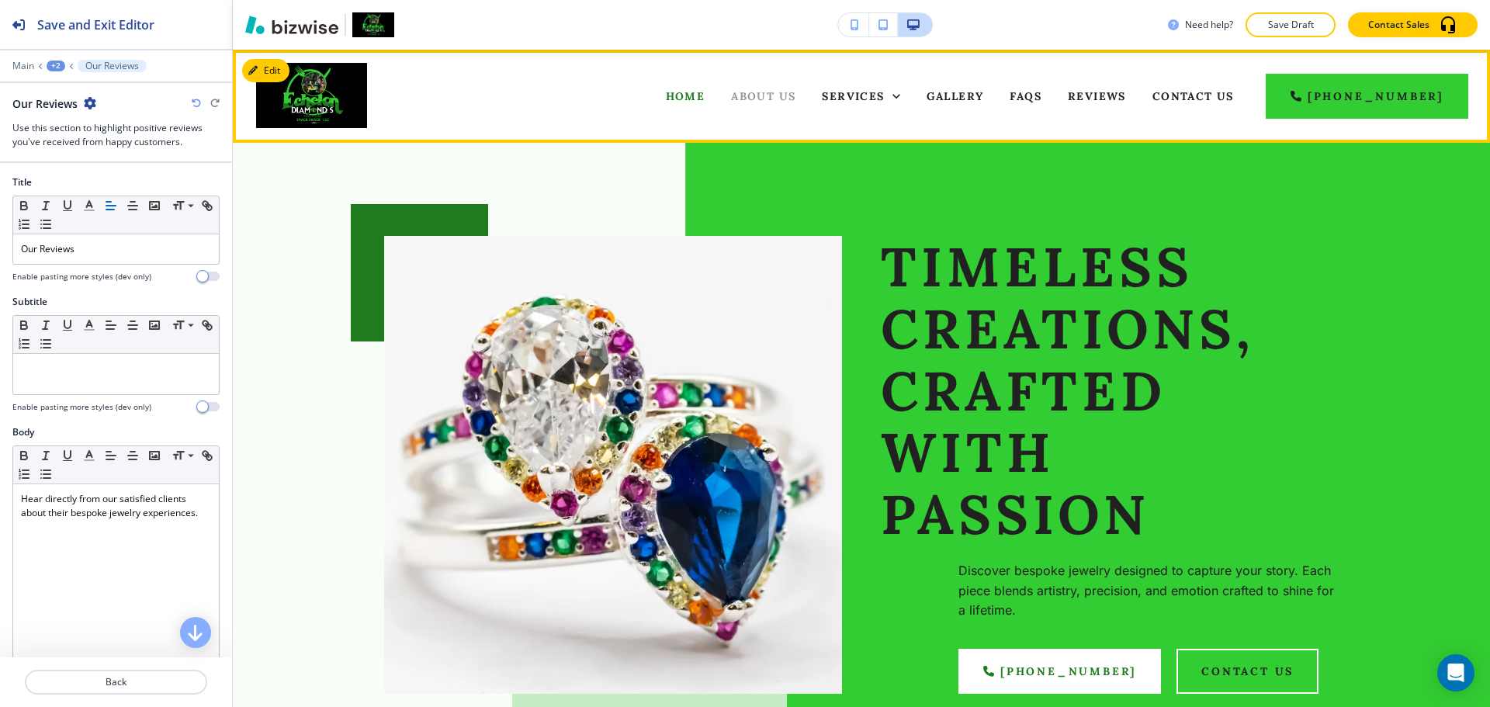
click at [795, 96] on span "About Us" at bounding box center [763, 96] width 64 height 14
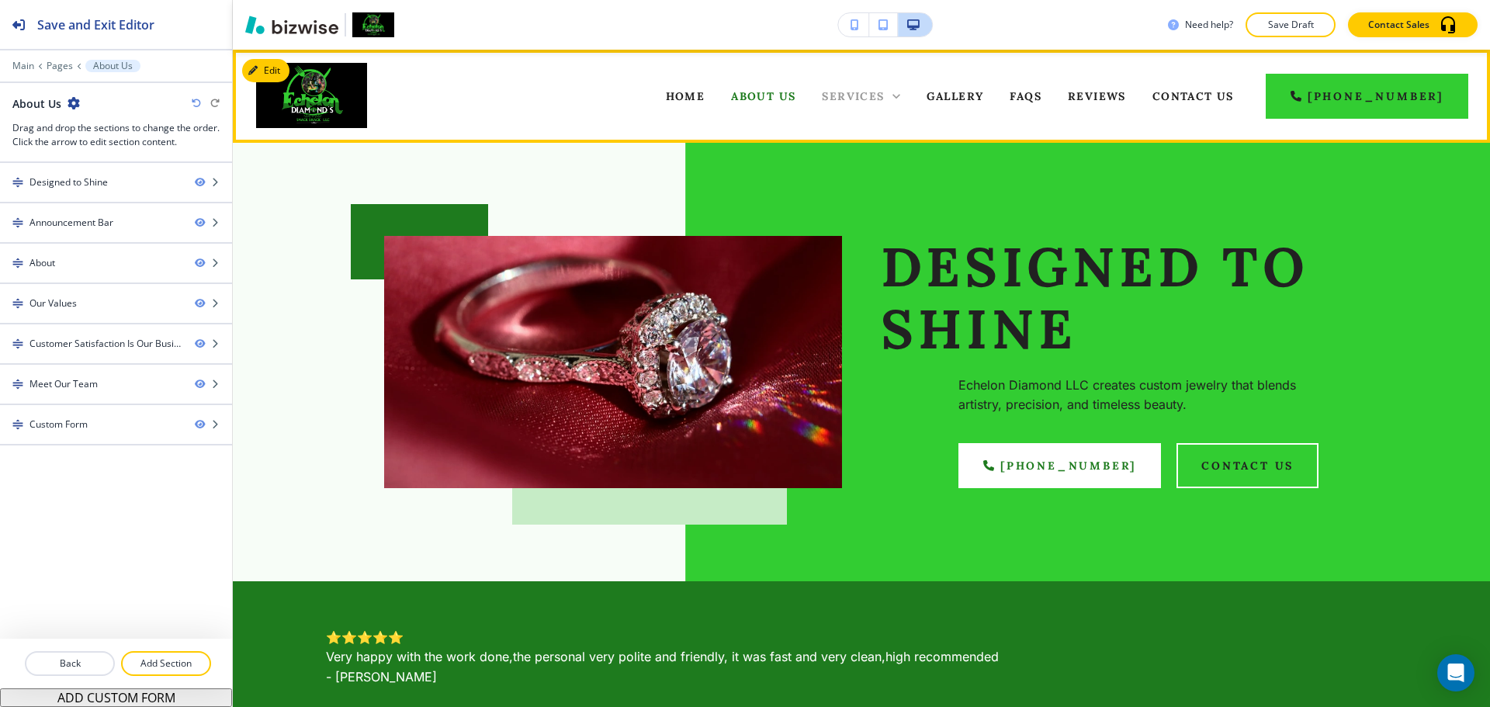
click at [884, 99] on span "Services" at bounding box center [853, 96] width 62 height 14
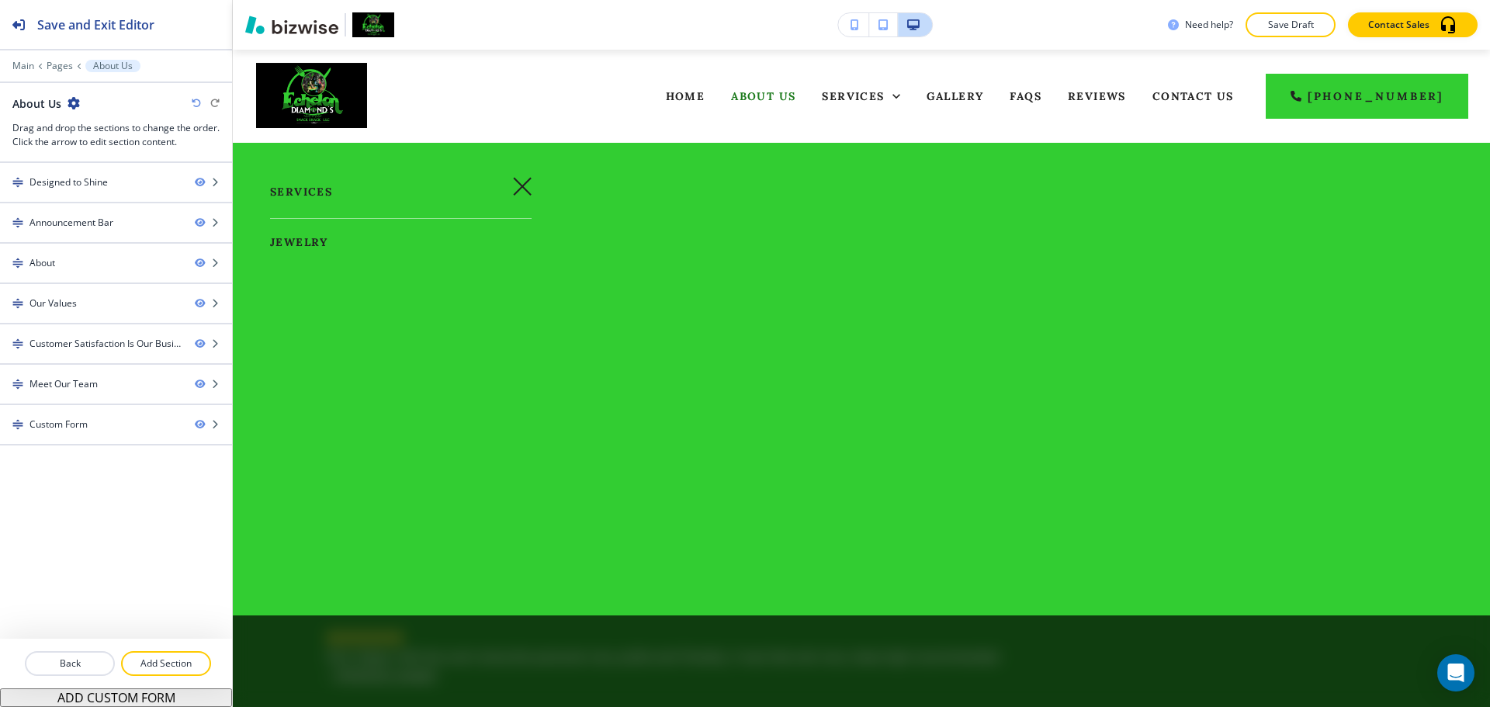
click at [282, 240] on span "Jewelry" at bounding box center [299, 242] width 58 height 14
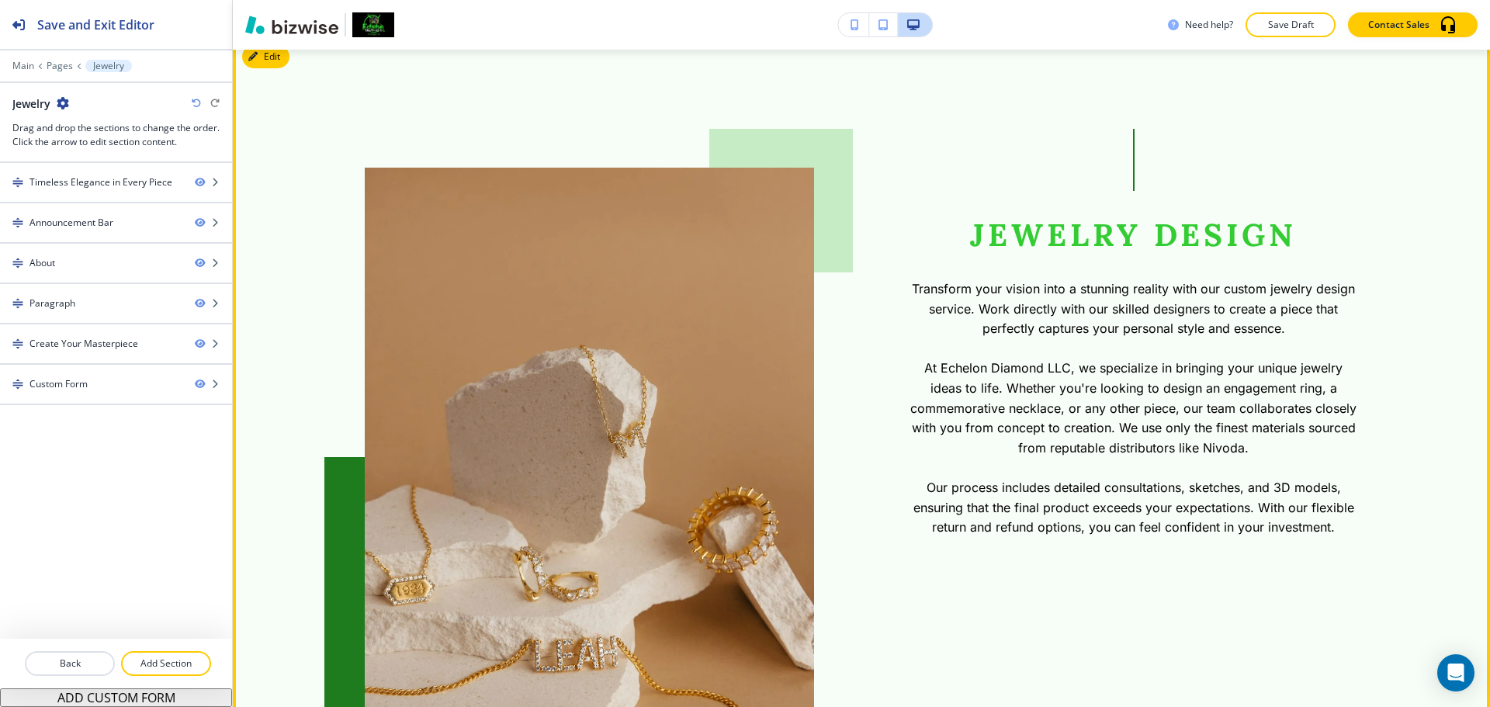
scroll to position [776, 0]
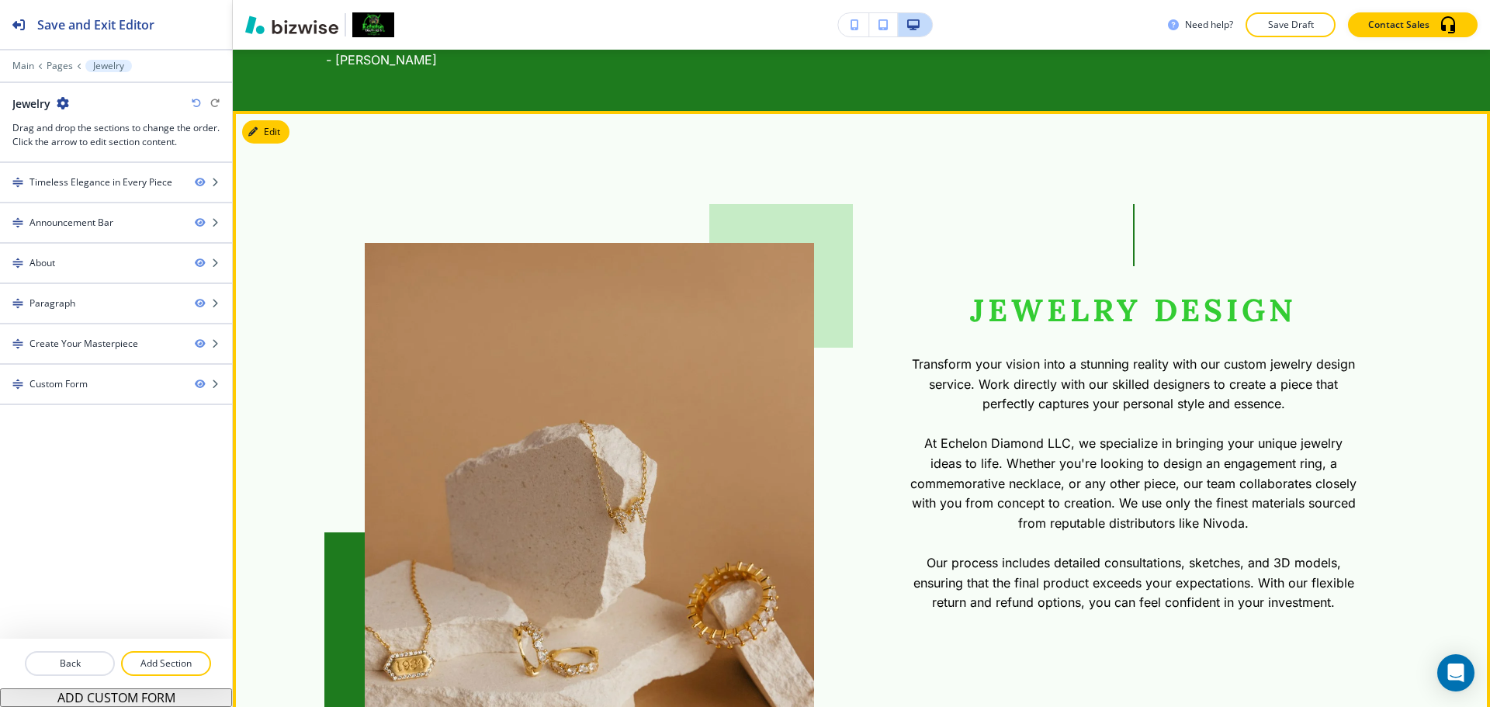
click at [262, 118] on section "JEWELRY DESIGN Transform your vision into a stunning reality with our custom je…" at bounding box center [861, 560] width 1257 height 899
click at [262, 128] on button "Edit This Section" at bounding box center [294, 131] width 105 height 23
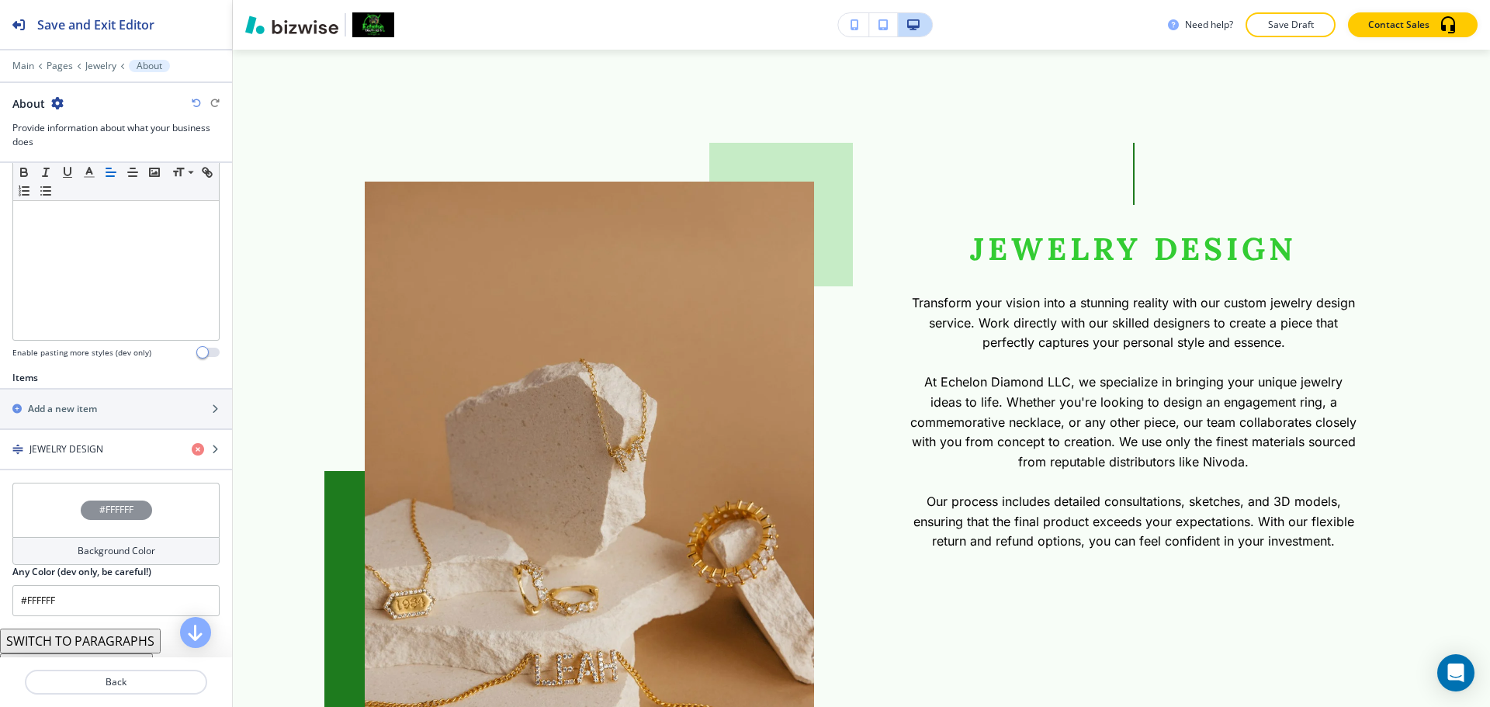
scroll to position [424, 0]
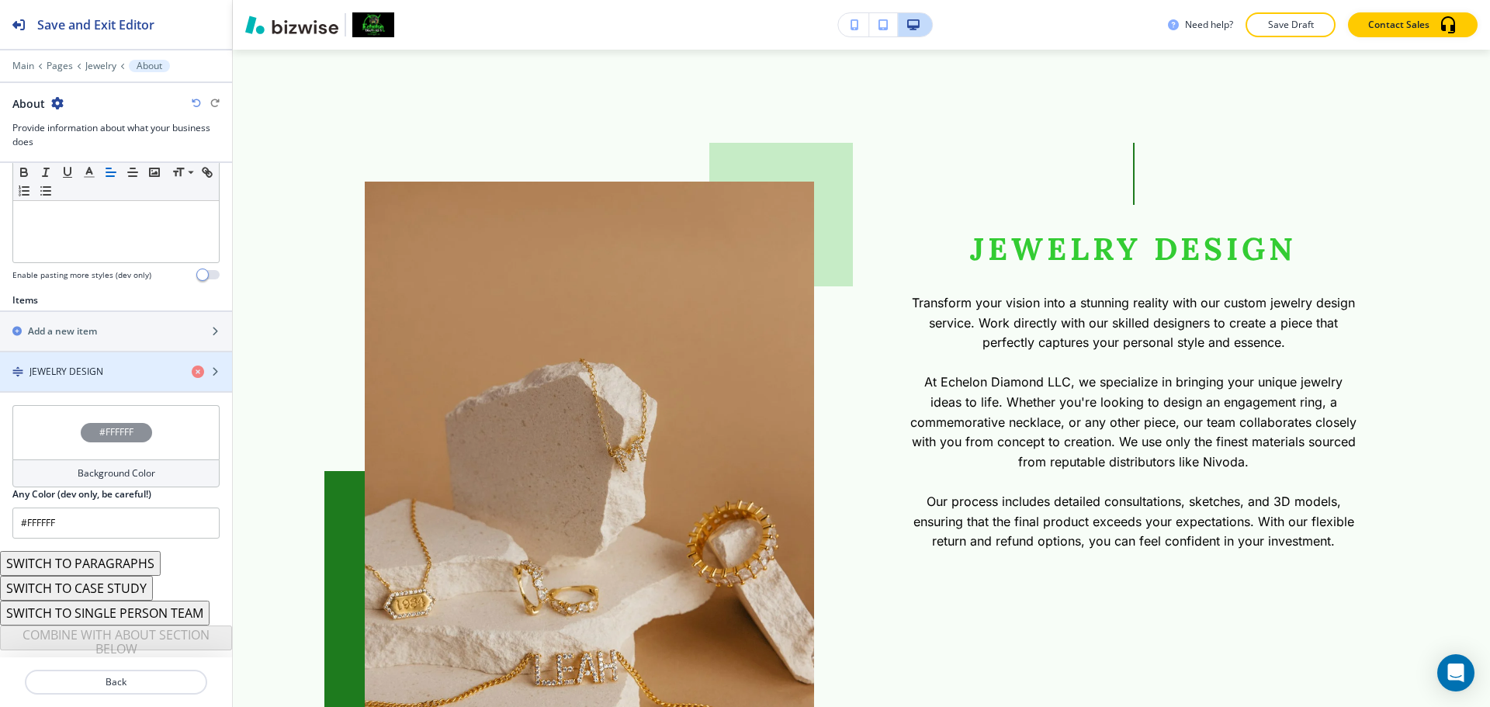
click at [104, 394] on div "Items Add a new item JEWELRY DESIGN" at bounding box center [116, 349] width 232 height 112
click at [109, 380] on div "button" at bounding box center [116, 385] width 232 height 12
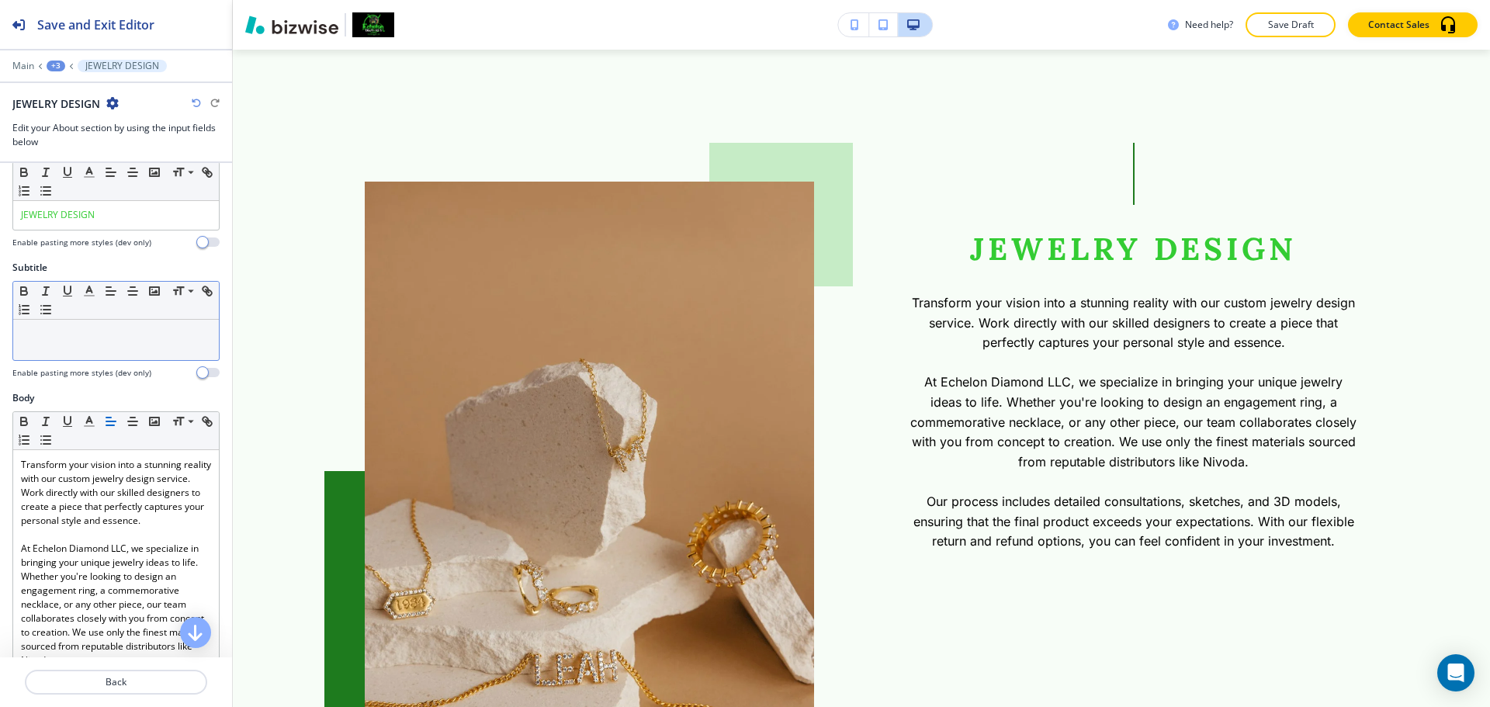
scroll to position [0, 0]
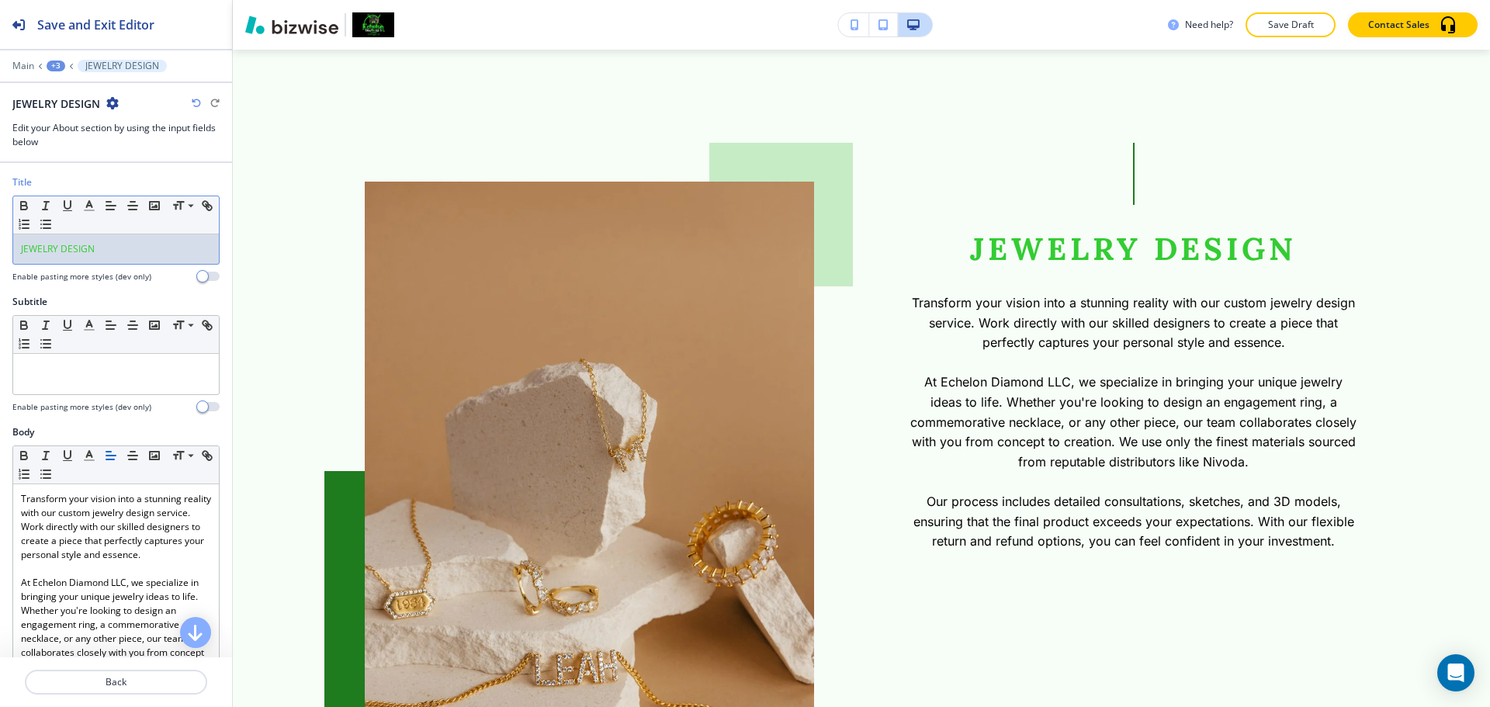
click at [130, 258] on div "JEWELRY DESIGN" at bounding box center [116, 248] width 206 height 29
click at [85, 213] on button "button" at bounding box center [89, 205] width 22 height 19
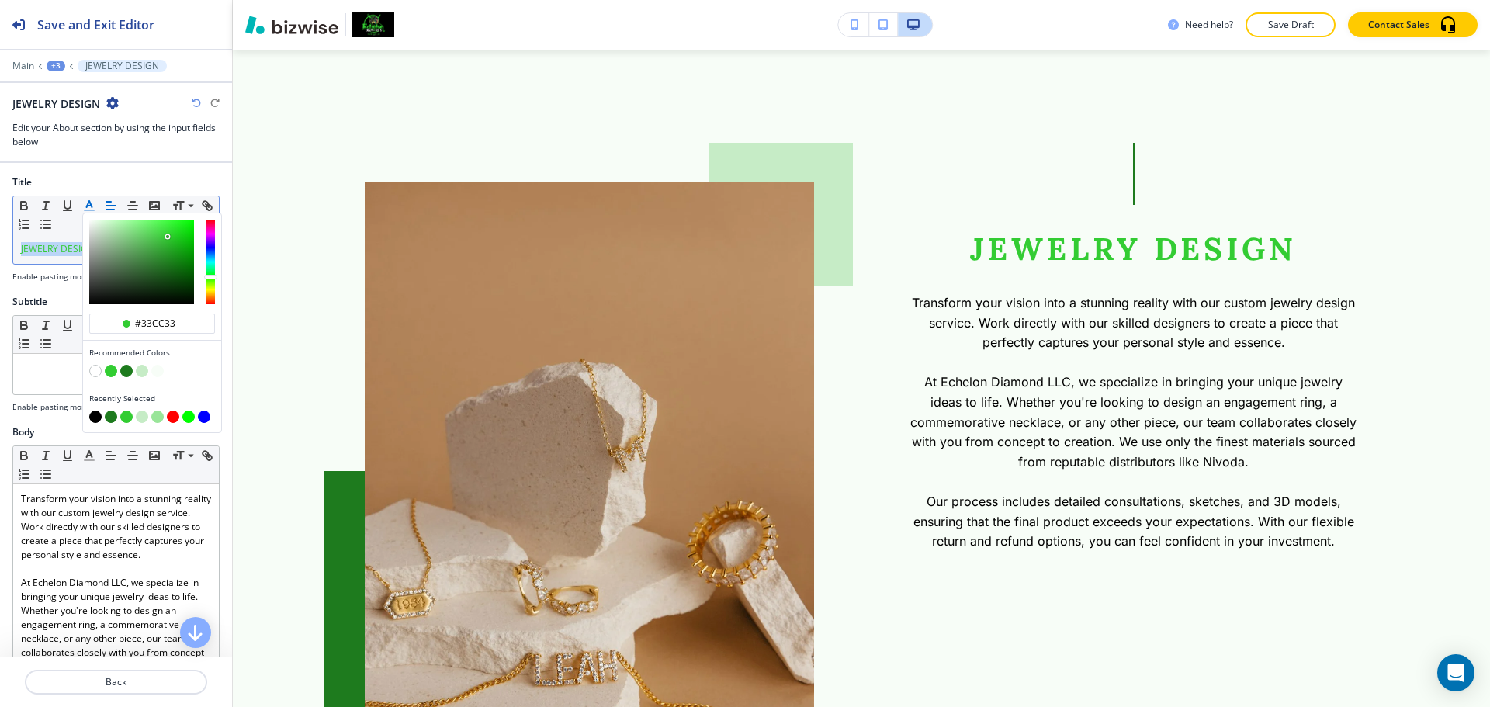
click at [93, 419] on button "button" at bounding box center [95, 417] width 12 height 12
type input "#000000"
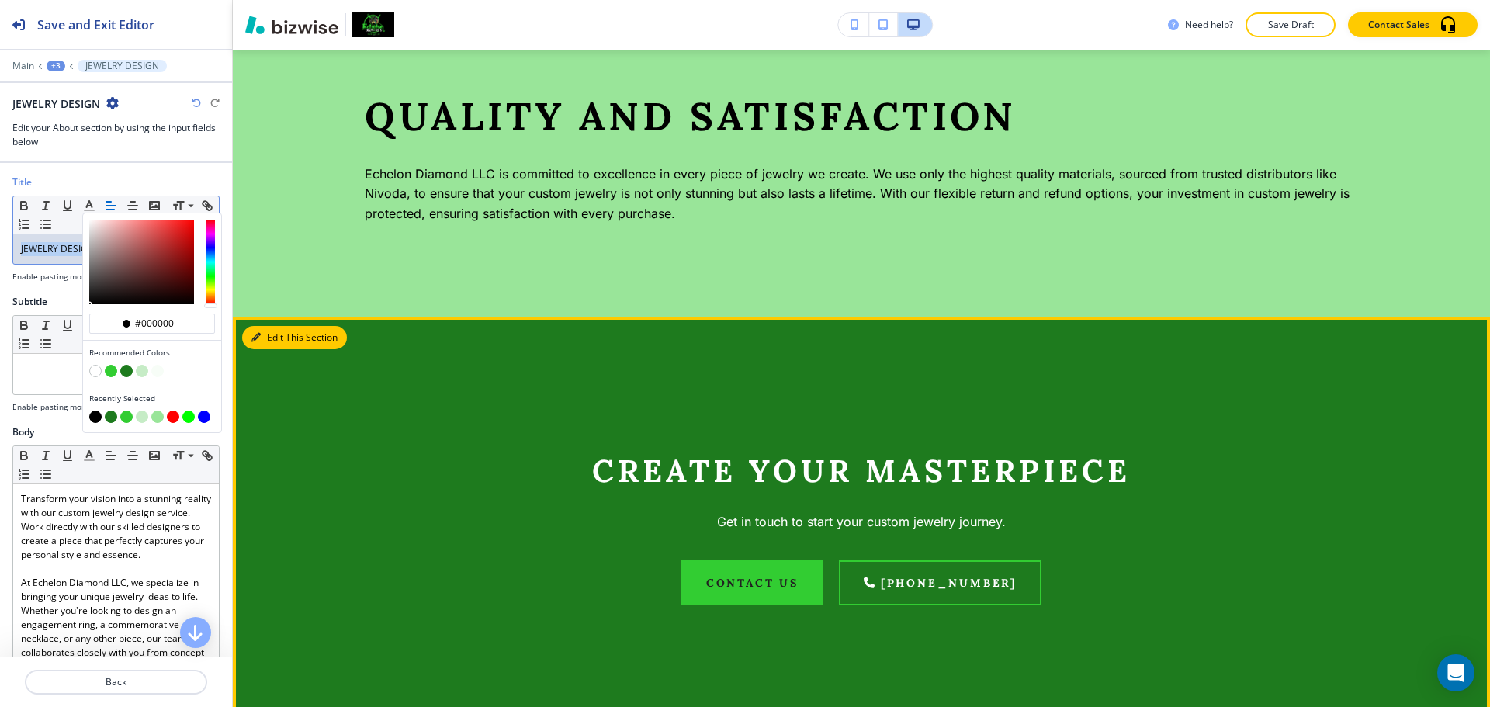
click at [279, 334] on button "Edit This Section" at bounding box center [294, 337] width 105 height 23
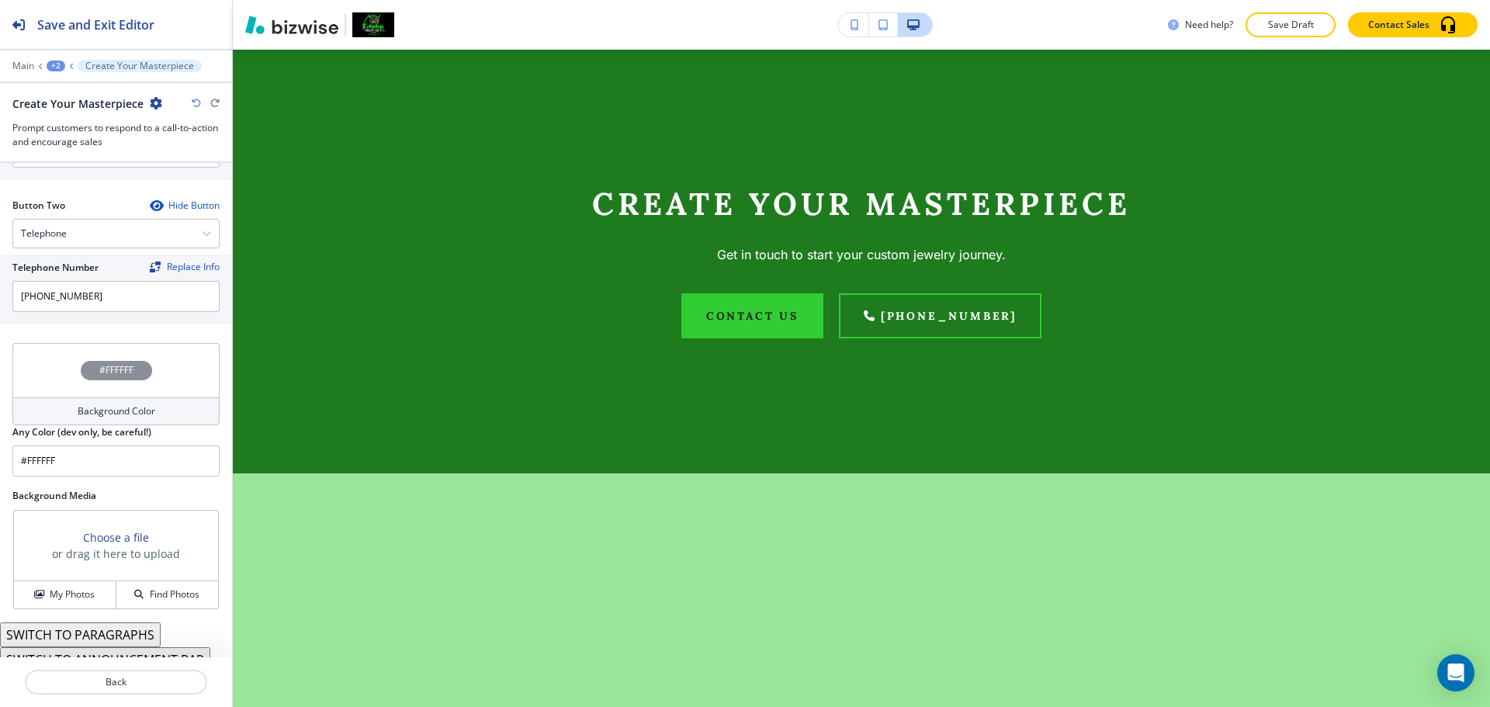
scroll to position [740, 0]
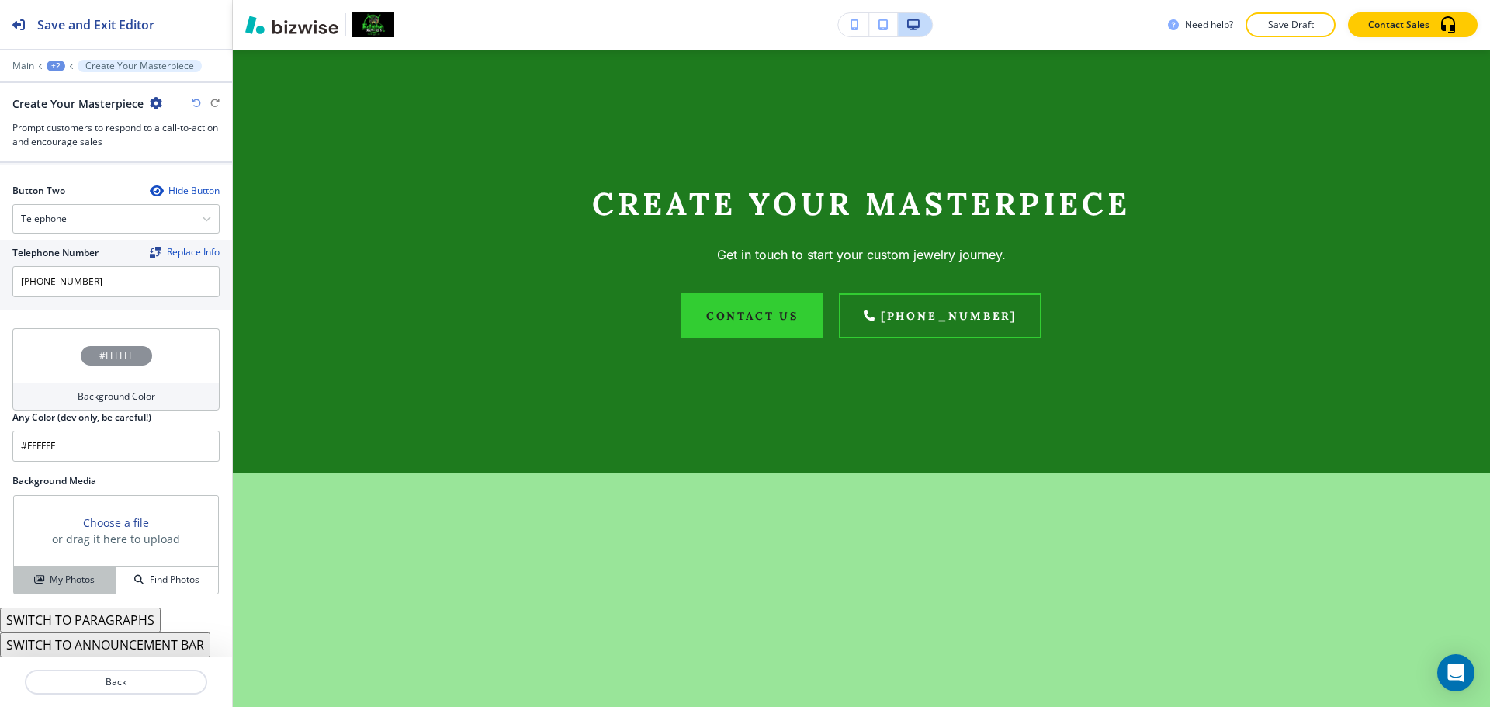
click at [66, 581] on h4 "My Photos" at bounding box center [72, 580] width 45 height 14
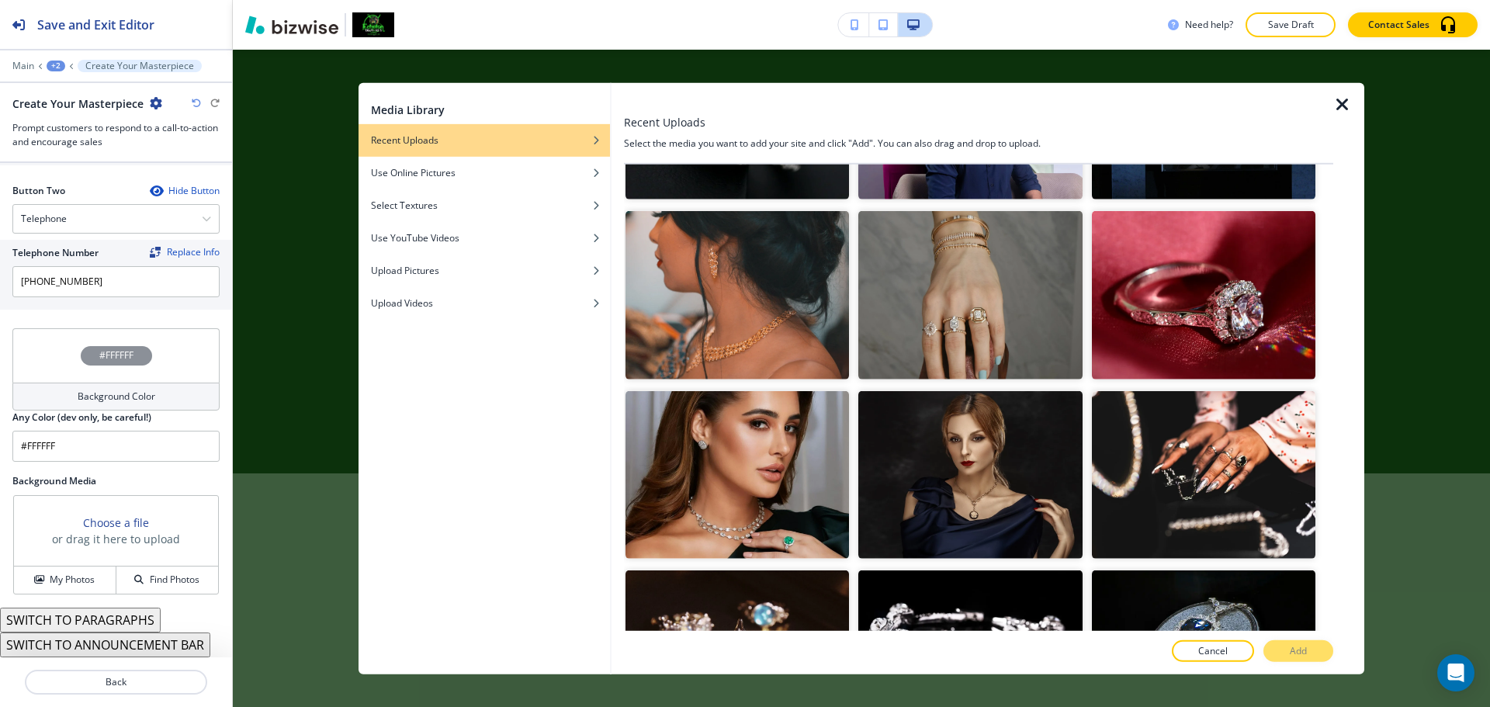
scroll to position [699, 0]
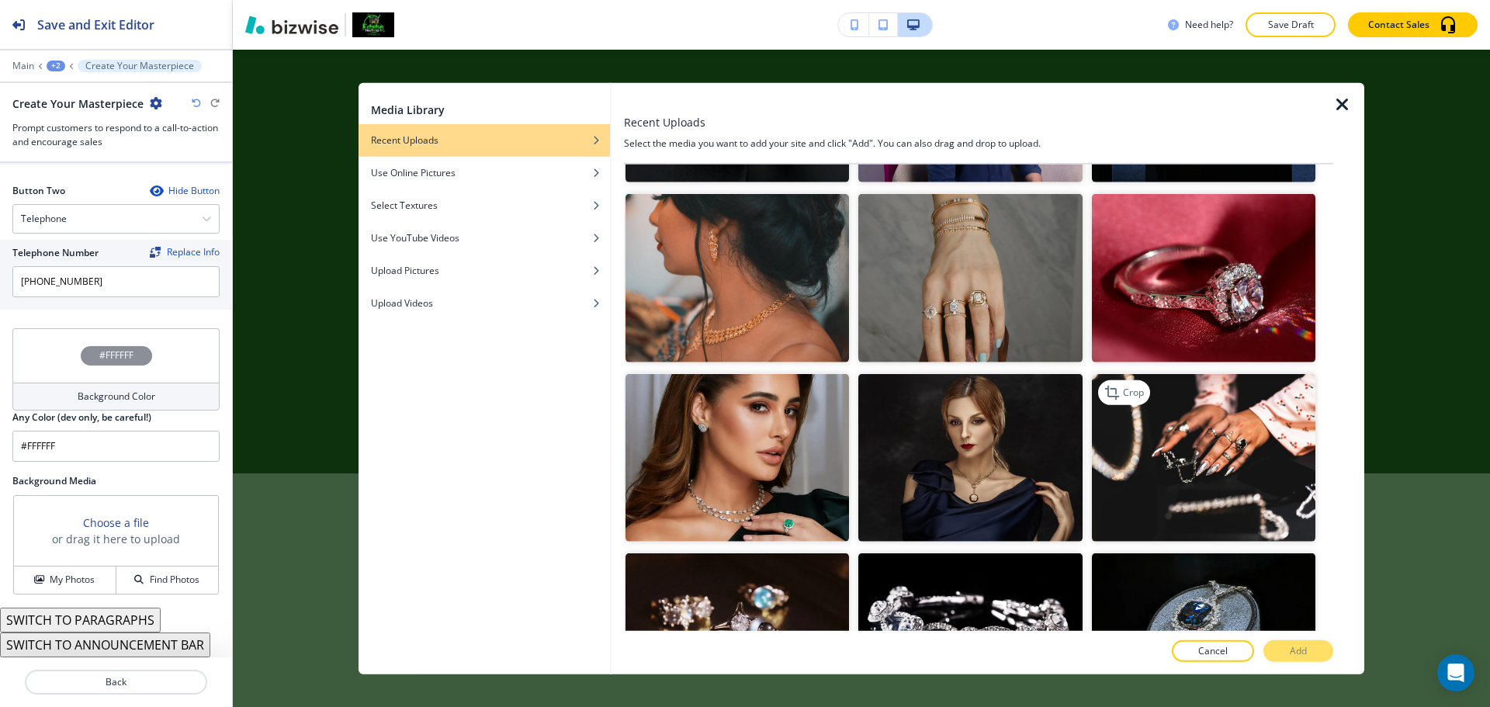
click at [1194, 453] on img "button" at bounding box center [1204, 457] width 224 height 168
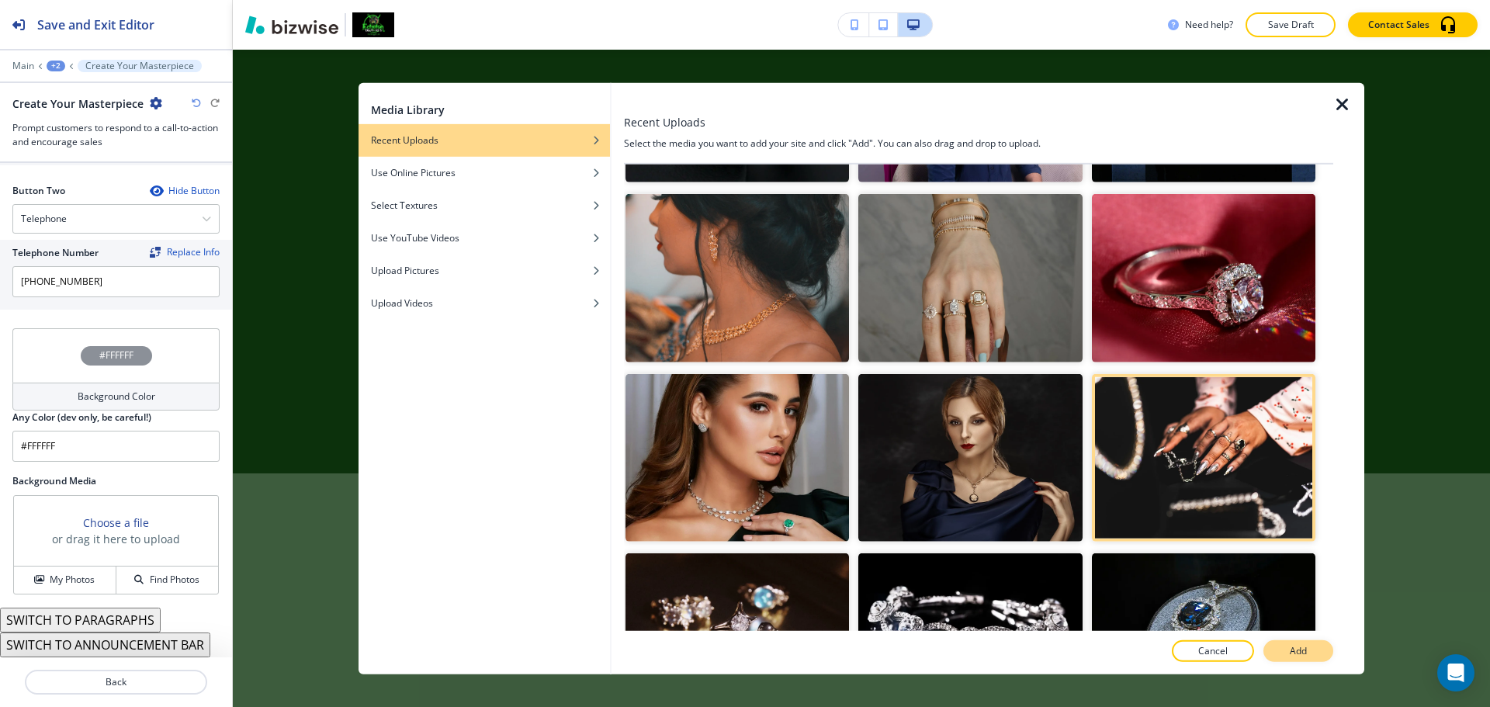
click at [1292, 643] on button "Add" at bounding box center [1299, 651] width 70 height 22
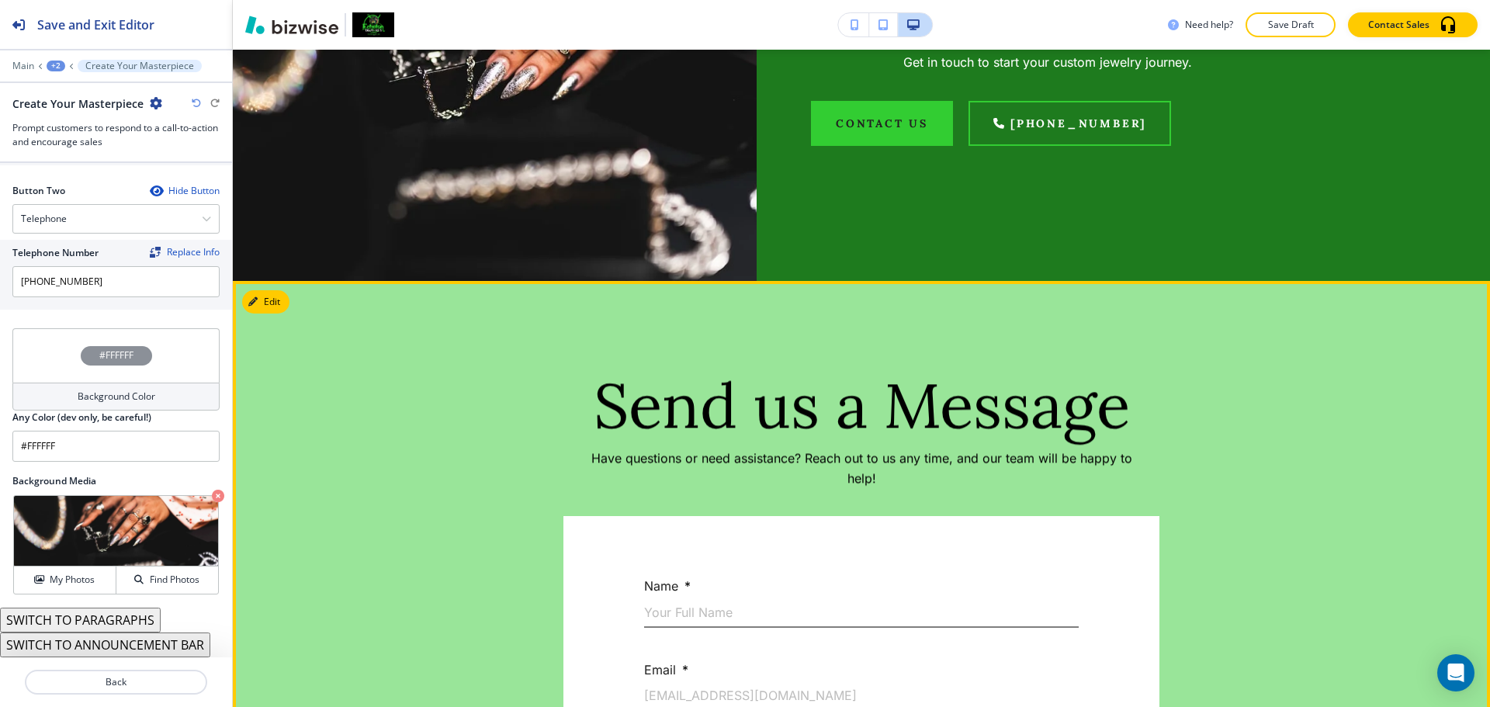
scroll to position [2657, 0]
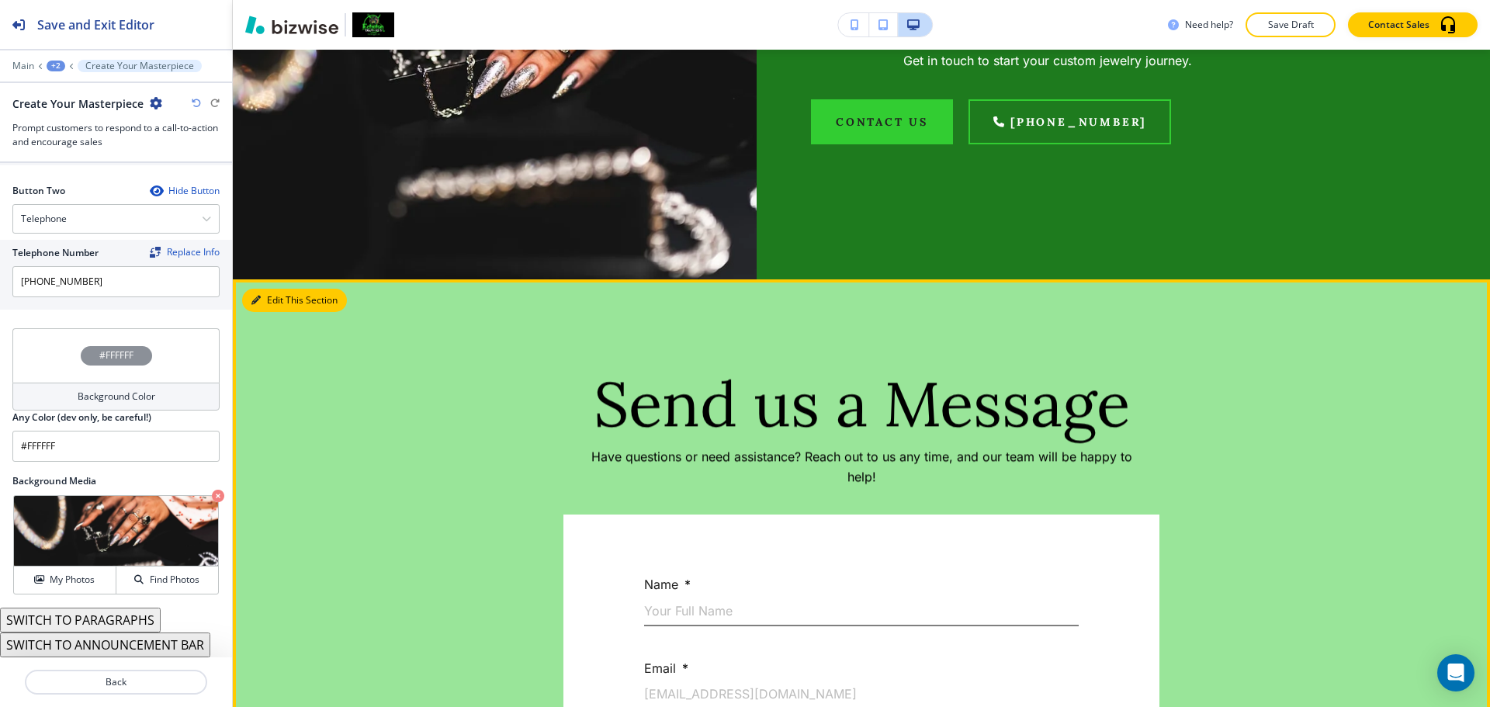
click at [271, 307] on button "Edit This Section" at bounding box center [294, 300] width 105 height 23
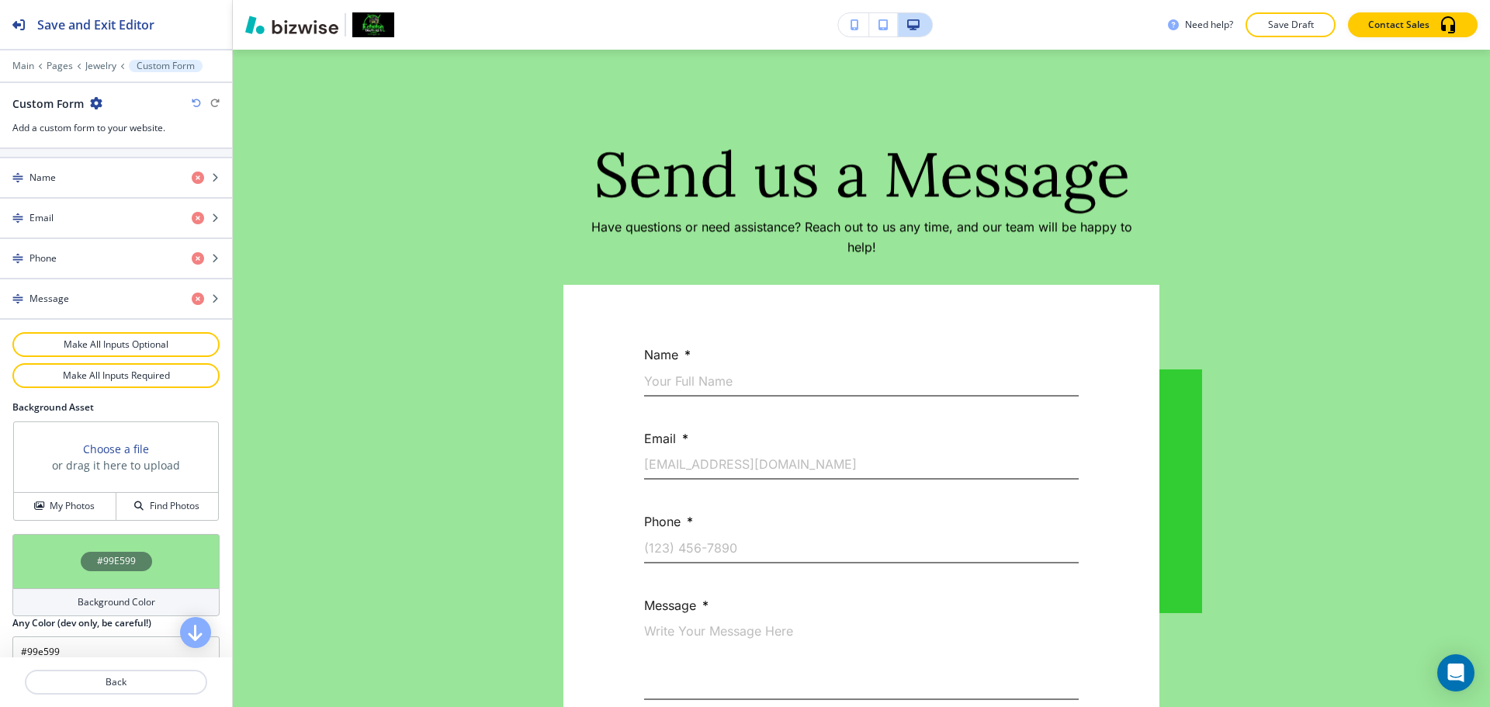
scroll to position [728, 0]
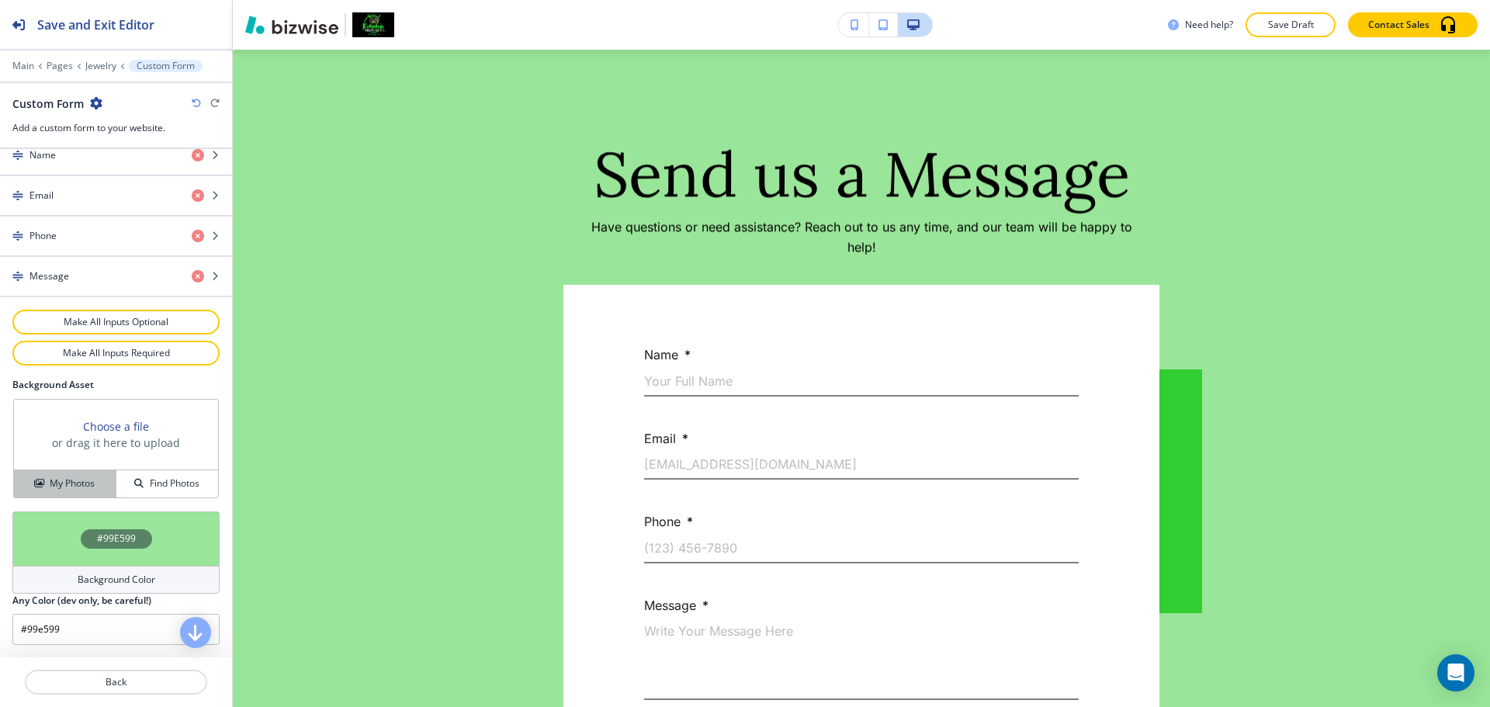
click at [82, 487] on h4 "My Photos" at bounding box center [72, 484] width 45 height 14
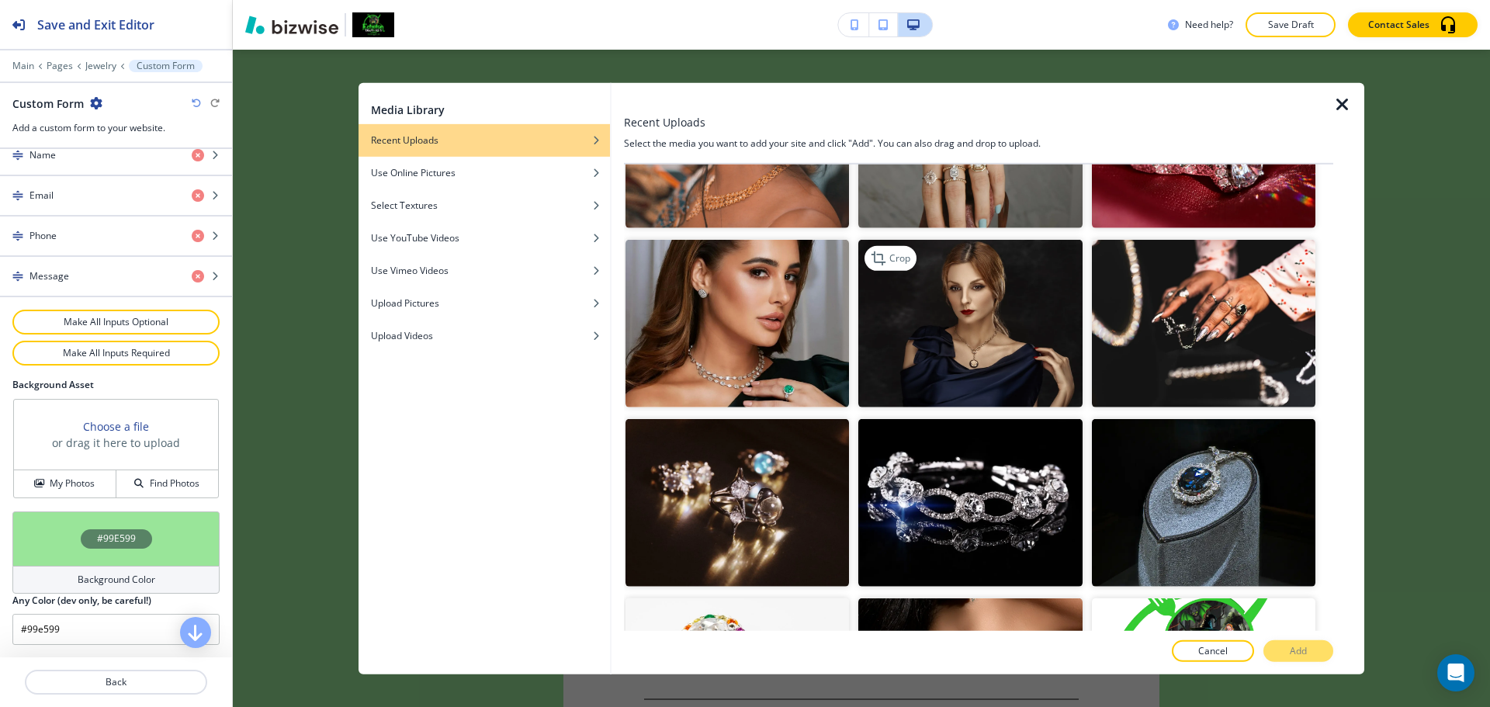
scroll to position [1009, 0]
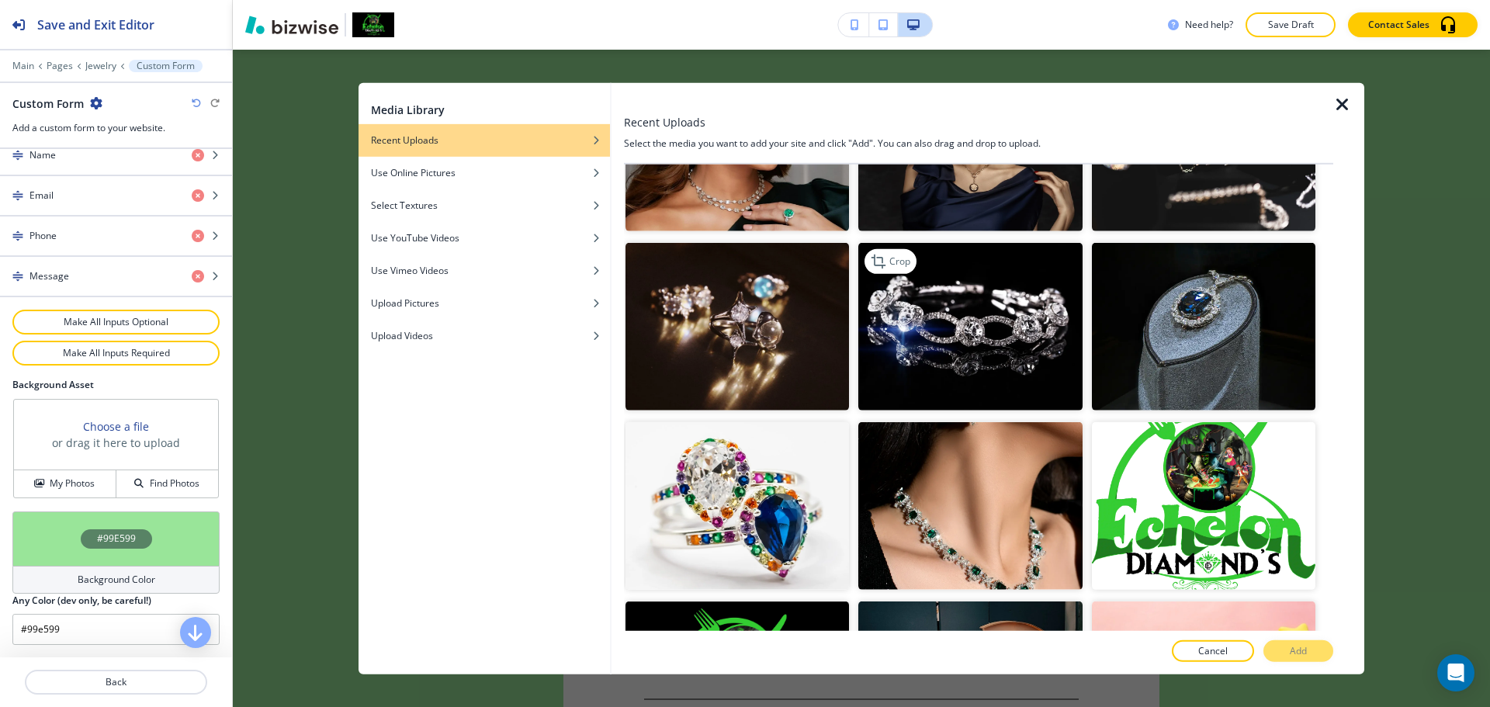
click at [1018, 329] on img "button" at bounding box center [970, 327] width 224 height 168
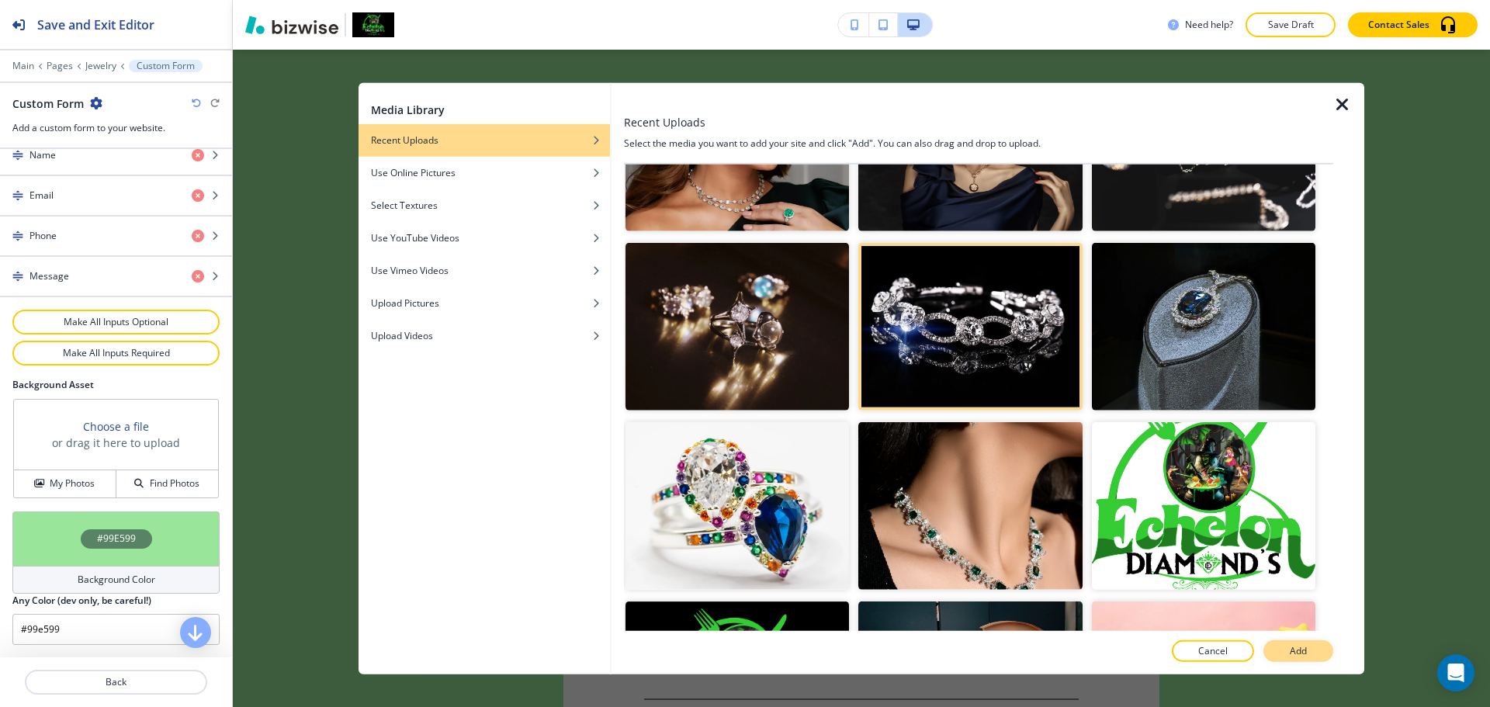
click at [1311, 654] on button "Add" at bounding box center [1299, 651] width 70 height 22
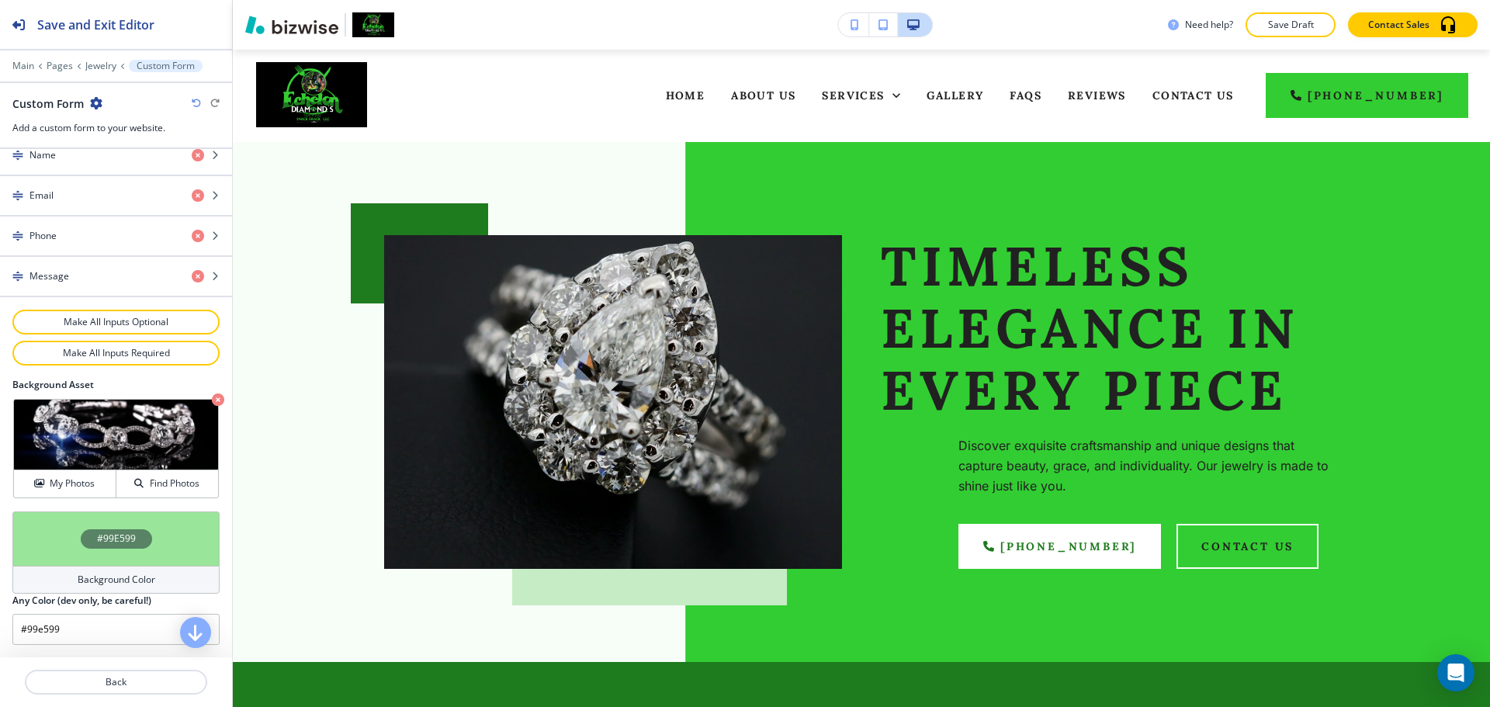
scroll to position [0, 0]
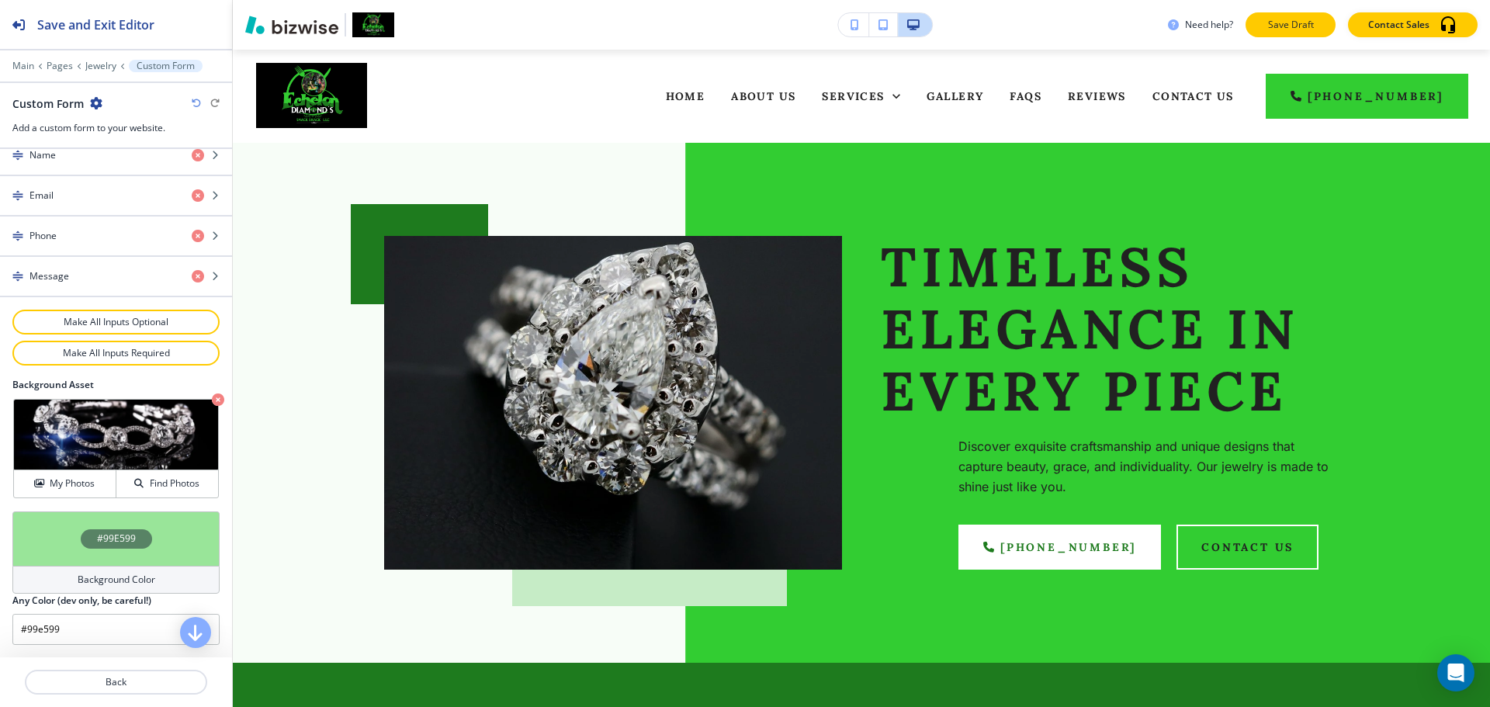
click at [1281, 34] on button "Save Draft" at bounding box center [1291, 24] width 90 height 25
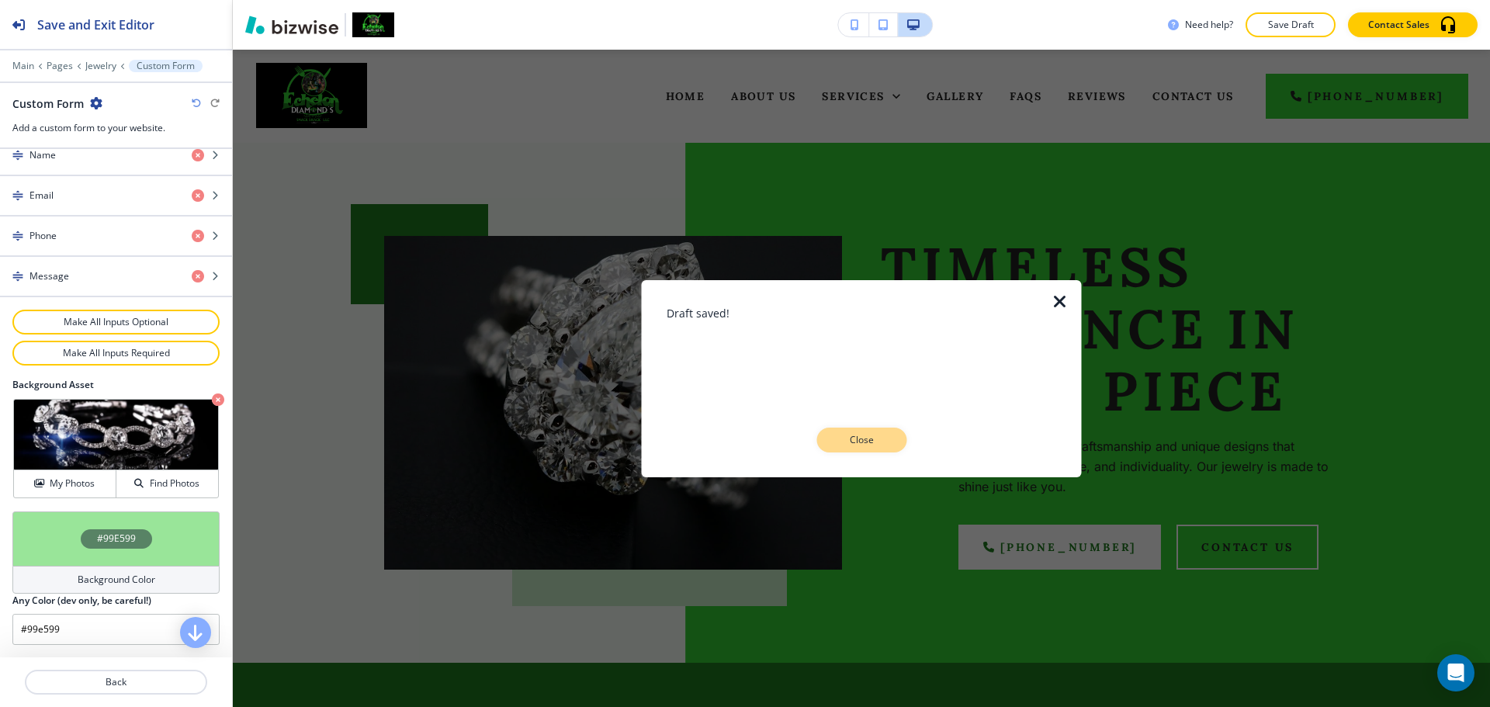
click at [858, 446] on p "Close" at bounding box center [862, 440] width 50 height 14
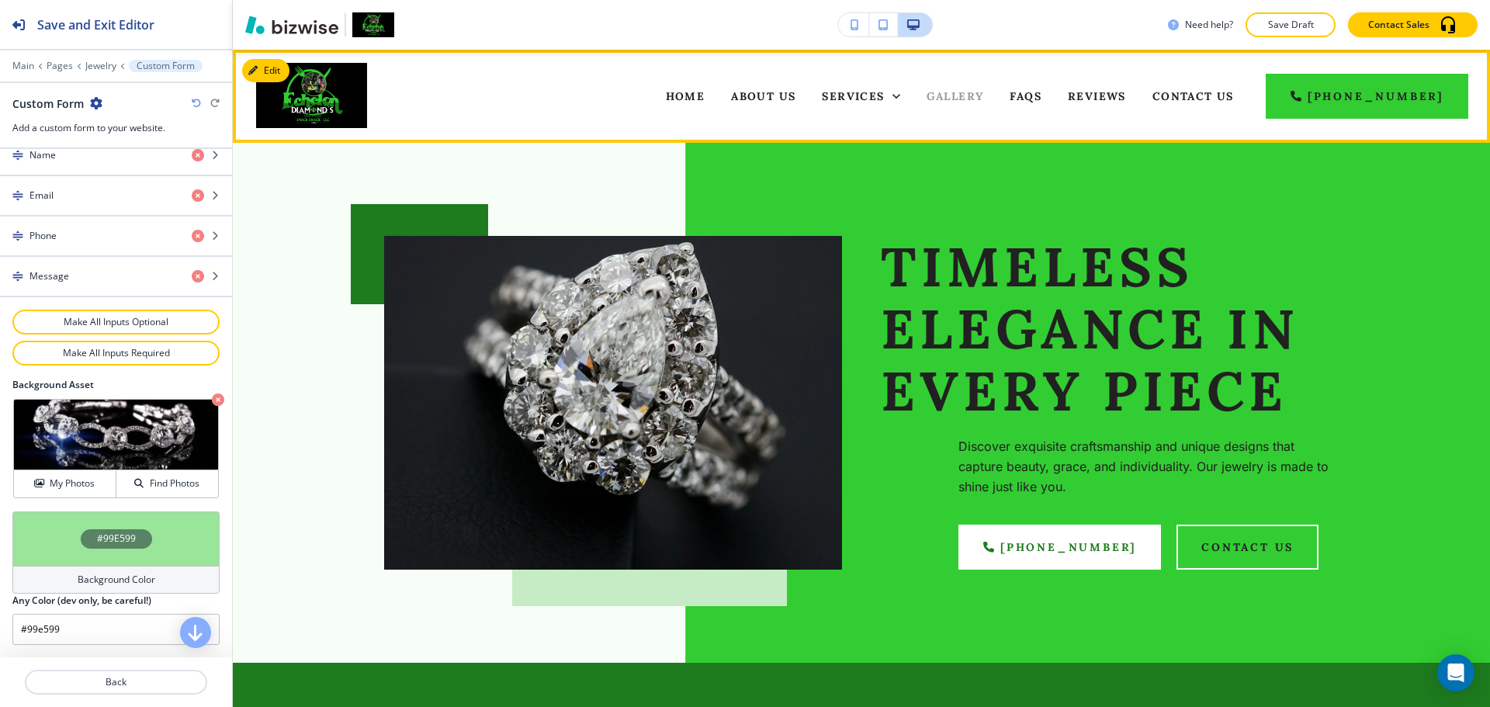
click at [982, 95] on span "Gallery" at bounding box center [955, 96] width 57 height 14
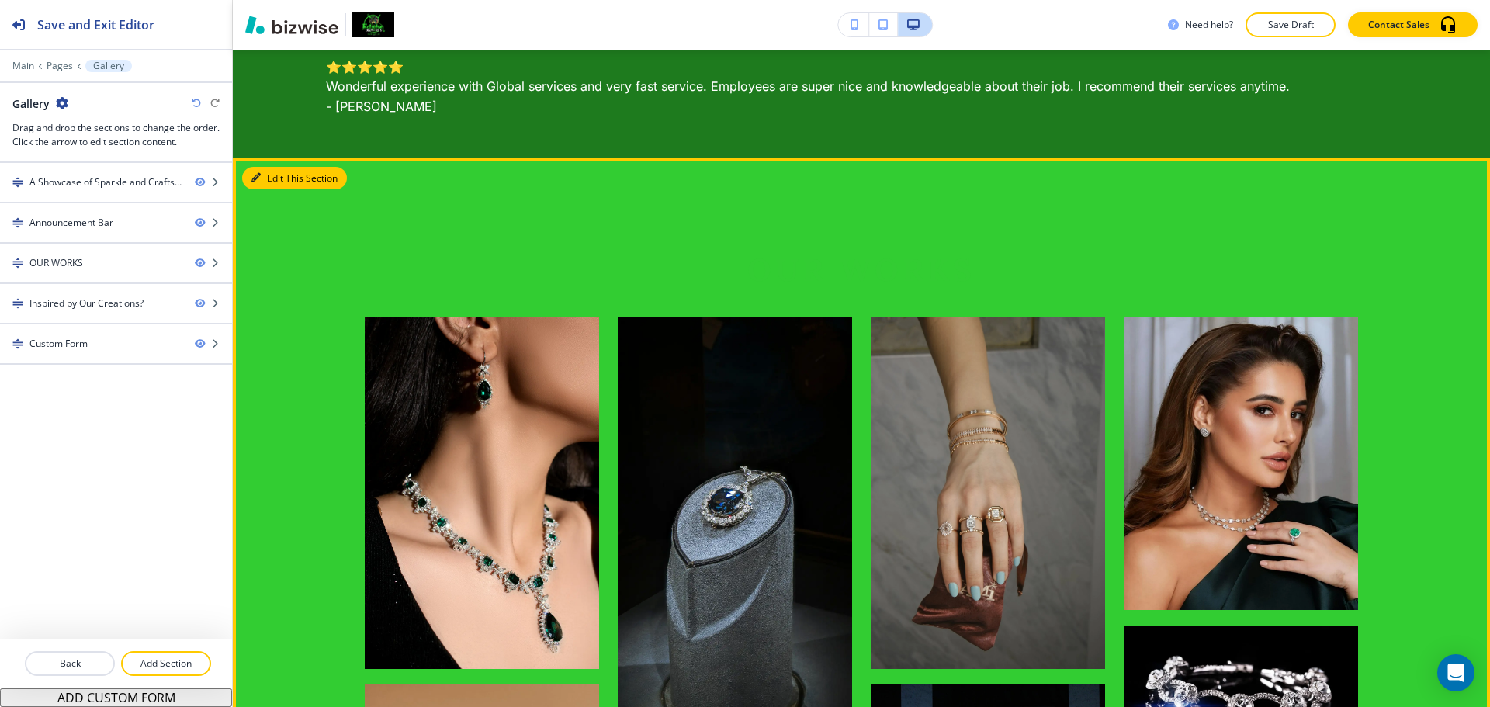
click at [275, 184] on button "Edit This Section" at bounding box center [294, 178] width 105 height 23
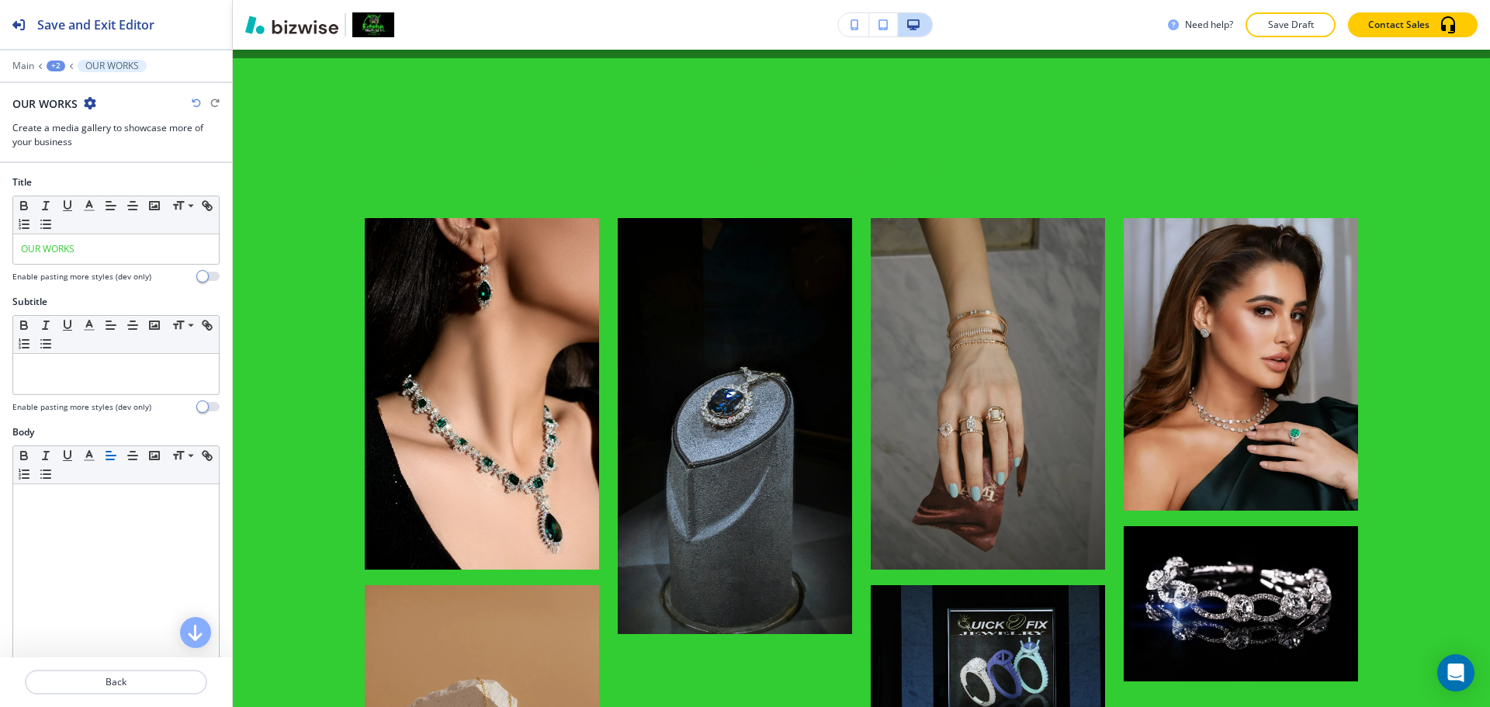
scroll to position [884, 0]
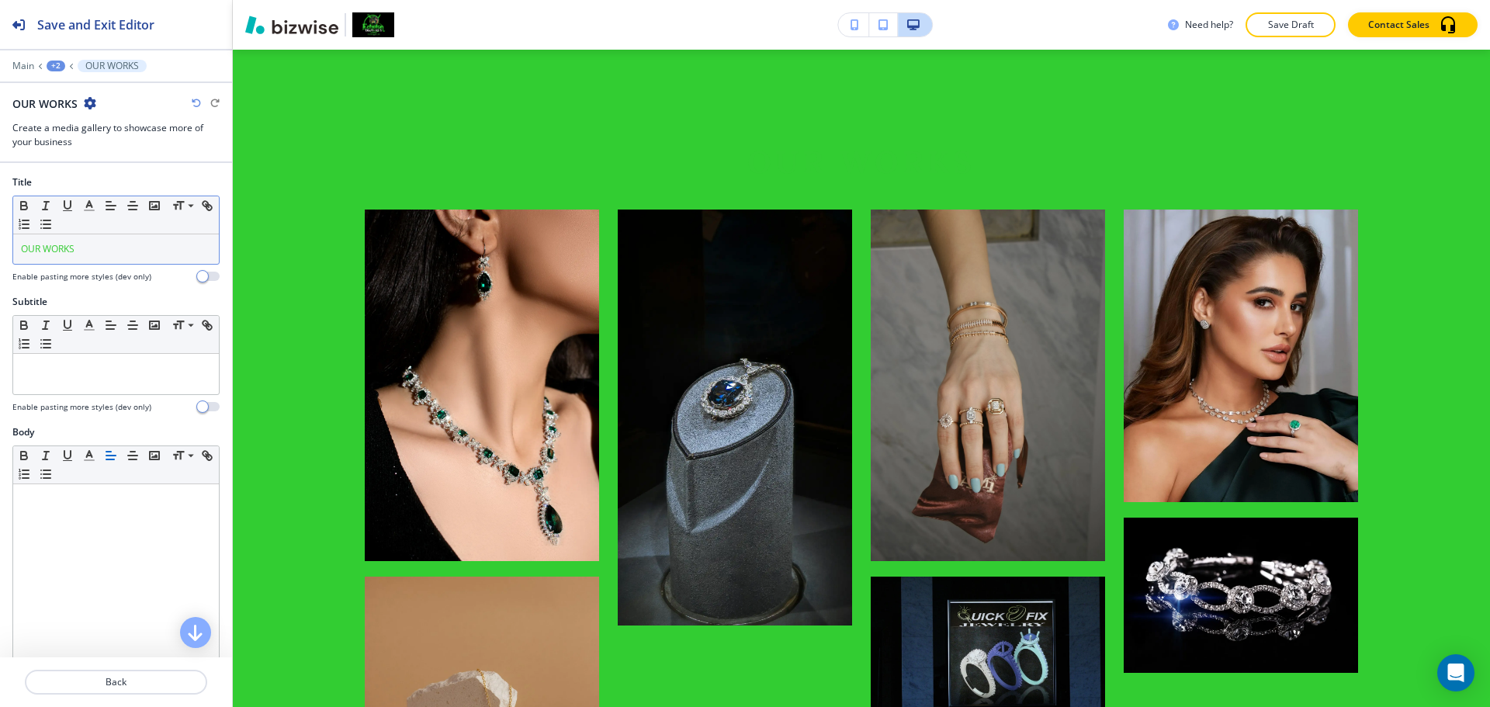
click at [115, 249] on p "OUR WORKS" at bounding box center [116, 249] width 190 height 14
click at [94, 217] on div "Small Normal Large Huge" at bounding box center [116, 215] width 206 height 38
click at [94, 258] on div "OUR WORKS" at bounding box center [116, 248] width 206 height 29
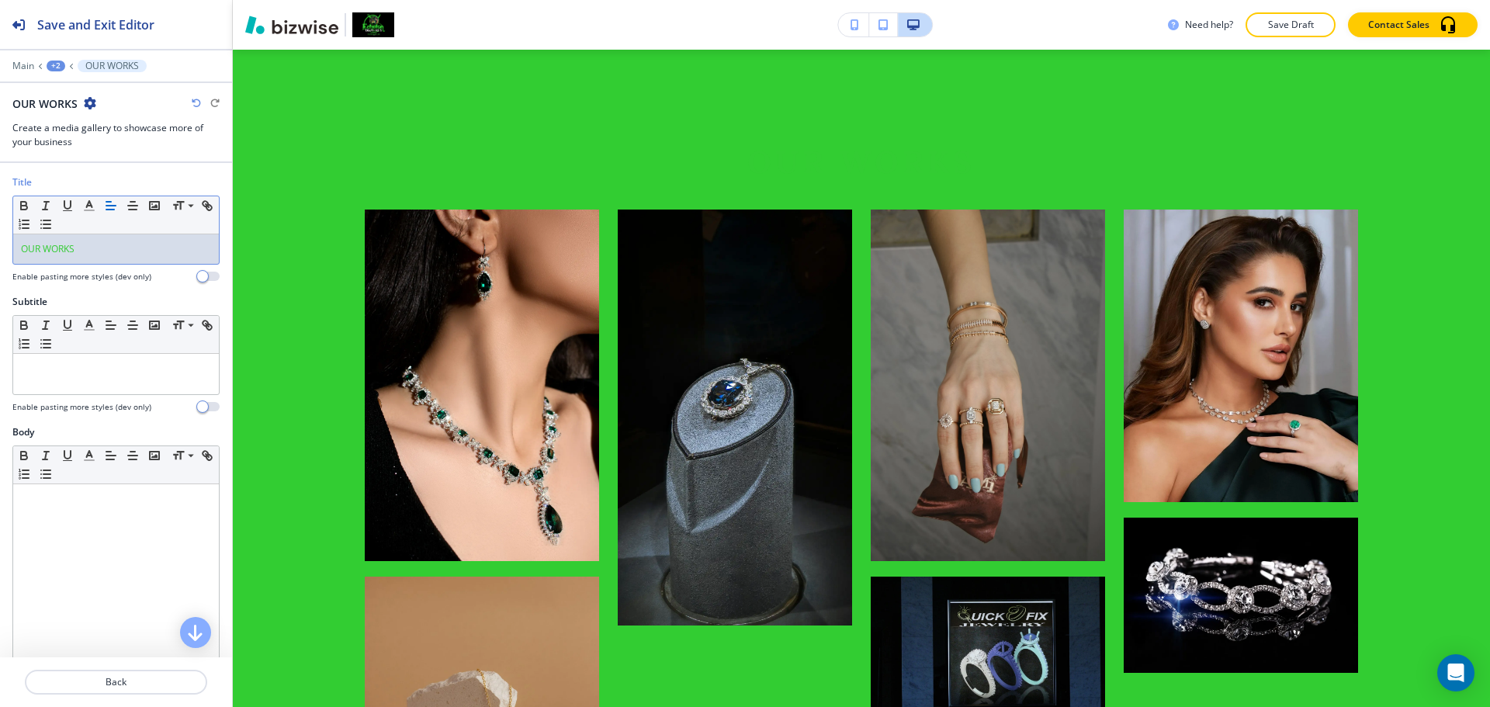
click at [95, 258] on div "OUR WORKS" at bounding box center [116, 248] width 206 height 29
click at [92, 211] on icon "button" at bounding box center [89, 206] width 14 height 14
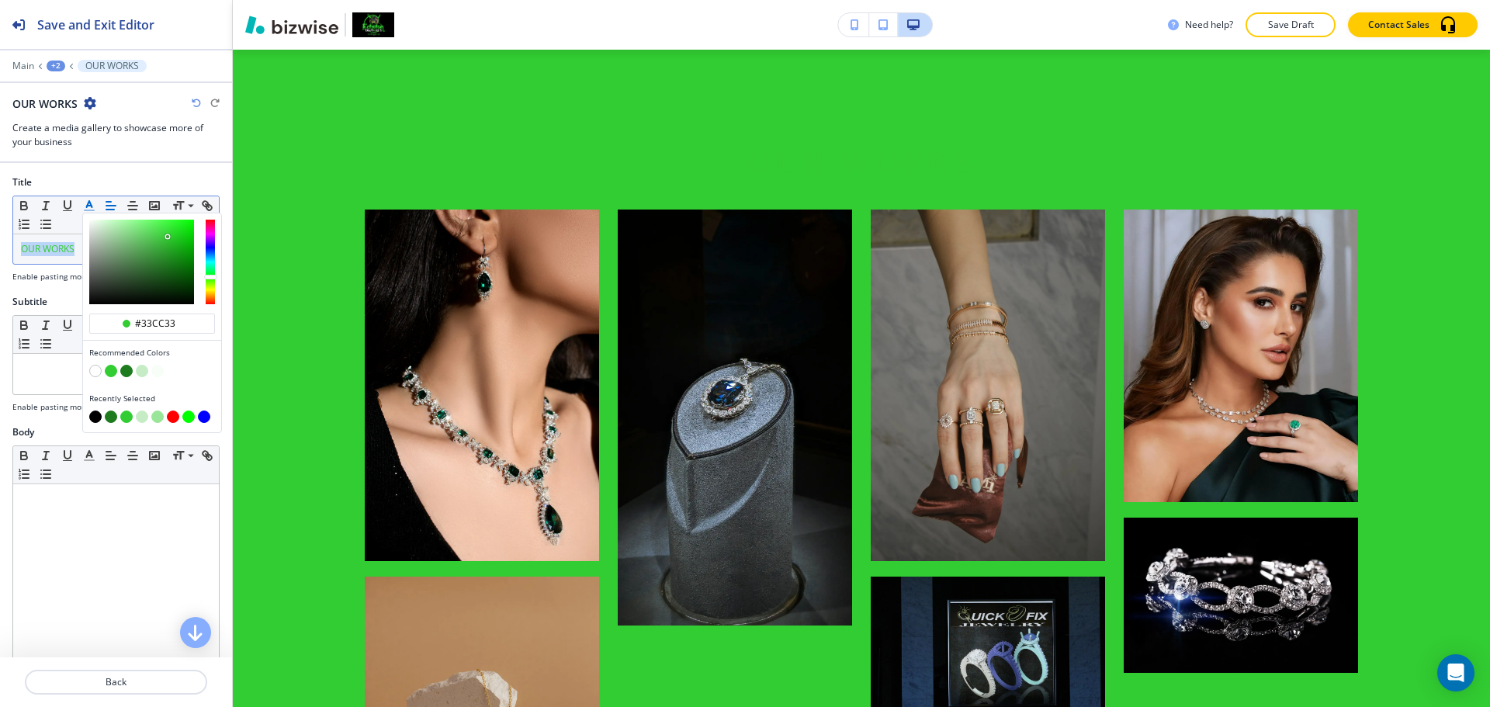
click at [94, 412] on button "button" at bounding box center [95, 417] width 12 height 12
type input "#000000"
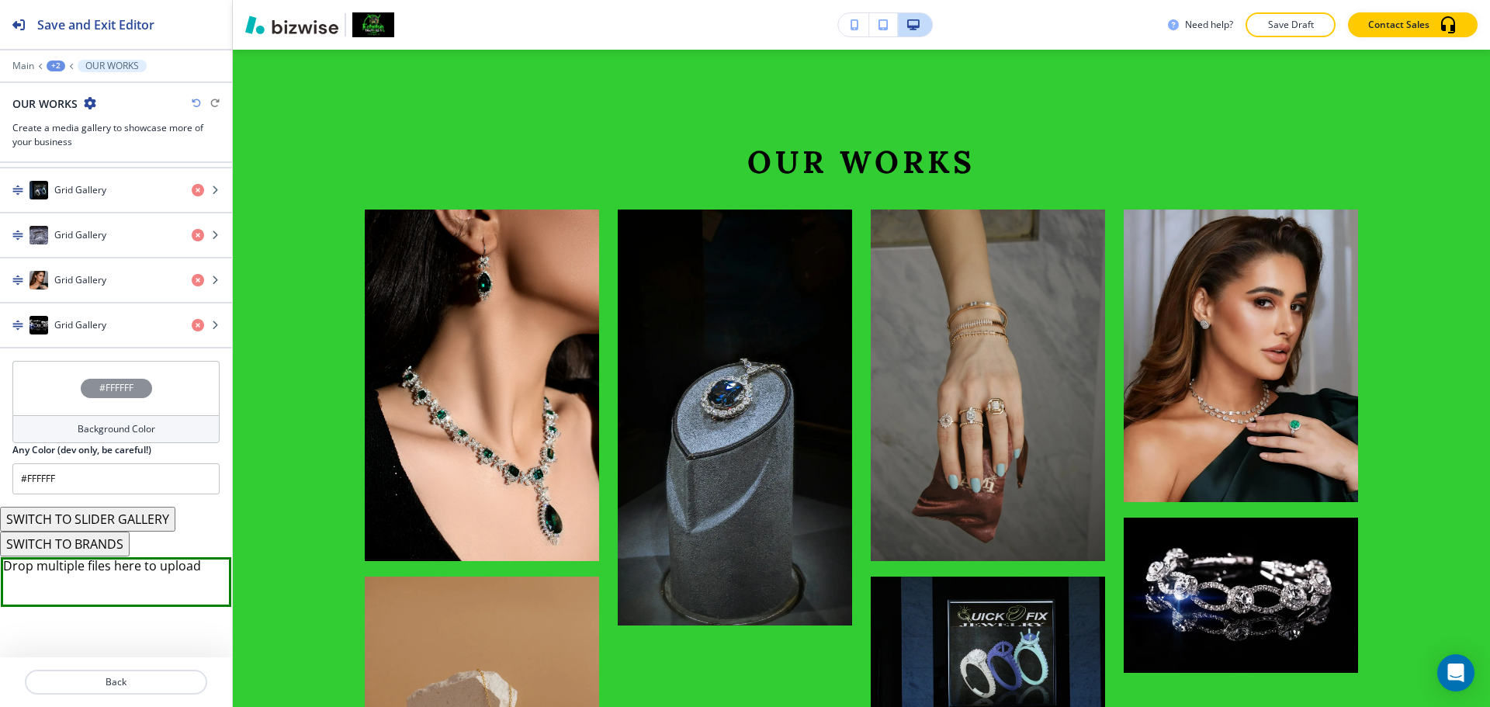
click at [116, 419] on div "Background Color" at bounding box center [115, 429] width 207 height 28
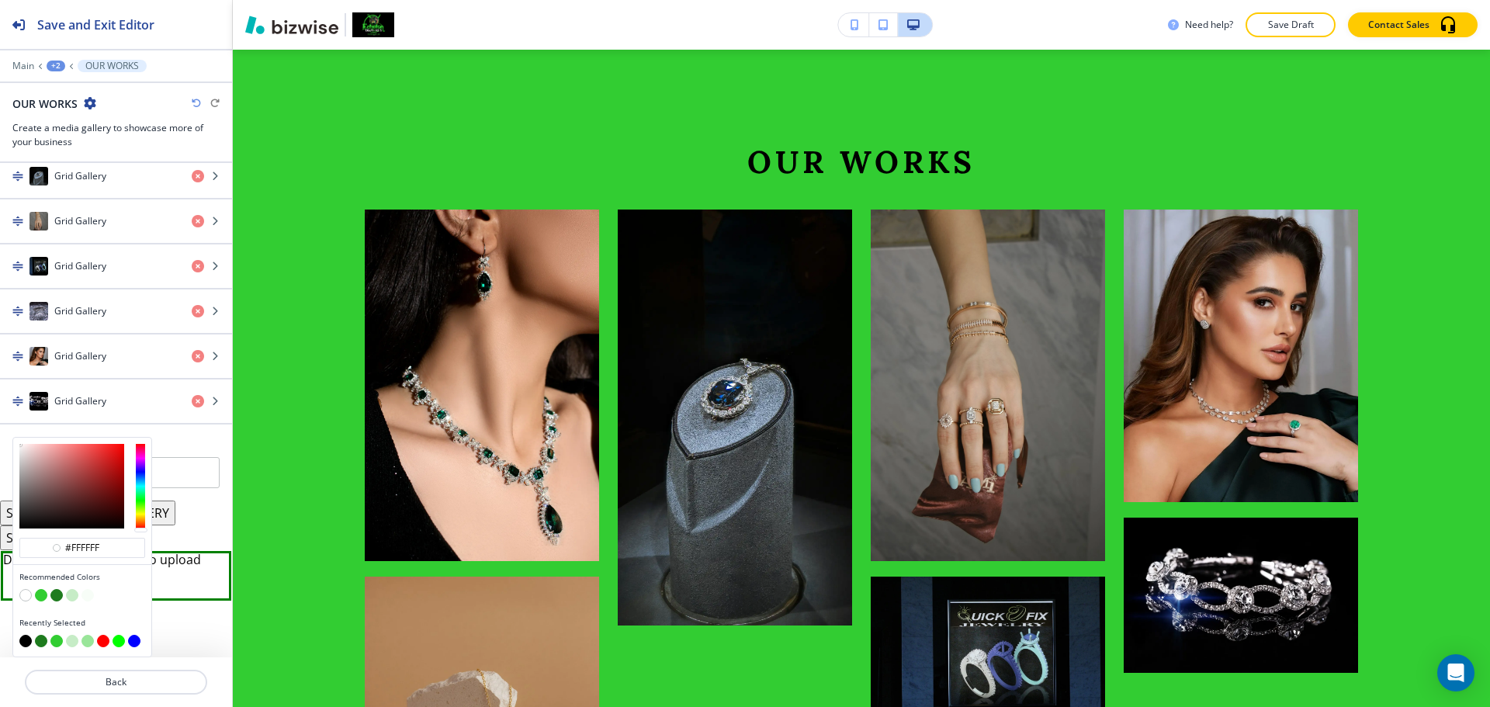
click at [23, 594] on button "button" at bounding box center [25, 595] width 12 height 12
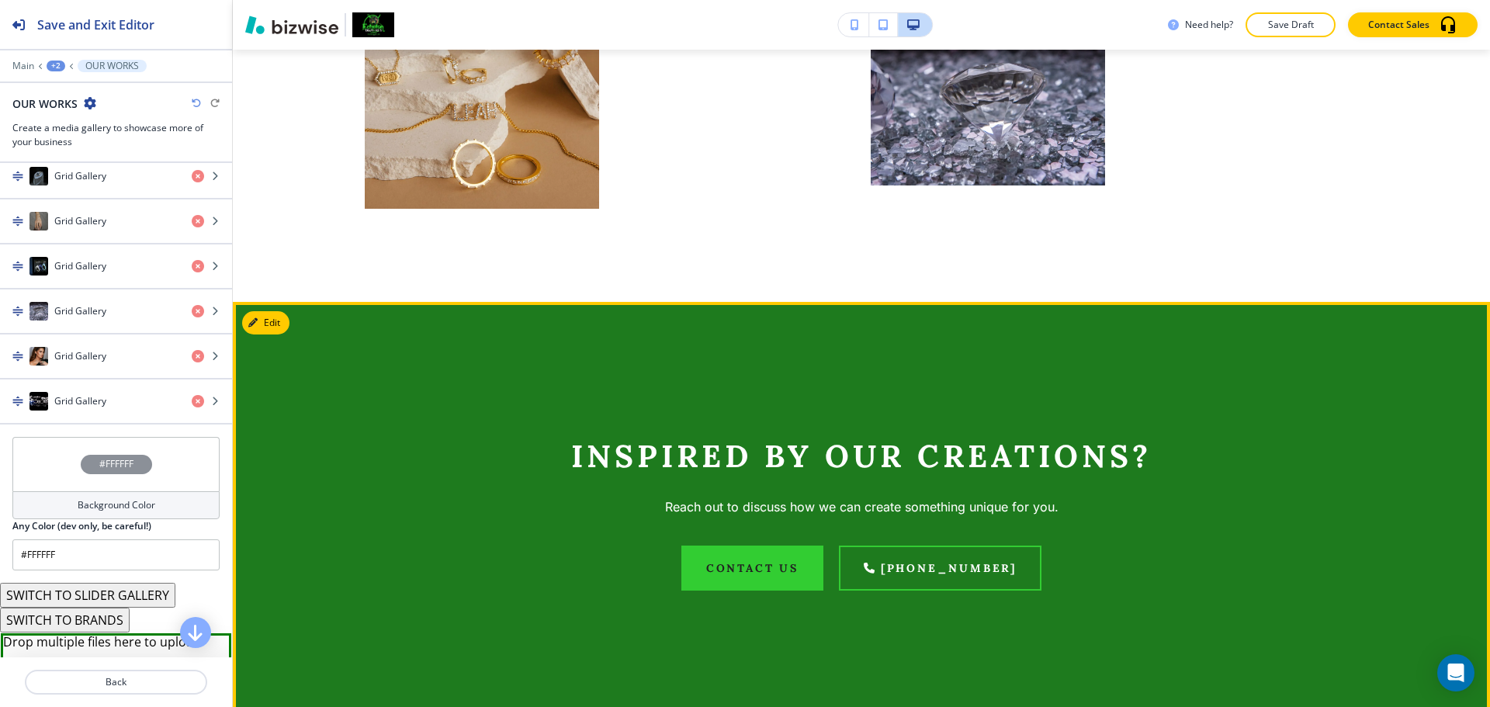
scroll to position [1816, 0]
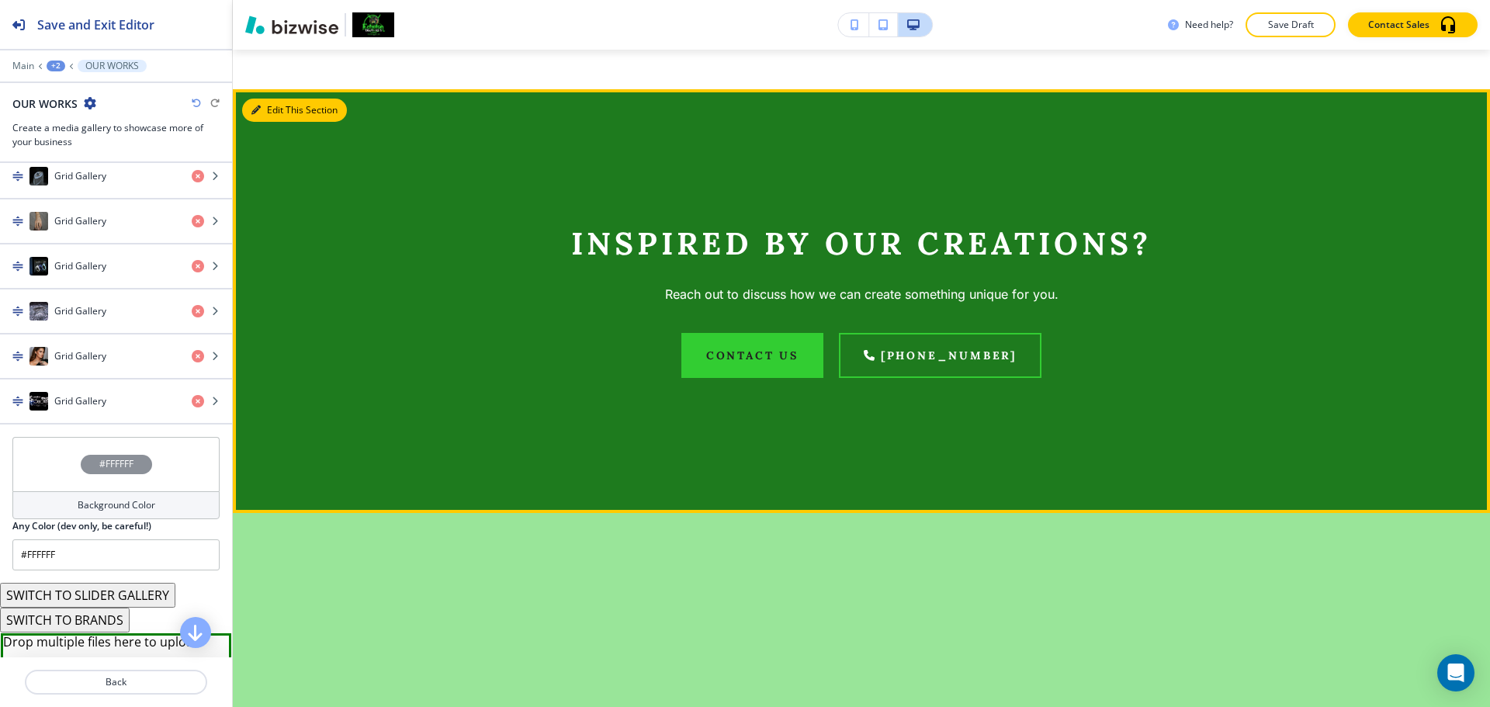
click at [280, 113] on button "Edit This Section" at bounding box center [294, 110] width 105 height 23
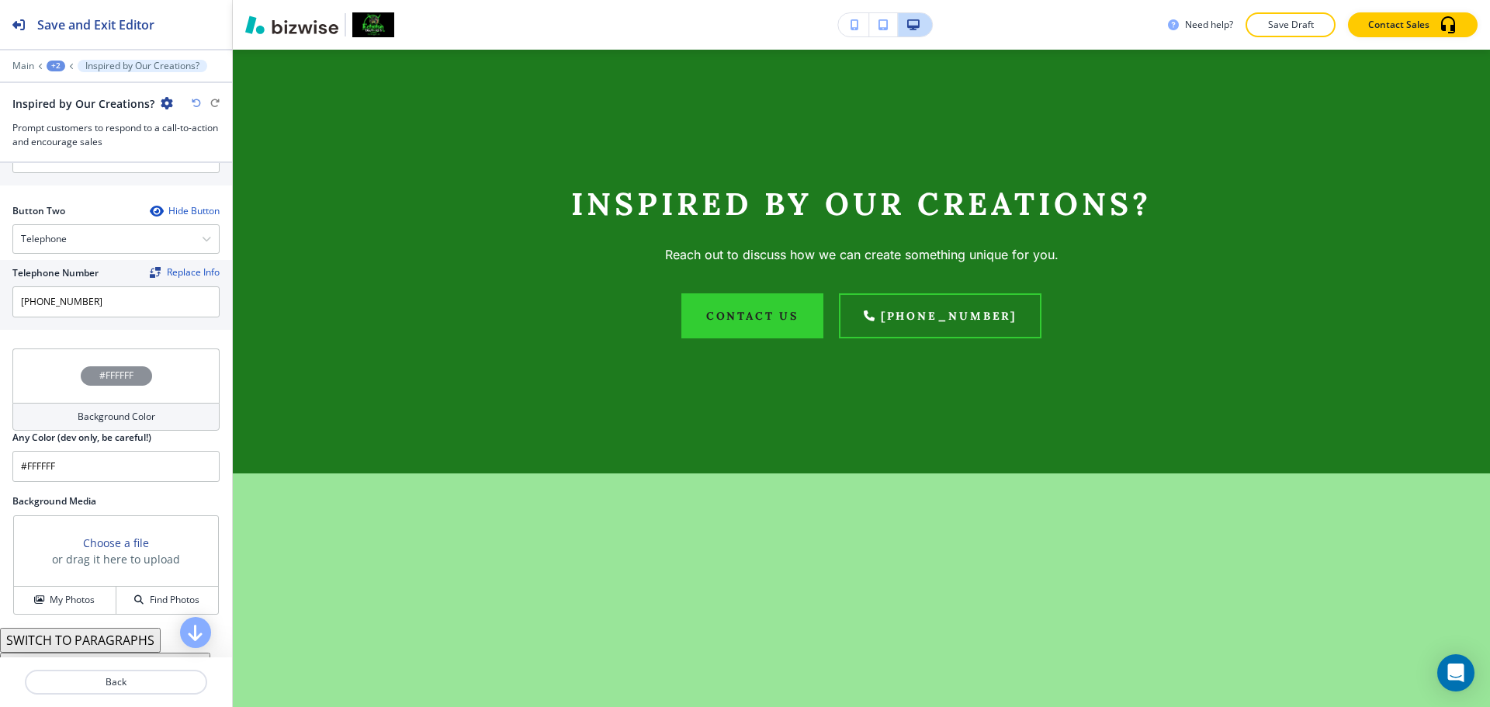
scroll to position [740, 0]
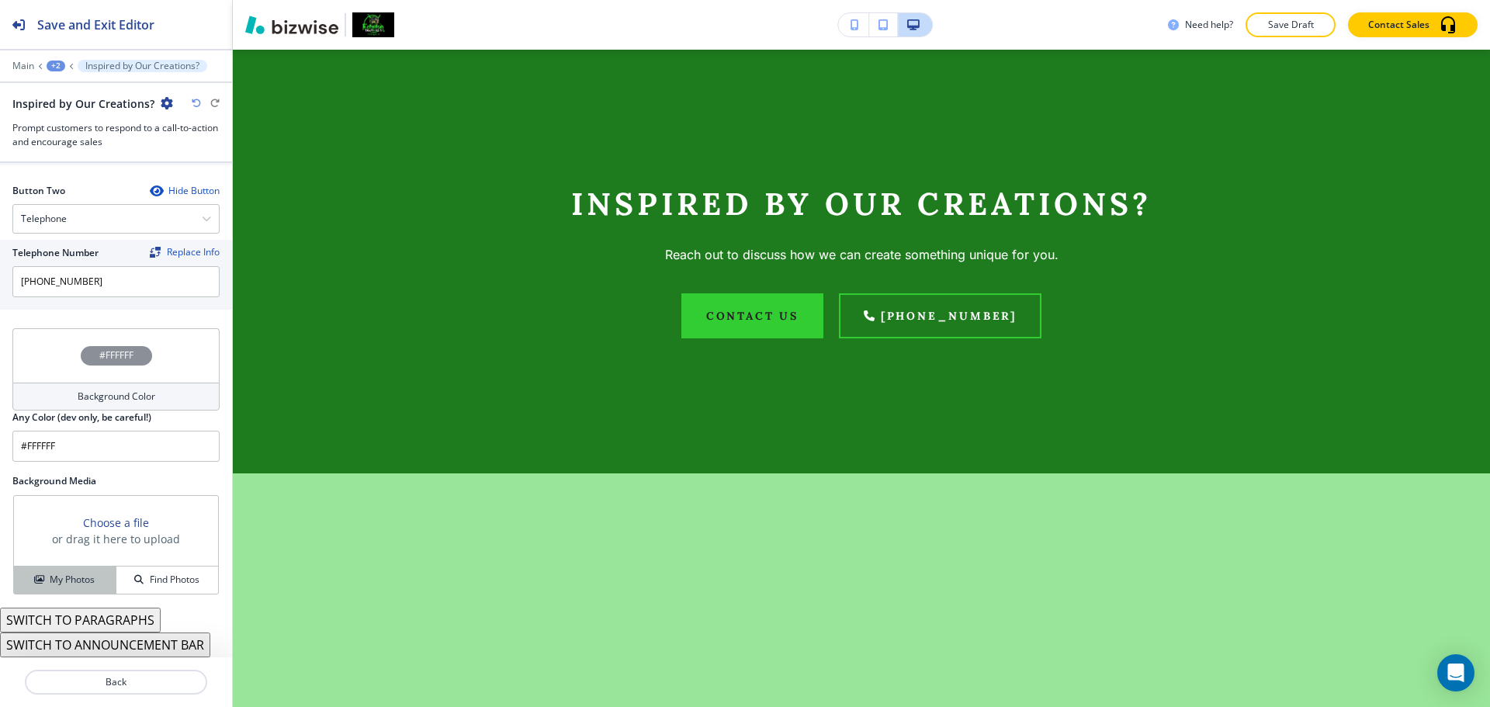
click at [79, 574] on h4 "My Photos" at bounding box center [72, 580] width 45 height 14
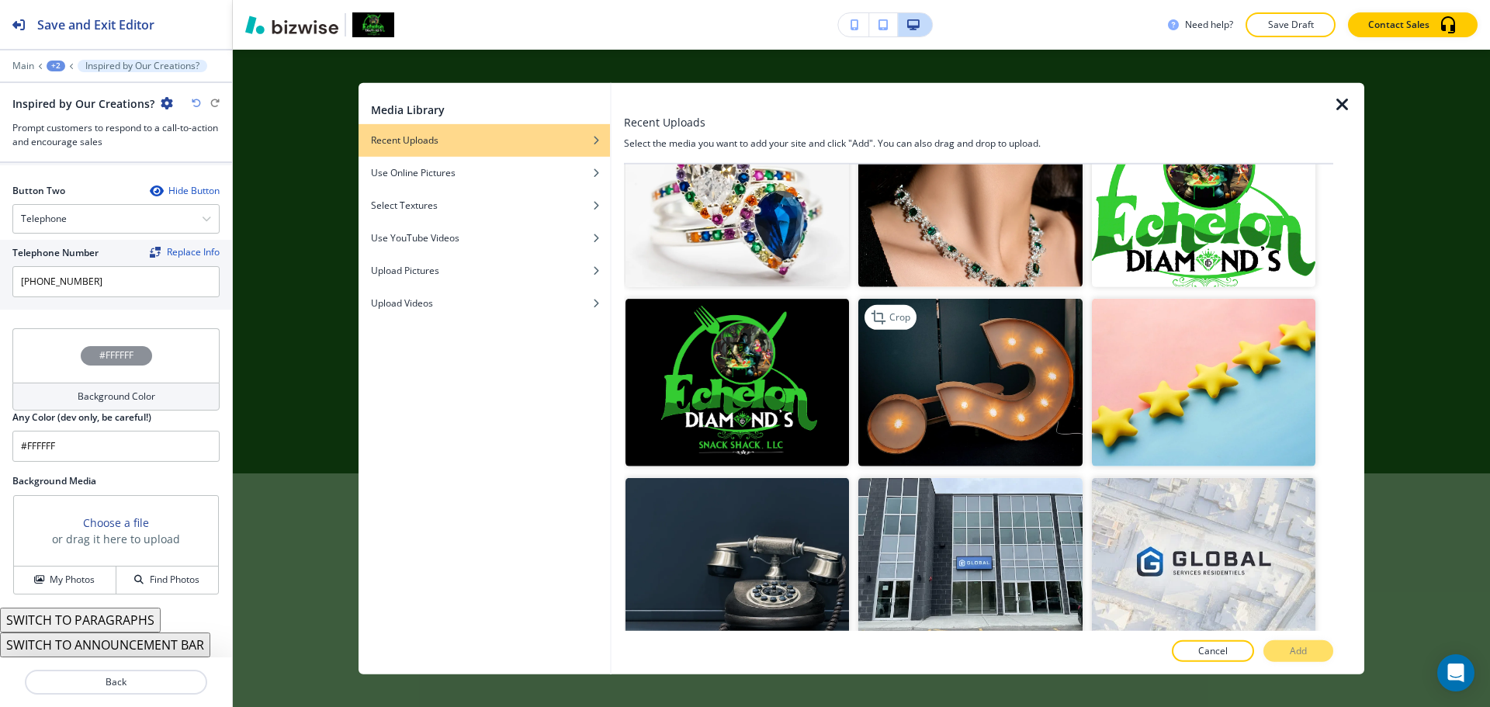
scroll to position [1079, 0]
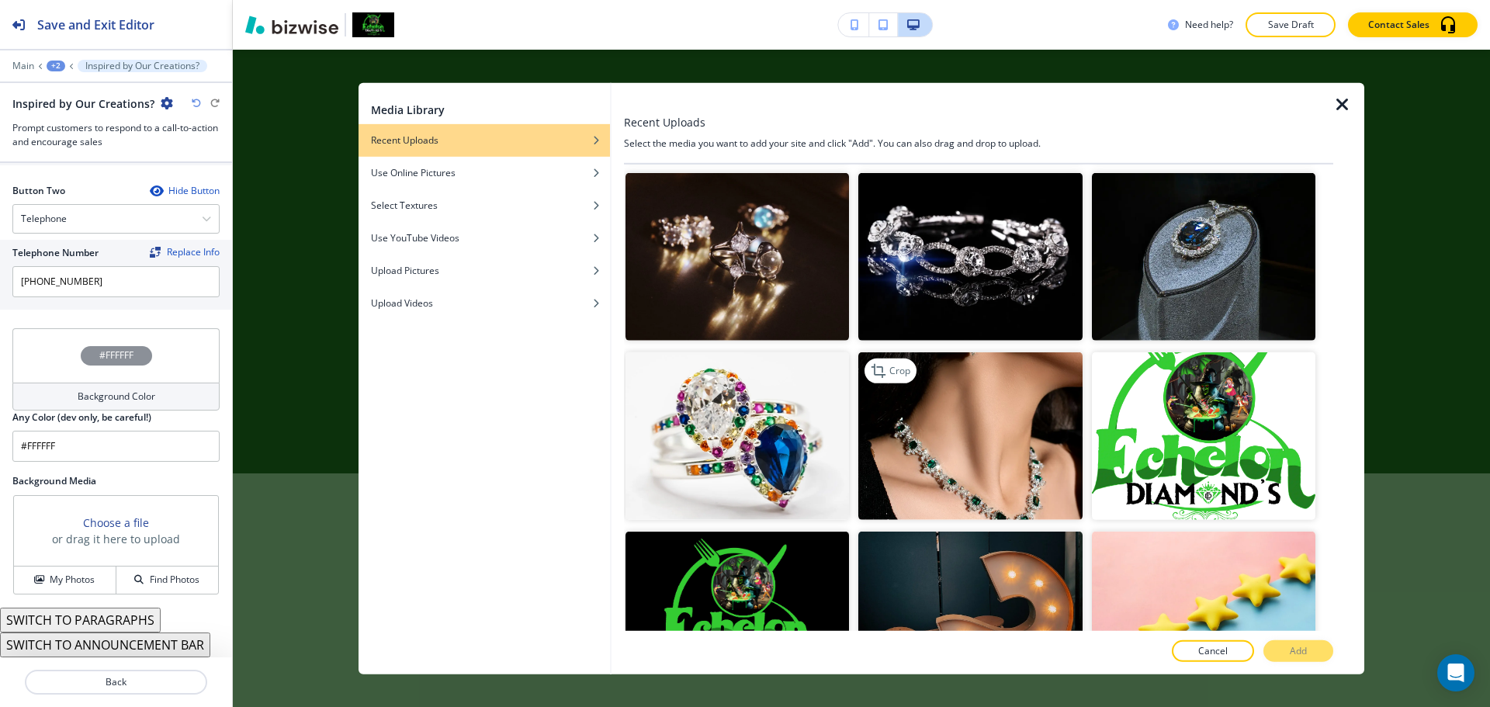
click at [989, 444] on img "button" at bounding box center [970, 436] width 224 height 168
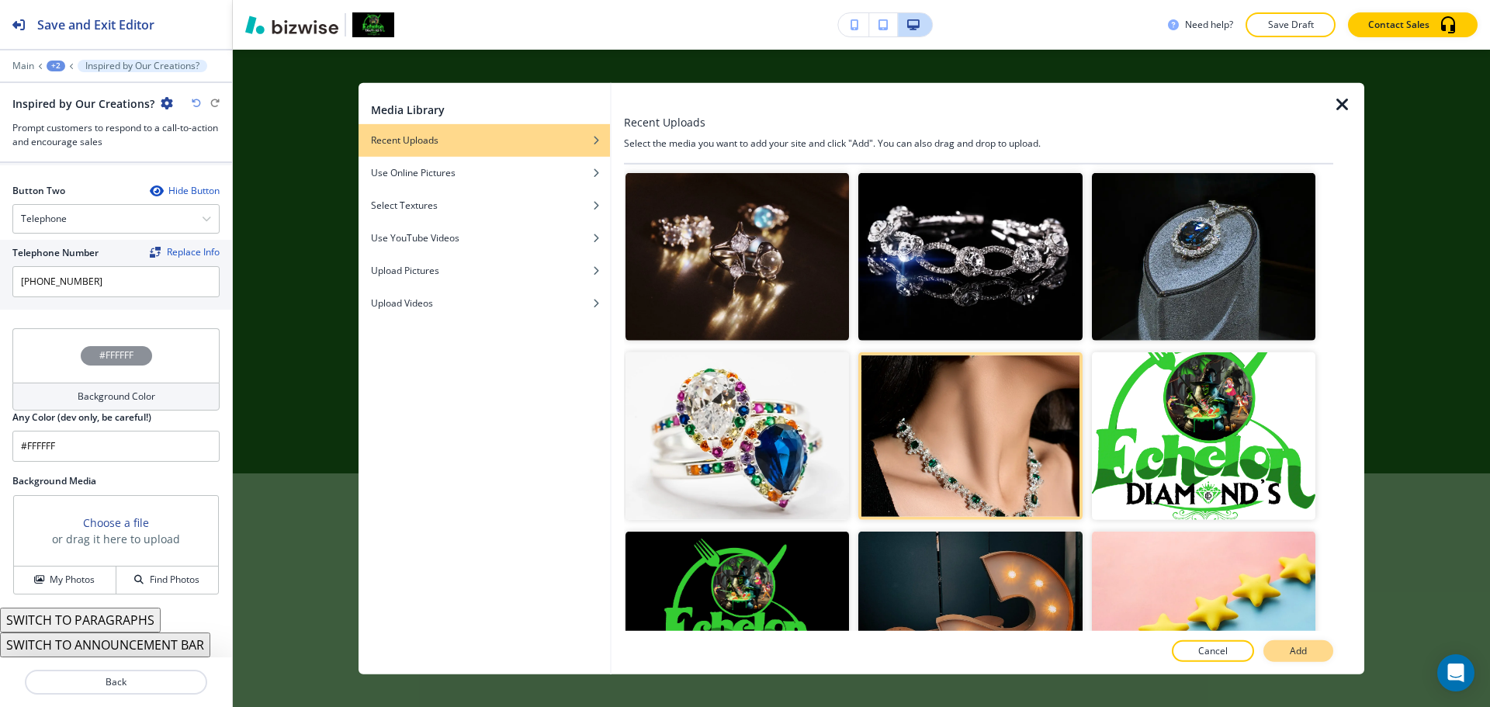
click at [1301, 652] on p "Add" at bounding box center [1298, 651] width 17 height 14
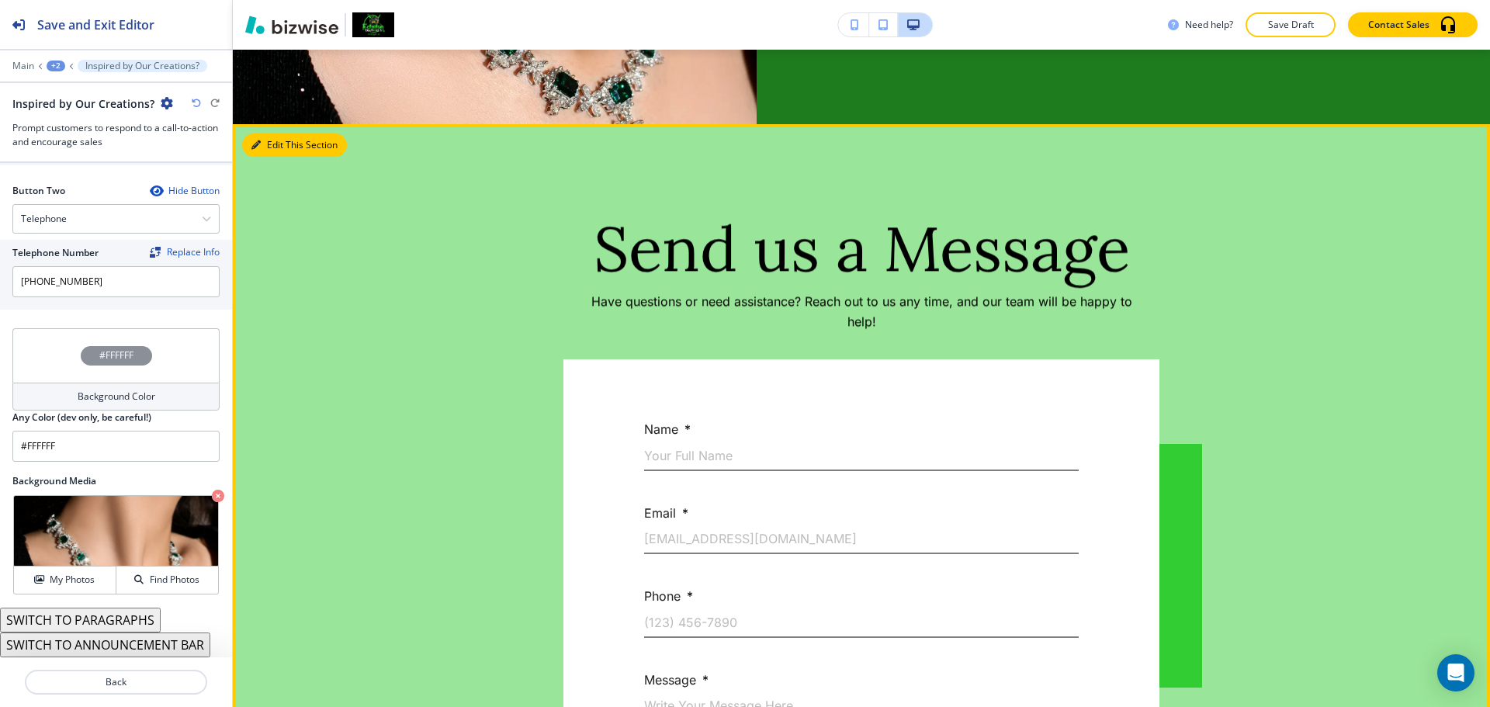
click at [260, 147] on icon "button" at bounding box center [255, 144] width 9 height 9
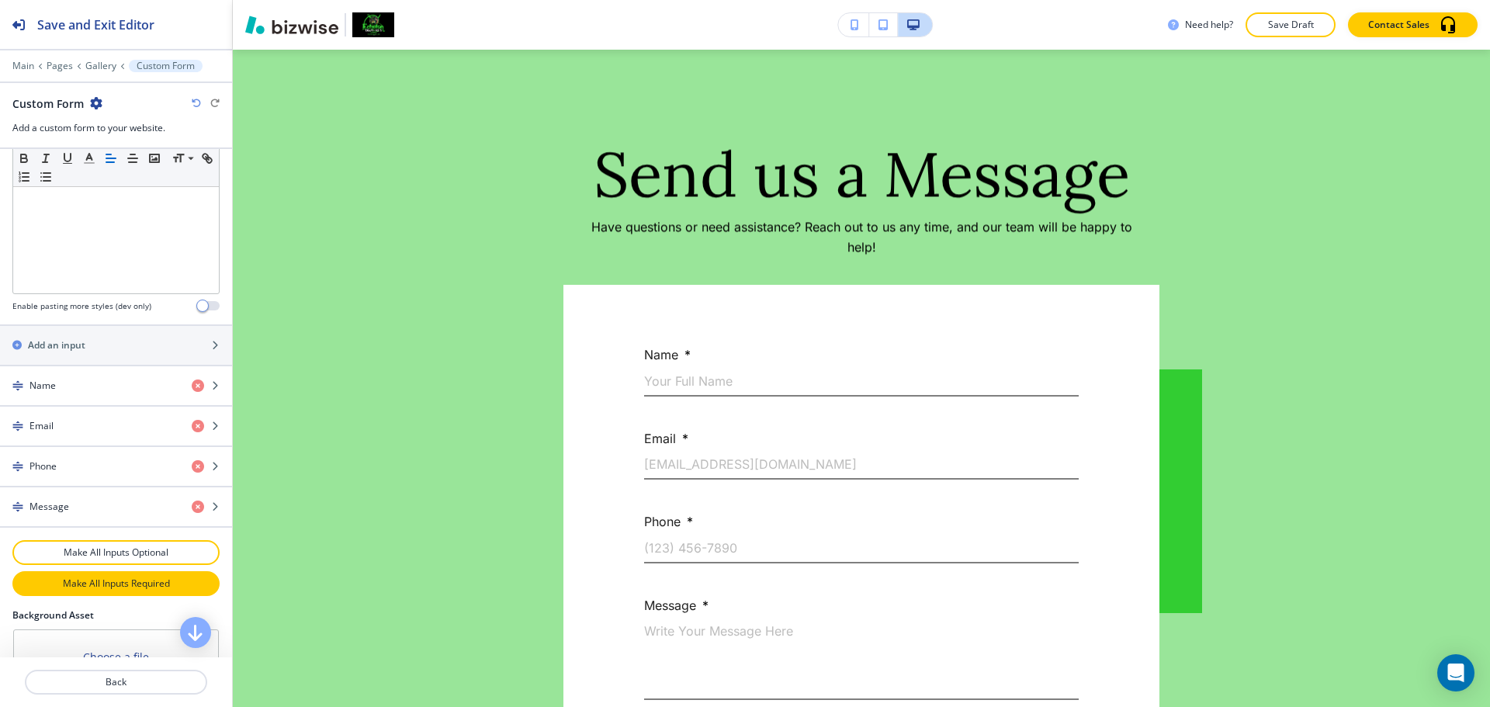
scroll to position [728, 0]
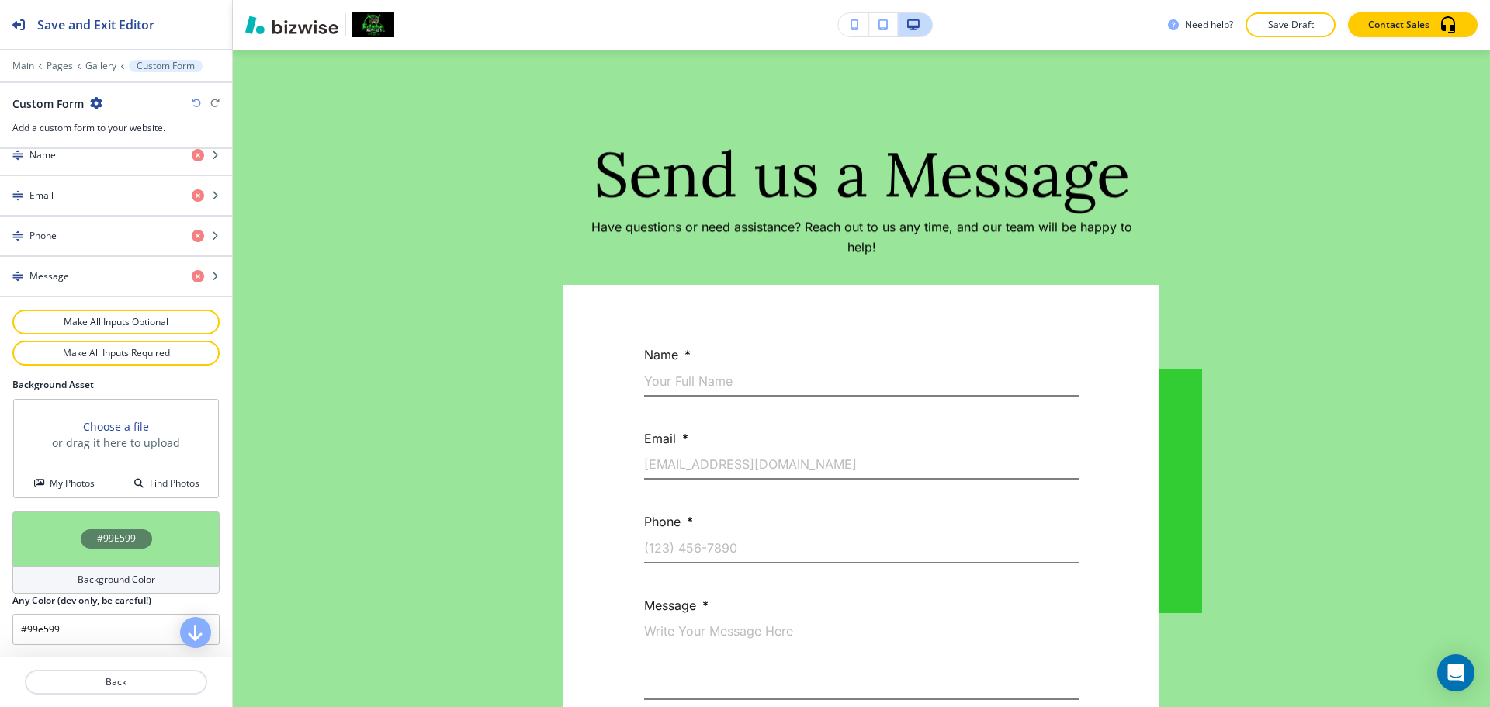
click at [127, 567] on div "Background Color" at bounding box center [115, 580] width 207 height 28
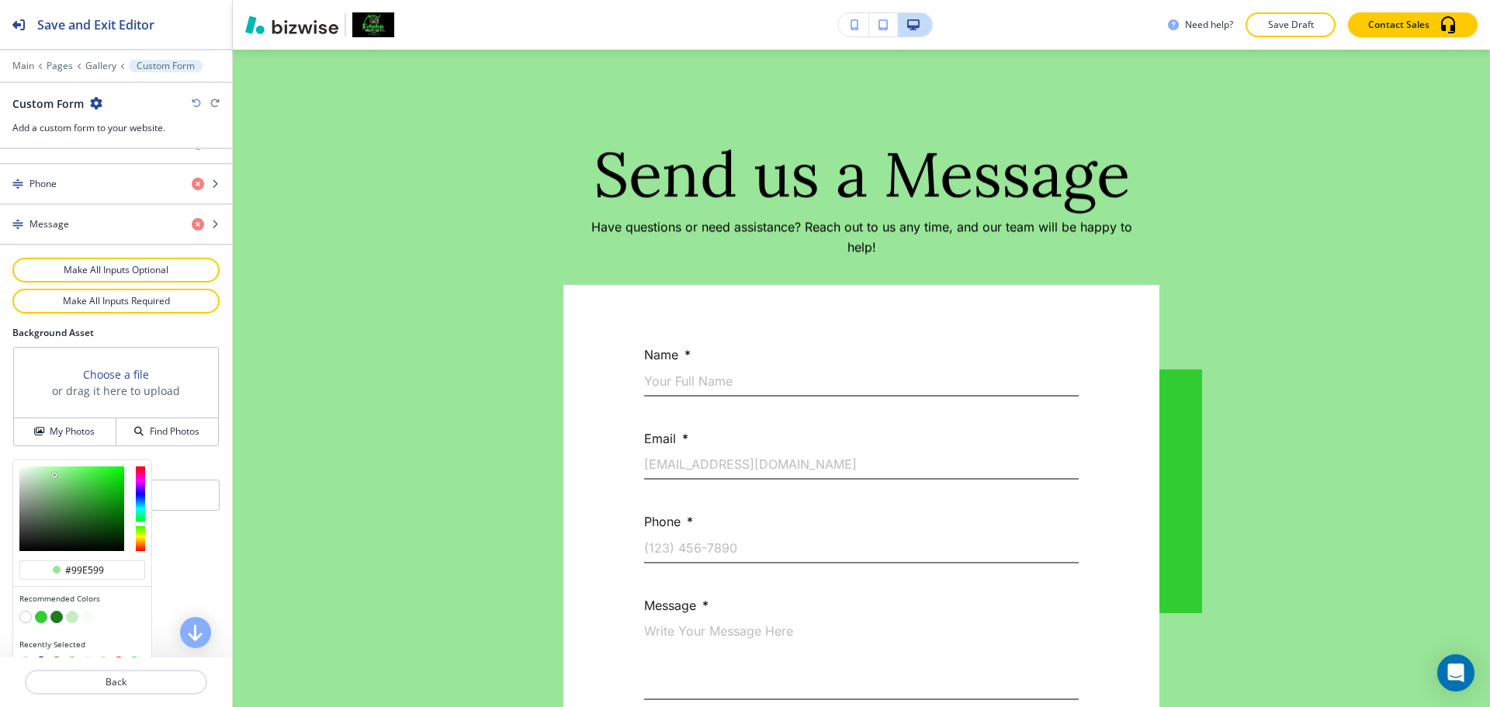
scroll to position [802, 0]
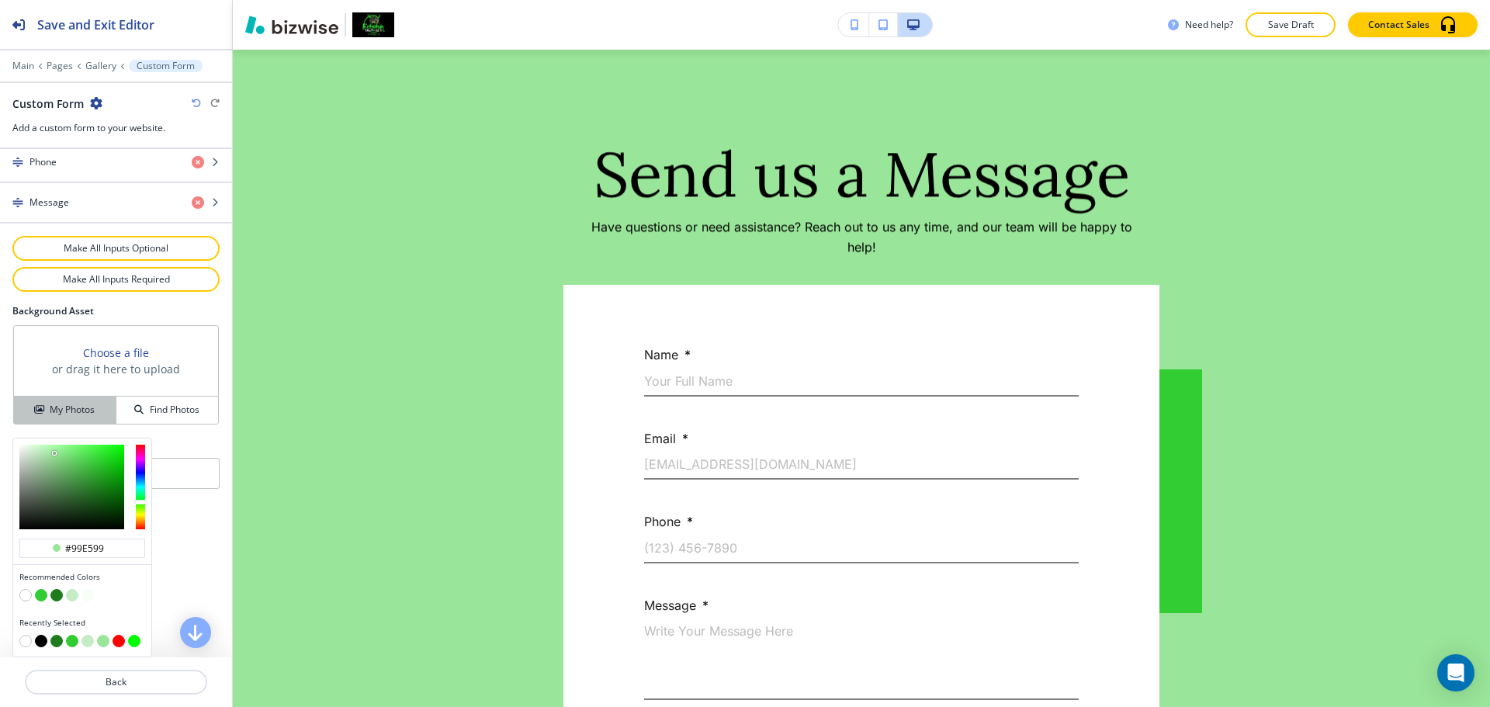
click at [64, 403] on div "Choose a file or drag it here to upload My Photos Find Photos" at bounding box center [116, 374] width 206 height 99
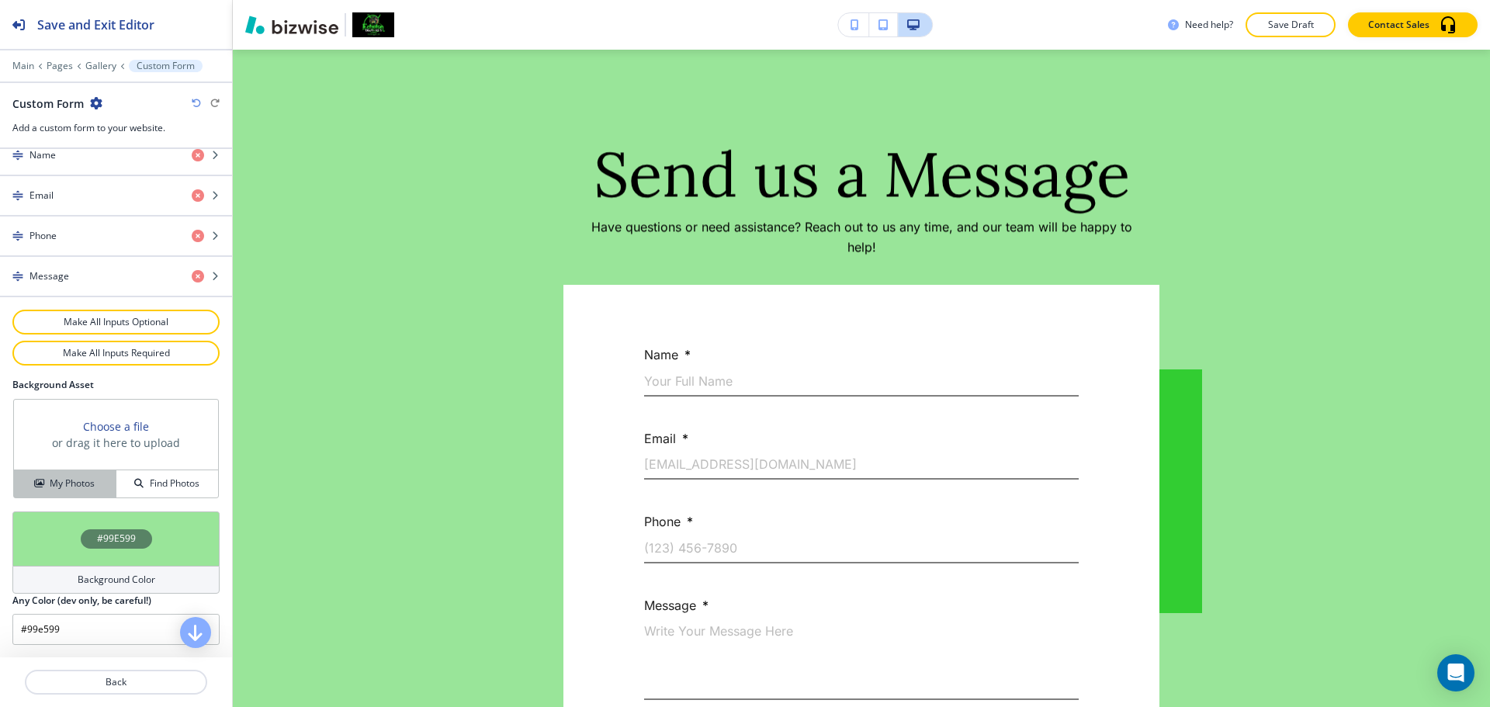
click at [37, 479] on icon "button" at bounding box center [38, 483] width 9 height 9
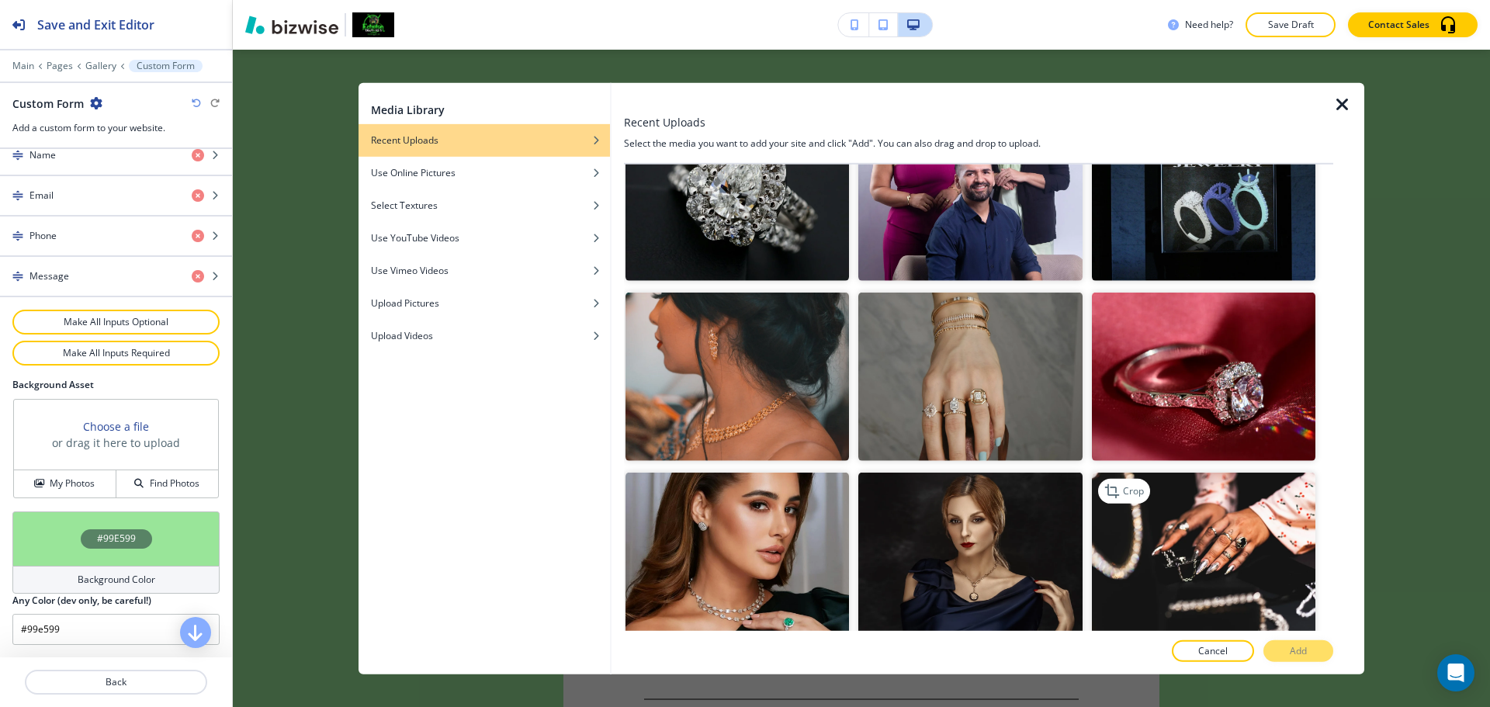
scroll to position [854, 0]
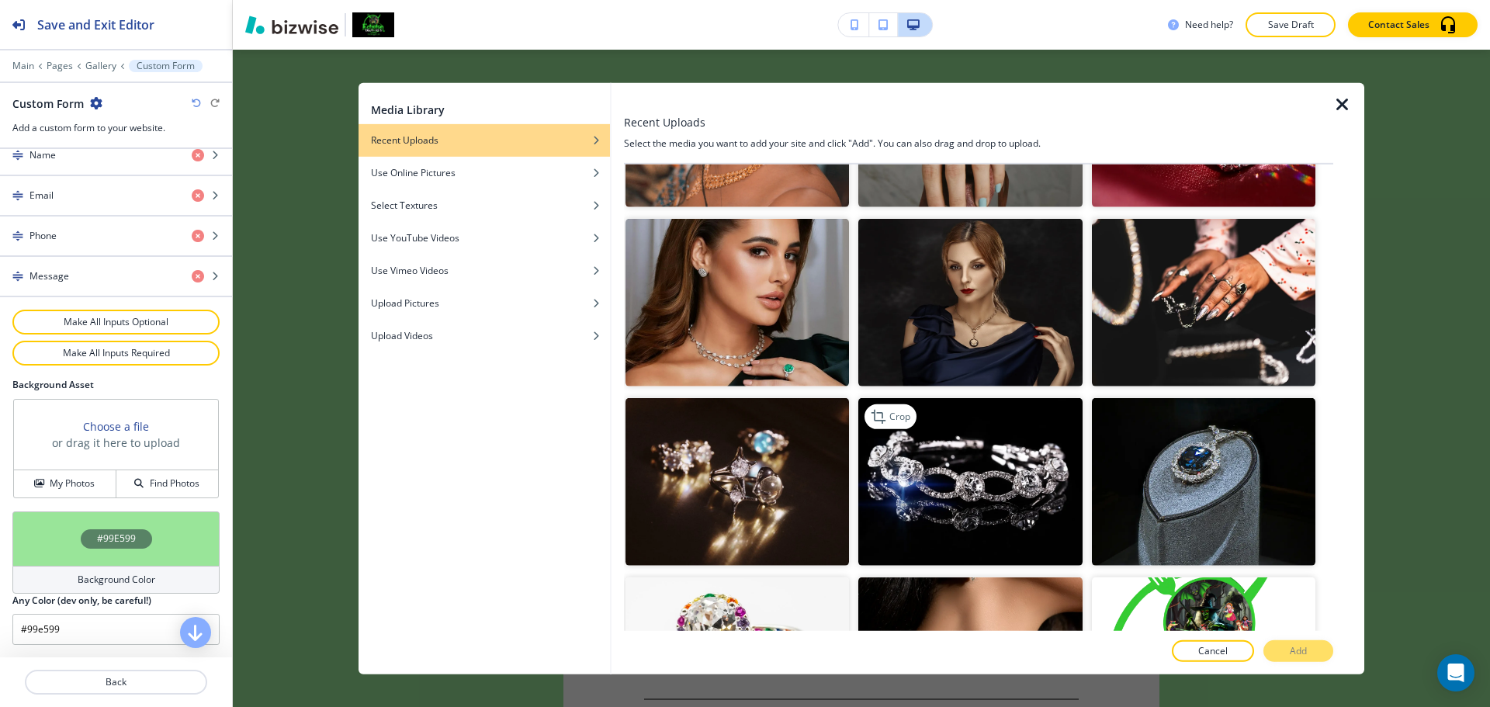
click at [983, 453] on img "button" at bounding box center [970, 482] width 224 height 168
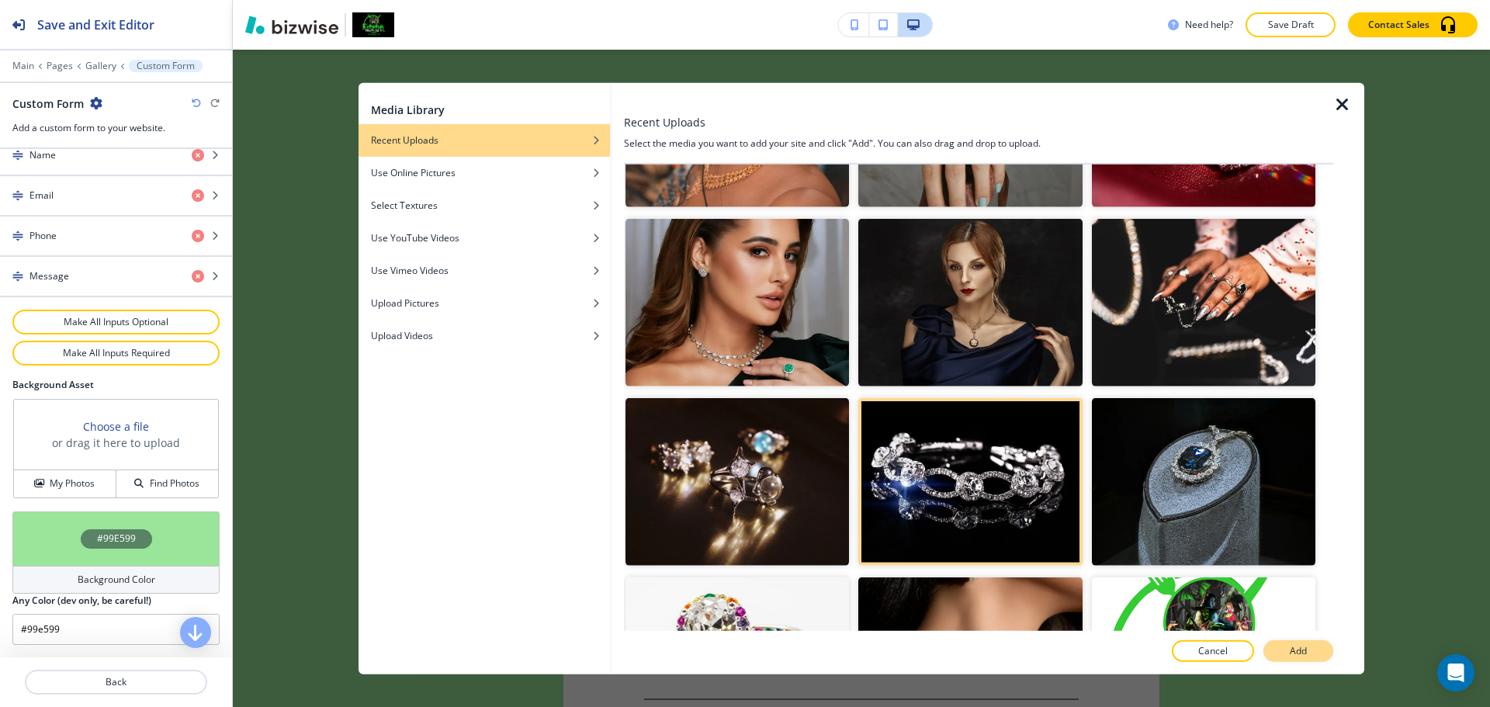
click at [1315, 647] on button "Add" at bounding box center [1299, 651] width 70 height 22
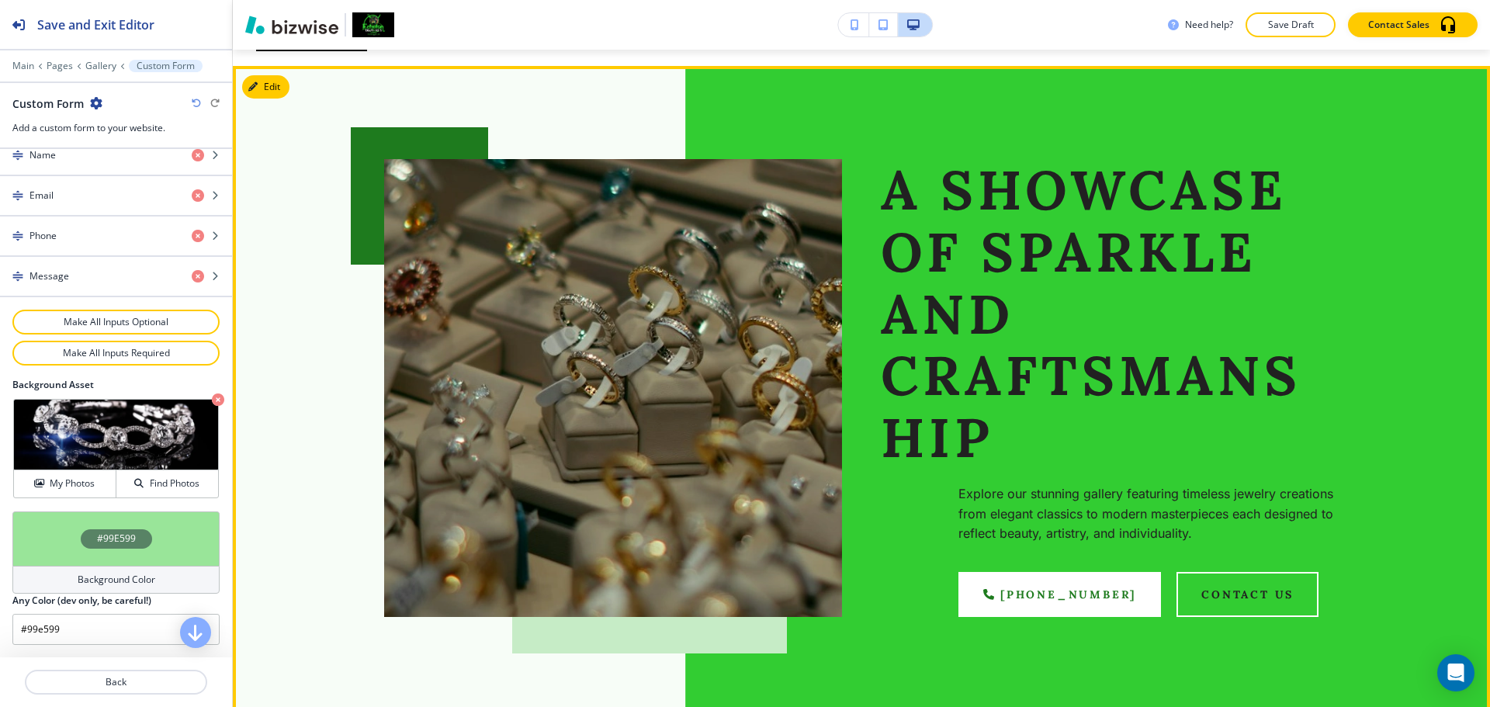
scroll to position [0, 0]
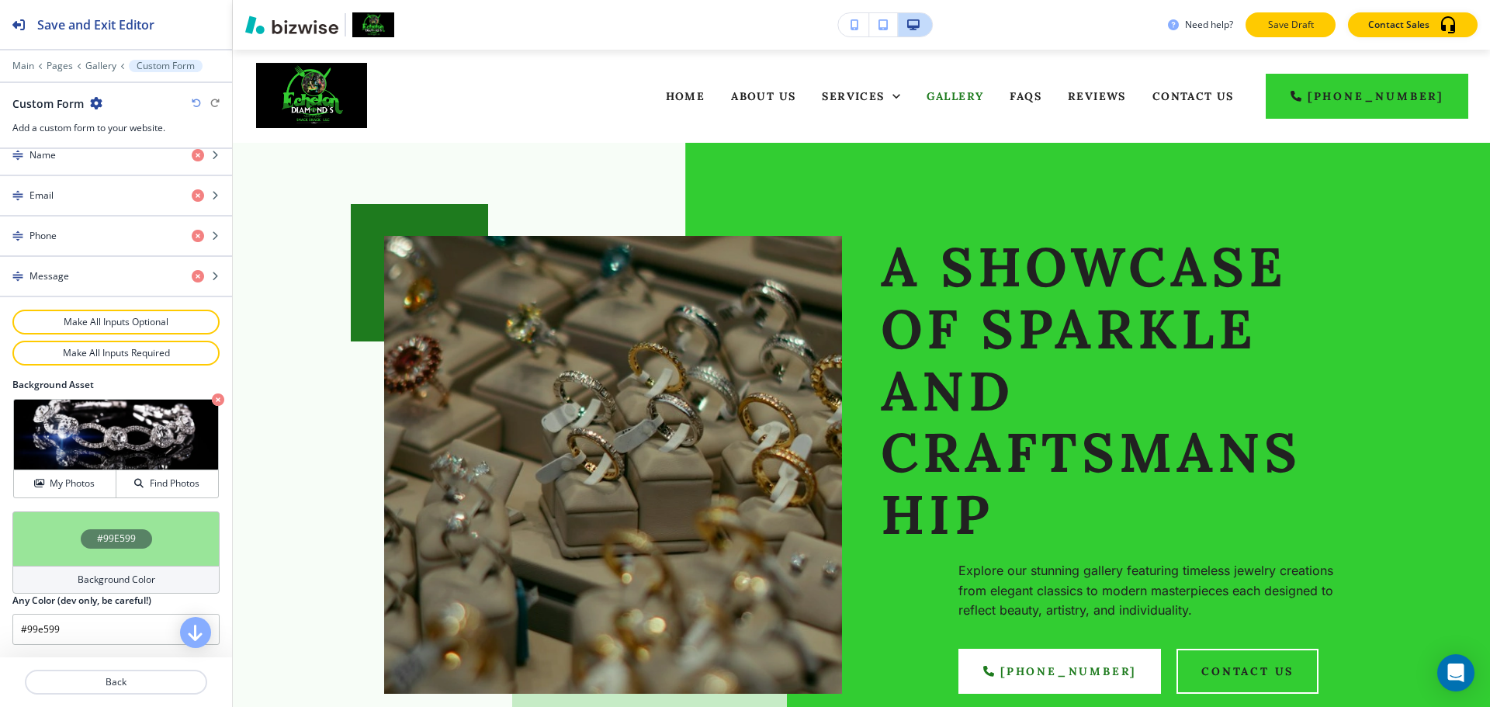
click at [1317, 23] on button "Save Draft" at bounding box center [1291, 24] width 90 height 25
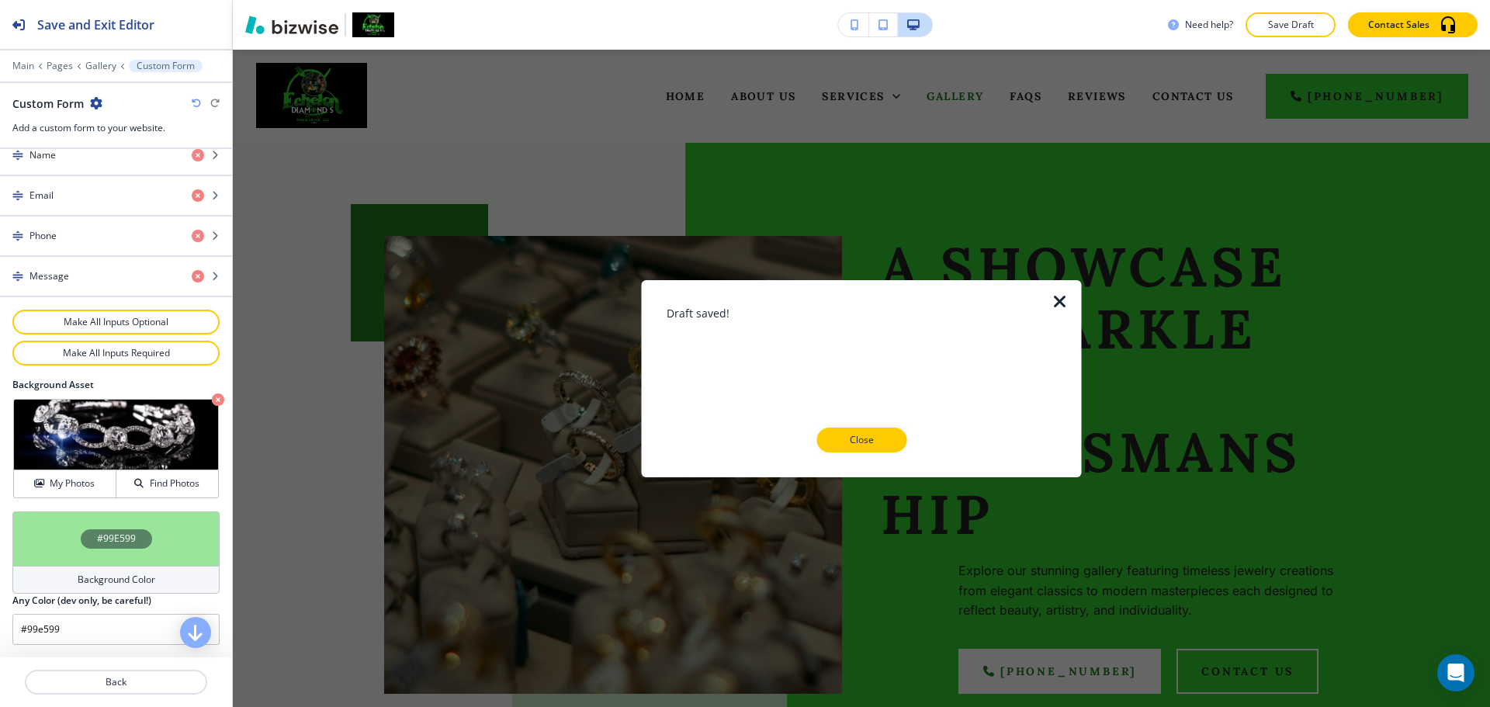
click at [850, 439] on p "Close" at bounding box center [862, 440] width 50 height 14
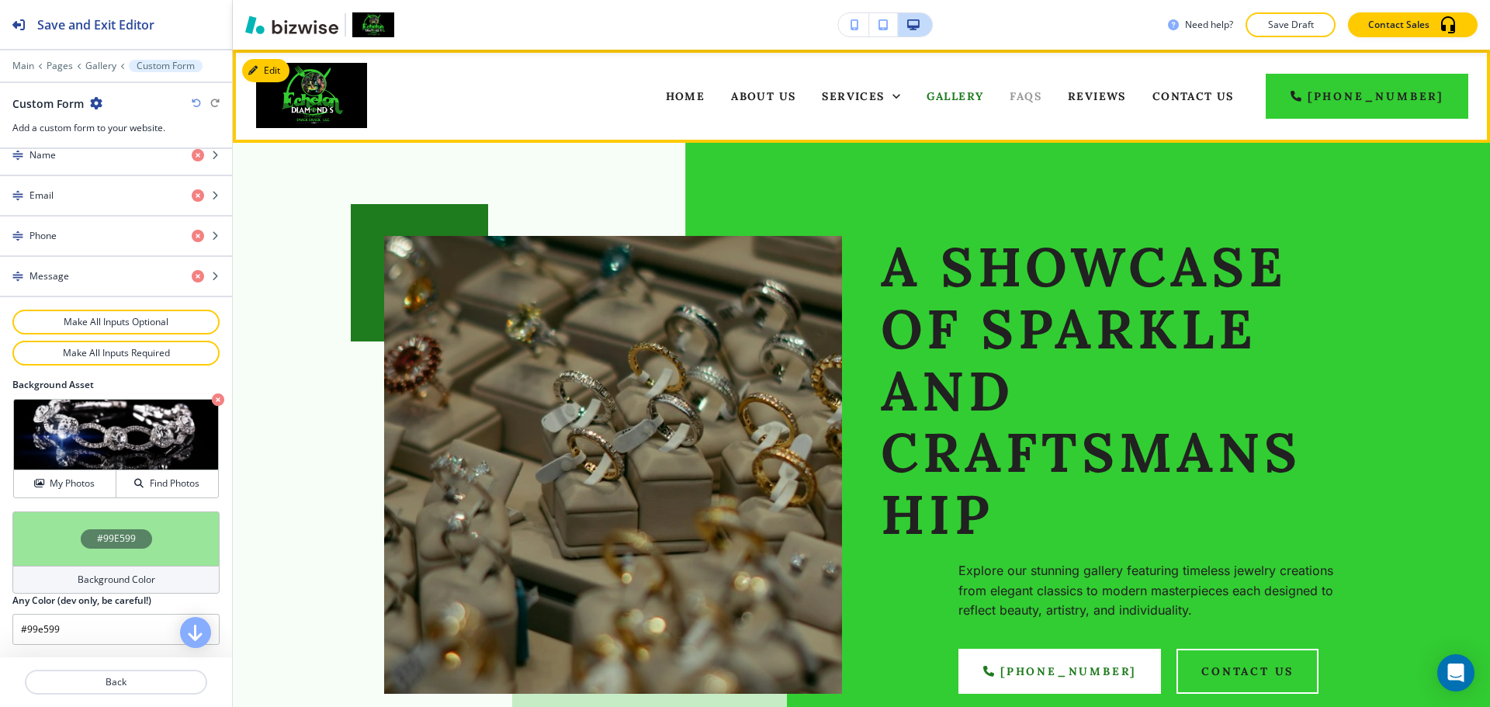
click at [1042, 97] on span "FAQs" at bounding box center [1026, 96] width 32 height 14
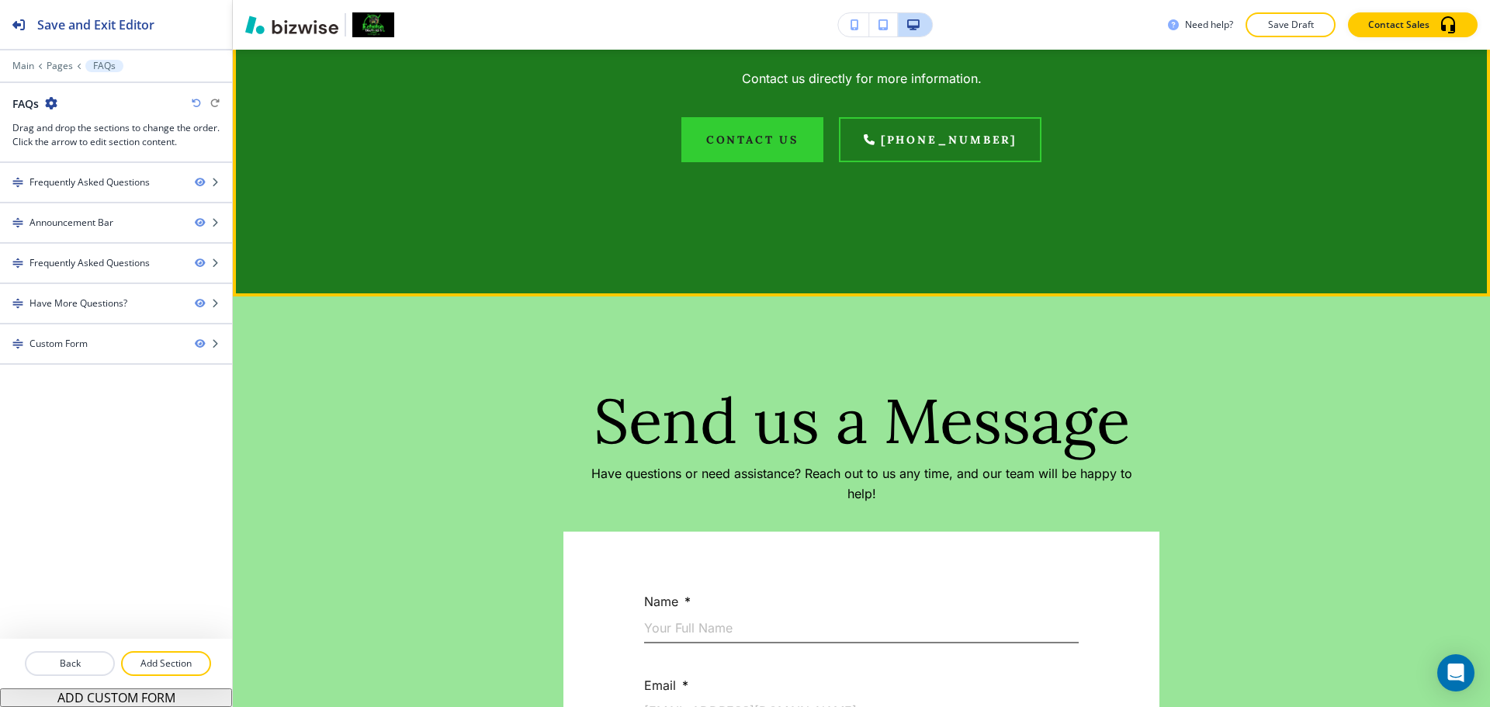
scroll to position [1785, 0]
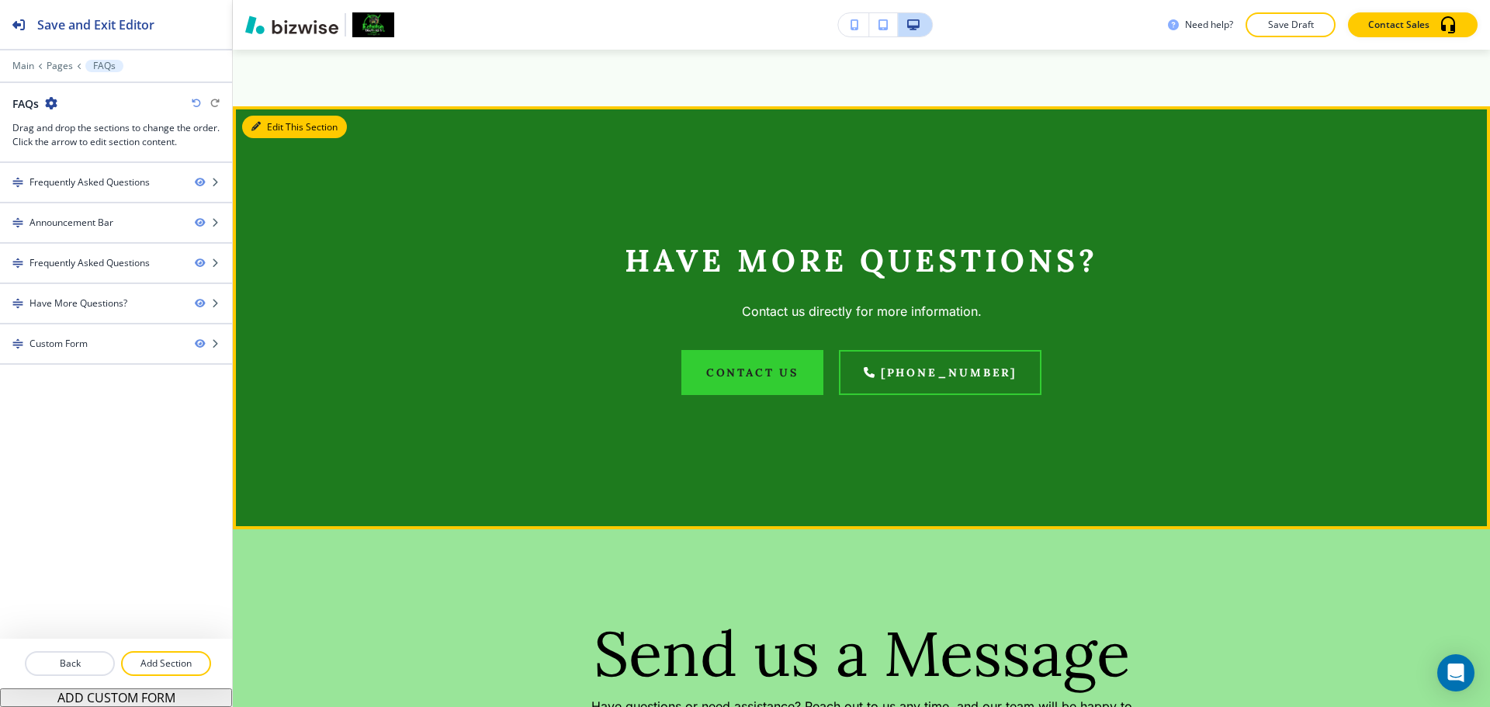
click at [262, 132] on button "Edit This Section" at bounding box center [294, 127] width 105 height 23
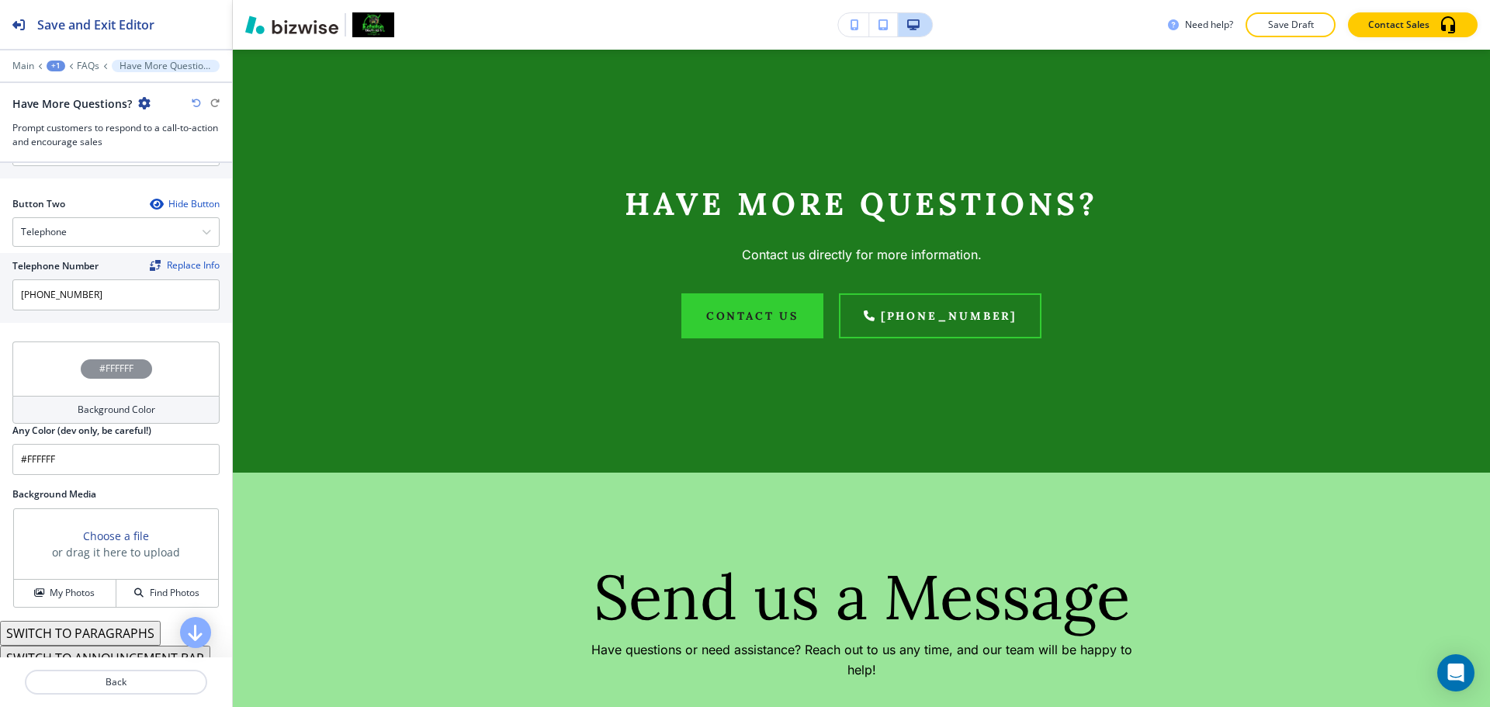
scroll to position [740, 0]
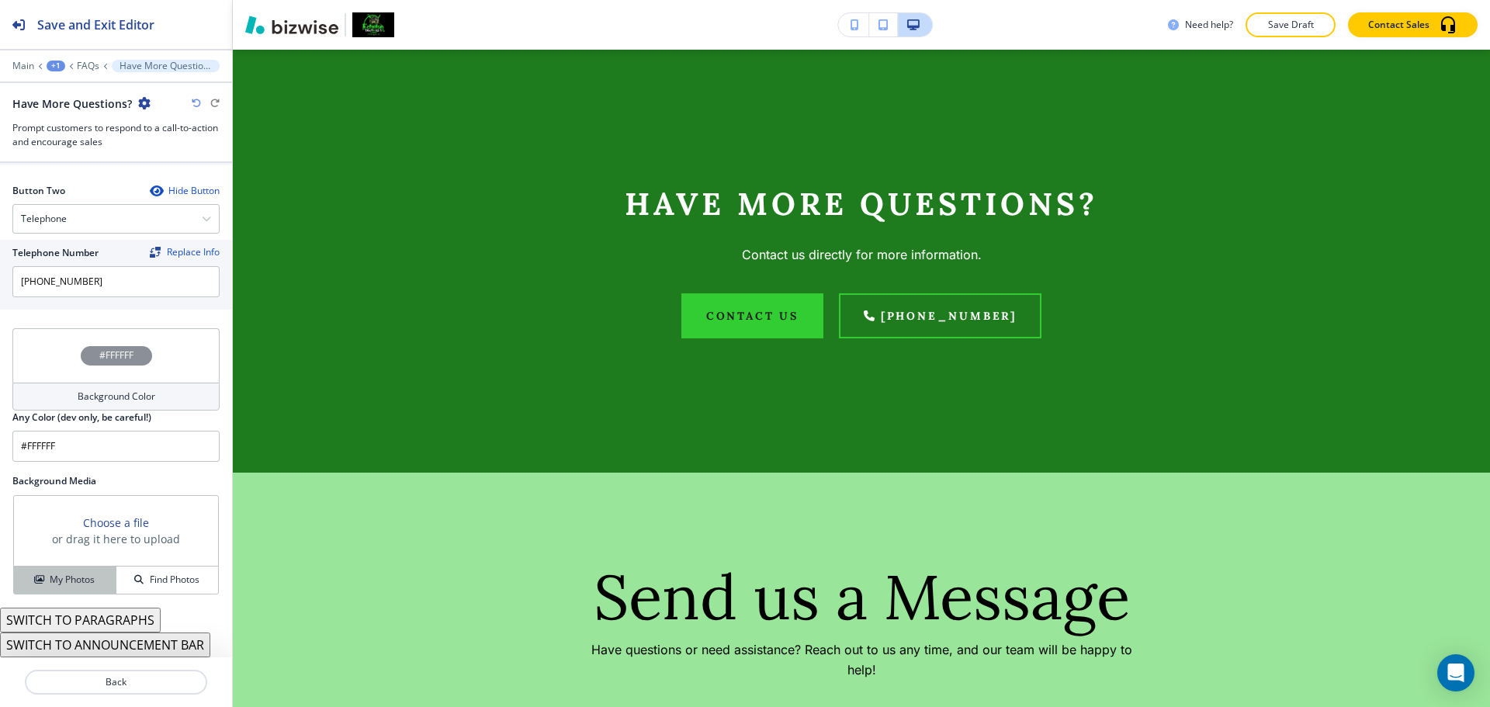
click at [78, 581] on h4 "My Photos" at bounding box center [72, 580] width 45 height 14
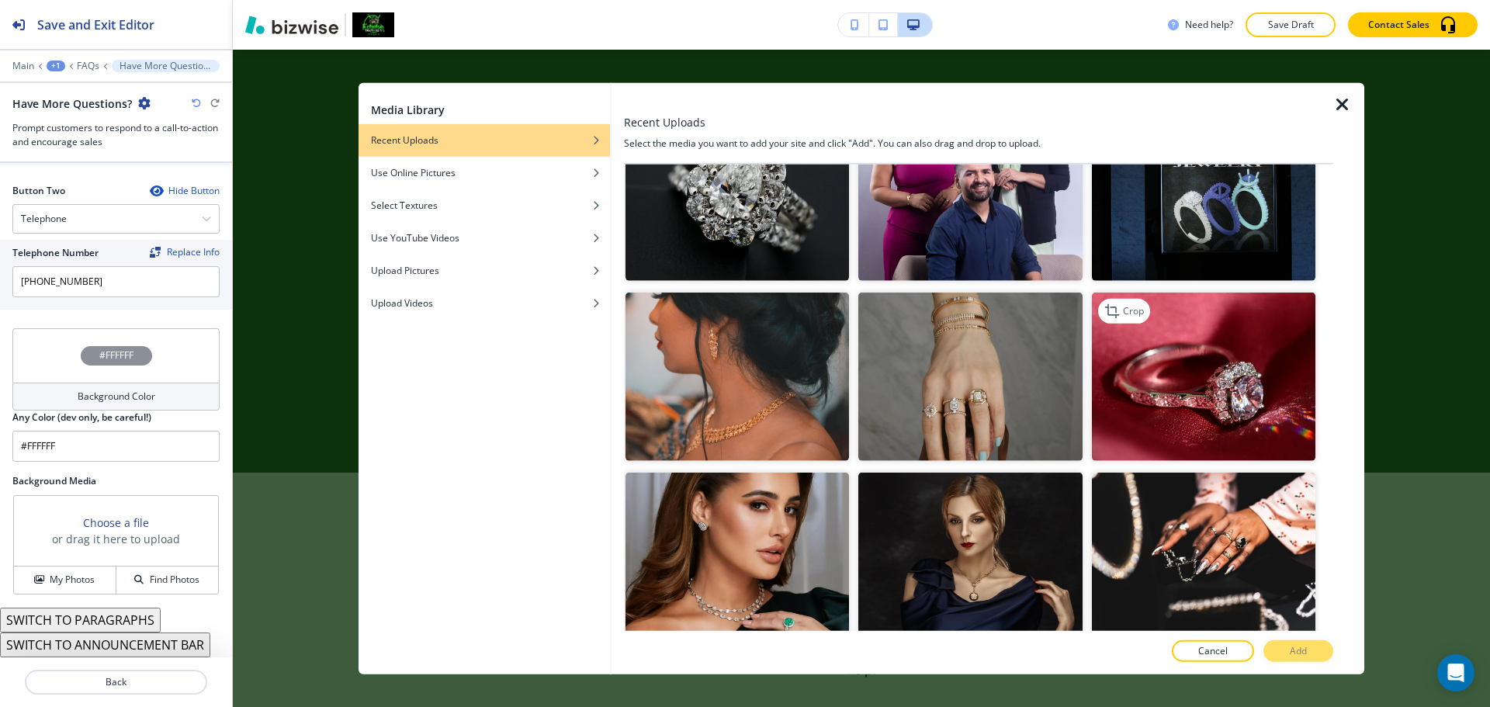
scroll to position [621, 0]
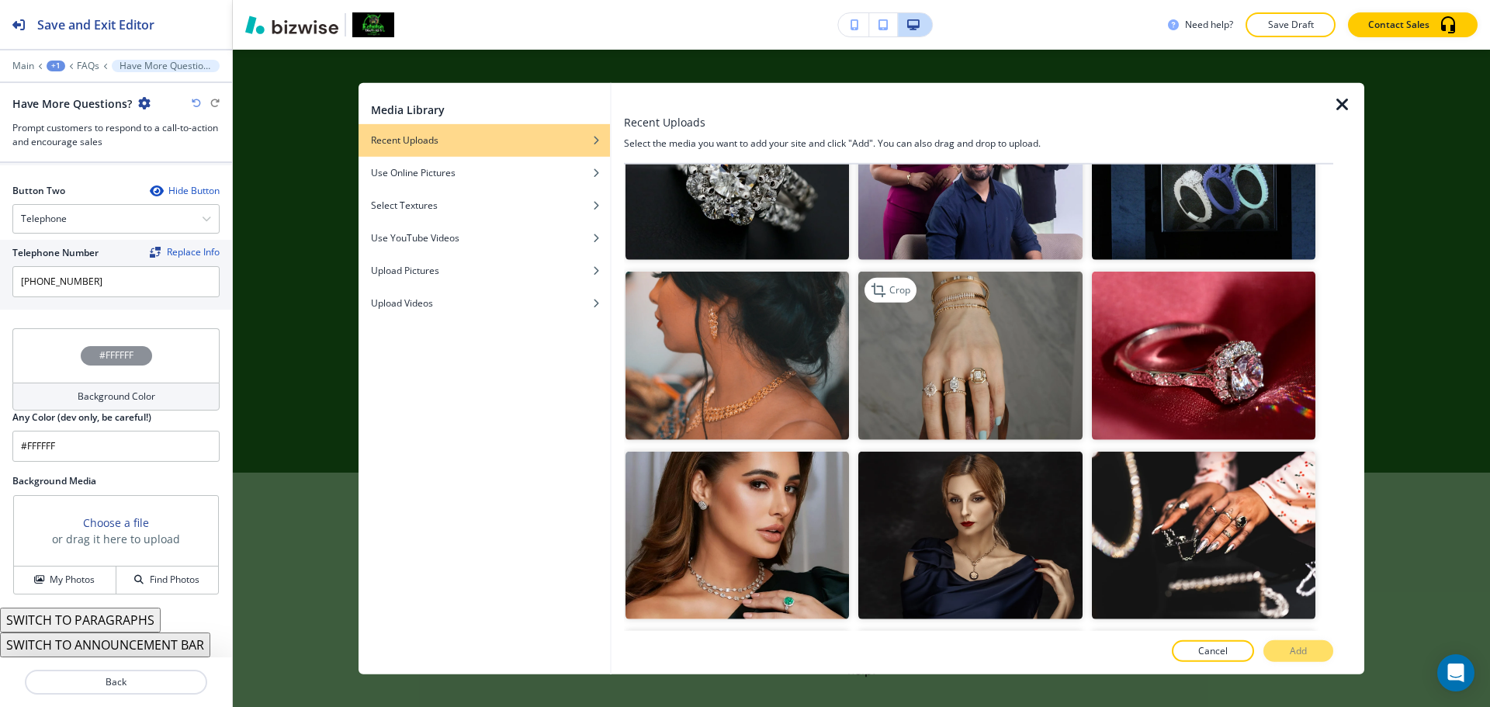
click at [958, 374] on img "button" at bounding box center [970, 356] width 224 height 168
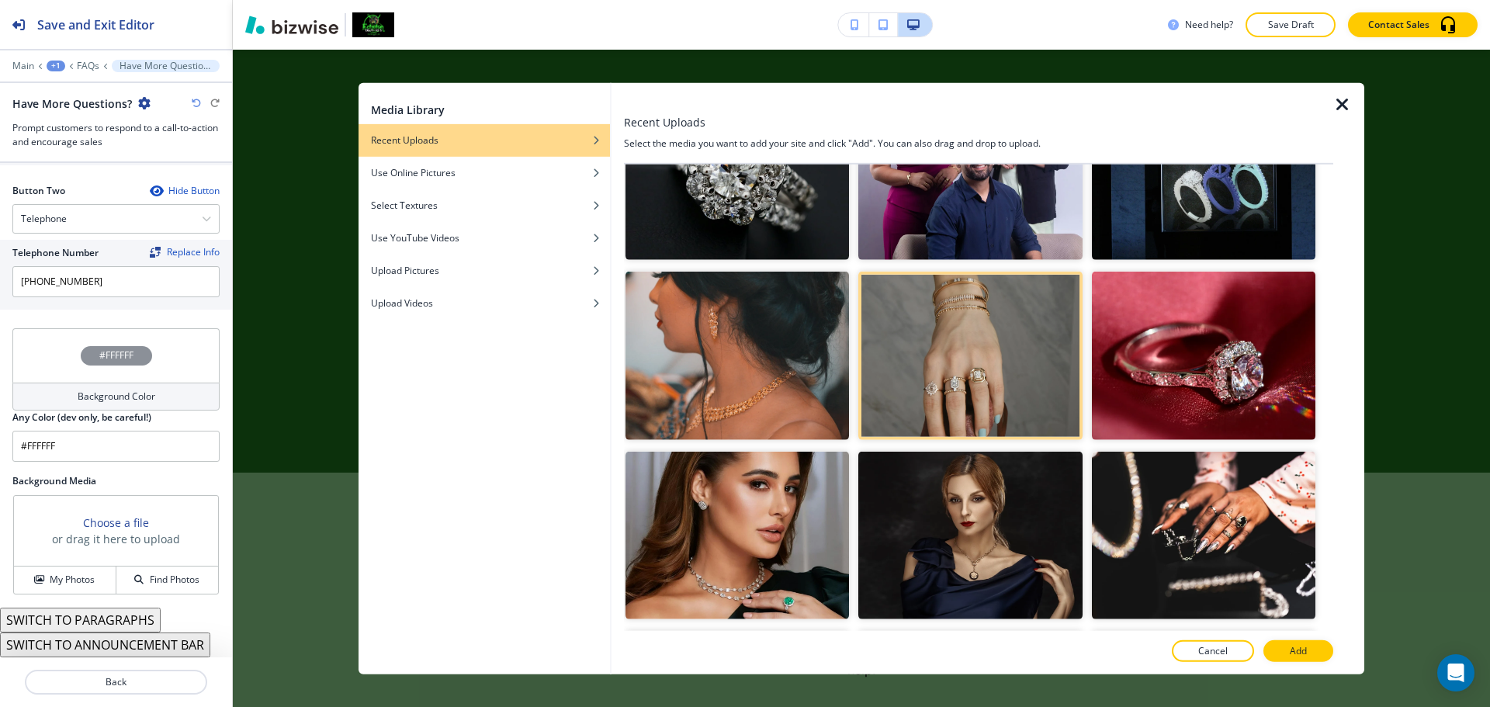
click at [1316, 654] on button "Add" at bounding box center [1299, 651] width 70 height 22
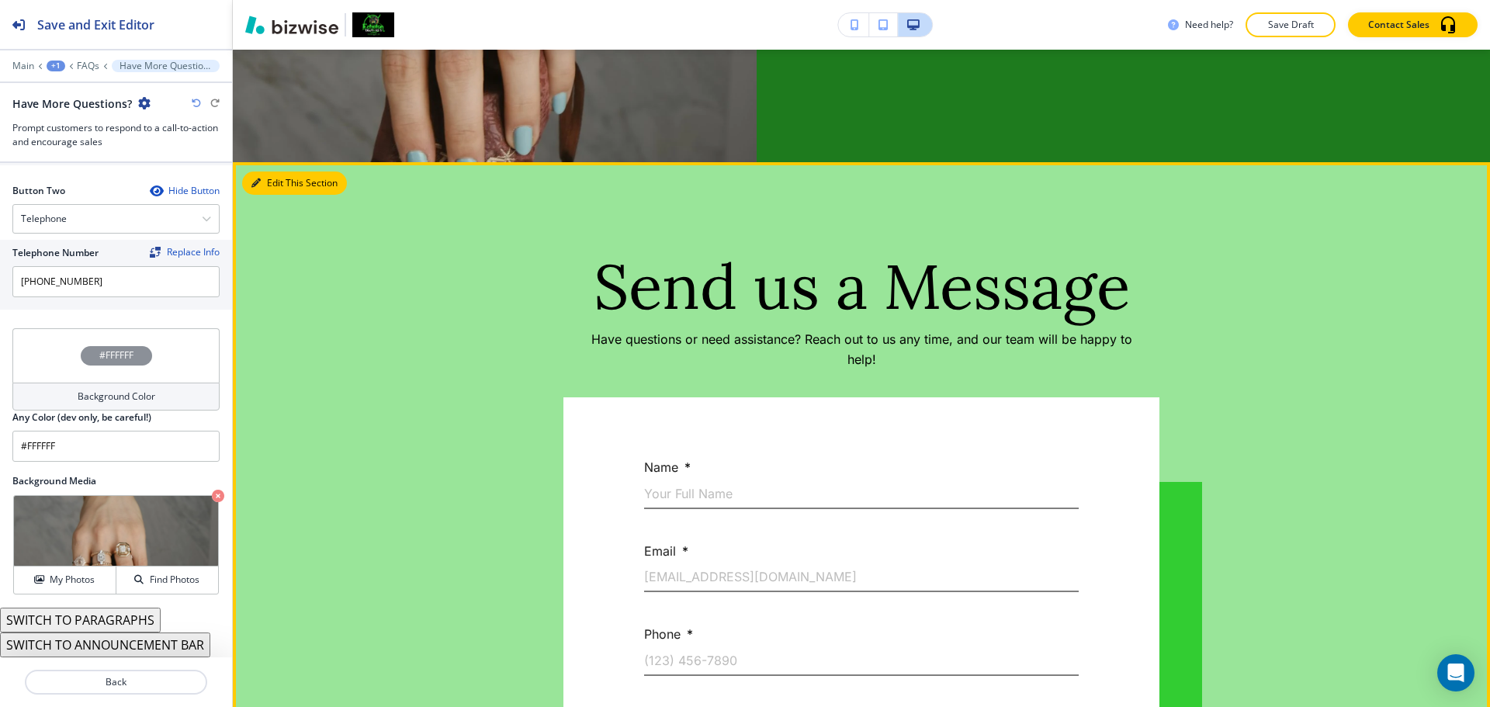
click at [276, 184] on button "Edit This Section" at bounding box center [294, 183] width 105 height 23
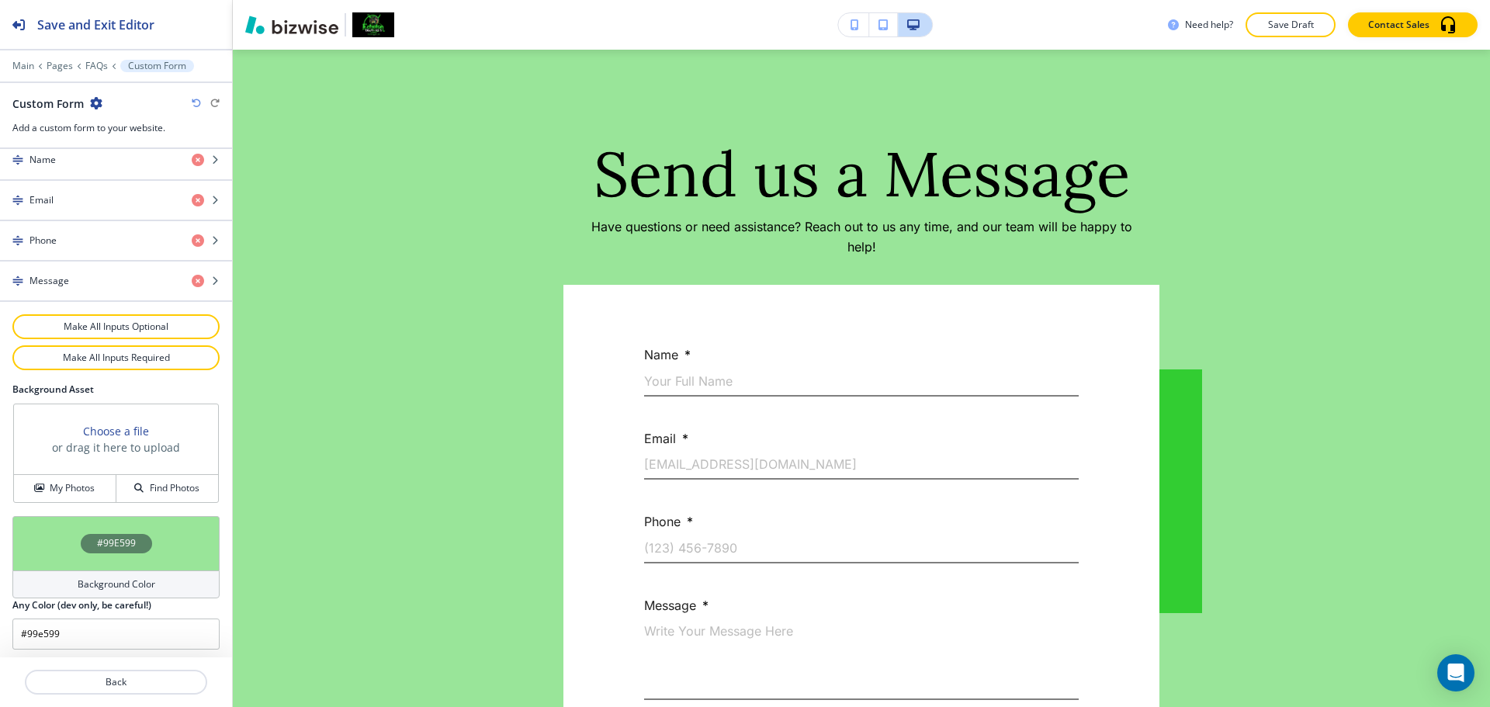
scroll to position [728, 0]
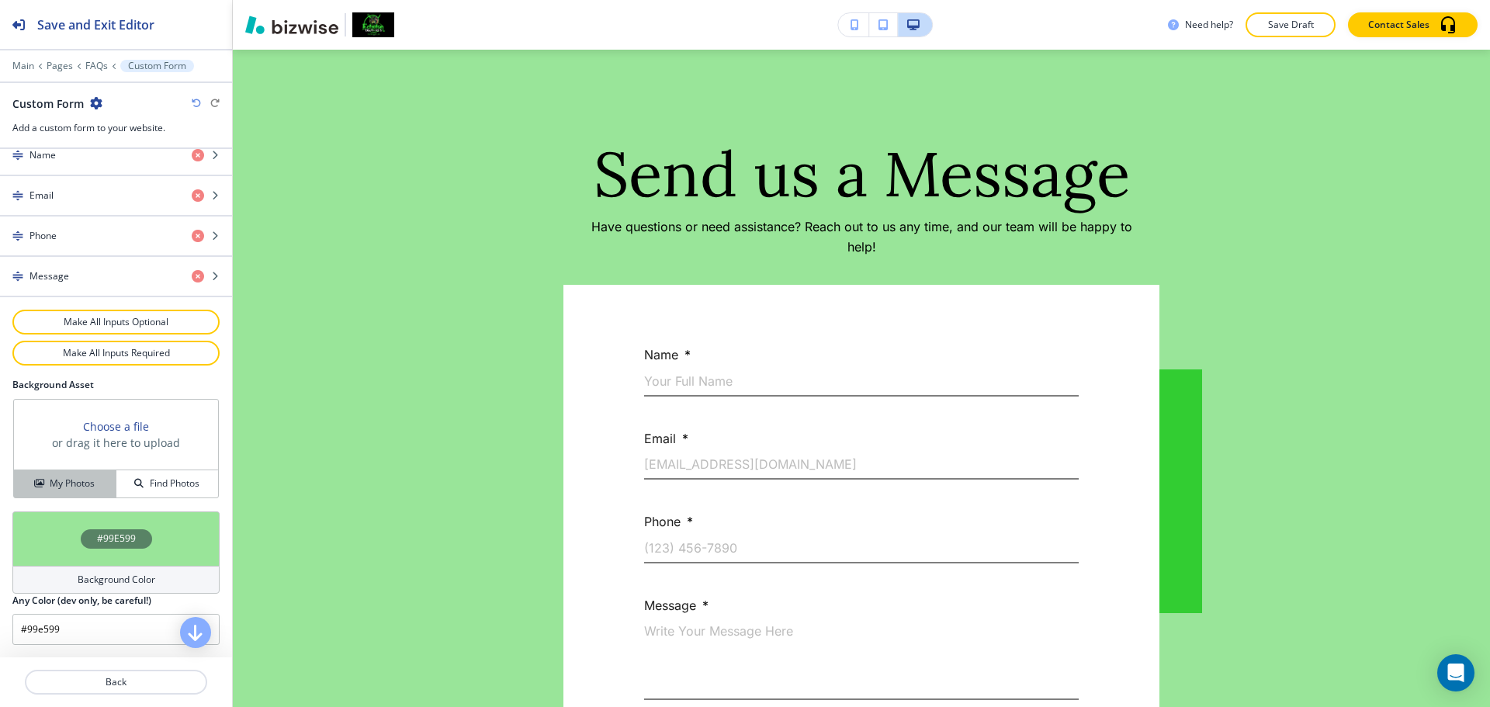
click at [86, 473] on button "My Photos" at bounding box center [65, 483] width 102 height 27
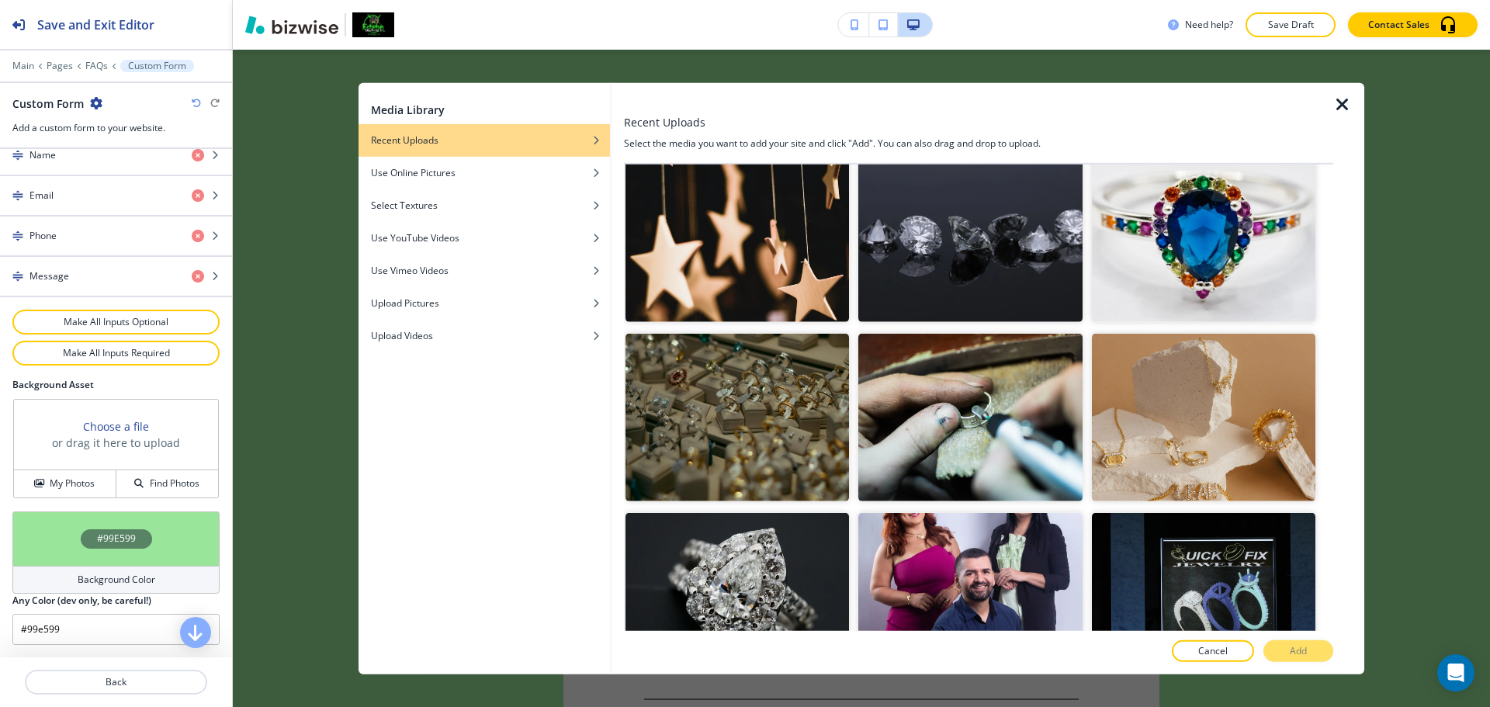
scroll to position [776, 0]
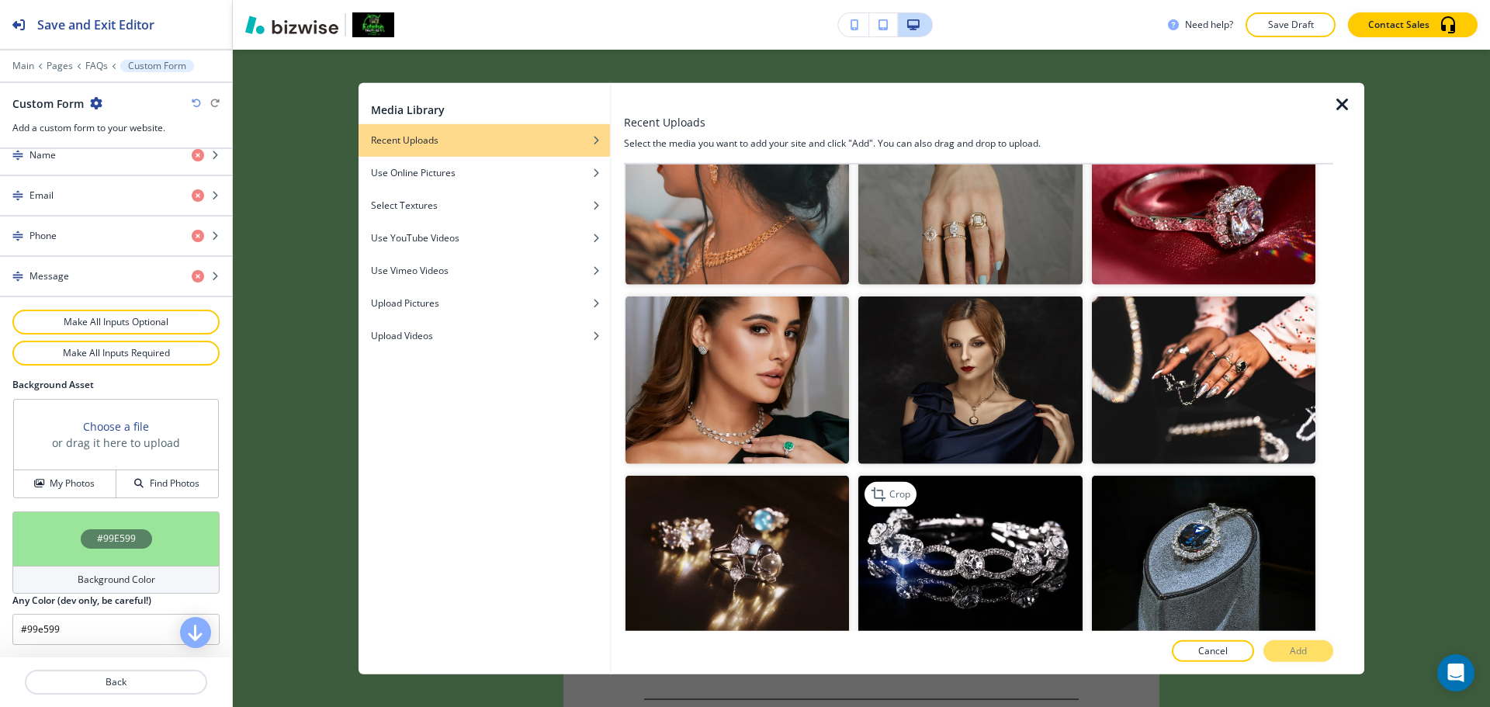
click at [968, 544] on img "button" at bounding box center [970, 560] width 224 height 168
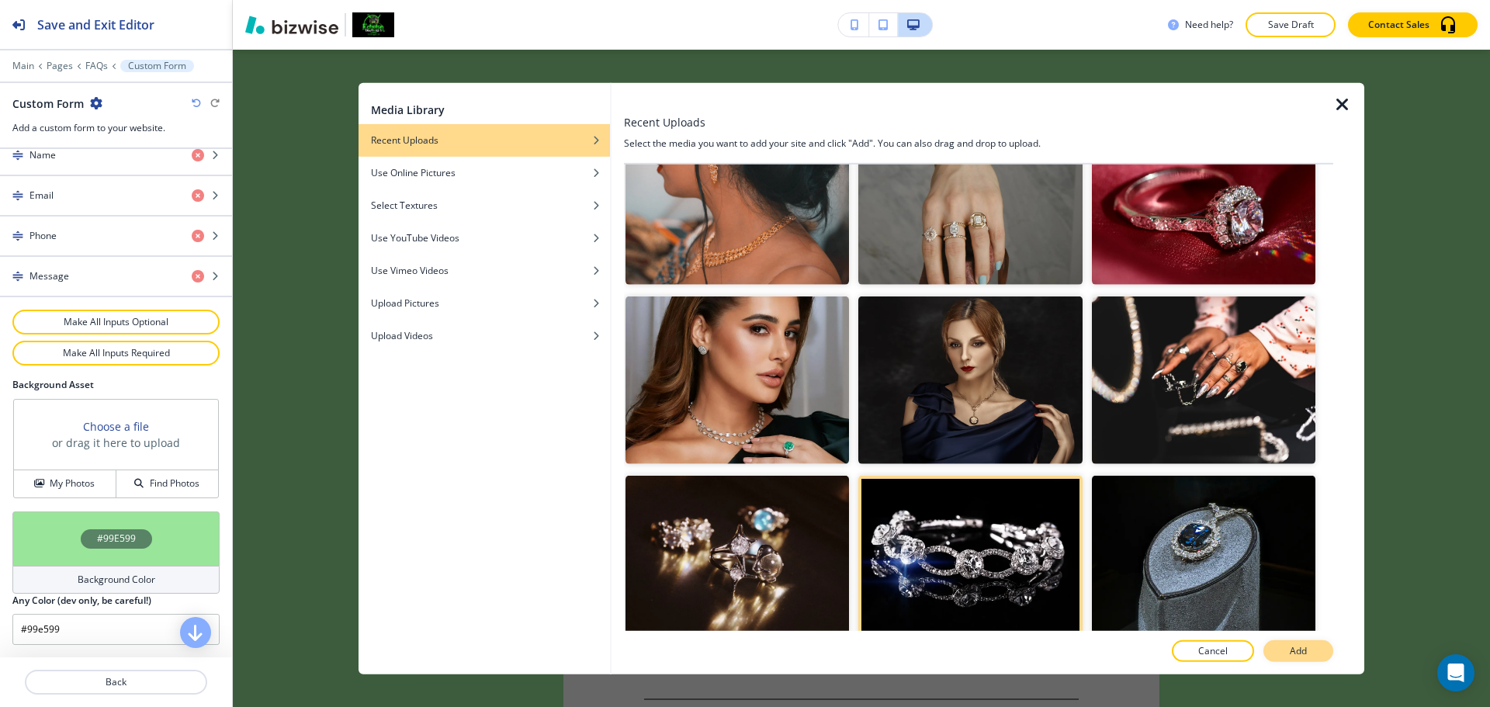
click at [1320, 647] on button "Add" at bounding box center [1299, 651] width 70 height 22
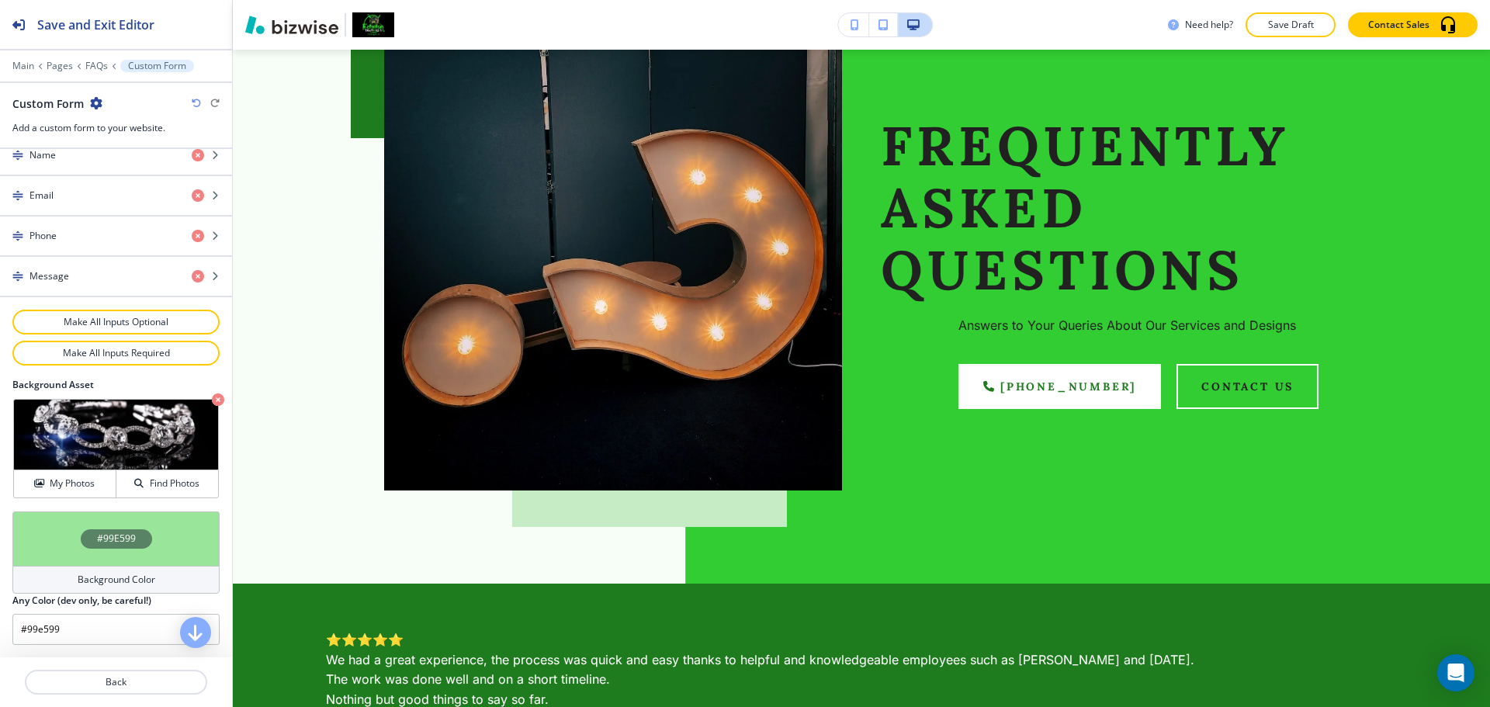
scroll to position [0, 0]
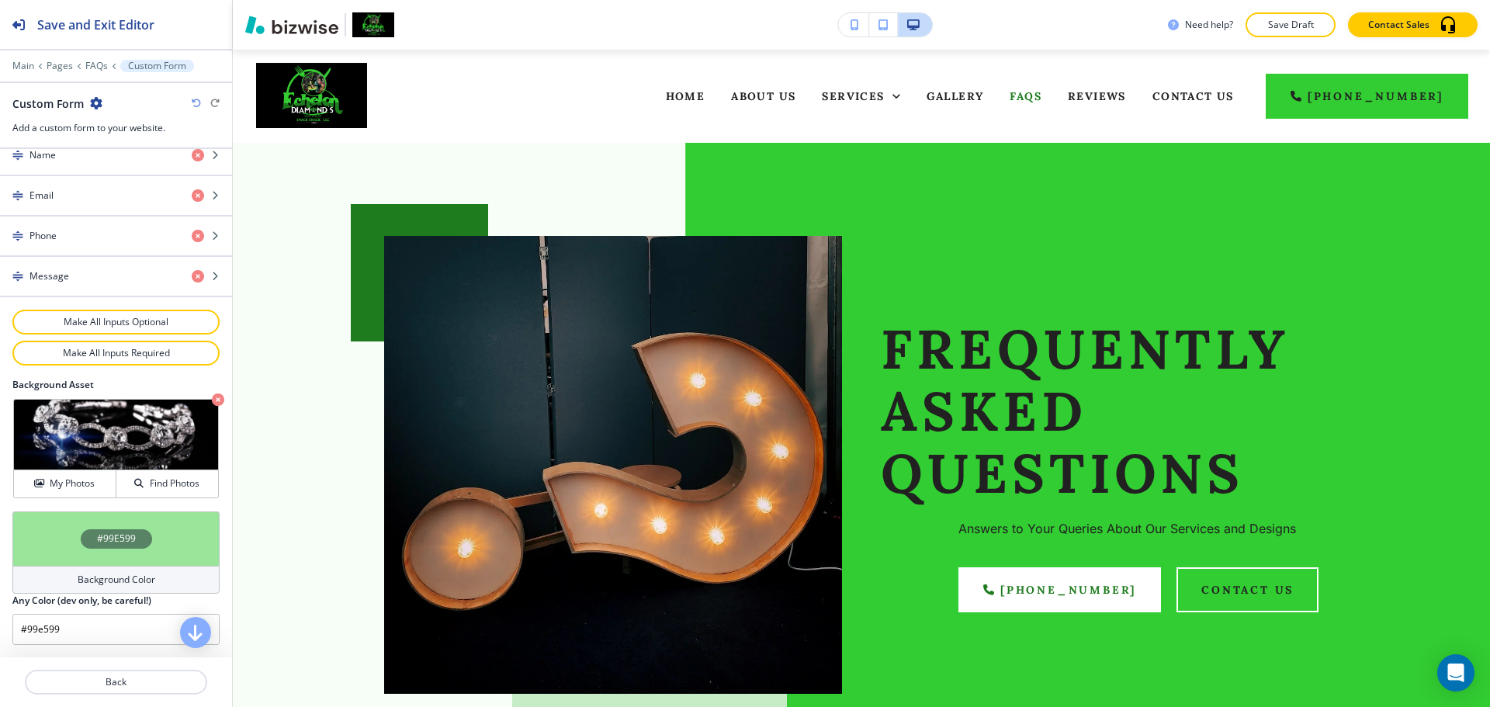
click at [1285, 24] on p "Save Draft" at bounding box center [1291, 25] width 50 height 14
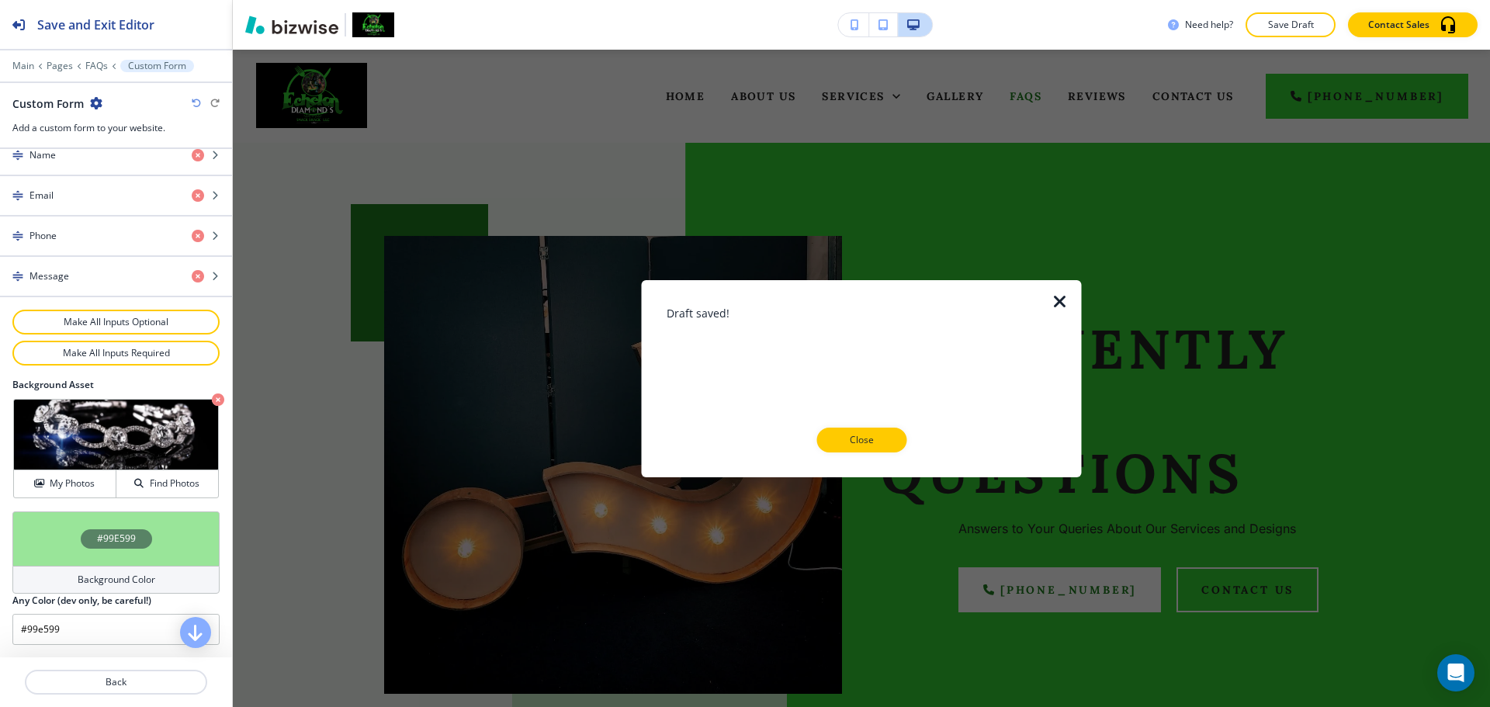
click at [890, 439] on button "Close" at bounding box center [862, 440] width 90 height 25
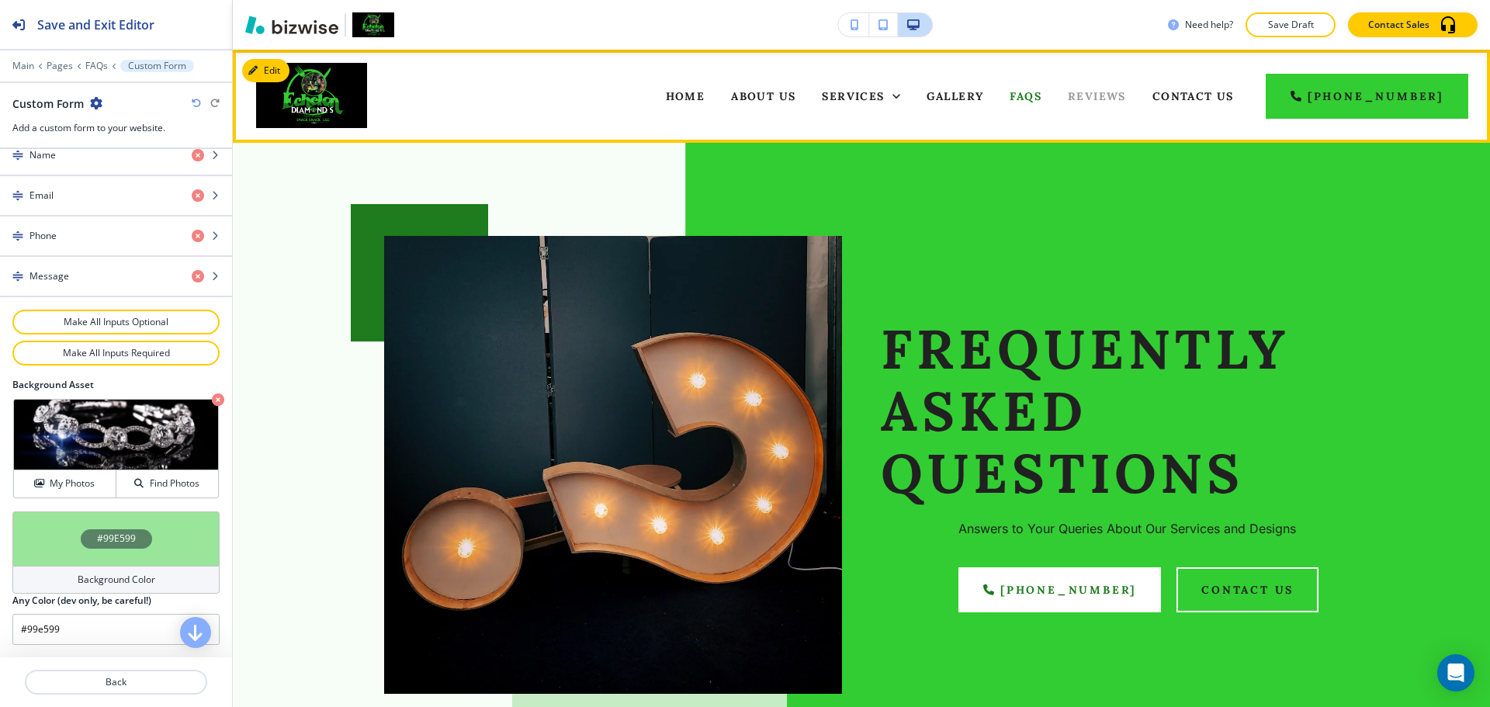
click at [1100, 98] on span "Reviews" at bounding box center [1097, 96] width 58 height 14
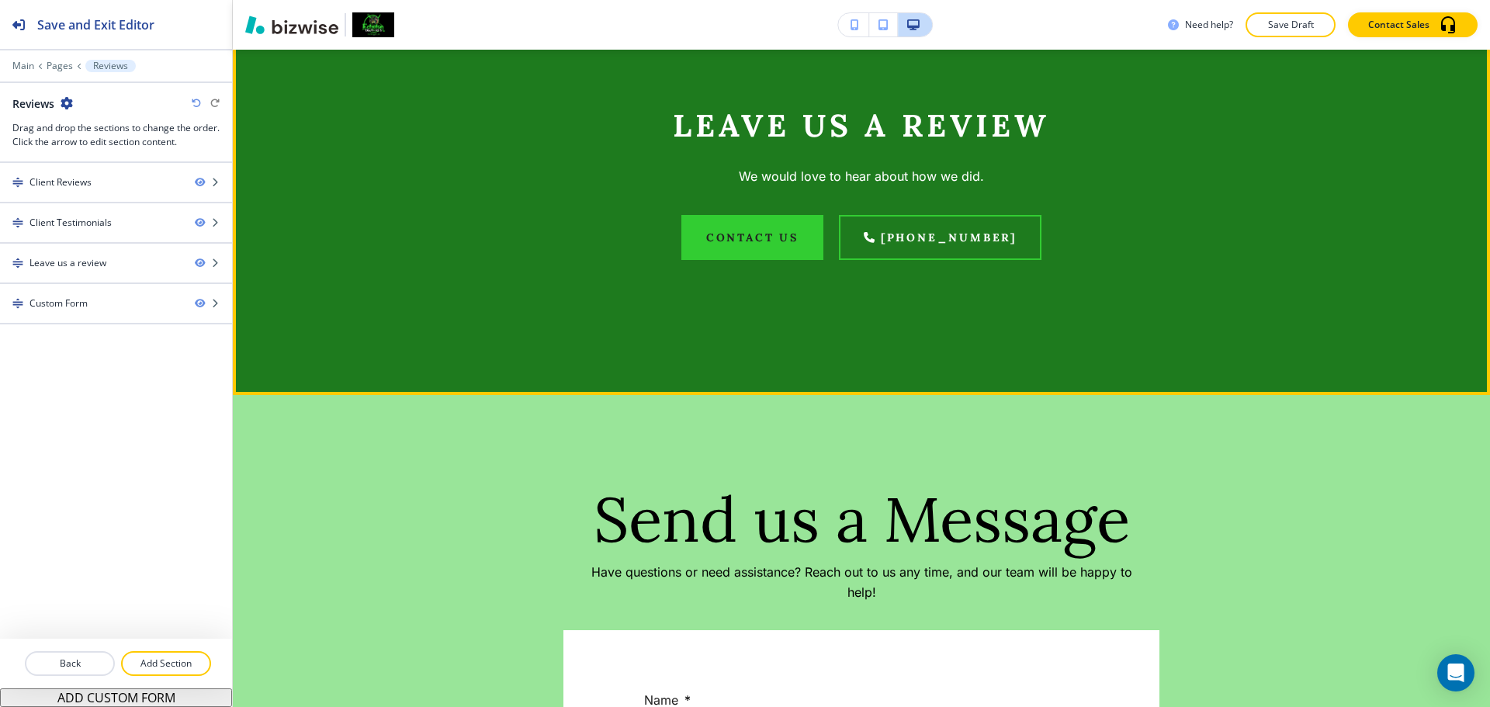
scroll to position [2561, 0]
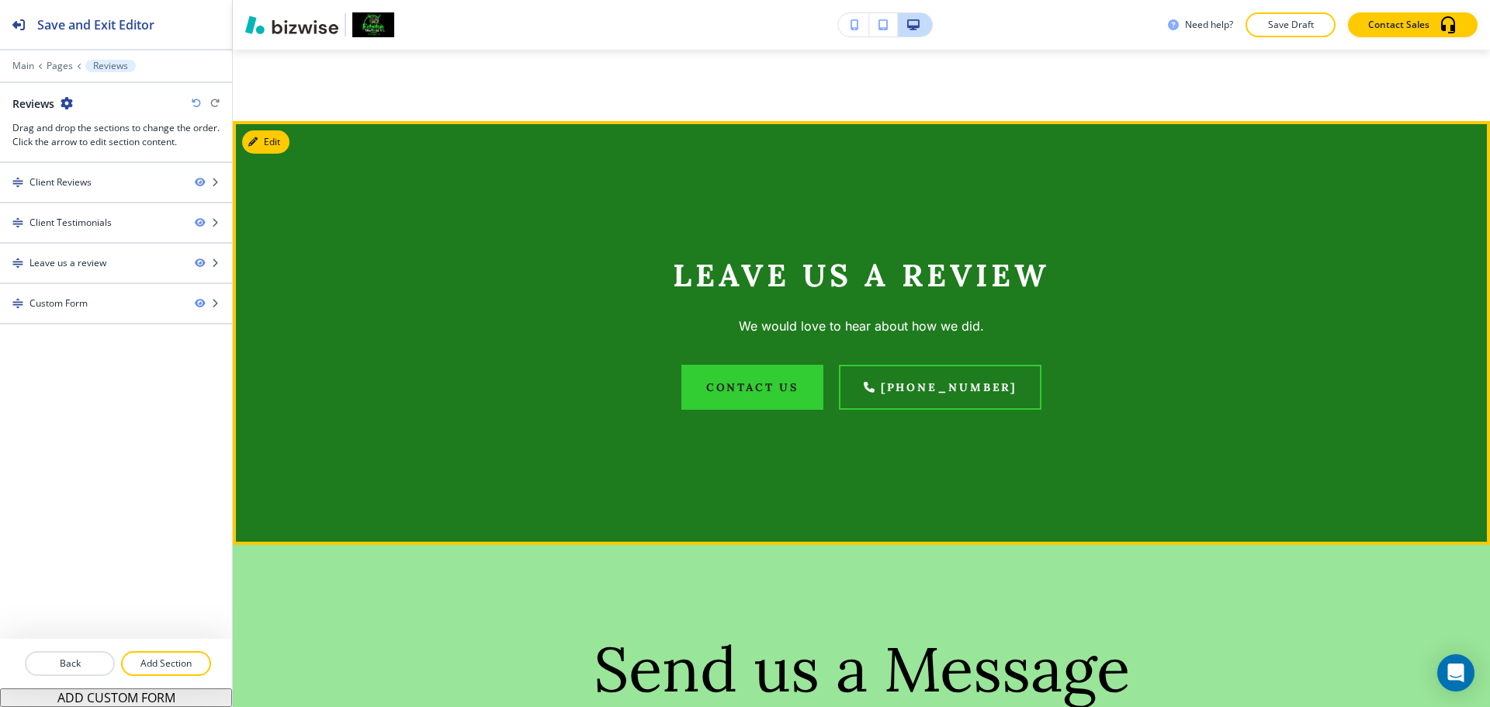
click at [291, 166] on section "Leave us a review We would love to hear about how we did. CONTACT US [PHONE_NUM…" at bounding box center [861, 333] width 1257 height 424
click at [278, 154] on button "Edit This Section" at bounding box center [294, 141] width 105 height 23
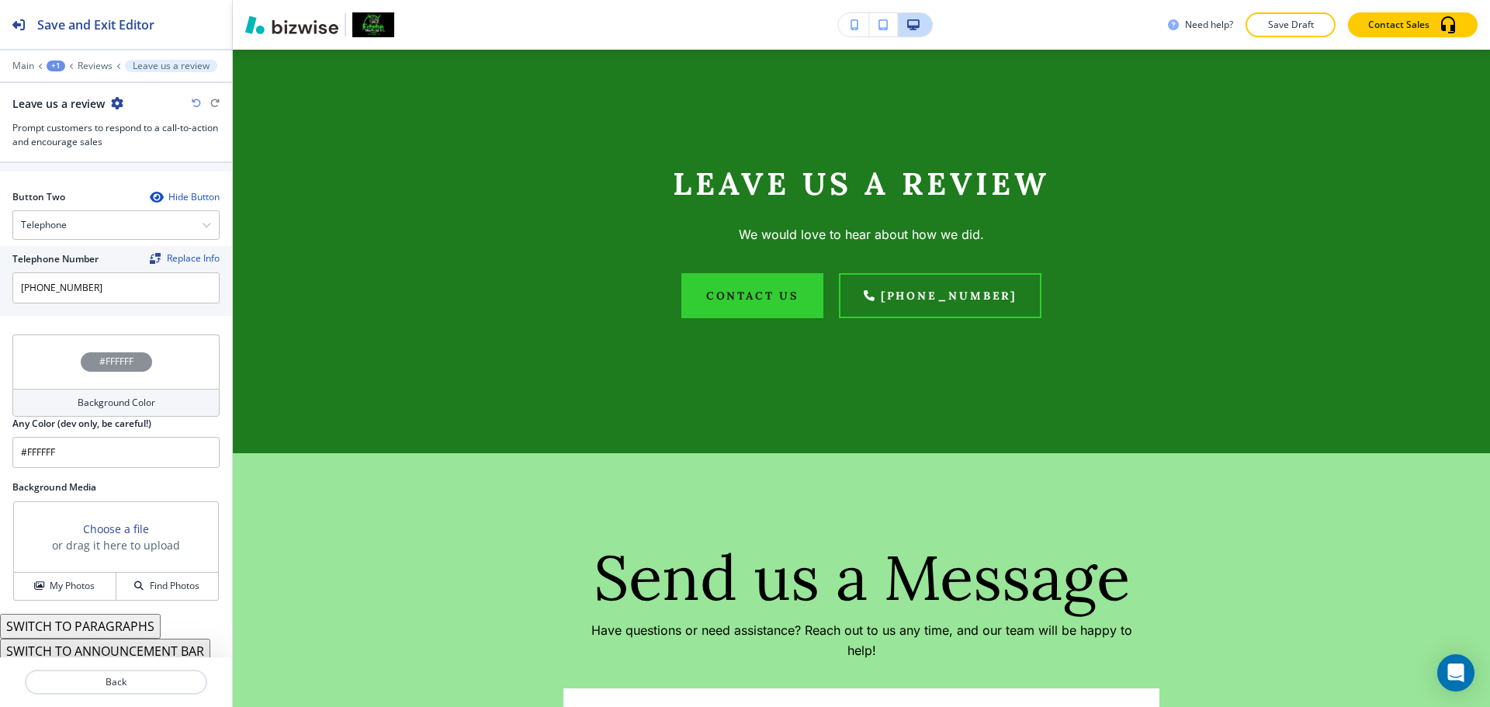
scroll to position [740, 0]
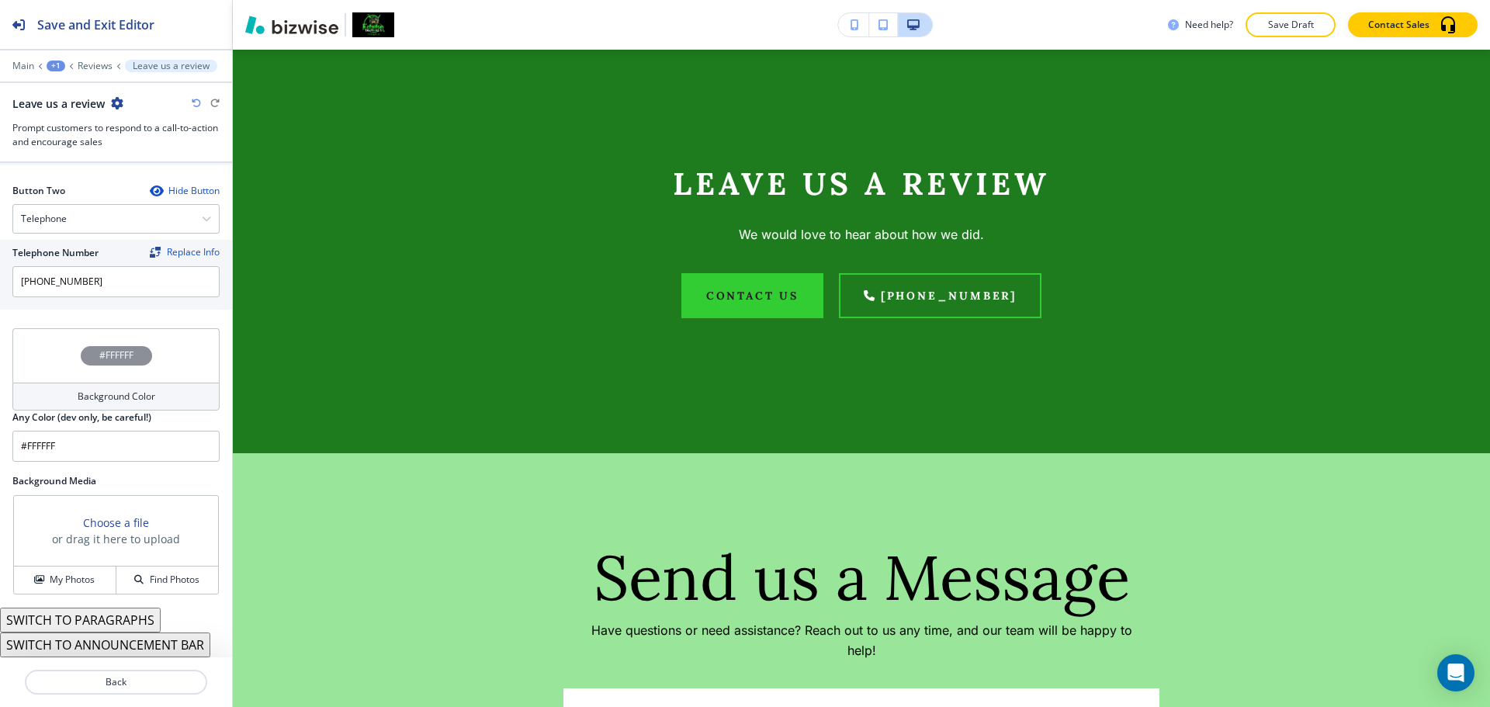
click at [86, 568] on button "My Photos" at bounding box center [65, 580] width 102 height 27
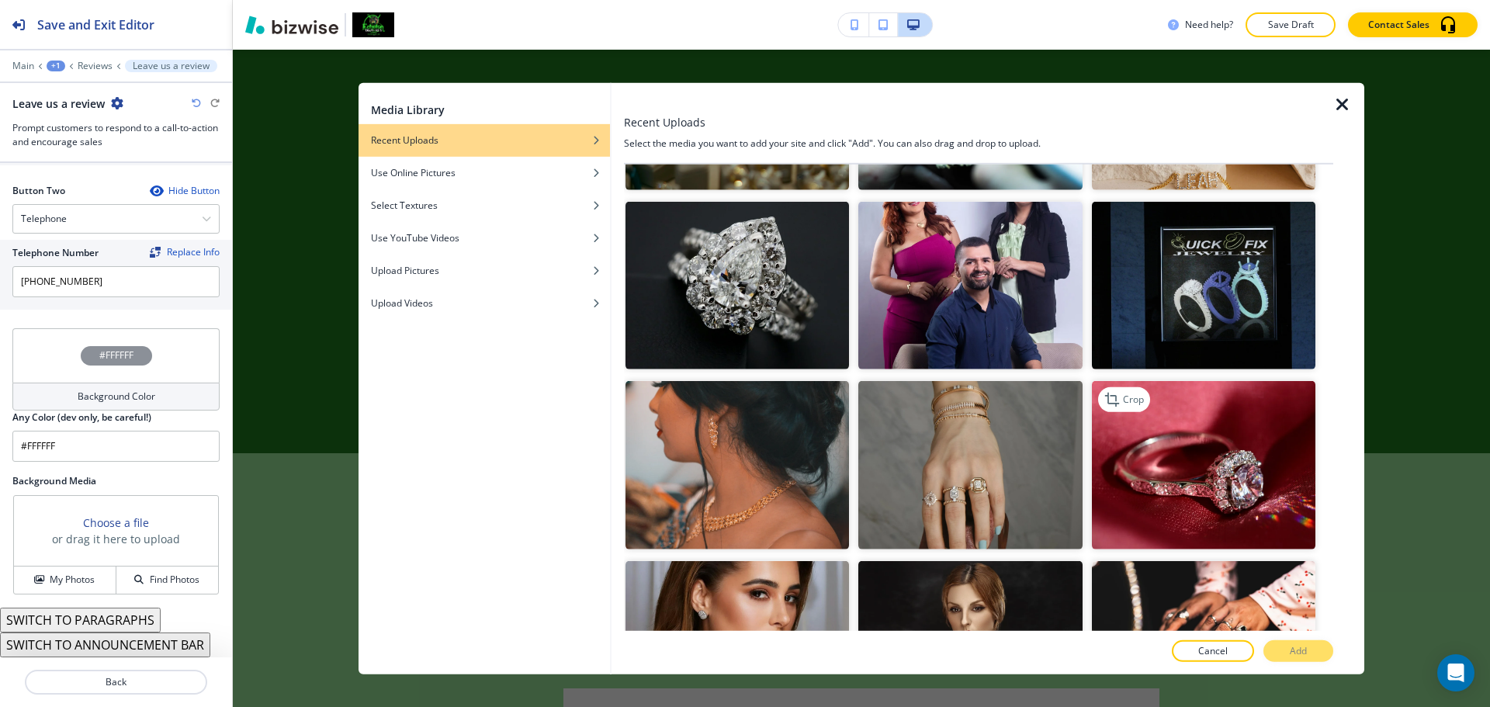
scroll to position [380, 0]
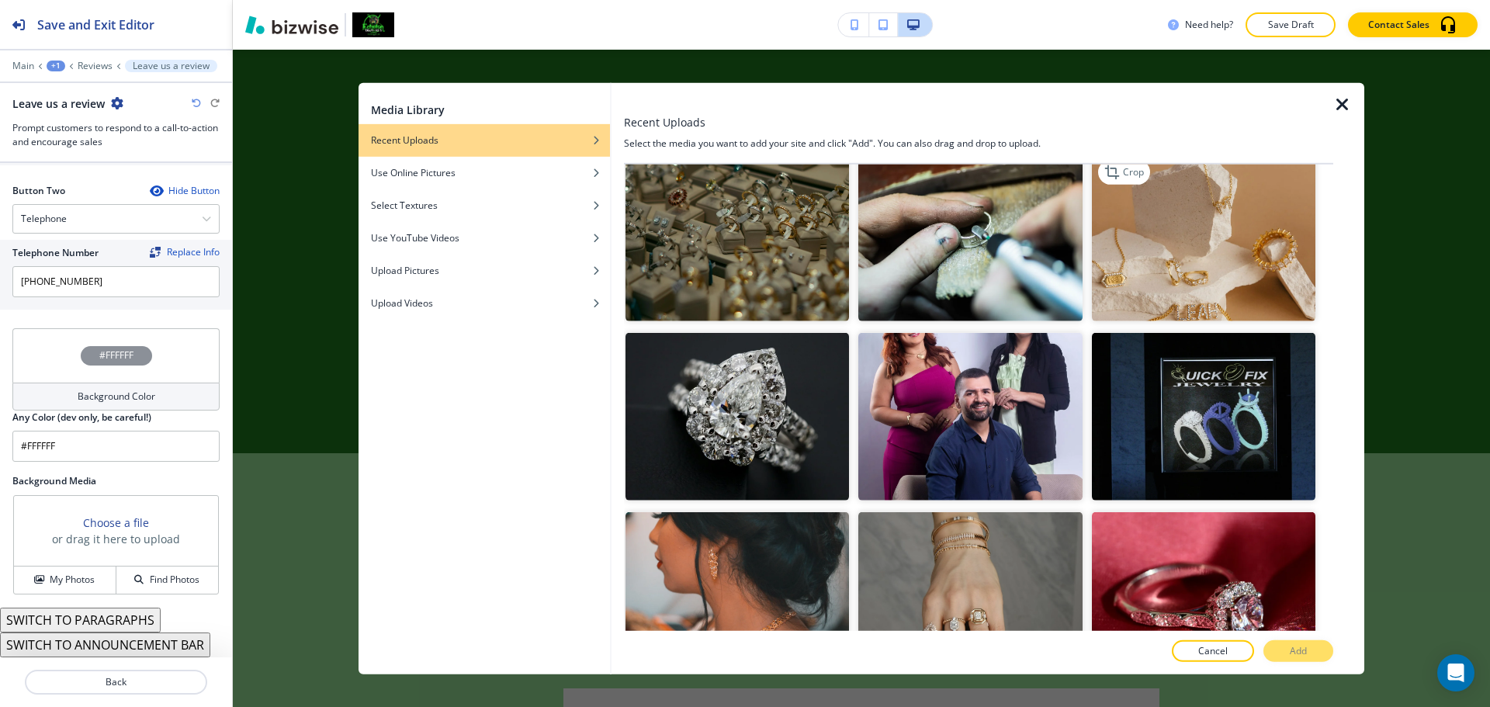
click at [1230, 272] on img "button" at bounding box center [1204, 238] width 224 height 168
click at [1297, 640] on button "Add" at bounding box center [1299, 651] width 70 height 22
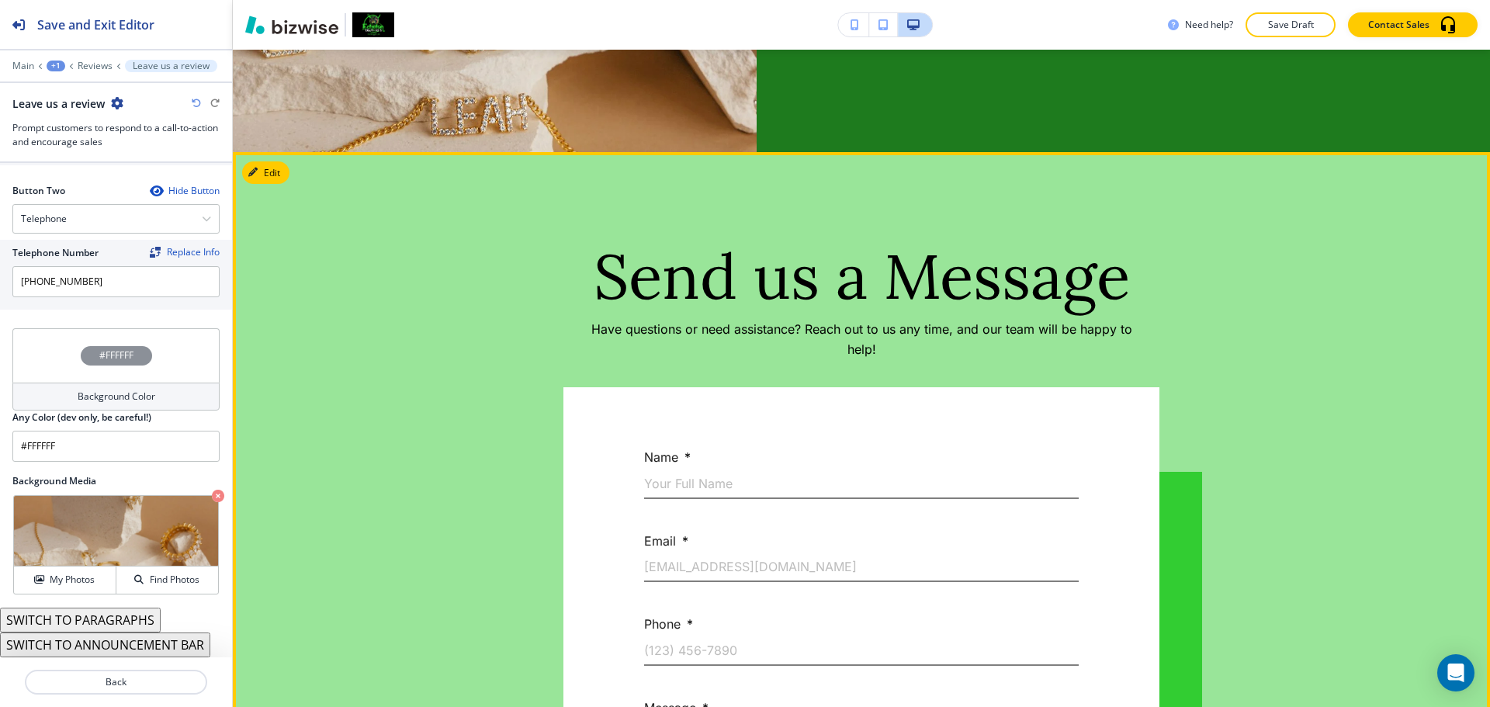
scroll to position [2964, 0]
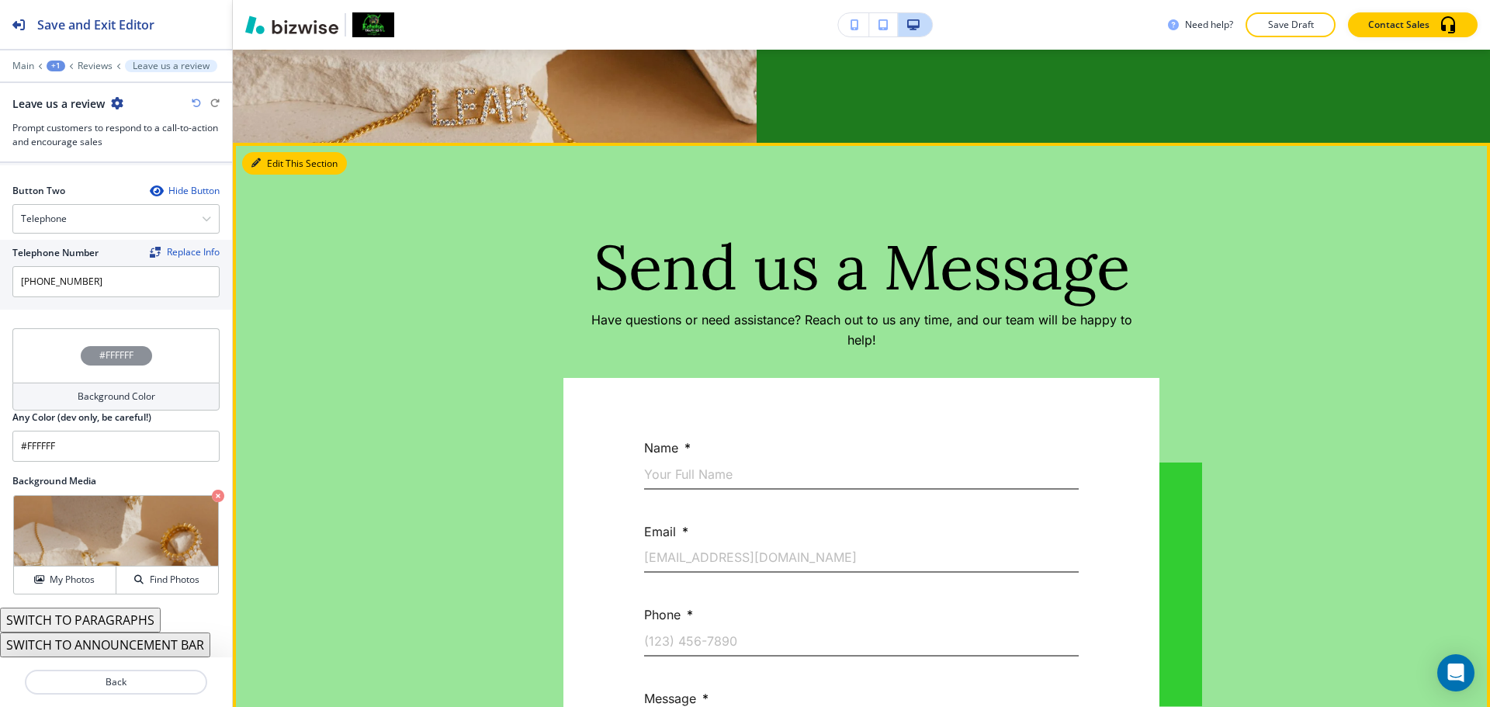
click at [278, 175] on button "Edit This Section" at bounding box center [294, 163] width 105 height 23
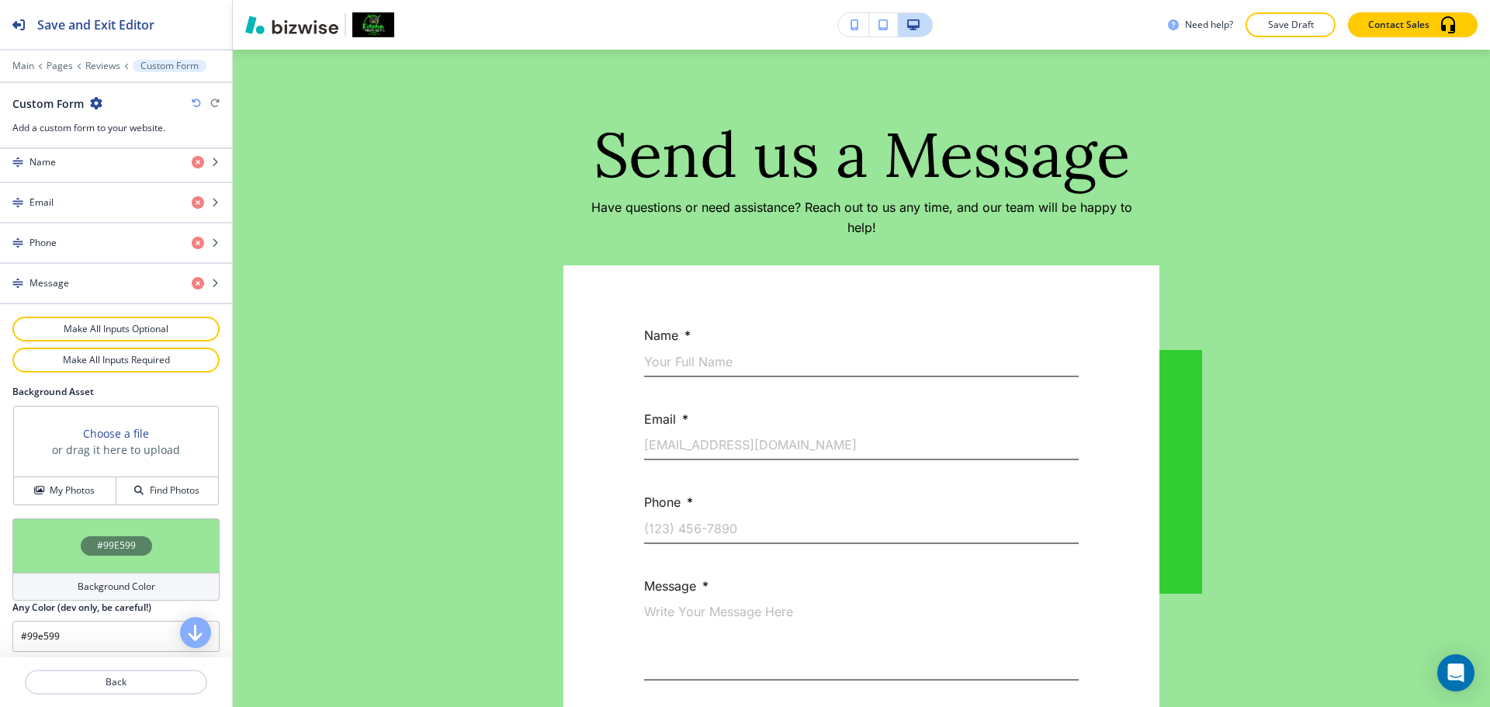
scroll to position [728, 0]
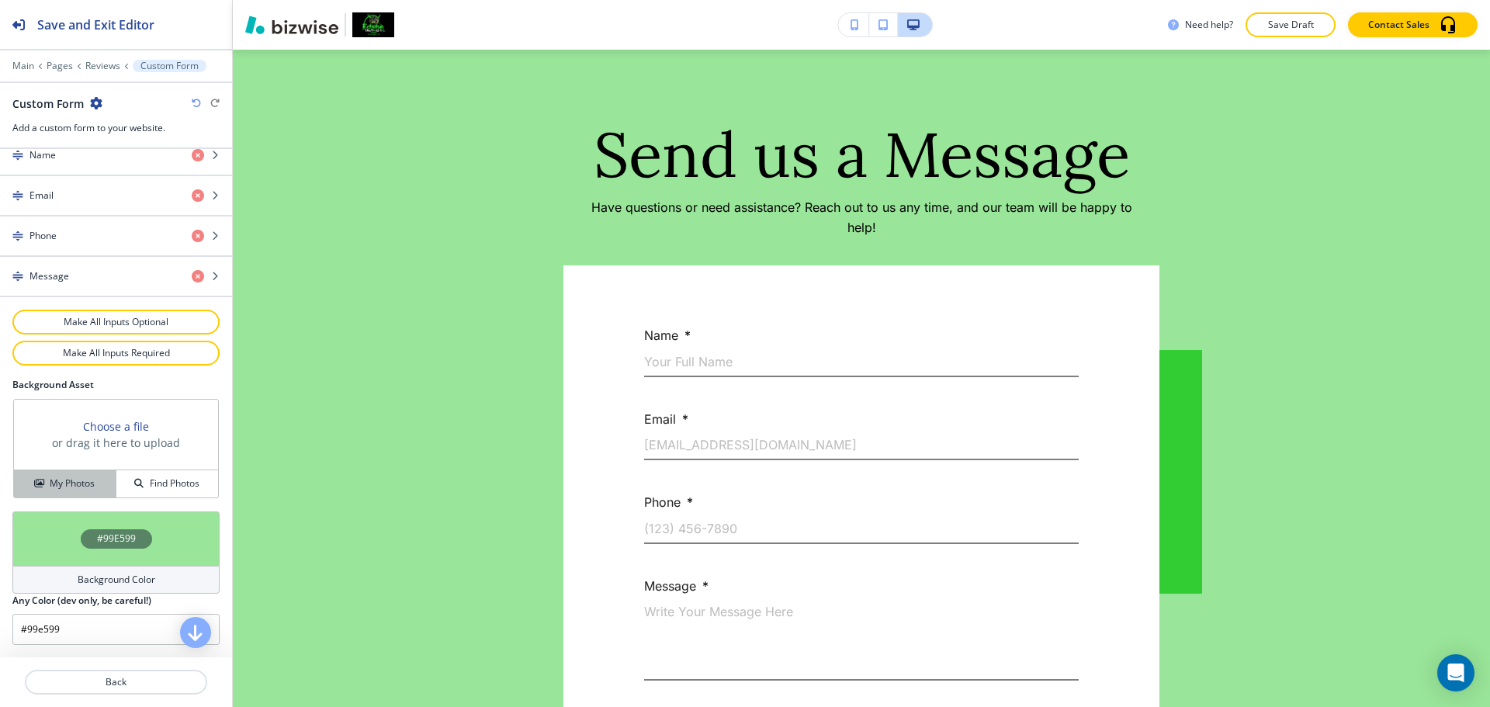
click at [85, 481] on h4 "My Photos" at bounding box center [72, 484] width 45 height 14
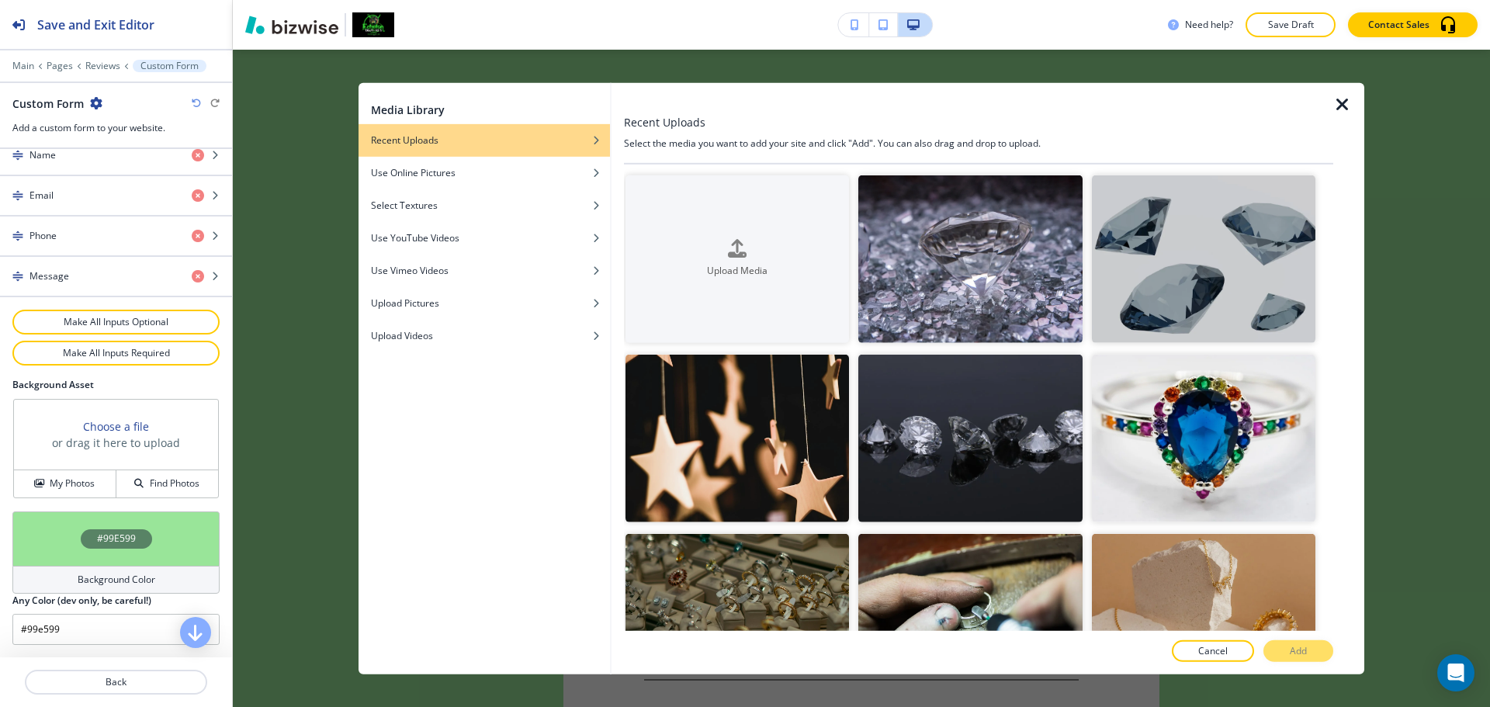
scroll to position [776, 0]
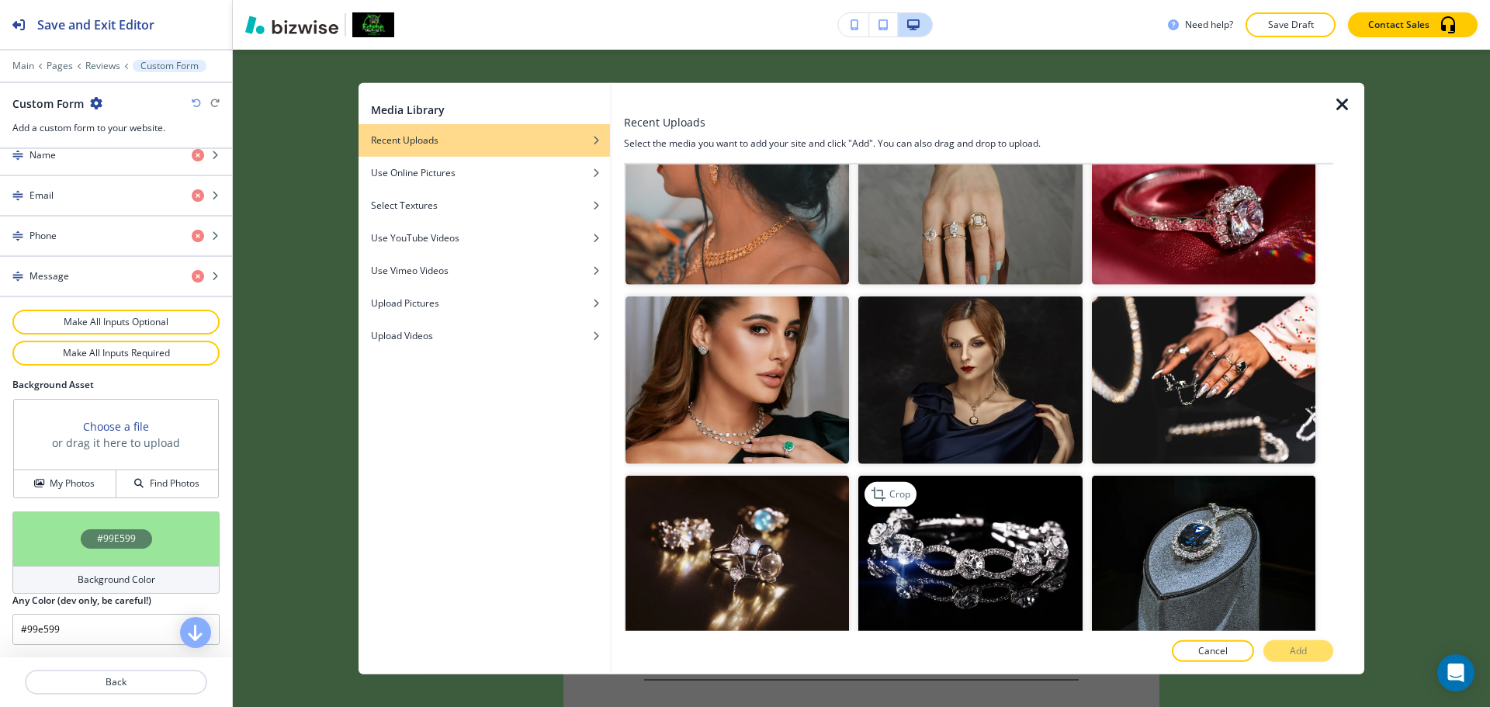
click at [983, 539] on img "button" at bounding box center [970, 560] width 224 height 168
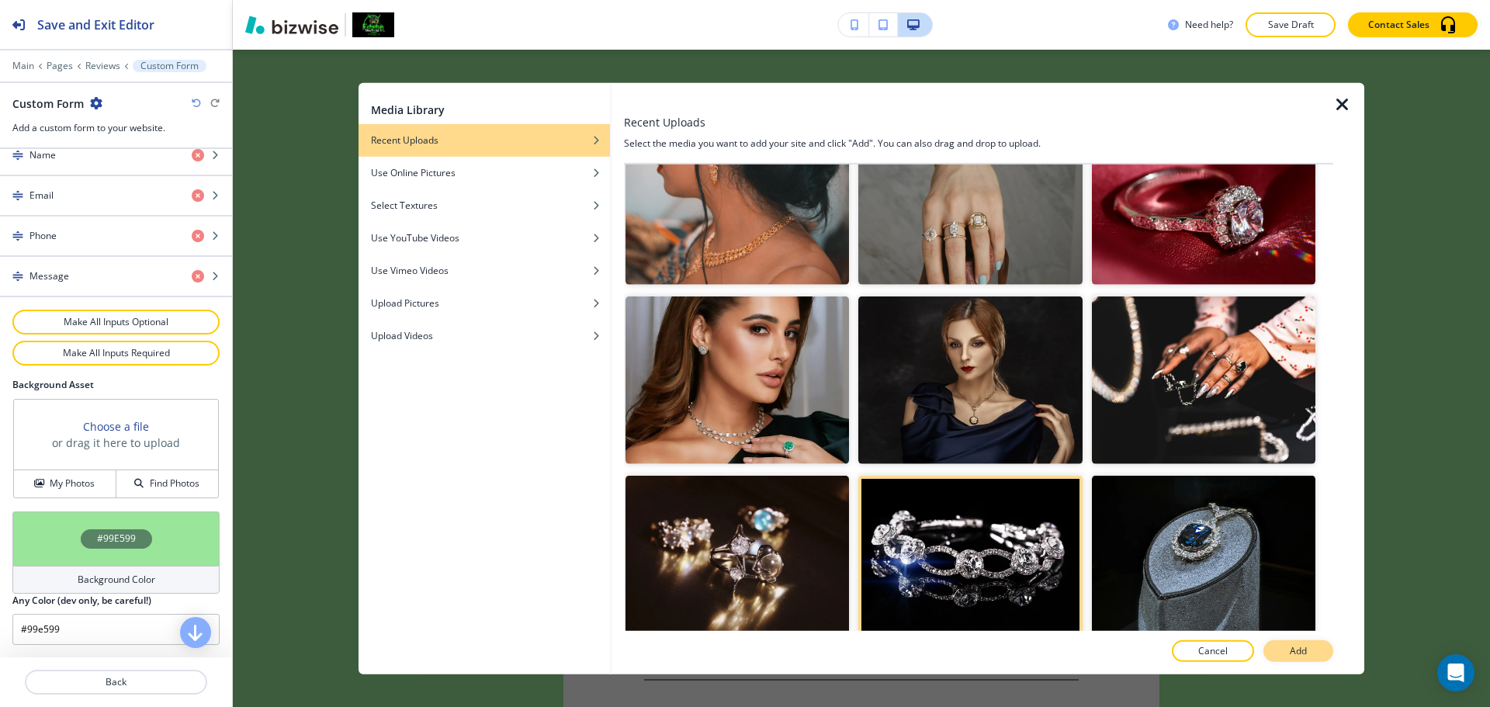
click at [1293, 647] on p "Add" at bounding box center [1298, 651] width 17 height 14
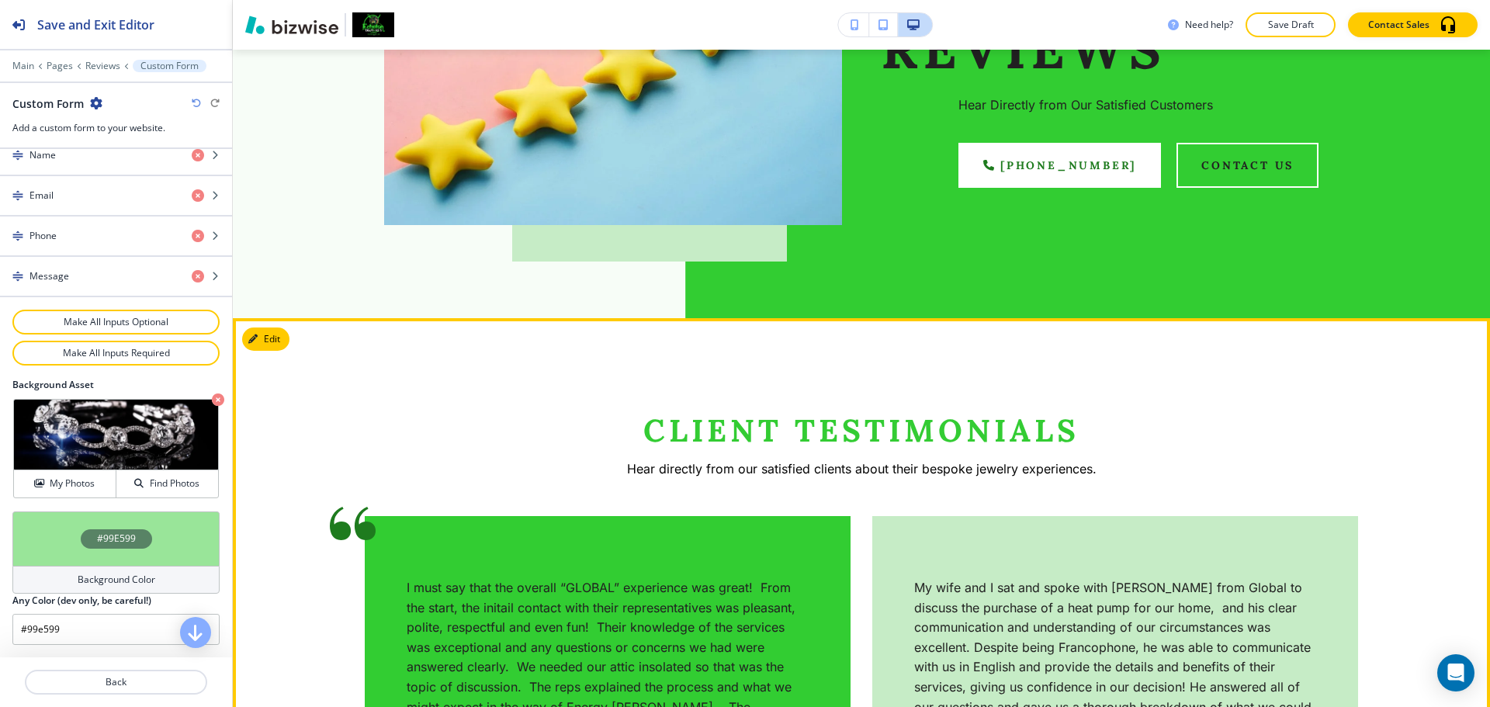
scroll to position [515, 0]
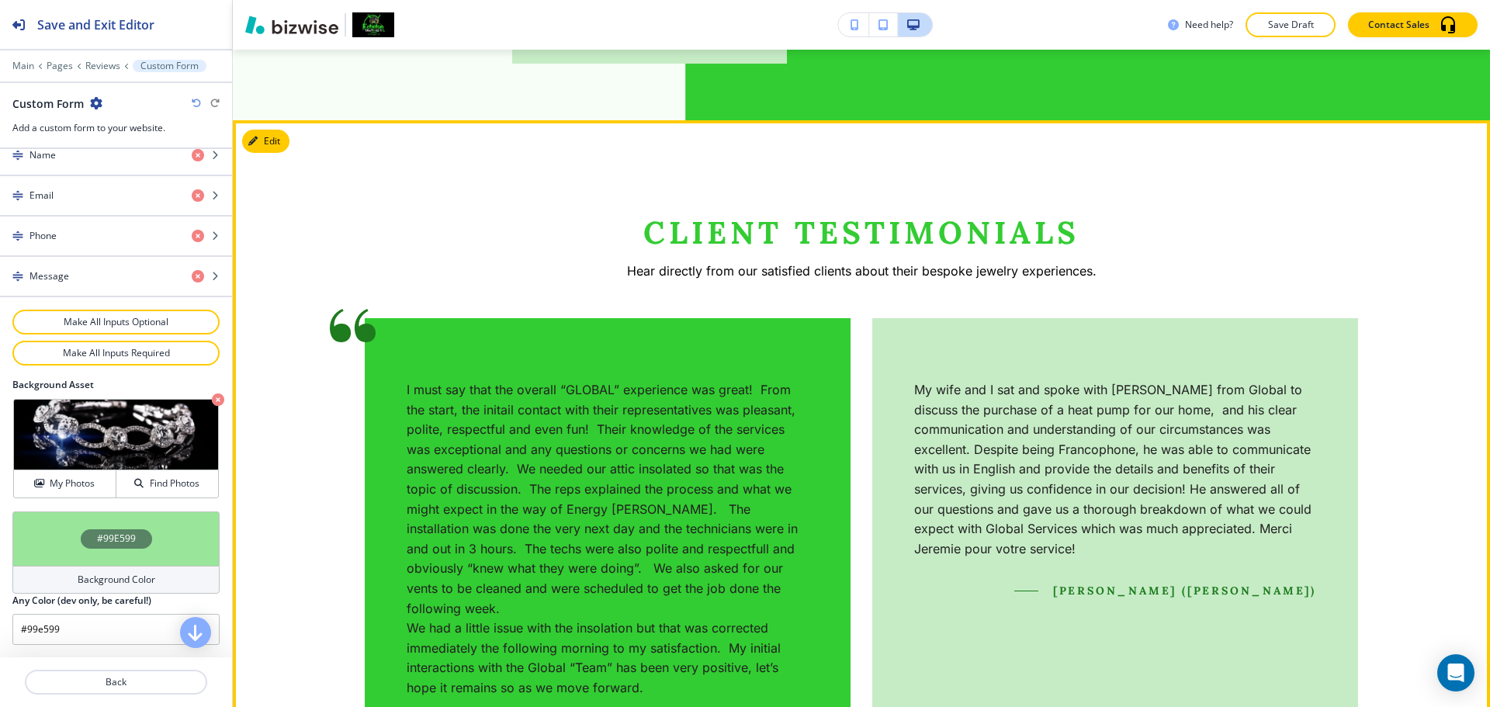
click at [274, 151] on button "Edit This Section" at bounding box center [294, 141] width 105 height 23
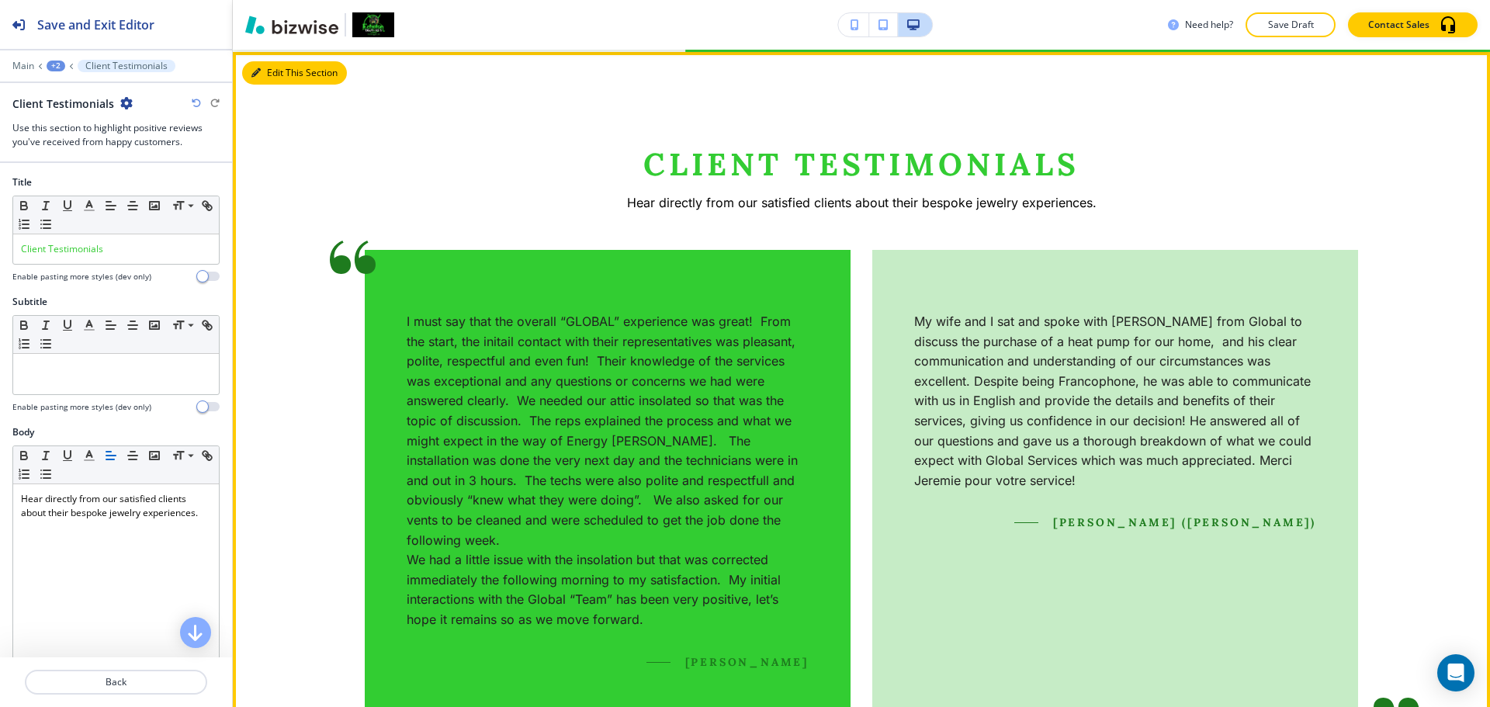
scroll to position [585, 0]
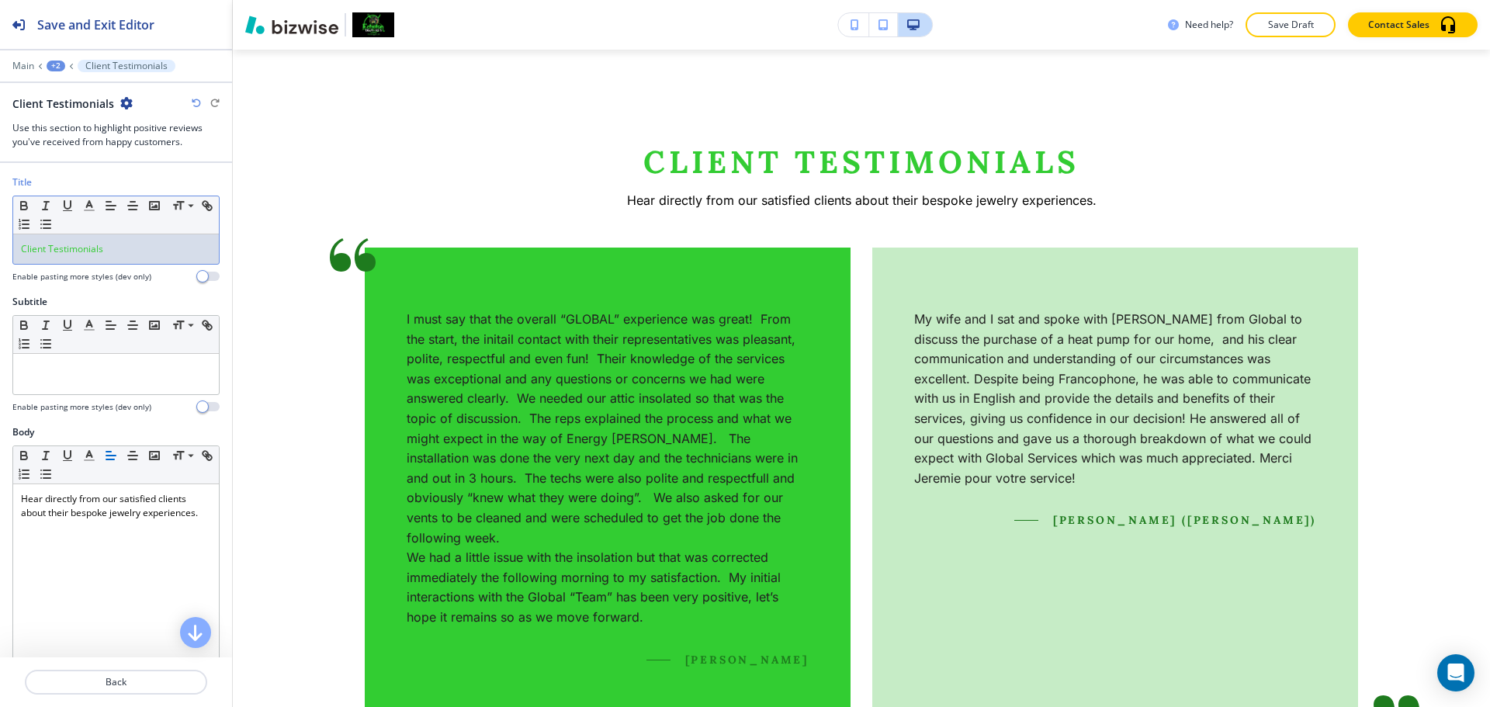
click at [129, 256] on div "Client Testimonials" at bounding box center [116, 248] width 206 height 29
click at [87, 211] on icon "button" at bounding box center [89, 206] width 14 height 14
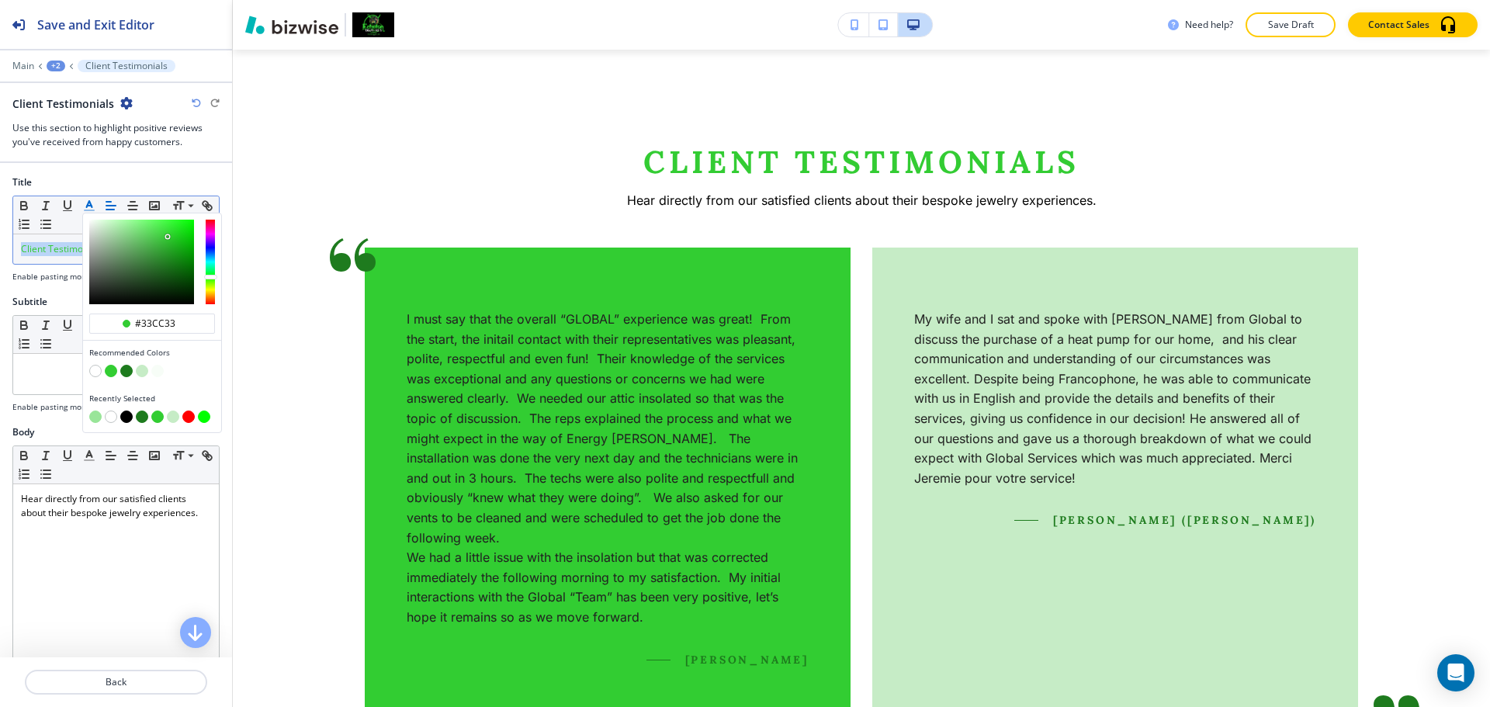
click at [130, 419] on button "button" at bounding box center [126, 417] width 12 height 12
type input "#000000"
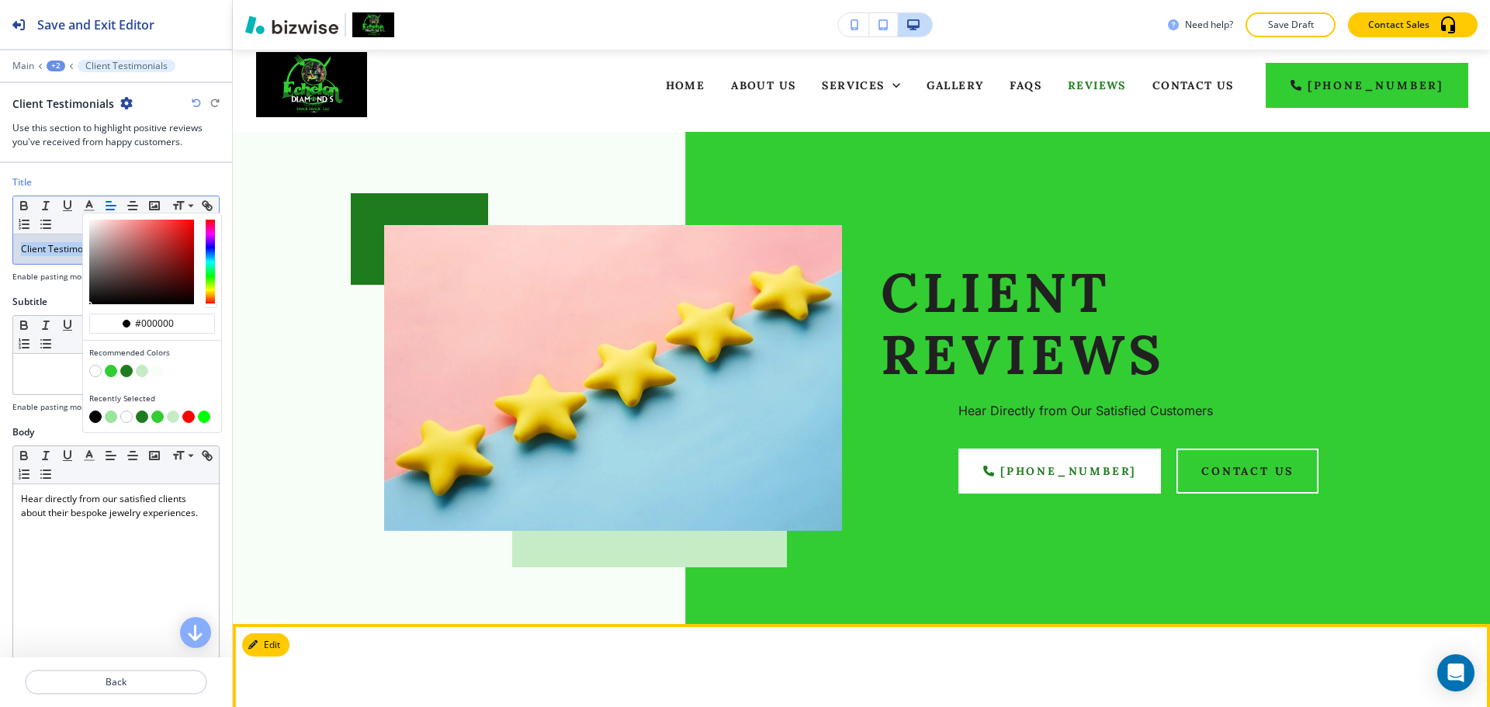
scroll to position [0, 0]
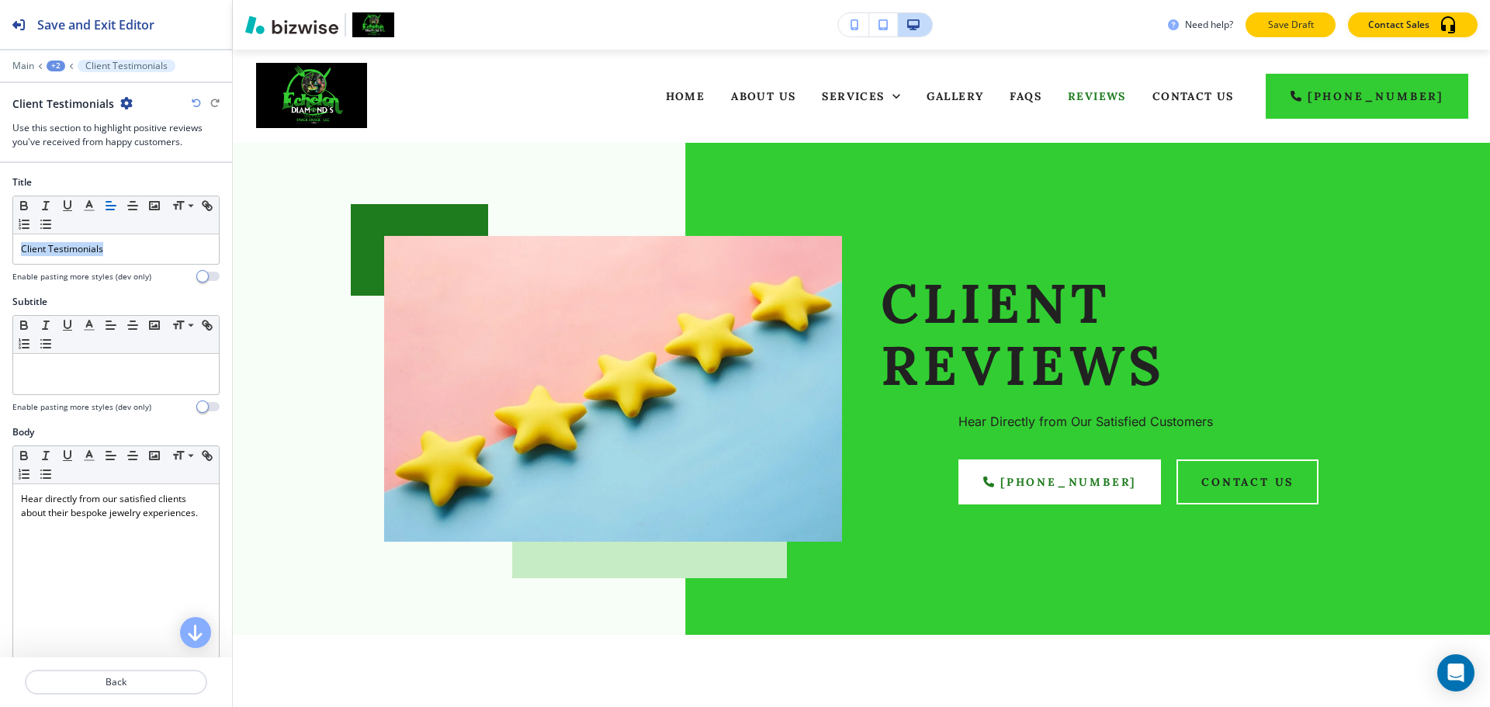
click at [1323, 15] on button "Save Draft" at bounding box center [1291, 24] width 90 height 25
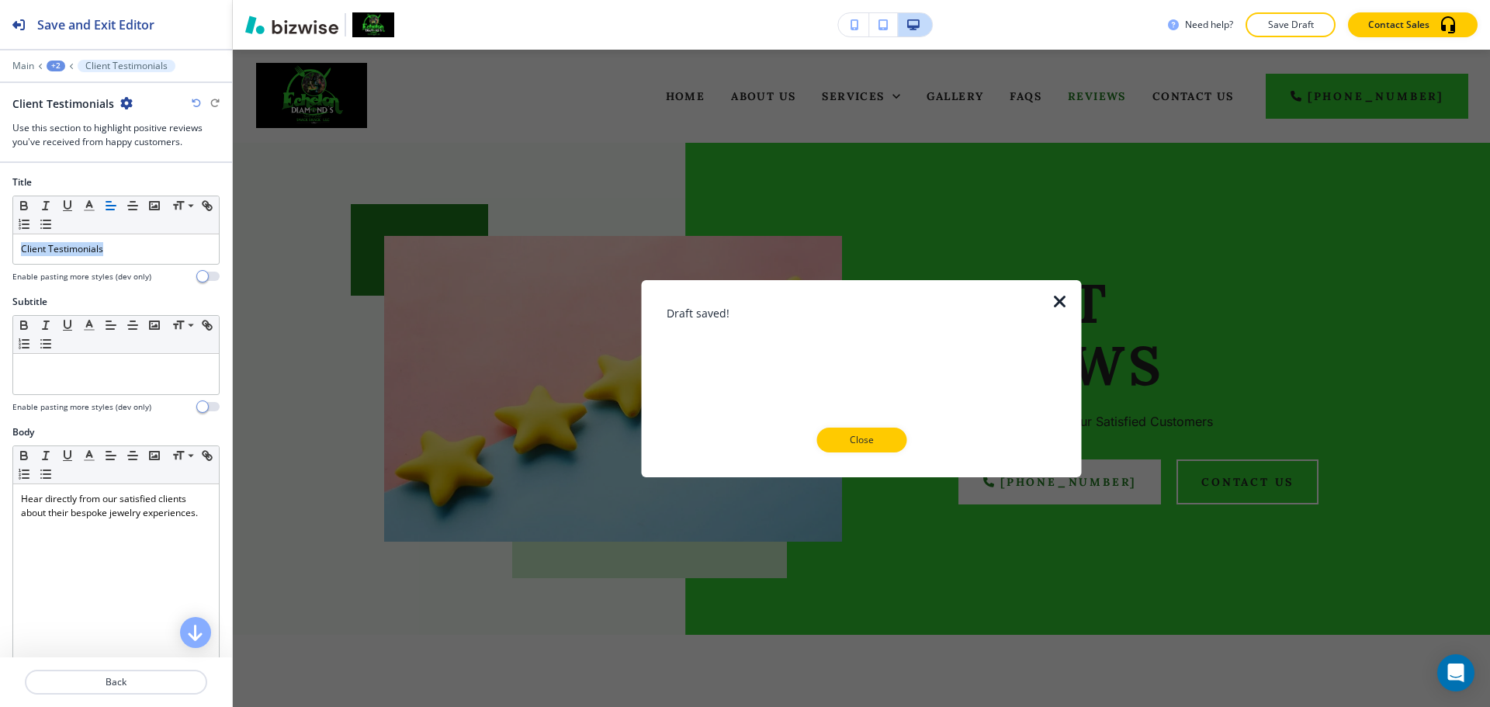
click at [876, 446] on p "Close" at bounding box center [862, 440] width 50 height 14
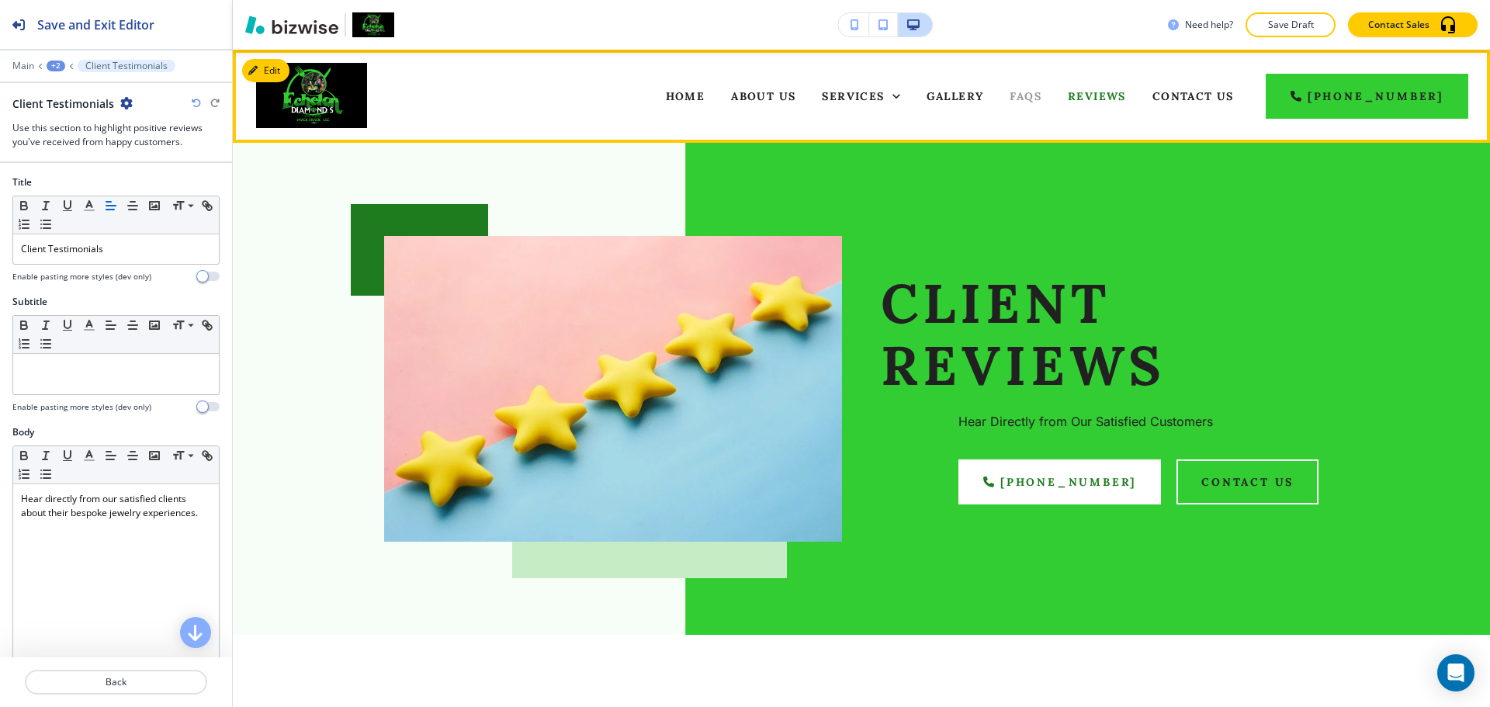
click at [1042, 96] on span "FAQs" at bounding box center [1026, 96] width 32 height 14
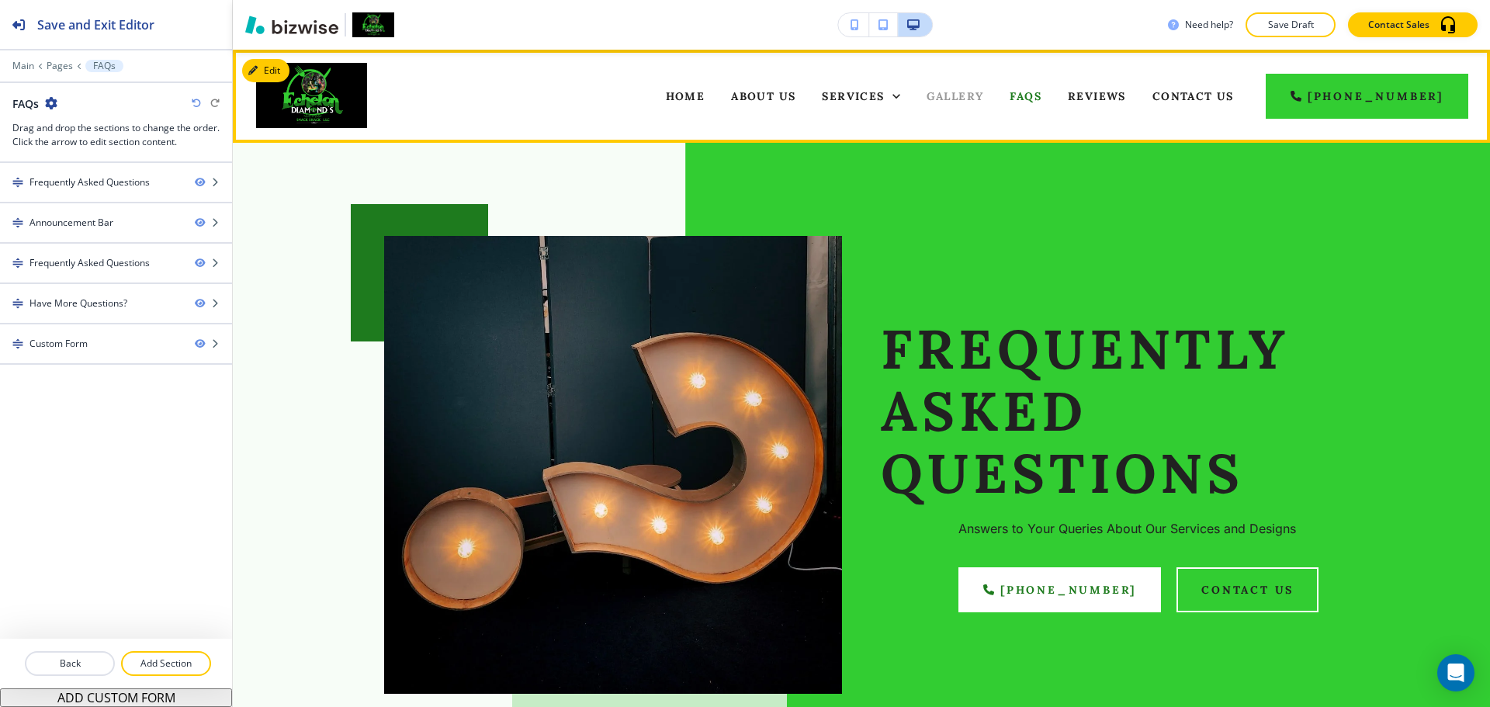
click at [953, 94] on span "Gallery" at bounding box center [955, 96] width 57 height 14
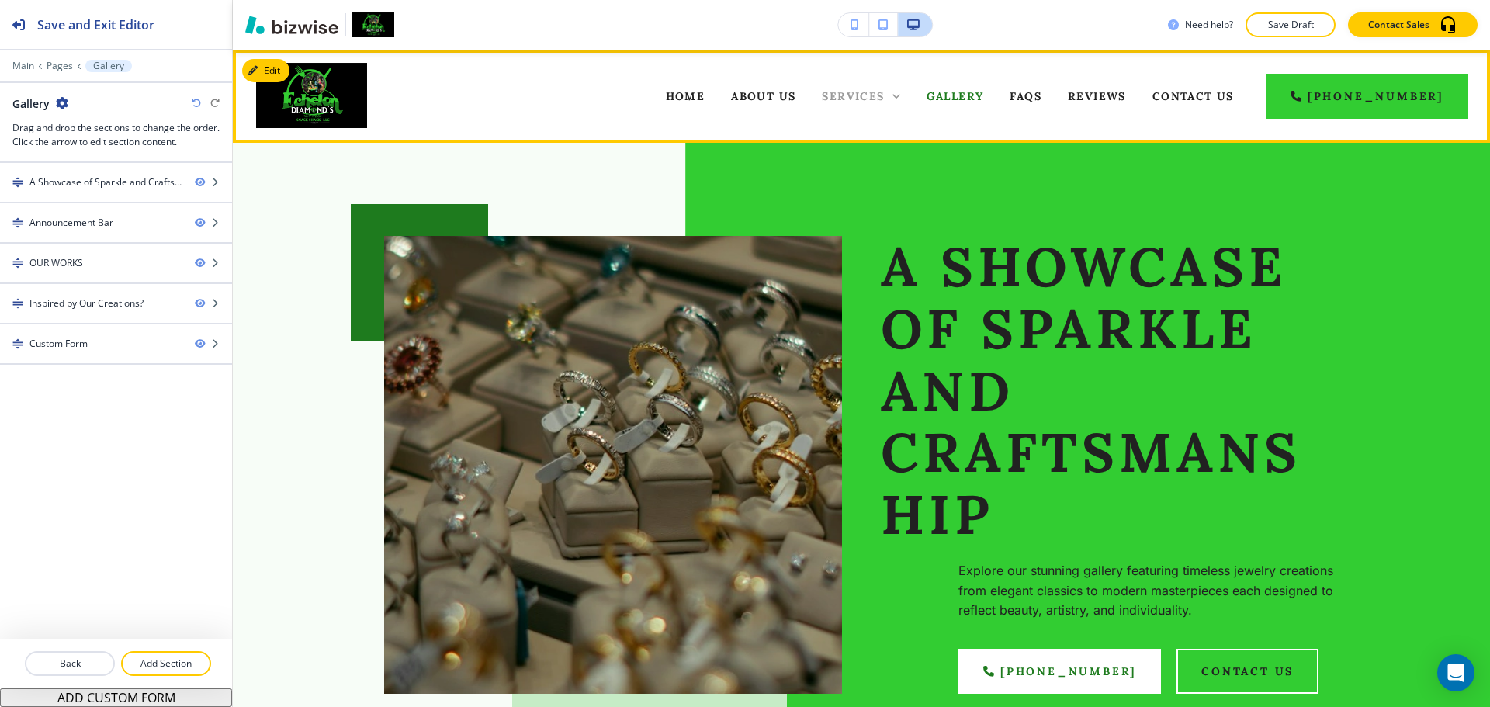
click at [881, 95] on span "Services" at bounding box center [853, 96] width 62 height 14
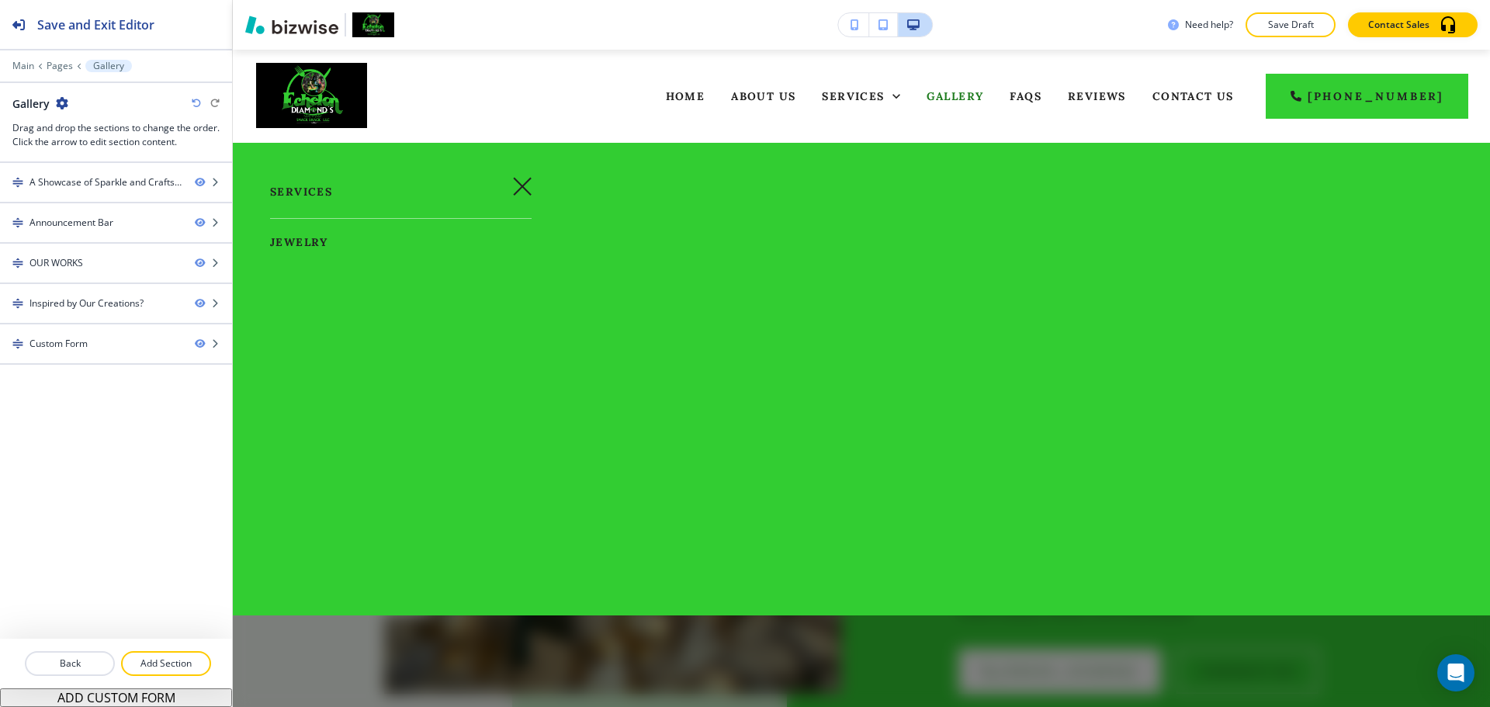
click at [295, 241] on span "Jewelry" at bounding box center [299, 242] width 58 height 14
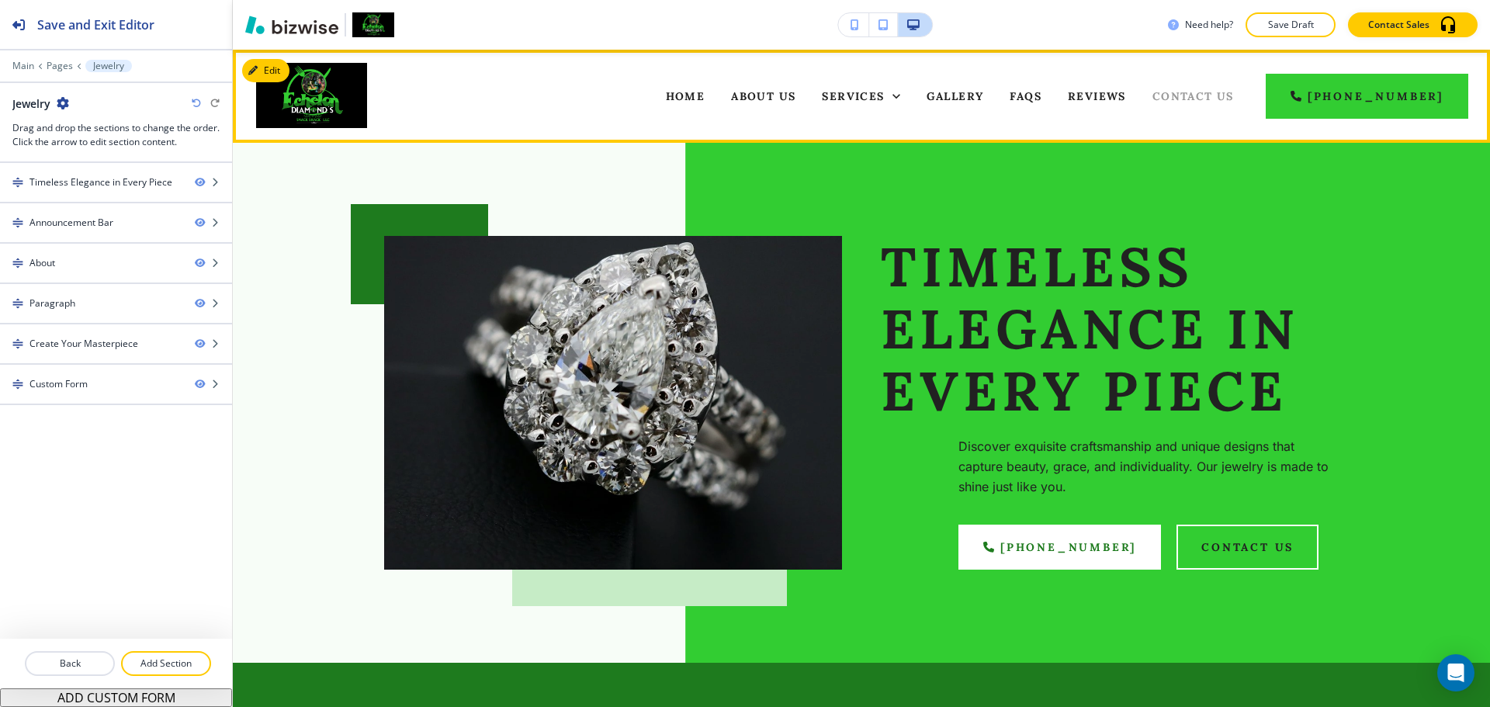
click at [1216, 99] on span "Contact Us" at bounding box center [1194, 96] width 82 height 14
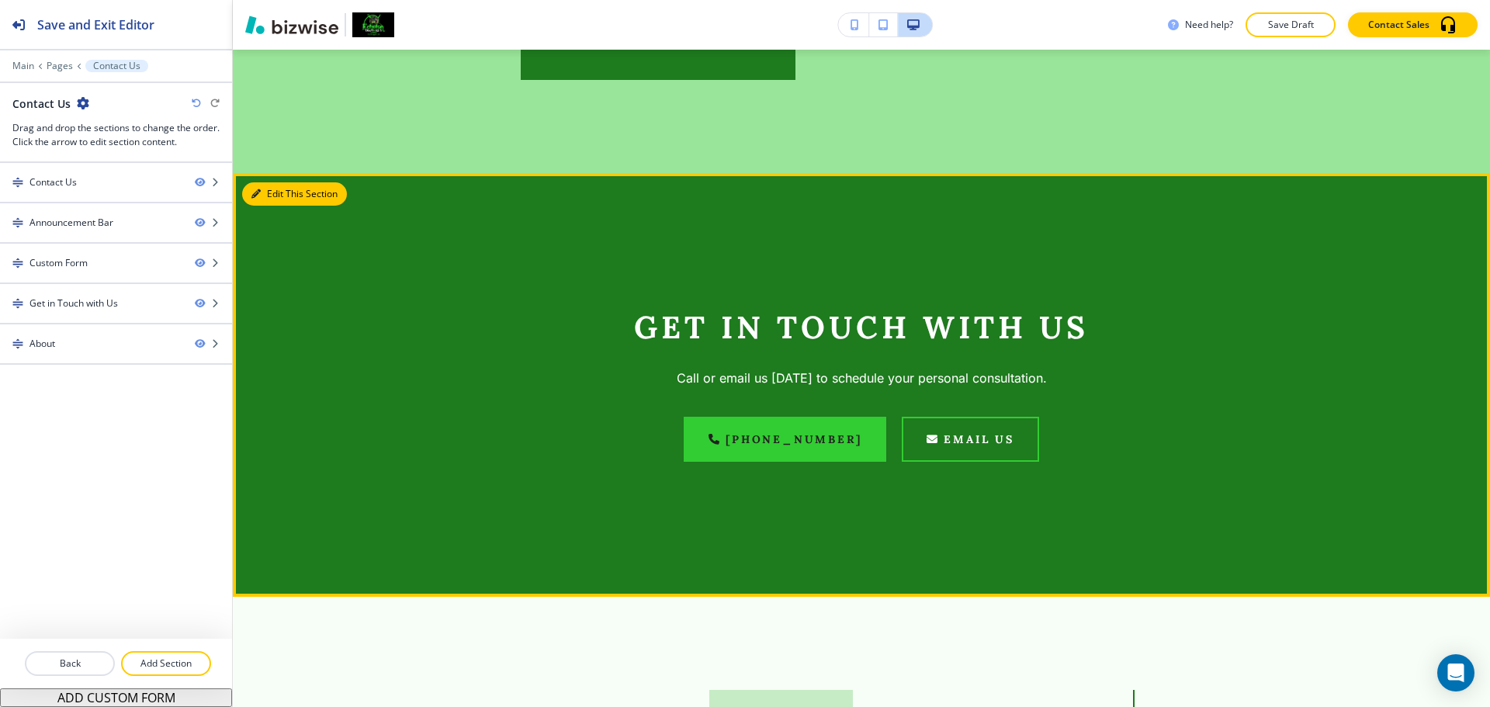
click at [262, 189] on button "Edit This Section" at bounding box center [294, 193] width 105 height 23
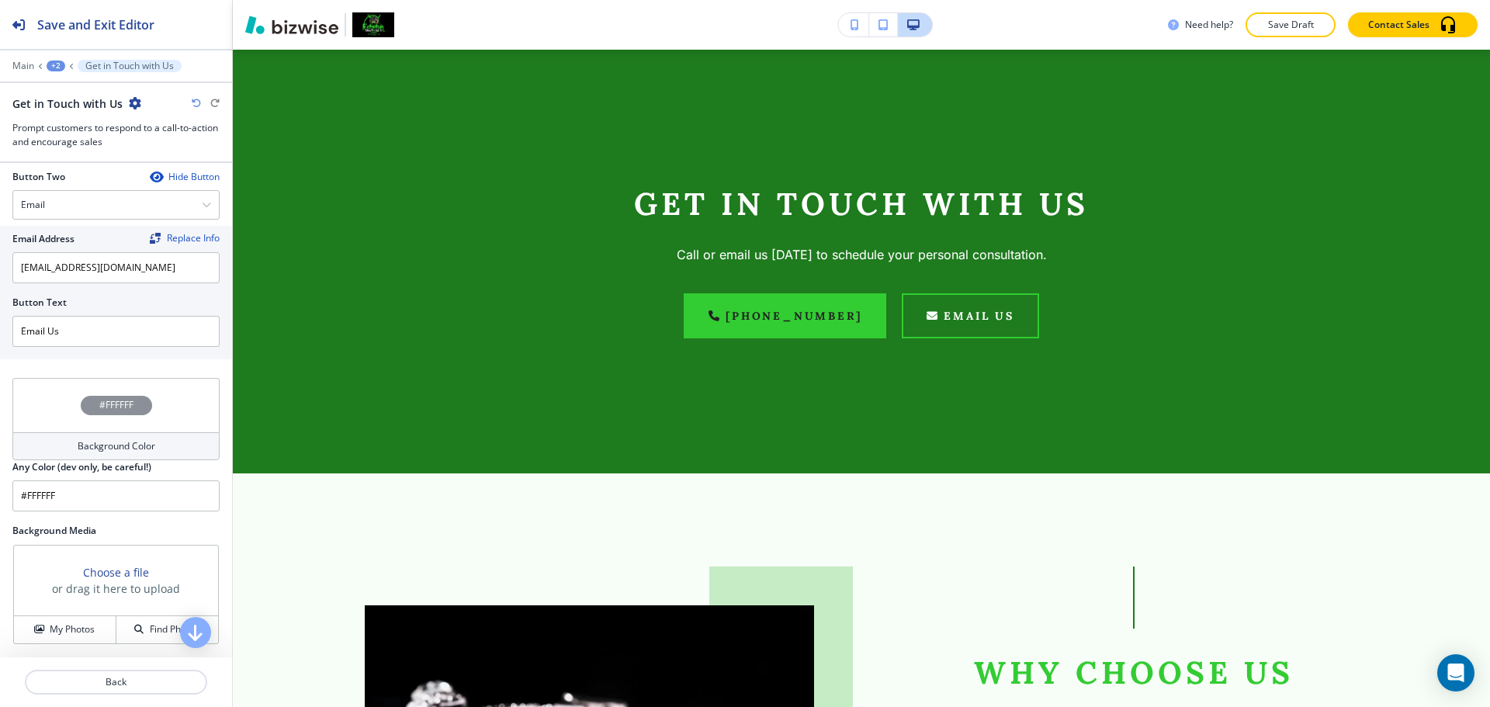
scroll to position [741, 0]
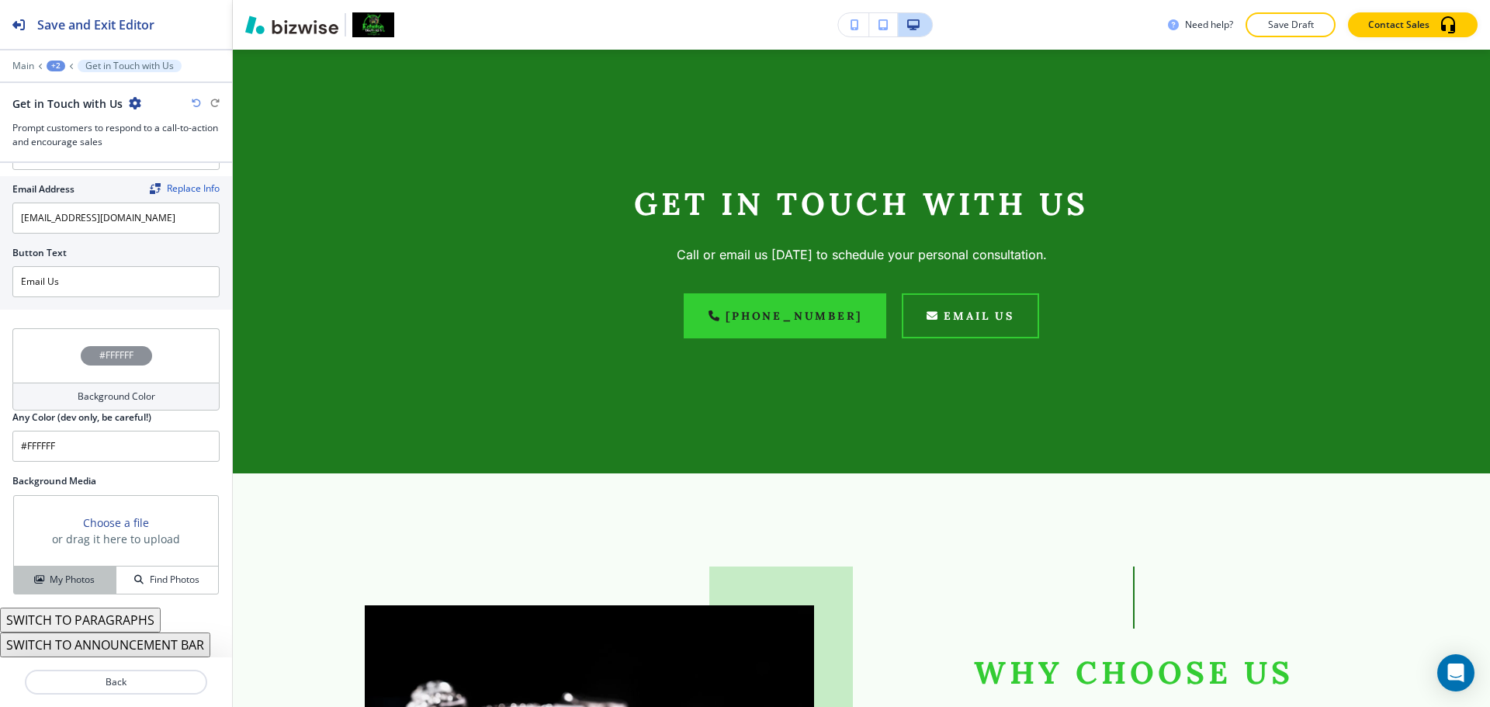
click at [92, 578] on h4 "My Photos" at bounding box center [72, 580] width 45 height 14
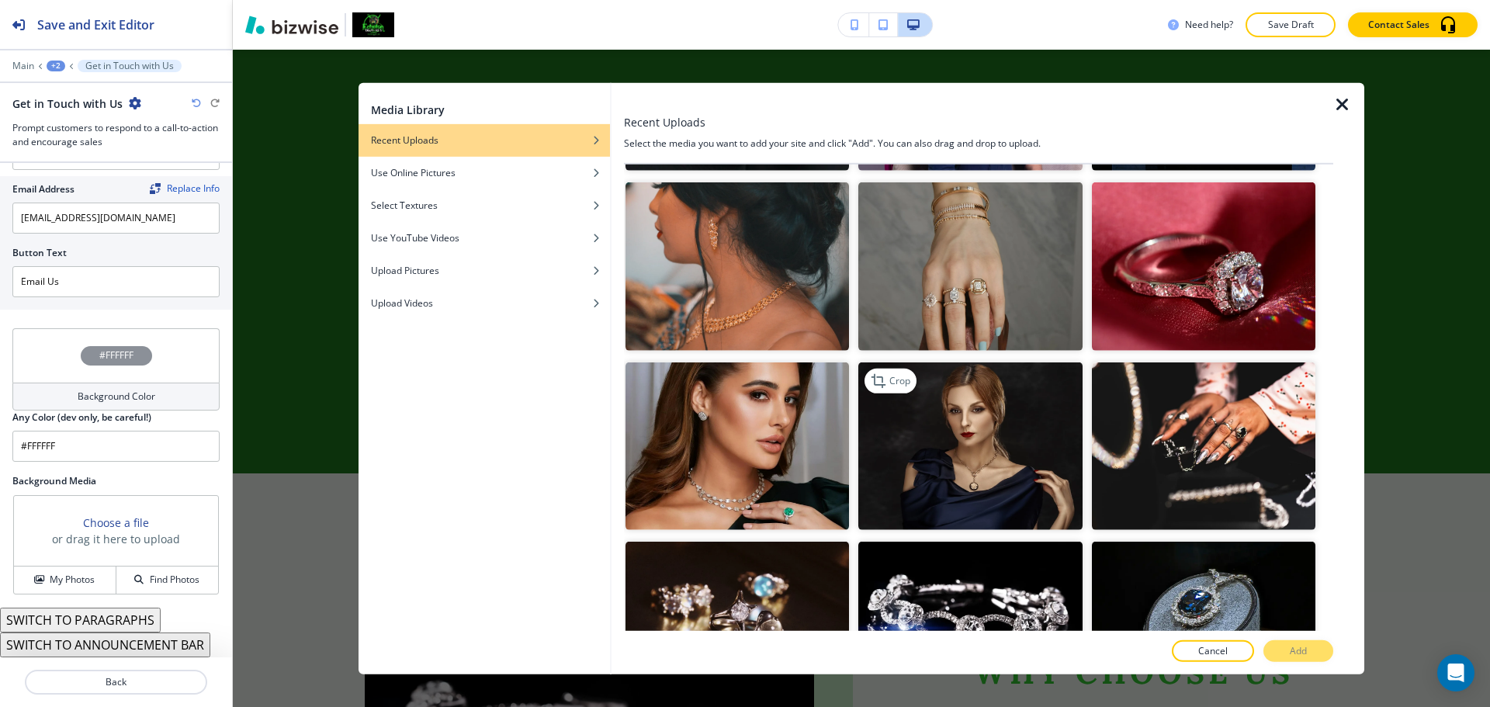
scroll to position [699, 0]
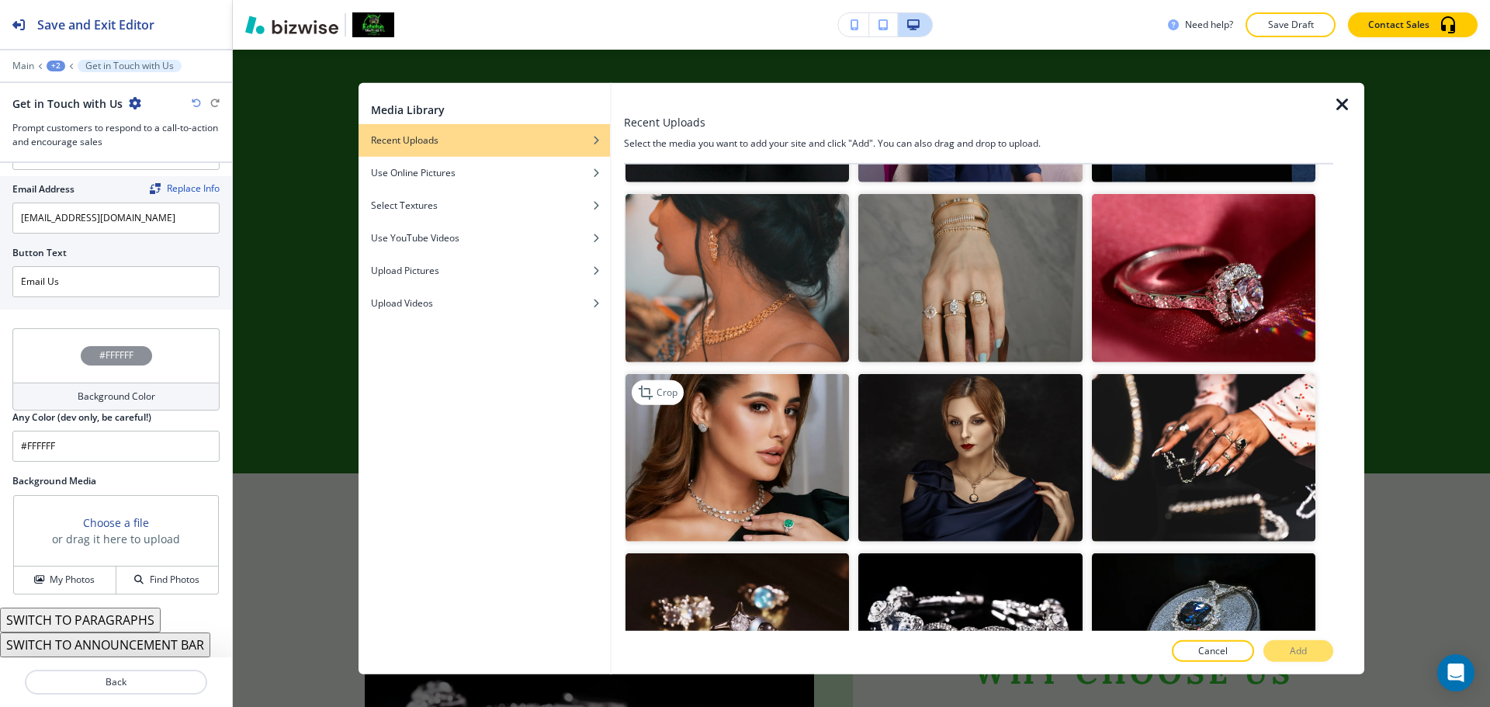
click at [789, 459] on img "button" at bounding box center [738, 457] width 224 height 168
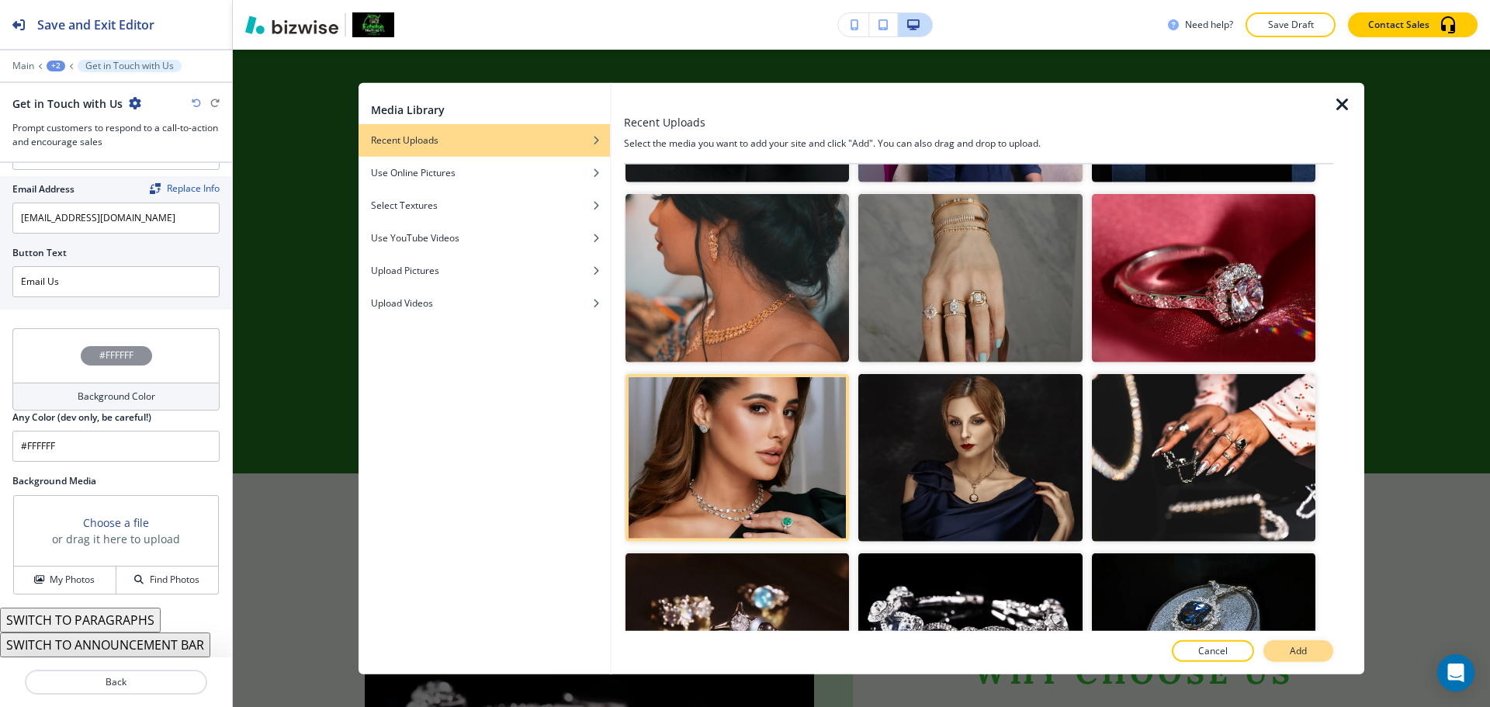
click at [1299, 646] on p "Add" at bounding box center [1298, 651] width 17 height 14
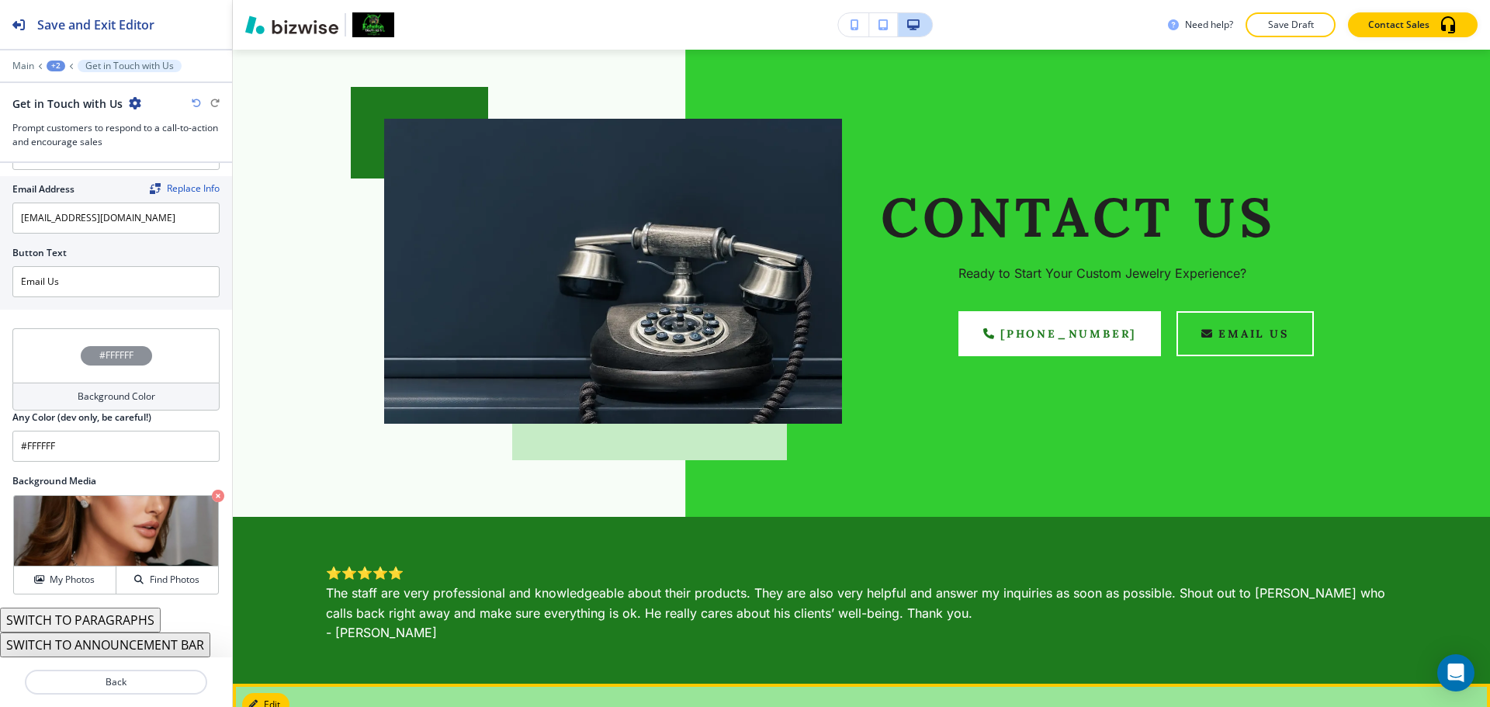
scroll to position [0, 0]
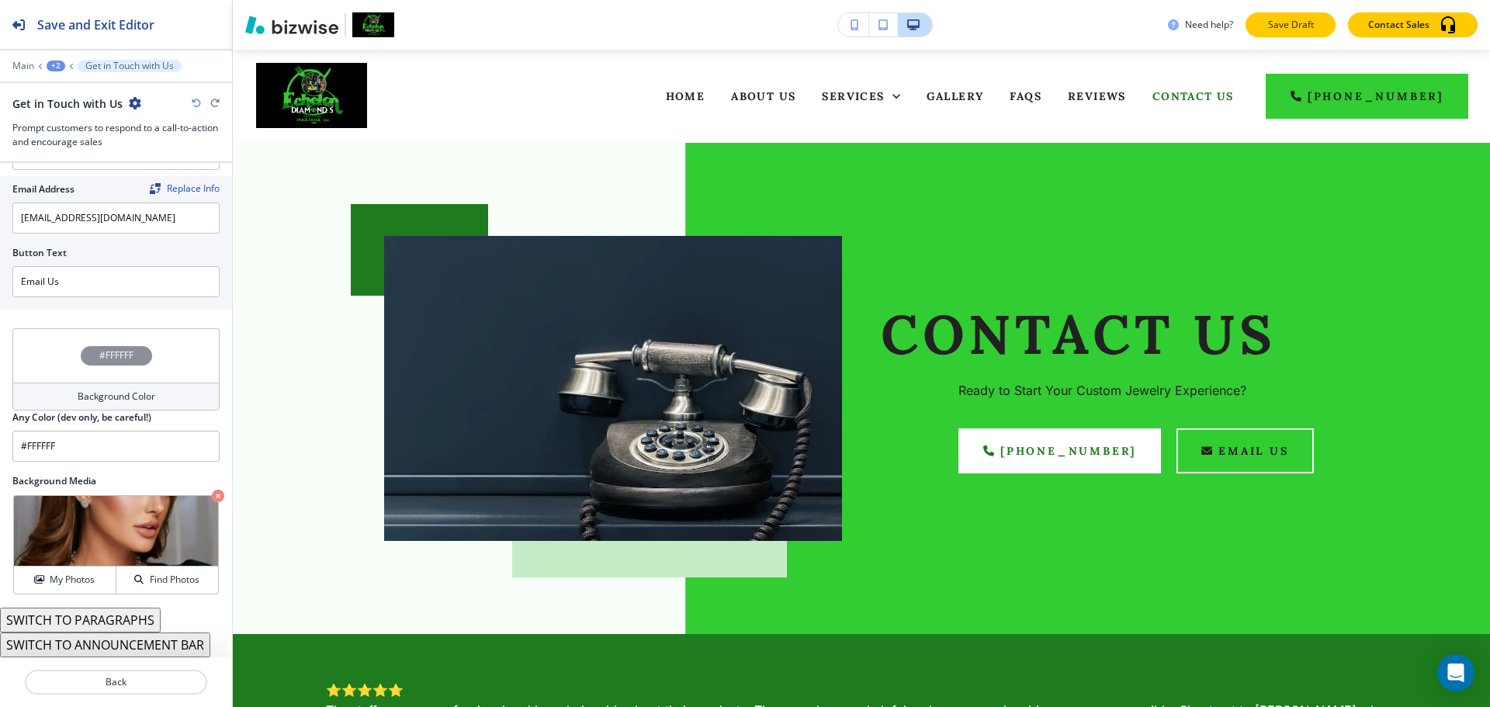
click at [1295, 12] on button "Save Draft" at bounding box center [1291, 24] width 90 height 25
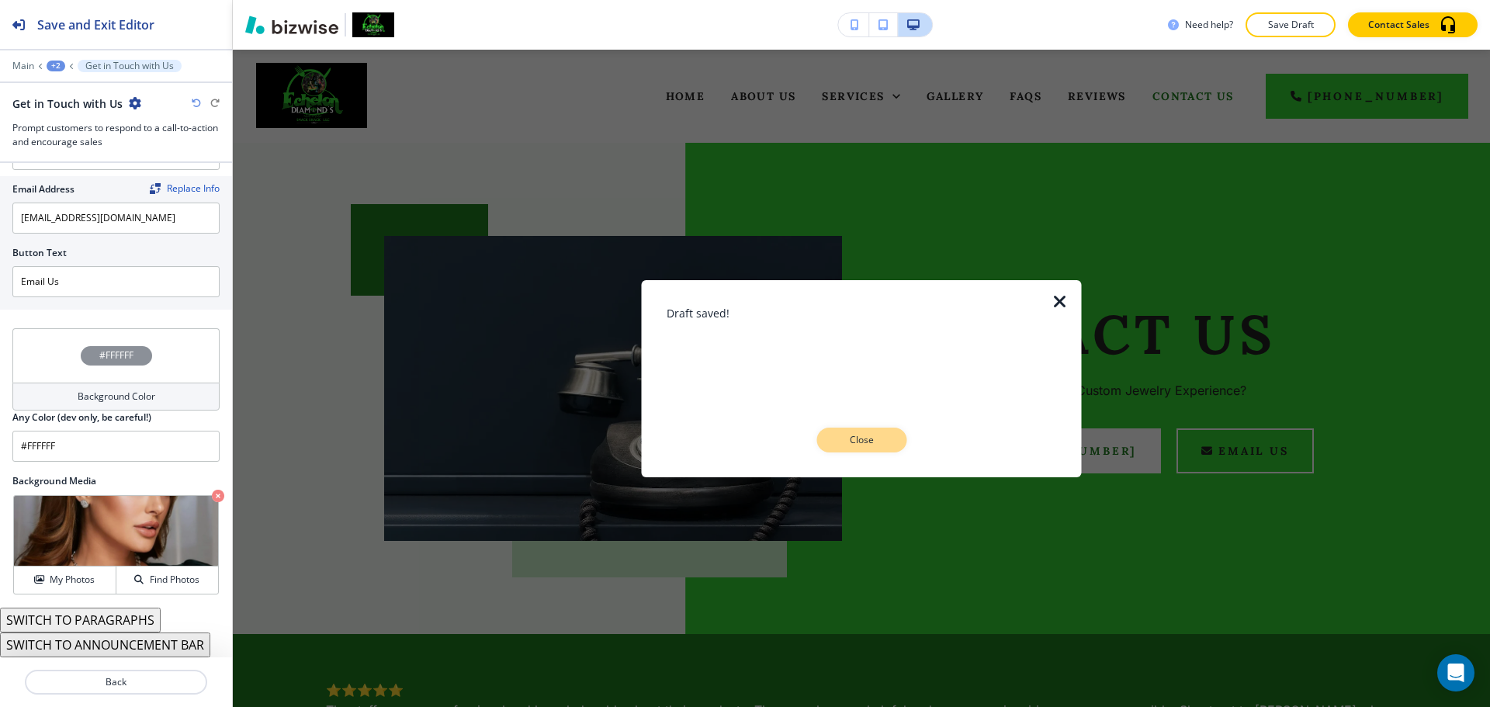
click at [857, 432] on button "Close" at bounding box center [862, 440] width 90 height 25
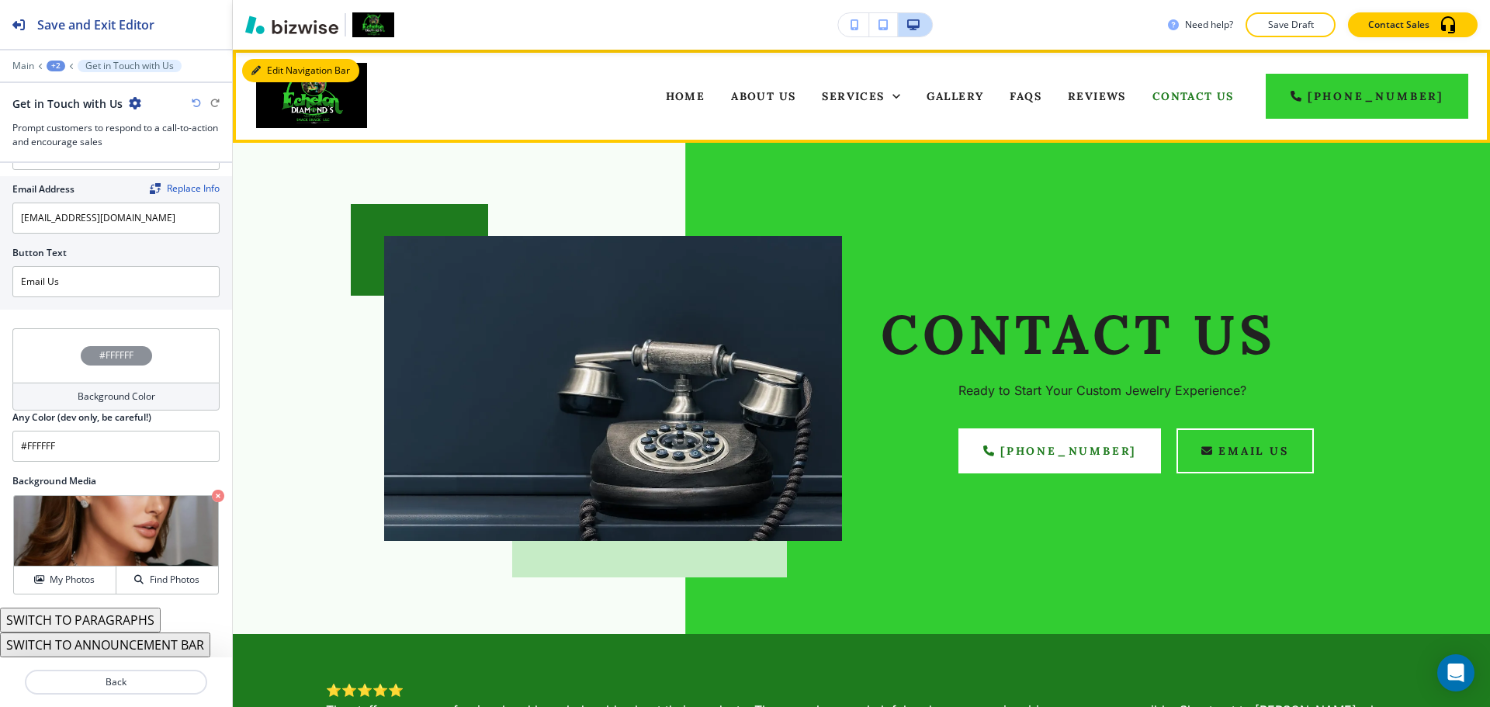
click at [279, 70] on button "Edit Navigation Bar" at bounding box center [300, 70] width 117 height 23
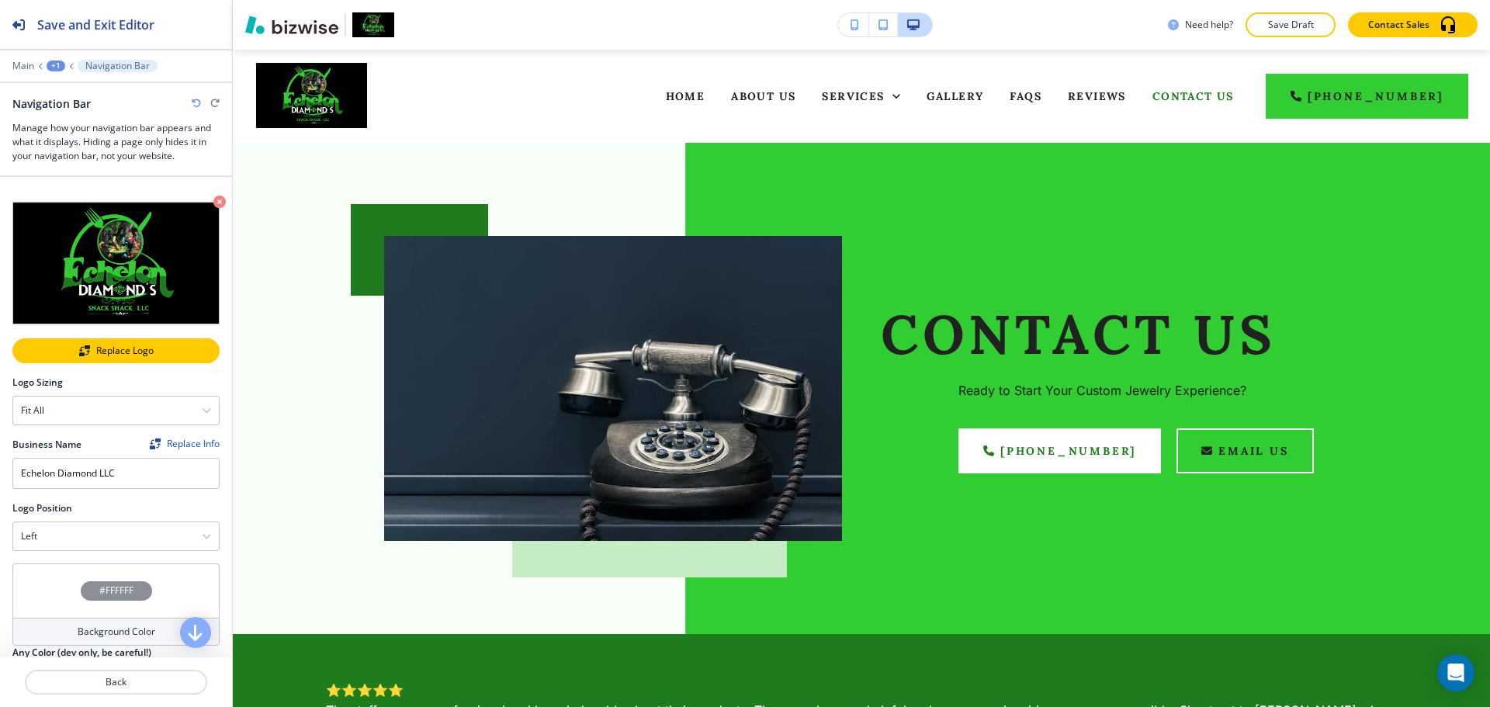
click at [123, 338] on button "Replace Logo" at bounding box center [115, 350] width 207 height 25
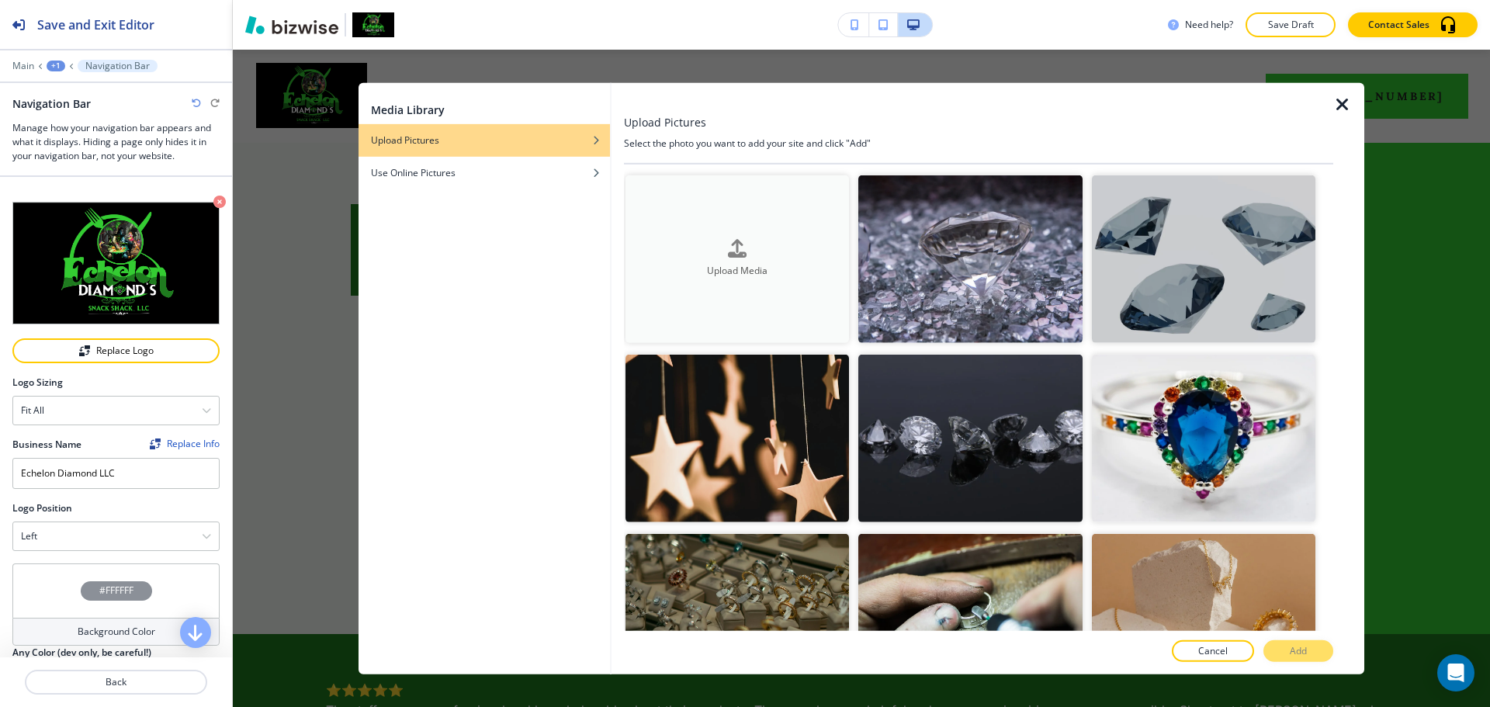
click at [770, 290] on button "Upload Media" at bounding box center [738, 259] width 224 height 168
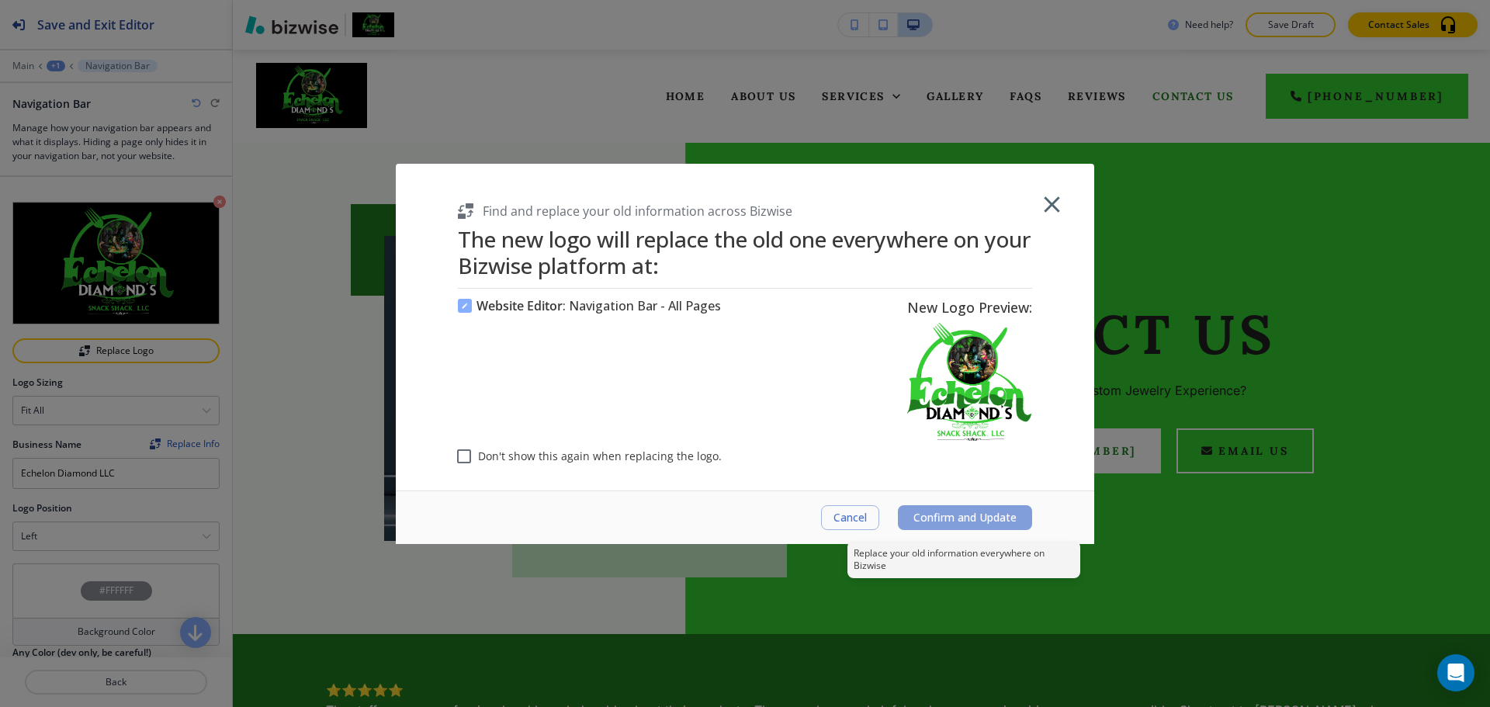
click at [968, 508] on button "Confirm and Update" at bounding box center [965, 517] width 134 height 25
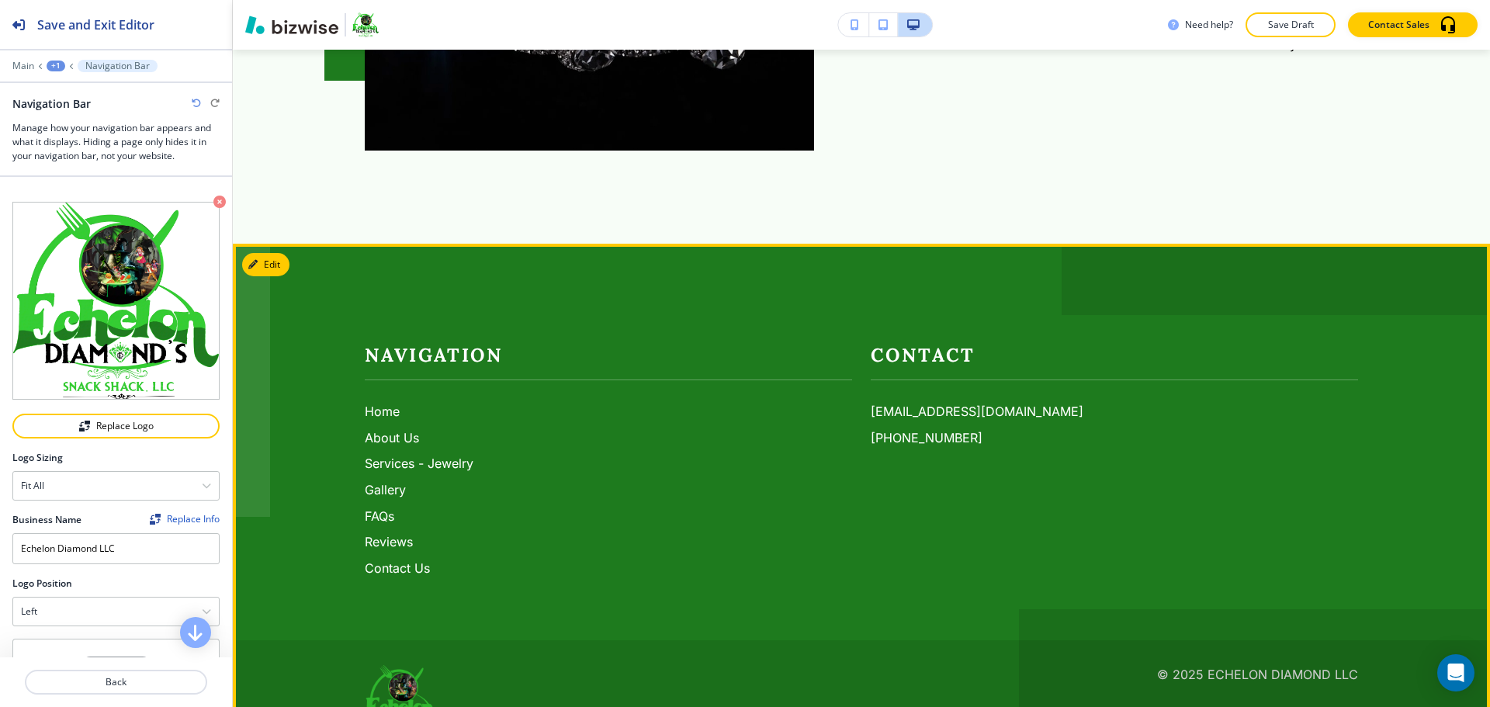
scroll to position [2601, 0]
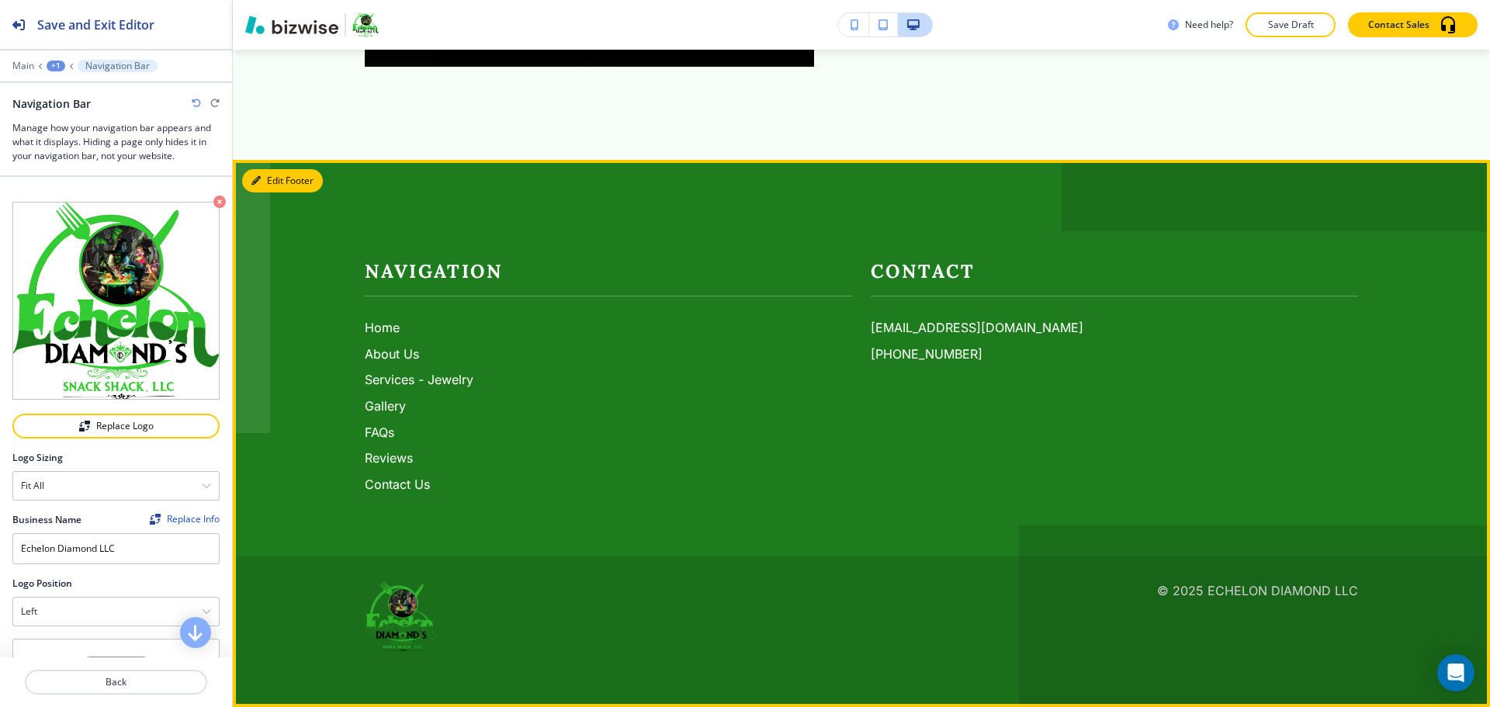
click at [276, 182] on button "Edit Footer" at bounding box center [282, 180] width 81 height 23
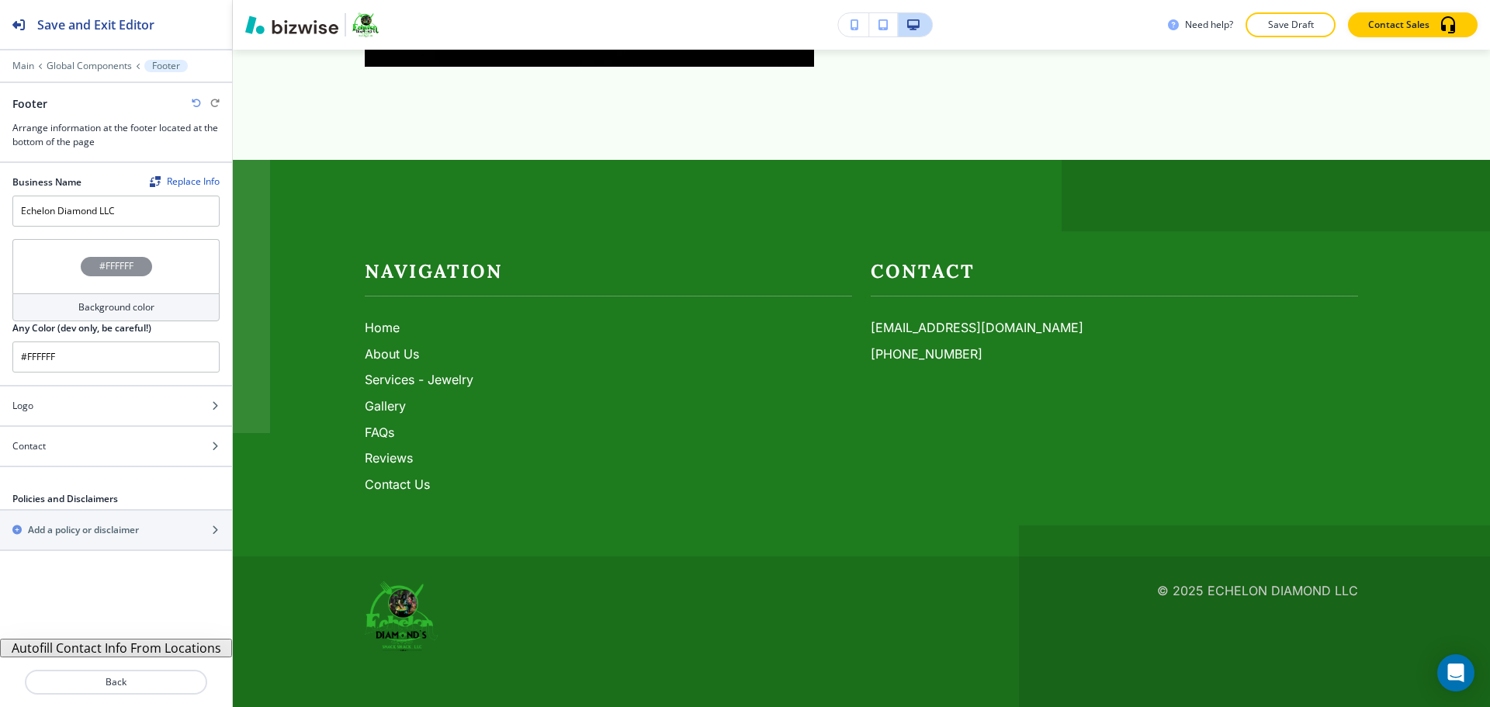
click at [137, 312] on h4 "Background color" at bounding box center [116, 307] width 76 height 14
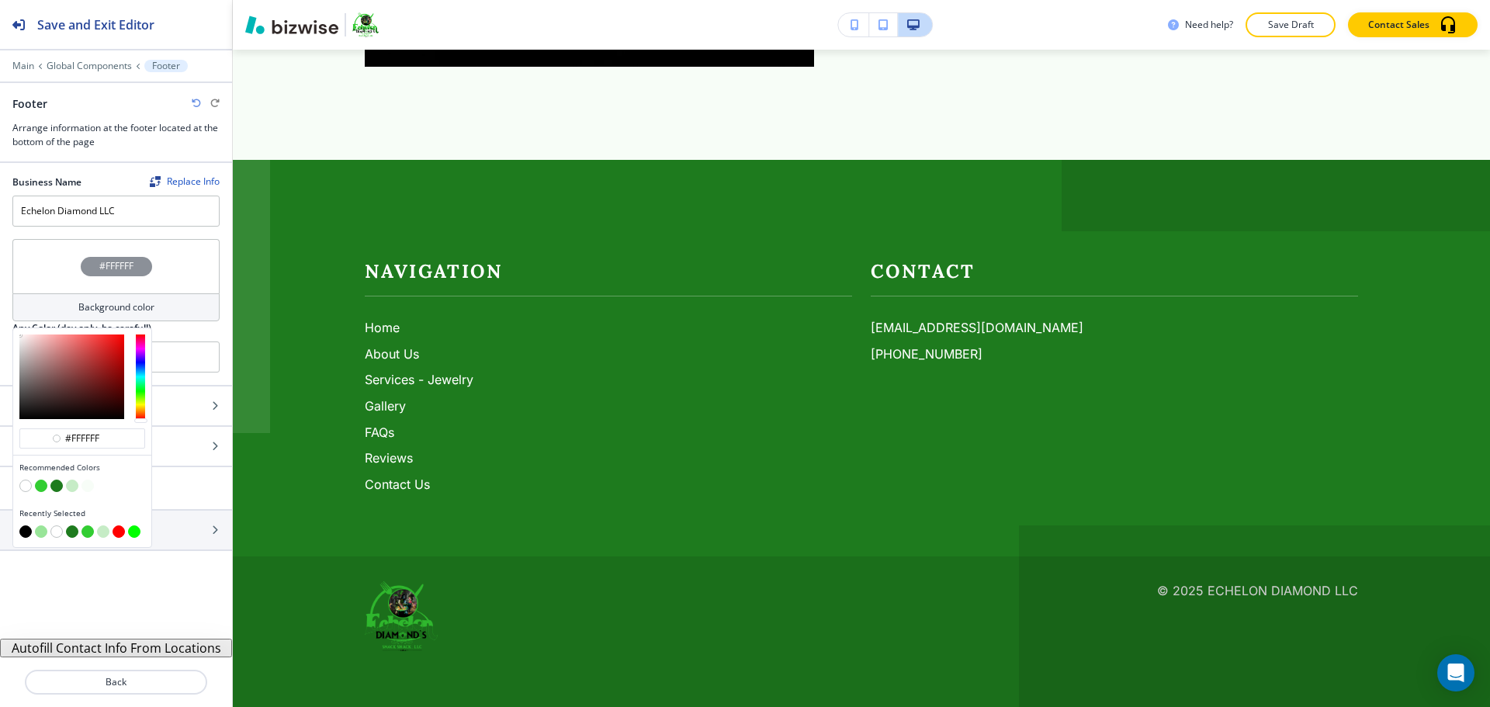
click at [27, 532] on button "button" at bounding box center [25, 531] width 12 height 12
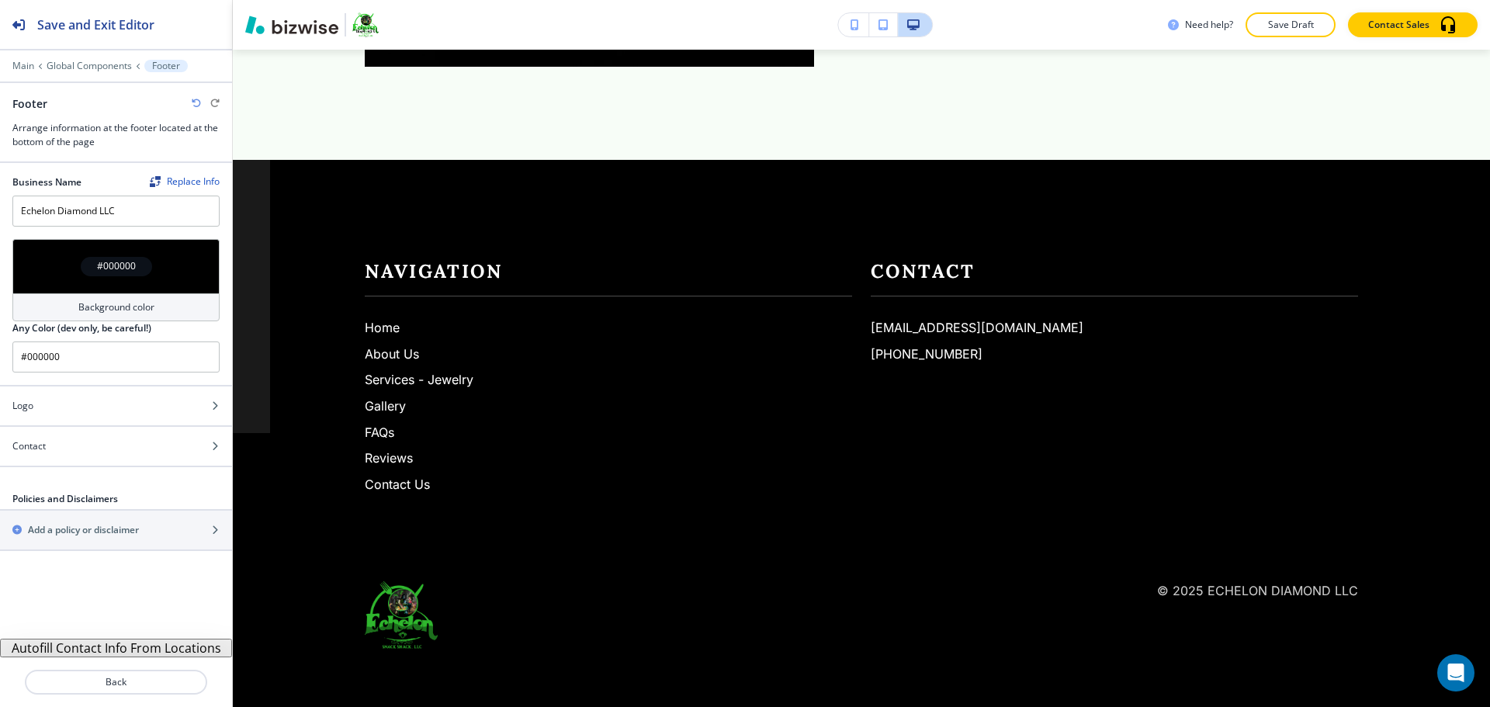
click at [139, 311] on h4 "Background color" at bounding box center [116, 307] width 76 height 14
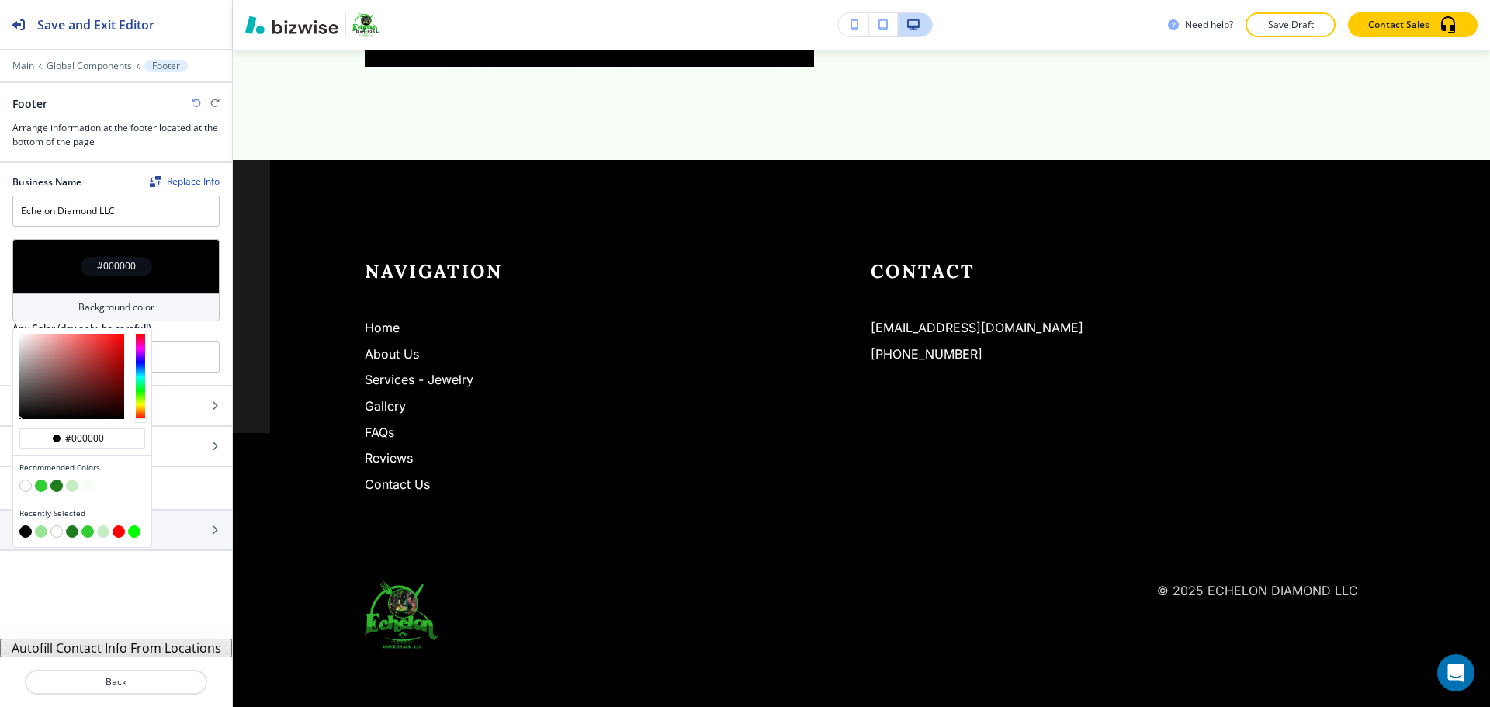
click at [21, 486] on button "button" at bounding box center [25, 486] width 12 height 12
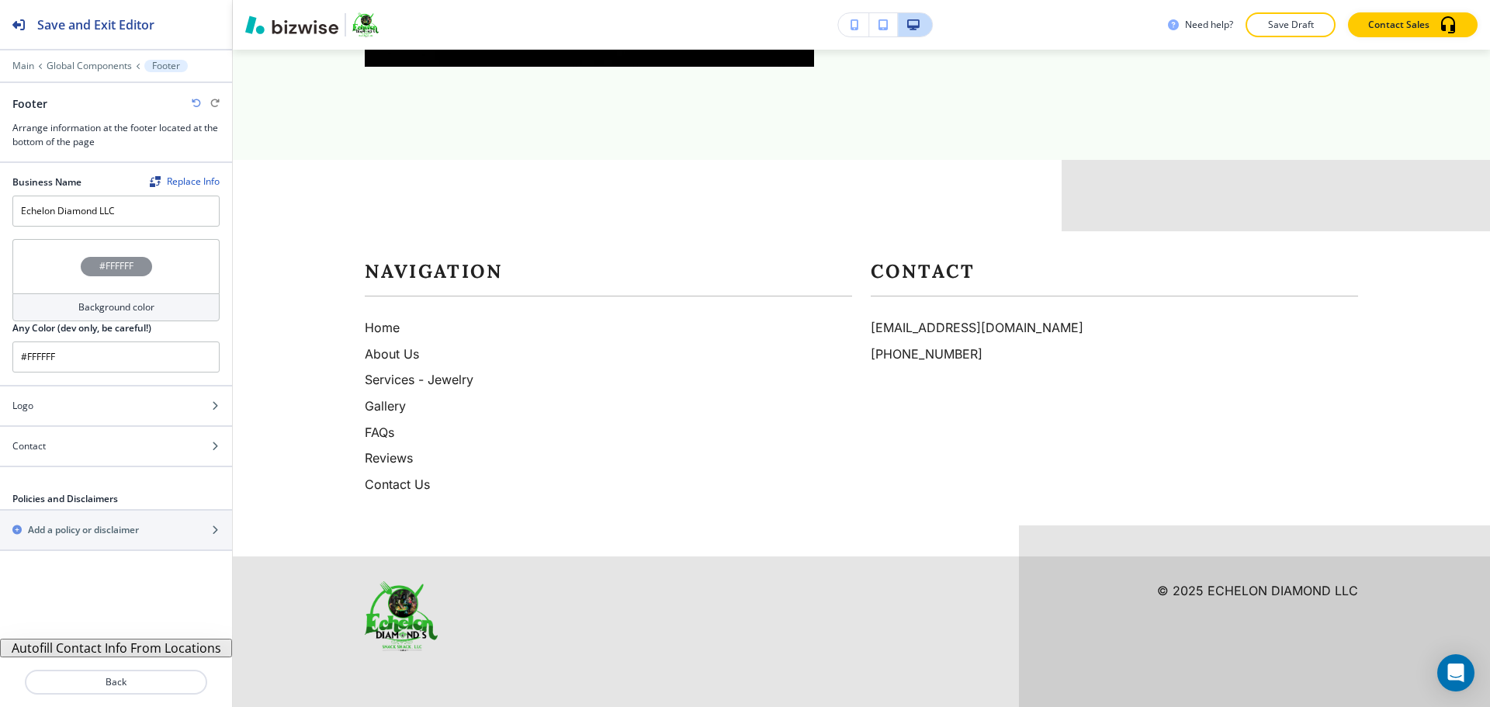
click at [134, 301] on h4 "Background color" at bounding box center [116, 307] width 76 height 14
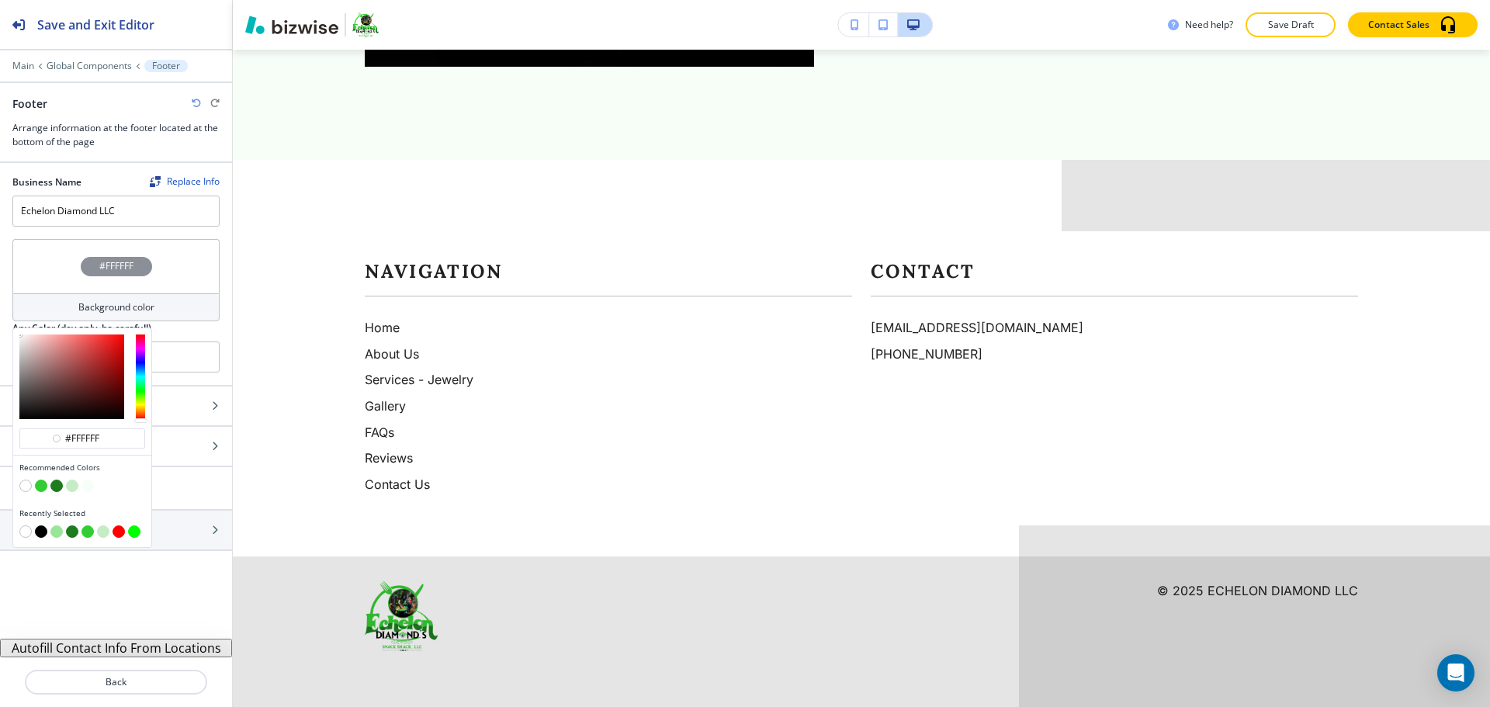
click at [53, 485] on button "button" at bounding box center [56, 486] width 12 height 12
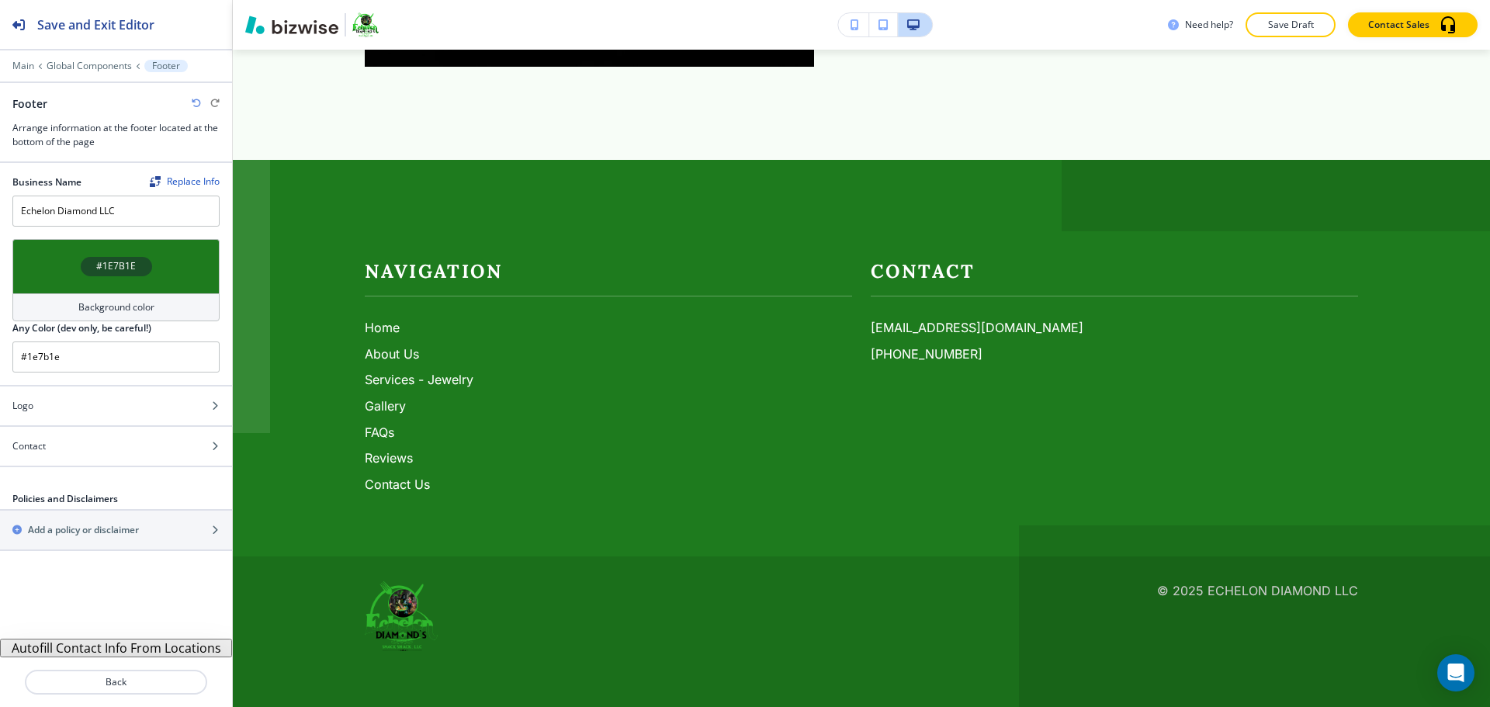
click at [128, 307] on h4 "Background color" at bounding box center [116, 307] width 76 height 14
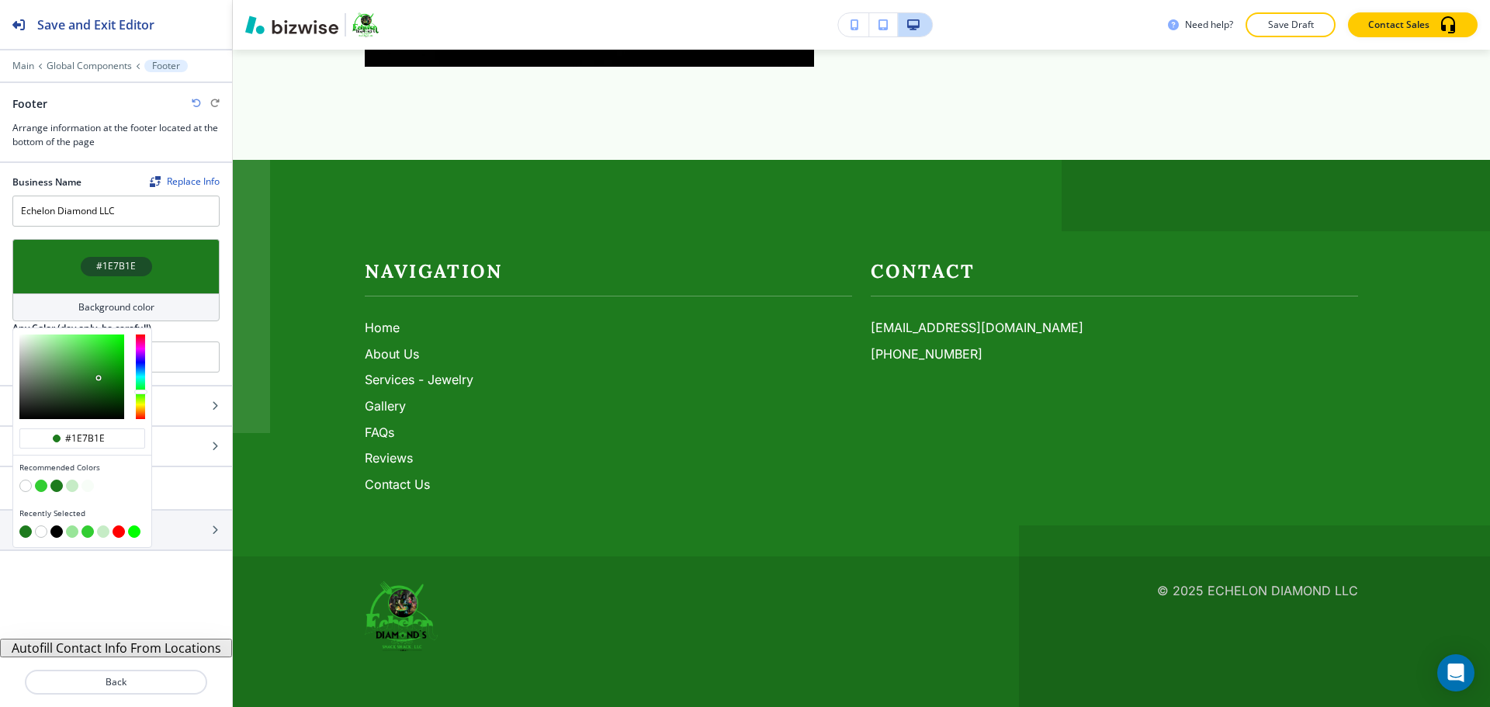
click at [70, 484] on button "button" at bounding box center [72, 486] width 12 height 12
type input "#c6ecc6"
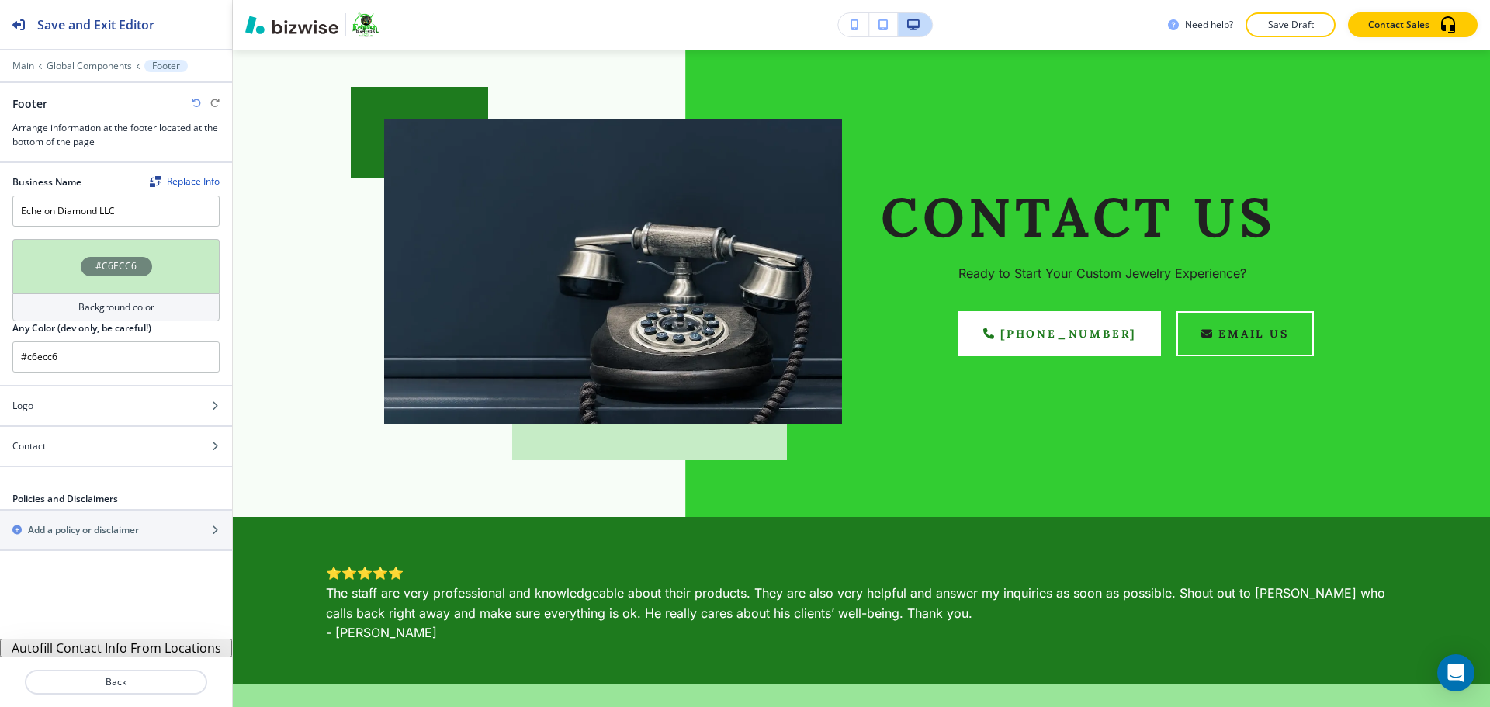
scroll to position [0, 0]
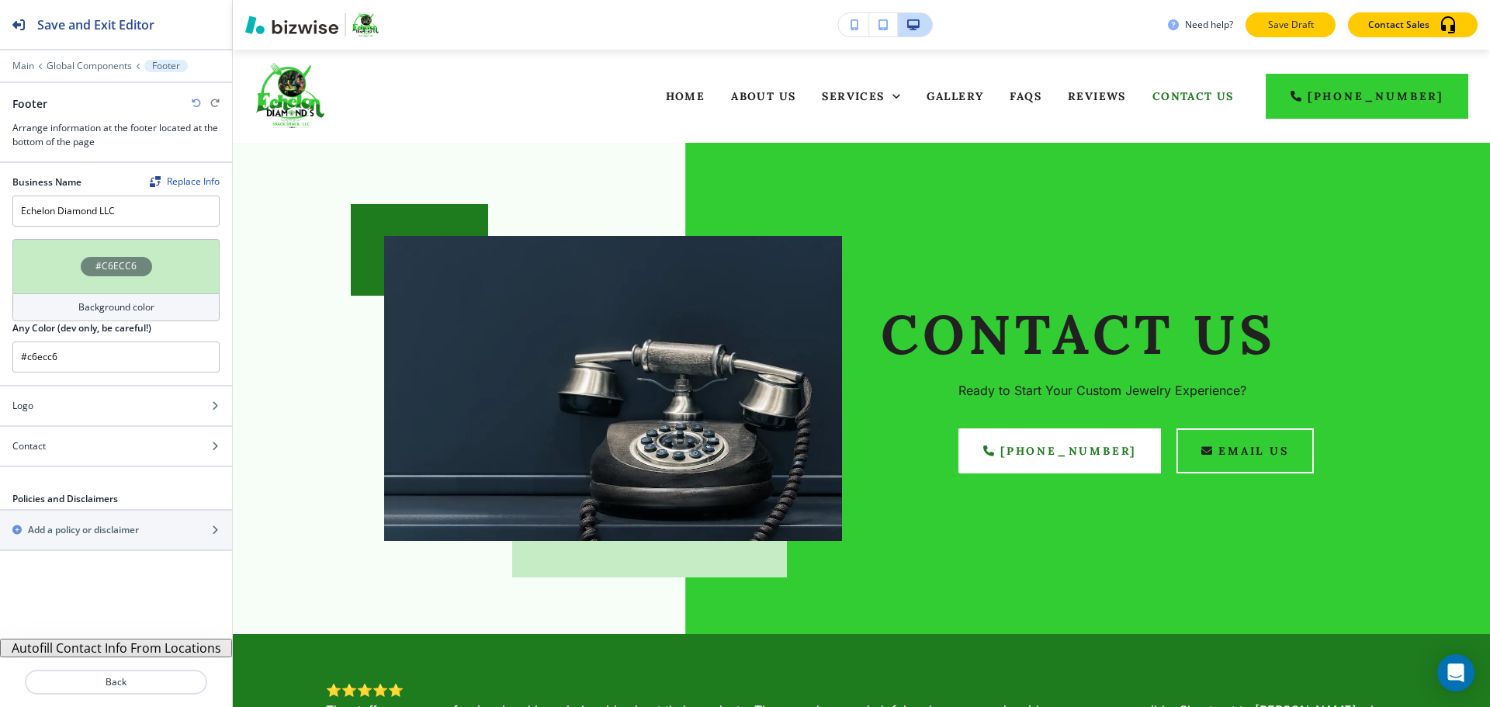
click at [1299, 18] on p "Save Draft" at bounding box center [1291, 25] width 50 height 14
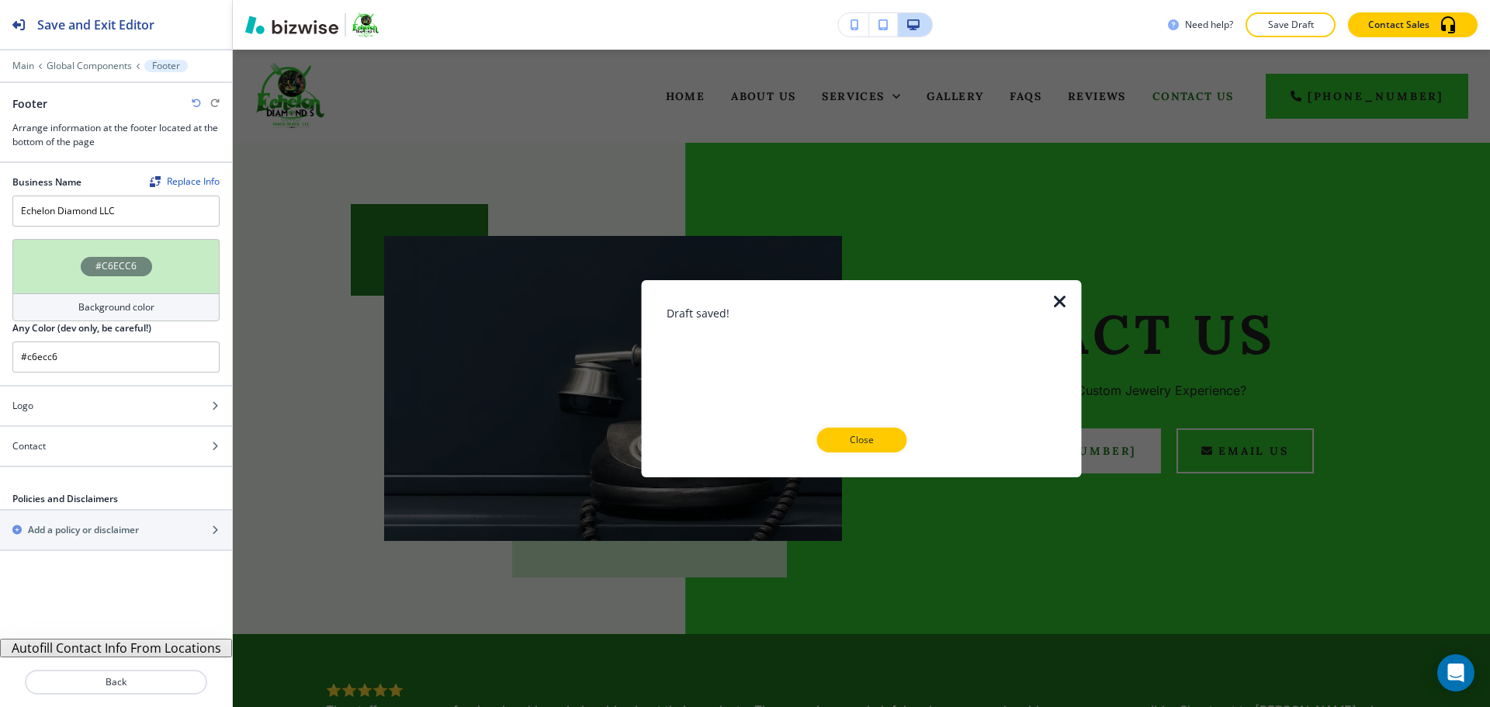
drag, startPoint x: 853, startPoint y: 442, endPoint x: 834, endPoint y: 449, distance: 19.9
click at [854, 440] on p "Close" at bounding box center [862, 440] width 50 height 14
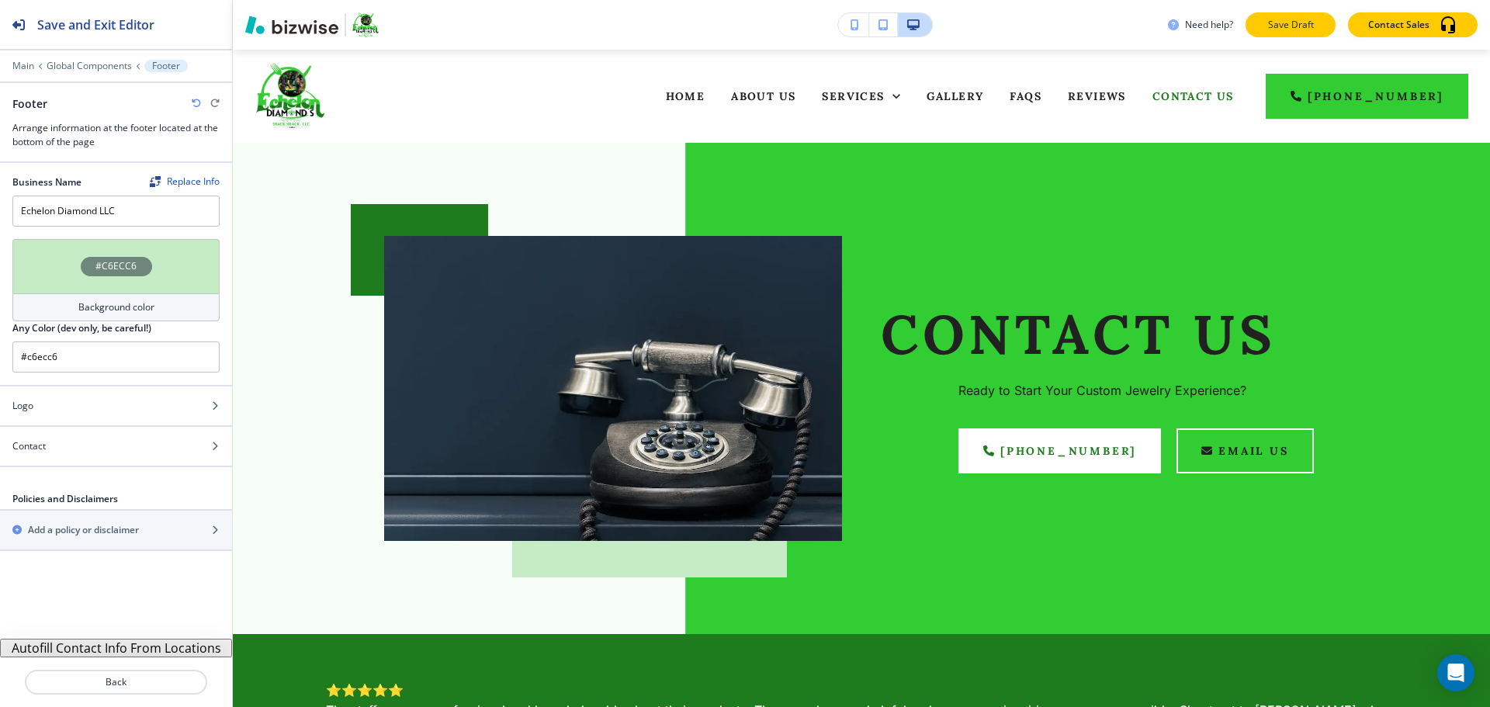
click at [1291, 20] on p "Save Draft" at bounding box center [1291, 25] width 50 height 14
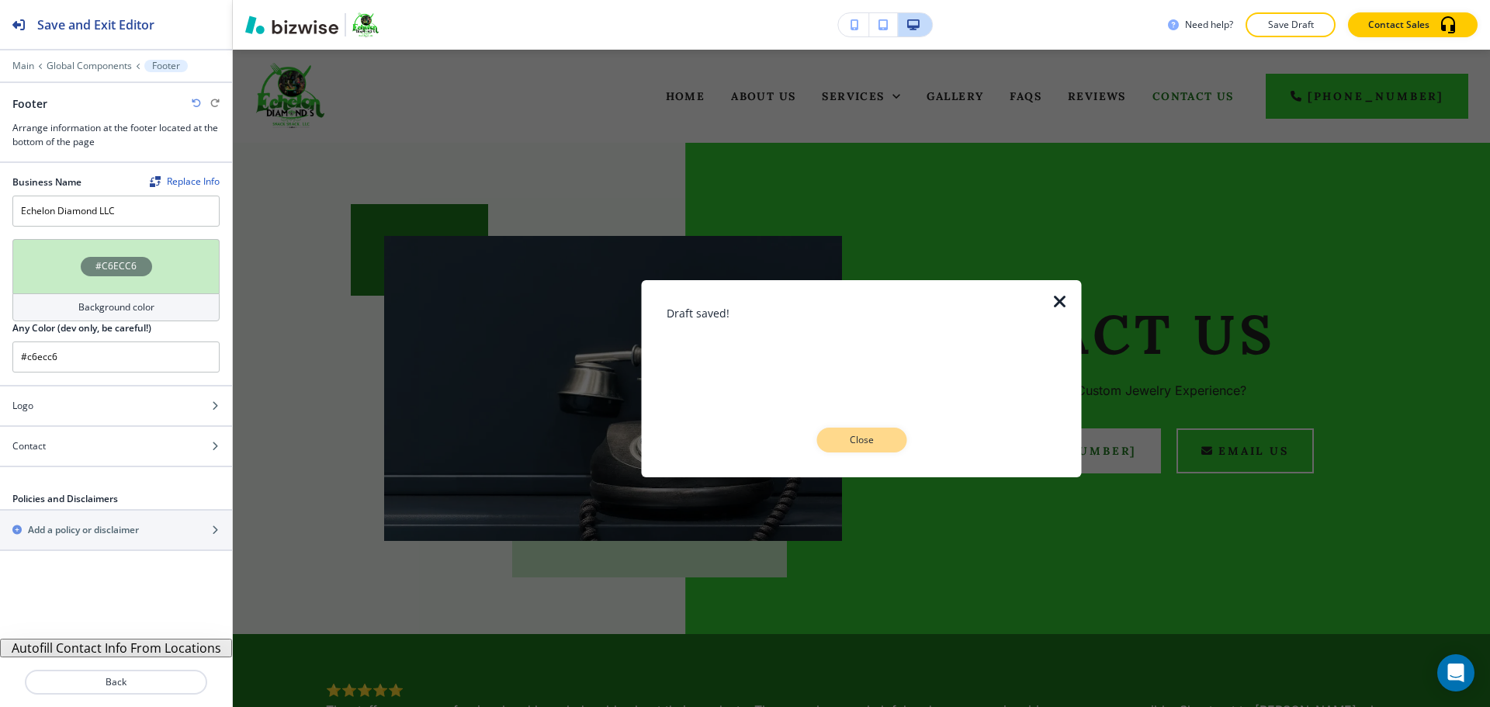
click at [862, 446] on p "Close" at bounding box center [862, 440] width 50 height 14
